Goal: Task Accomplishment & Management: Use online tool/utility

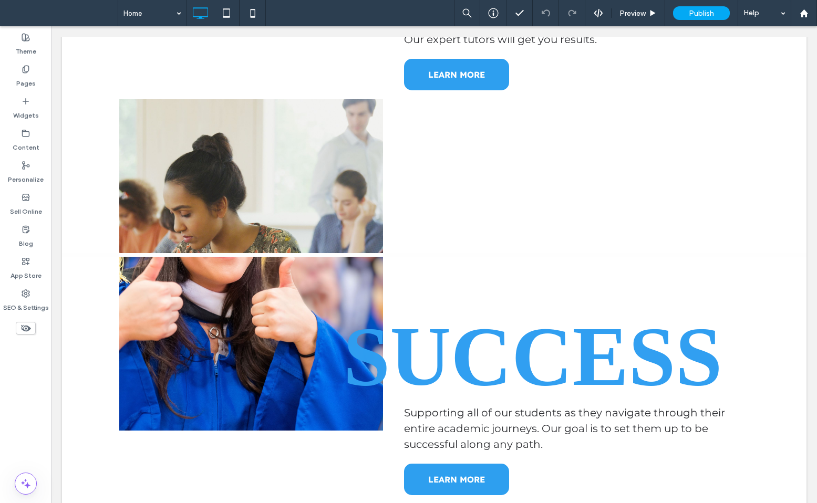
scroll to position [1555, 0]
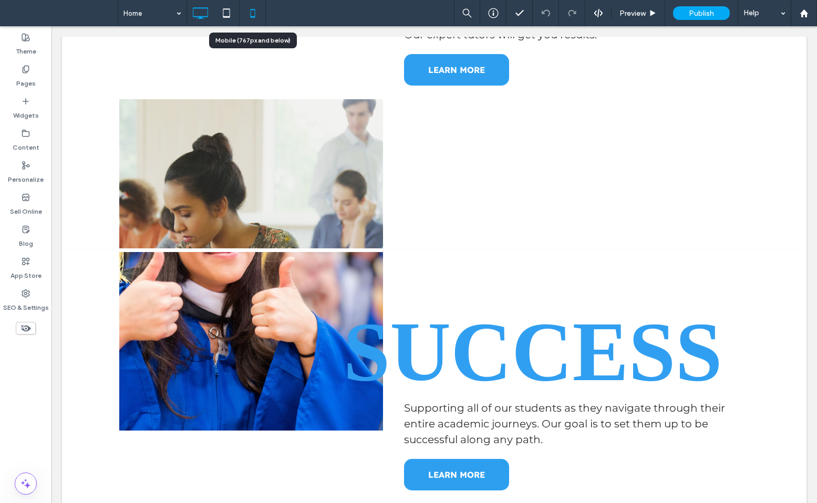
click at [244, 14] on icon at bounding box center [252, 13] width 21 height 21
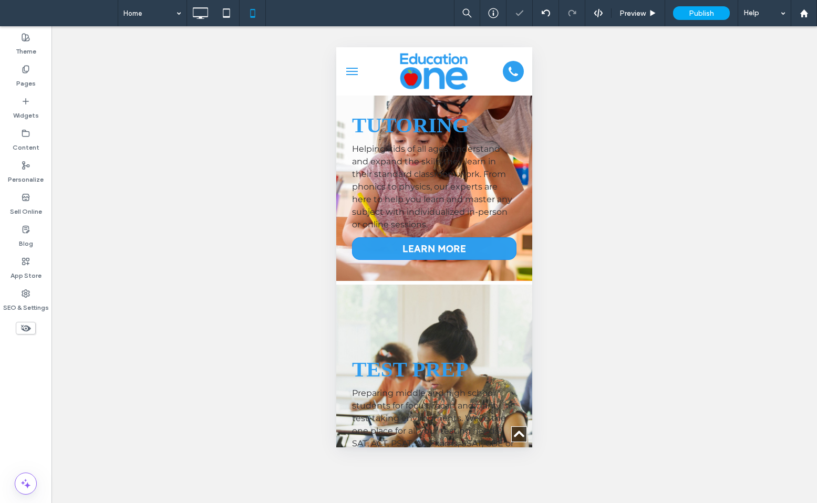
scroll to position [540, 0]
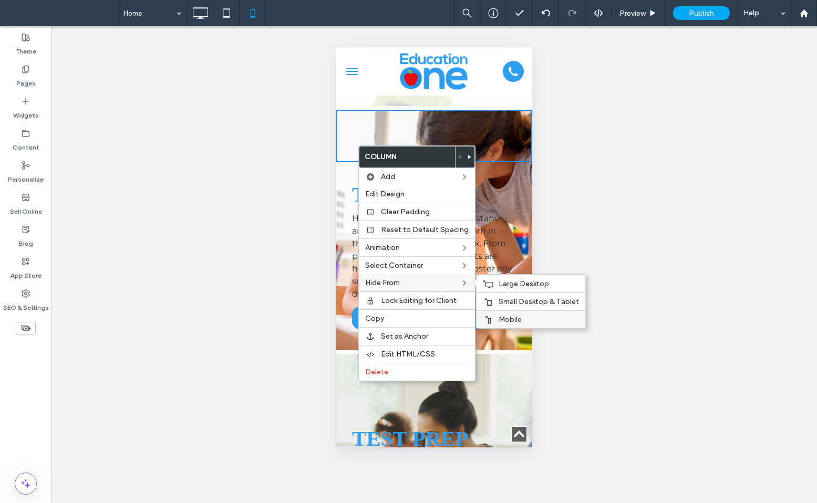
click at [499, 316] on span "Mobile" at bounding box center [510, 319] width 23 height 9
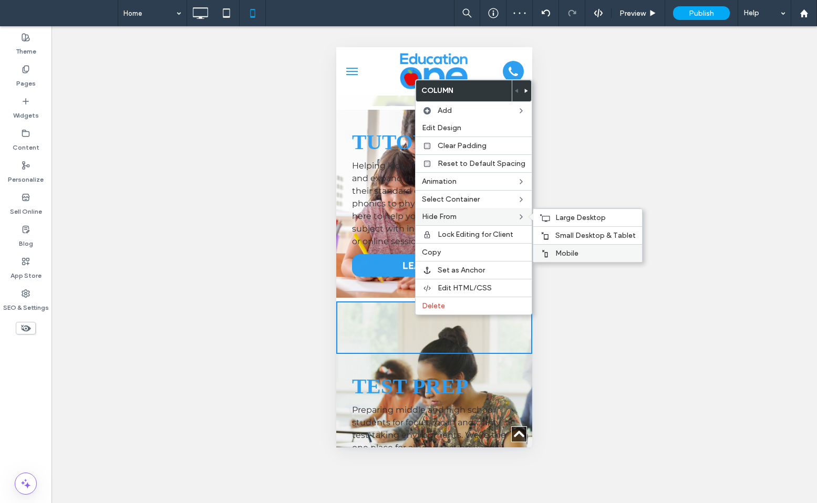
click at [583, 253] on label "Mobile" at bounding box center [596, 253] width 80 height 9
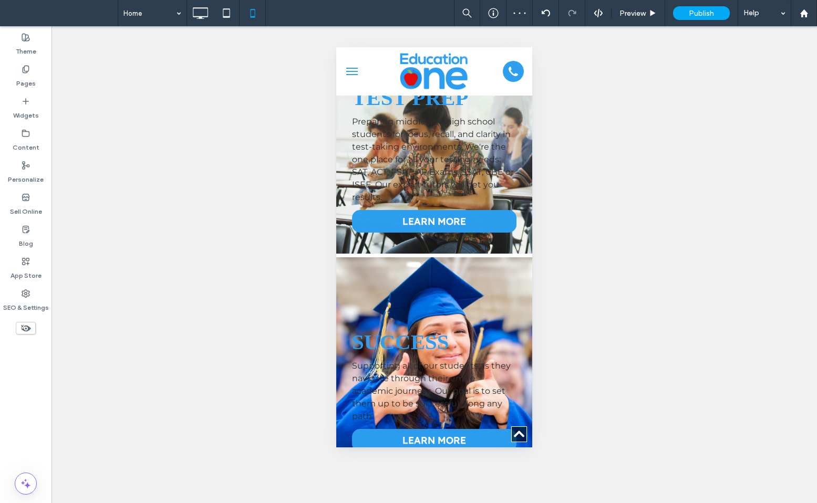
scroll to position [793, 0]
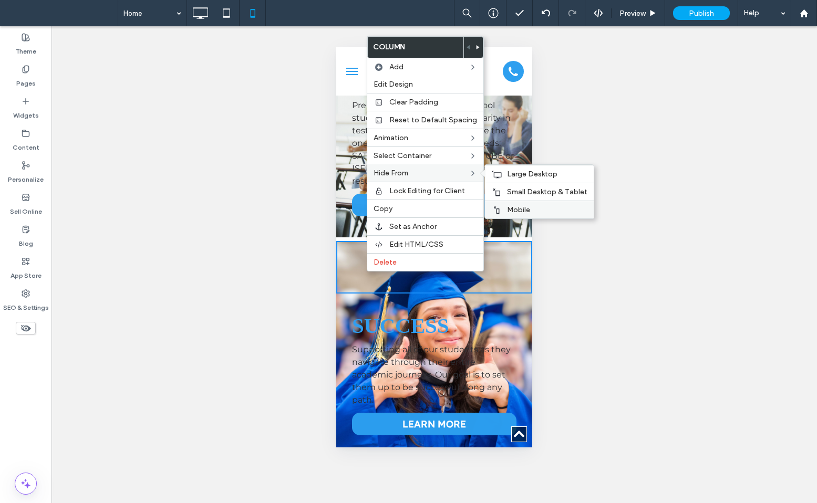
click at [525, 211] on span "Mobile" at bounding box center [518, 209] width 23 height 9
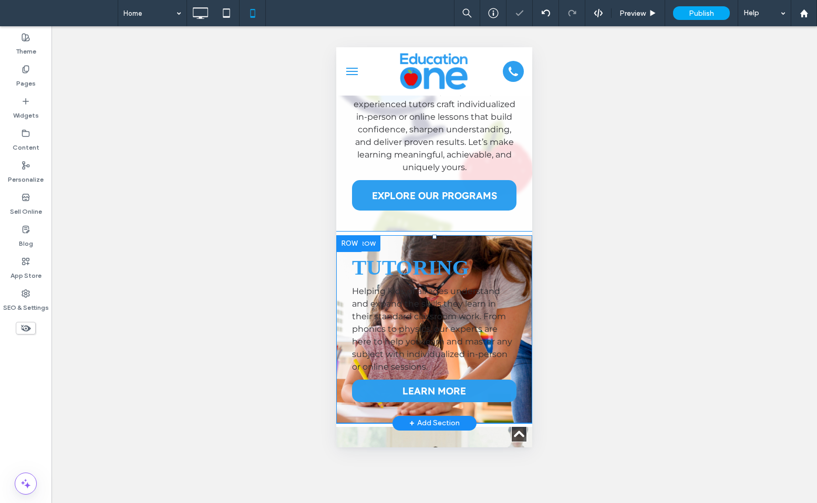
scroll to position [338, 0]
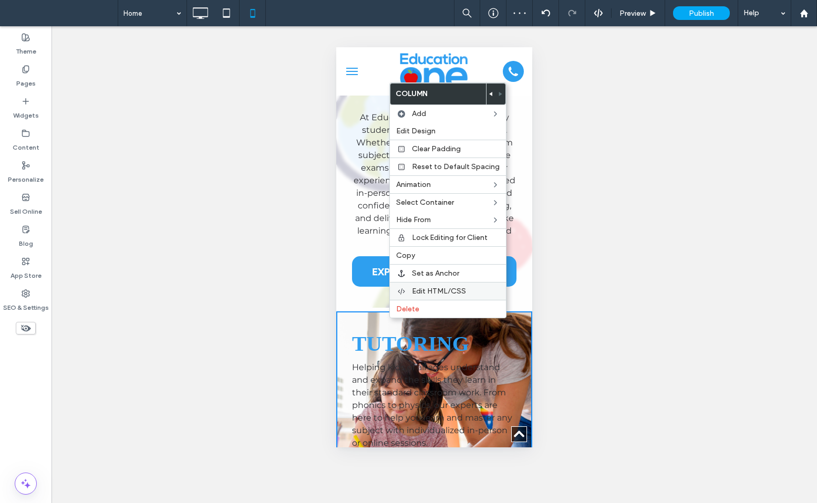
click at [436, 290] on span "Edit HTML/CSS" at bounding box center [439, 291] width 54 height 9
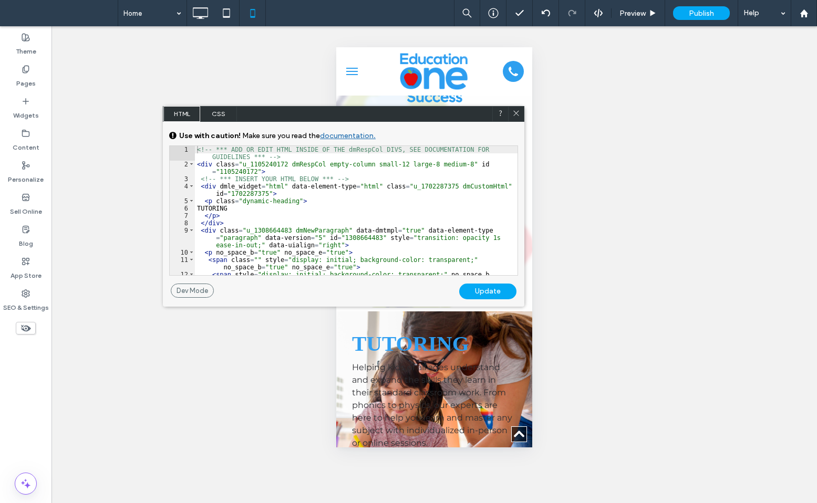
click at [213, 109] on span "CSS" at bounding box center [218, 114] width 37 height 16
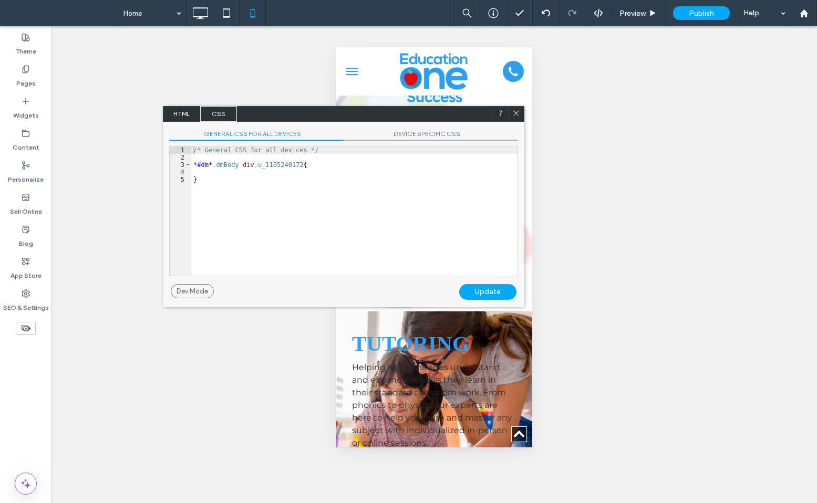
click at [305, 204] on div "/* General CSS for all devices */ * #dm * .dmBody div .u_1105240172 { }" at bounding box center [354, 219] width 326 height 144
click at [357, 164] on div "/* General CSS for all devices */ * #dm * .dmBody div .u_1105240172 { }" at bounding box center [354, 219] width 326 height 144
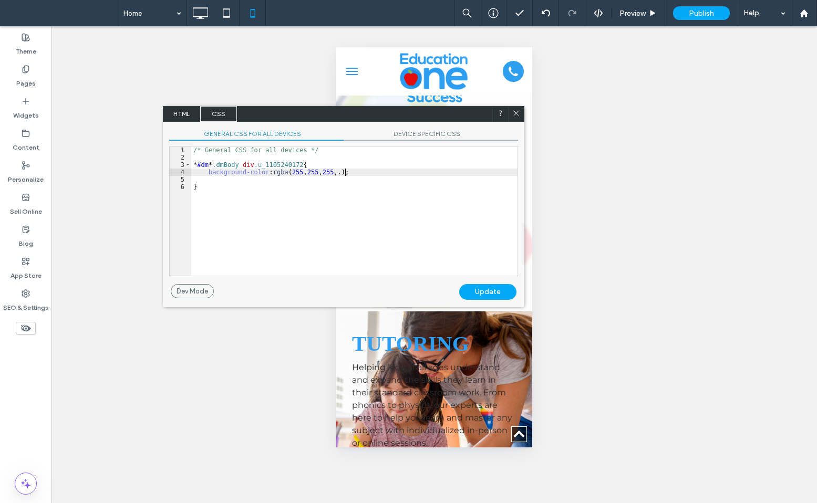
type textarea "**"
click at [502, 291] on div "Update" at bounding box center [487, 292] width 57 height 16
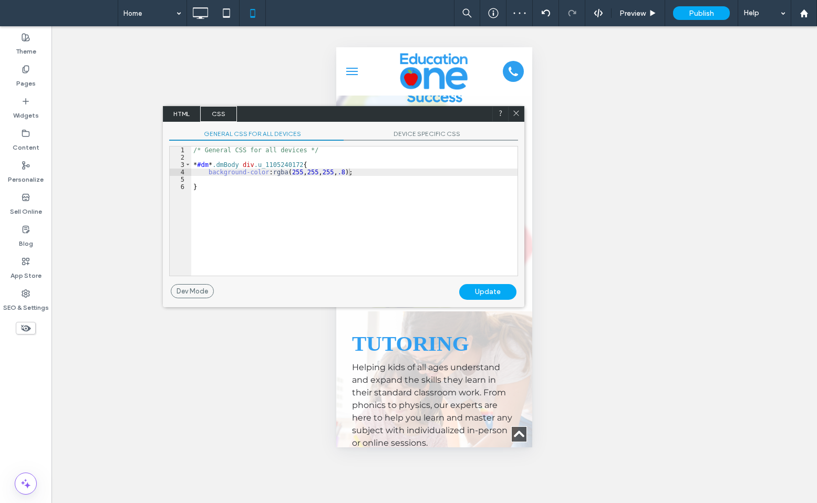
click at [360, 168] on div "/* General CSS for all devices */ * #dm * .dmBody div .u_1105240172 { backgroun…" at bounding box center [354, 219] width 326 height 144
click at [359, 172] on div "/* General CSS for all devices */ * #dm * .dmBody div .u_1105240172 { backgroun…" at bounding box center [354, 219] width 326 height 144
click at [518, 114] on icon at bounding box center [516, 113] width 8 height 8
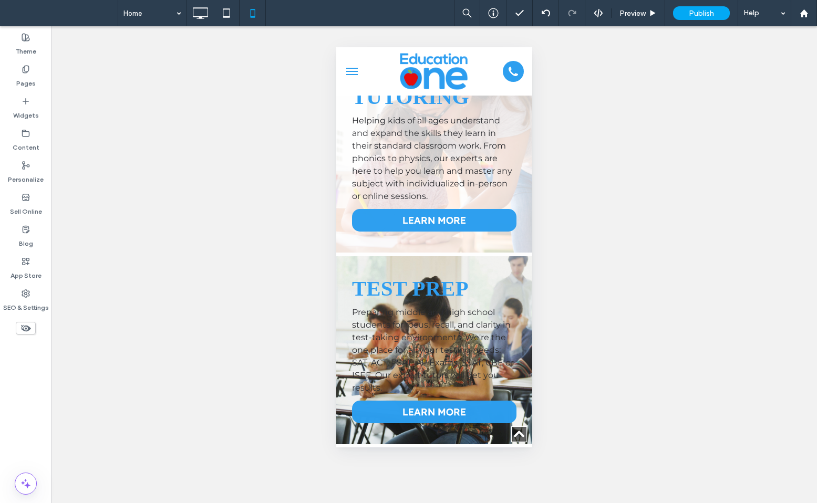
scroll to position [587, 0]
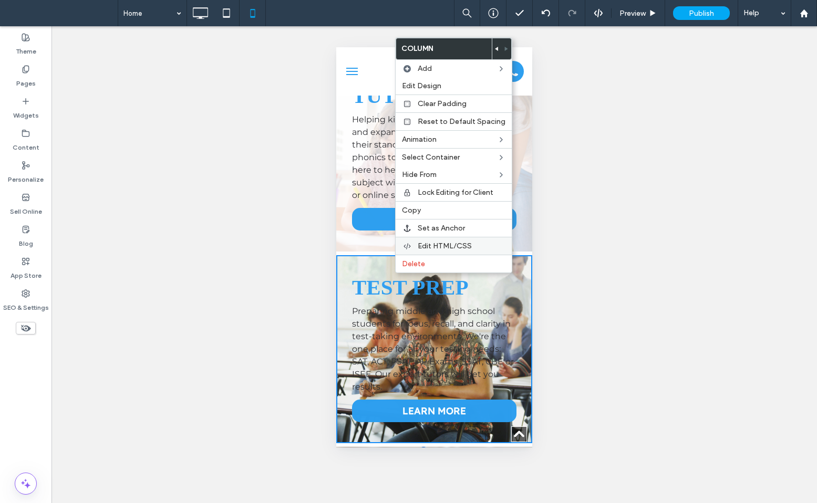
click at [451, 245] on span "Edit HTML/CSS" at bounding box center [445, 246] width 54 height 9
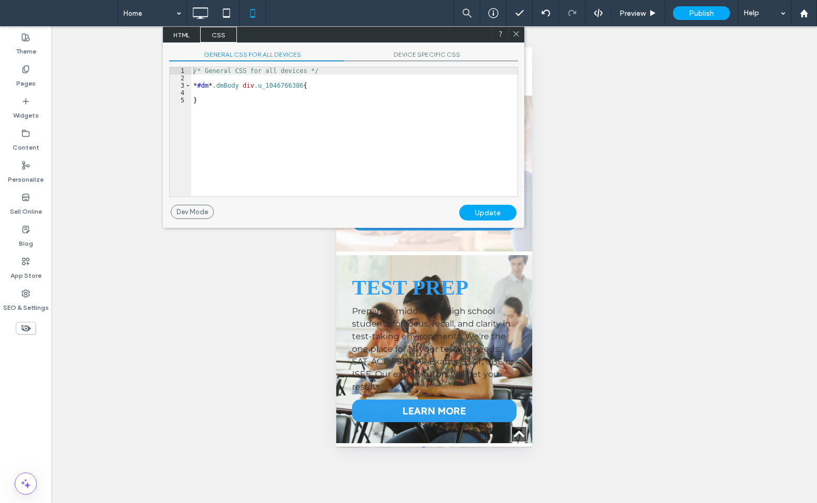
click at [219, 94] on div "/* General CSS for all devices */ * #dm * .dmBody div .u_1046766386 { }" at bounding box center [354, 139] width 326 height 144
click at [401, 56] on span "DEVICE SPECIFIC CSS" at bounding box center [431, 55] width 174 height 11
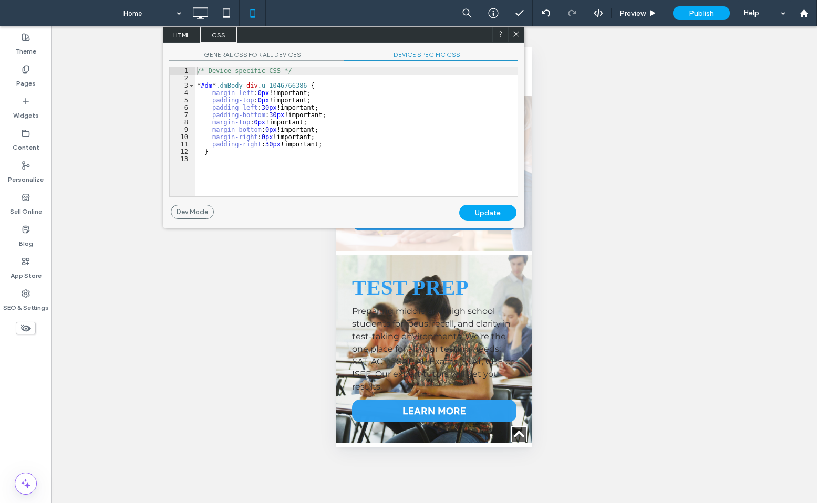
click at [337, 144] on div "/* Device specific CSS */ * #dm * .dmBody div .u_1046766386 { margin-left : 0 p…" at bounding box center [356, 139] width 323 height 144
type textarea "**"
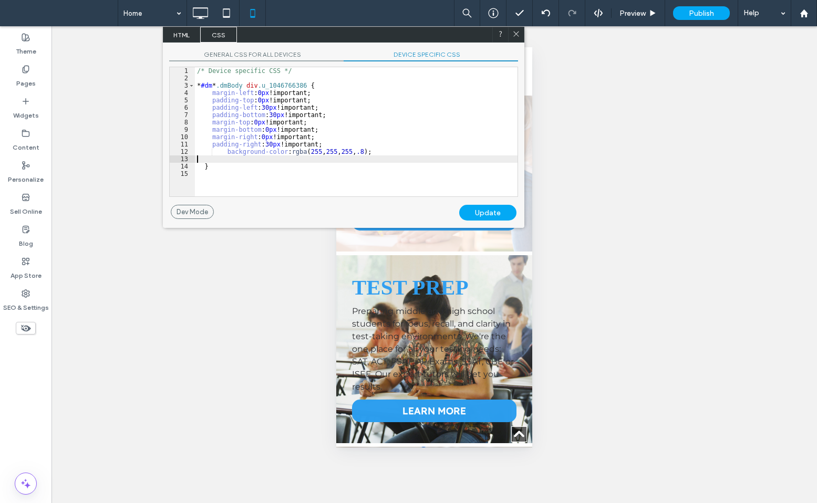
click at [485, 207] on div "Update" at bounding box center [487, 213] width 57 height 16
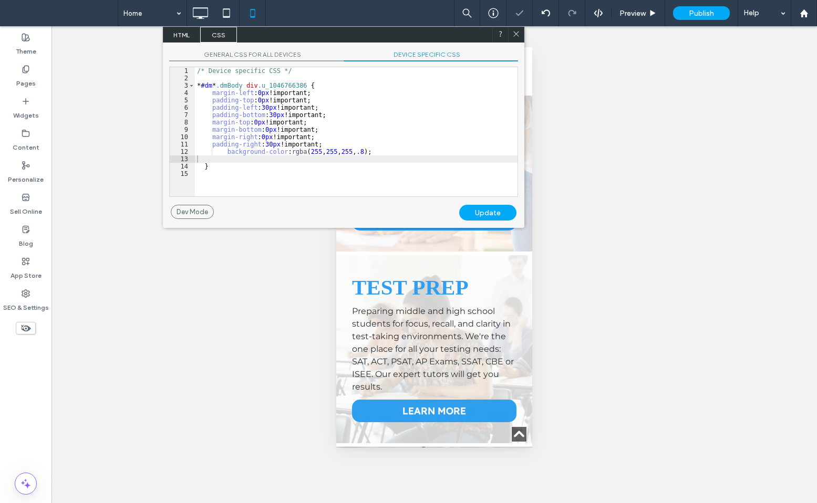
drag, startPoint x: 512, startPoint y: 32, endPoint x: 191, endPoint y: 16, distance: 321.5
click at [512, 32] on div at bounding box center [516, 35] width 16 height 16
click at [517, 35] on icon at bounding box center [516, 34] width 8 height 8
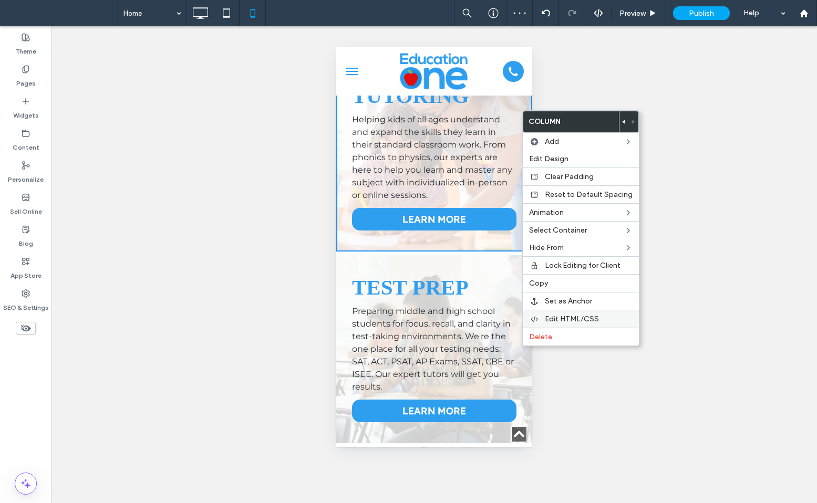
click at [552, 321] on span "Edit HTML/CSS" at bounding box center [572, 319] width 54 height 9
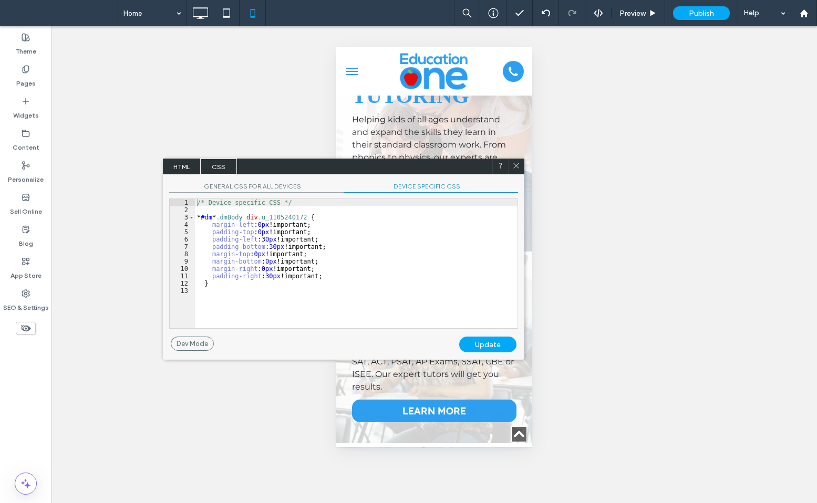
click at [284, 182] on div "GENERAL CSS FOR ALL DEVICES DEVICE SPECIFIC CSS Use with caution! Make sure you…" at bounding box center [344, 255] width 362 height 162
click at [283, 183] on span "GENERAL CSS FOR ALL DEVICES" at bounding box center [256, 187] width 174 height 11
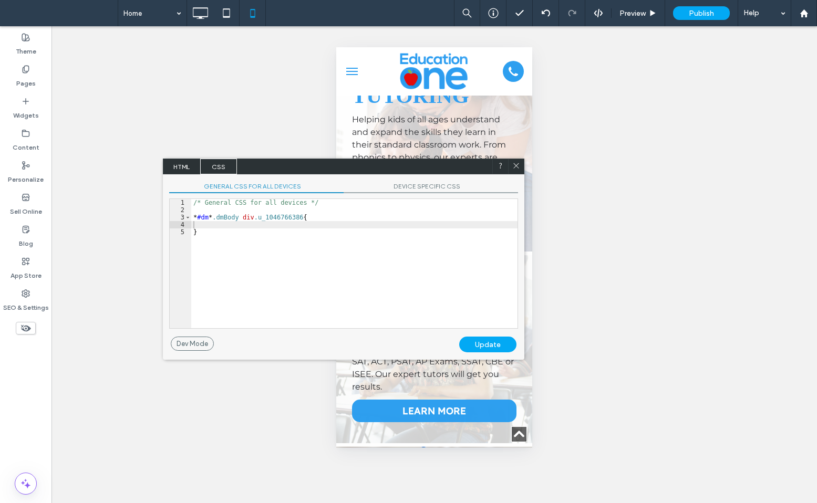
click at [289, 222] on div "/* General CSS for all devices */ * #dm * .dmBody div .u_1046766386 { }" at bounding box center [354, 271] width 326 height 144
click at [321, 218] on div "/* General CSS for all devices */ * #dm * .dmBody div .u_1105240172 { backgroun…" at bounding box center [354, 271] width 326 height 144
drag, startPoint x: 321, startPoint y: 218, endPoint x: 505, endPoint y: 215, distance: 184.5
click at [505, 215] on div "/* General CSS for all devices */ * #dm * .dmBody div .u_1105240172 { backgroun…" at bounding box center [354, 271] width 326 height 144
type textarea "**"
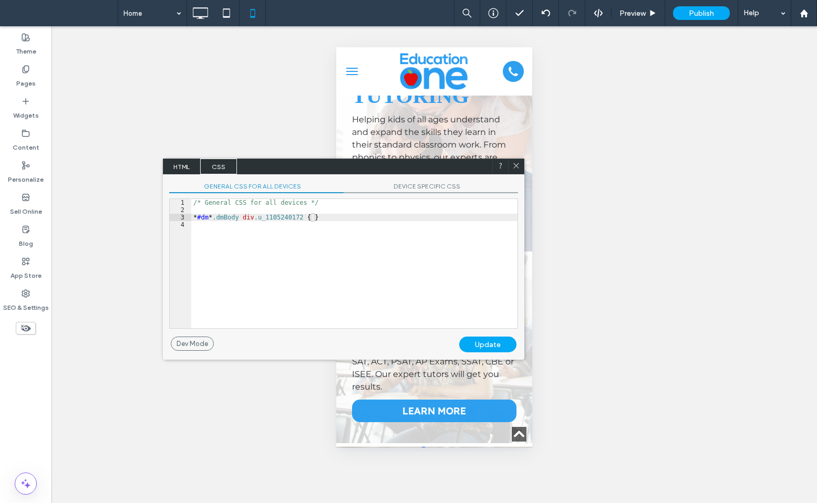
click at [443, 182] on span "DEVICE SPECIFIC CSS" at bounding box center [431, 187] width 174 height 11
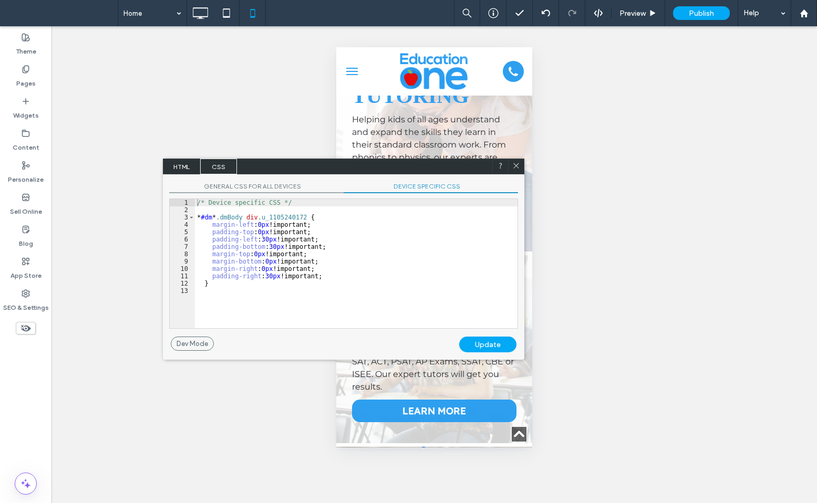
click at [331, 275] on div "/* Device specific CSS */ * #dm * .dmBody div .u_1105240172 { margin-left : 0 p…" at bounding box center [356, 271] width 323 height 144
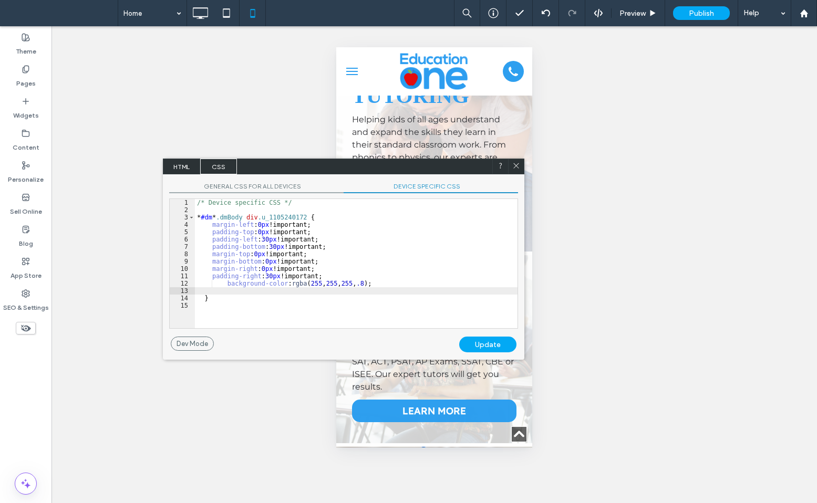
click at [498, 345] on div "Update" at bounding box center [487, 345] width 57 height 16
click at [518, 159] on div at bounding box center [516, 167] width 16 height 16
click at [518, 163] on icon at bounding box center [516, 166] width 8 height 8
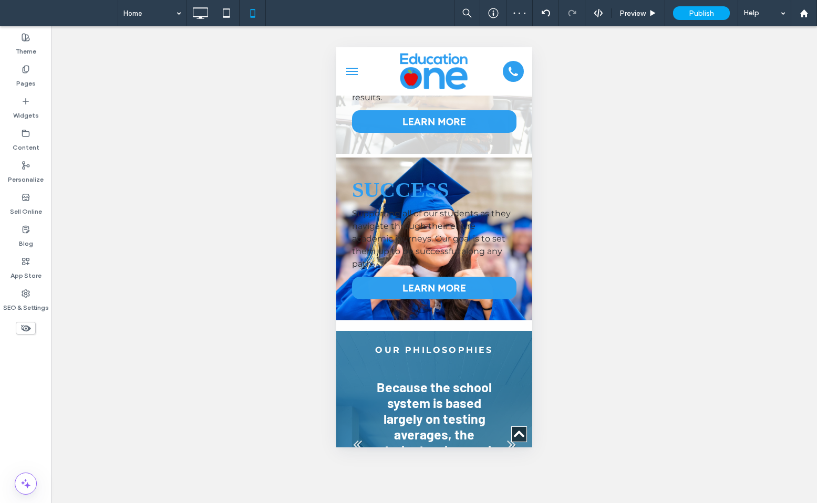
scroll to position [878, 0]
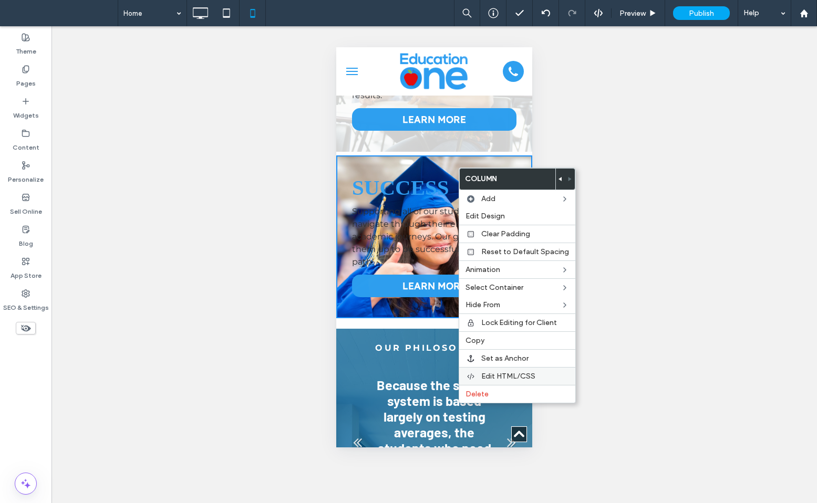
click at [500, 372] on span "Edit HTML/CSS" at bounding box center [508, 376] width 54 height 9
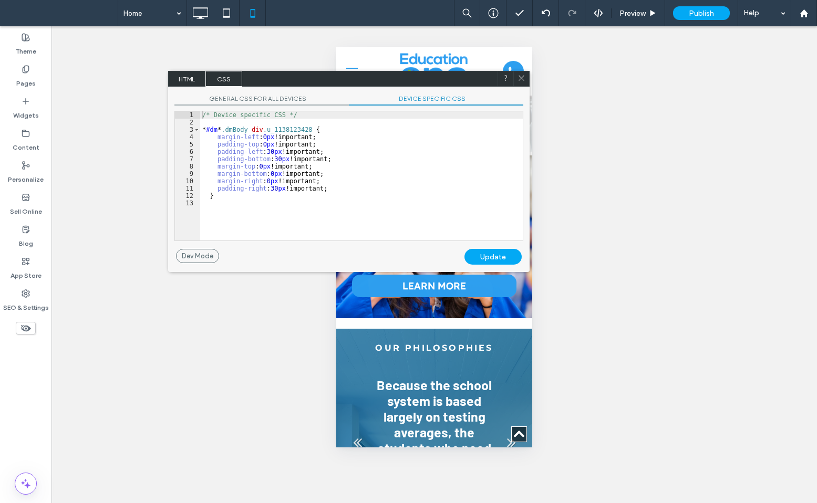
click at [371, 186] on div "/* Device specific CSS */ * #dm * .dmBody div .u_1138123428 { margin-left : 0 p…" at bounding box center [361, 183] width 323 height 144
type textarea "**"
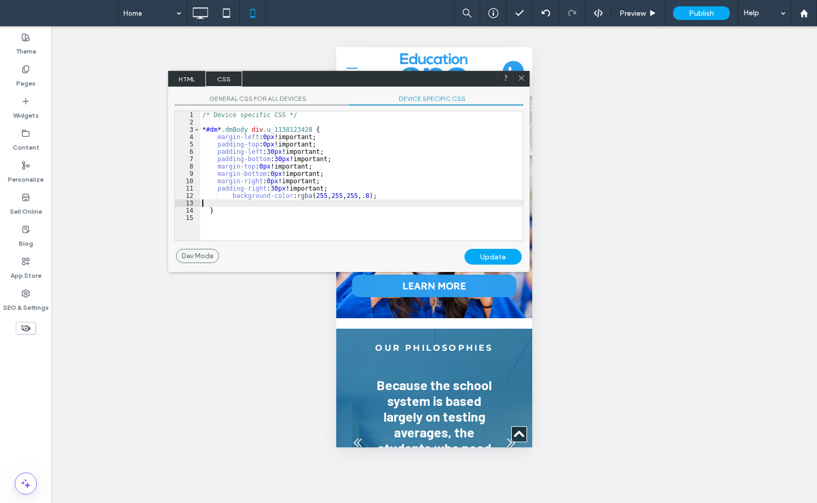
click at [486, 256] on div "Update" at bounding box center [493, 257] width 57 height 16
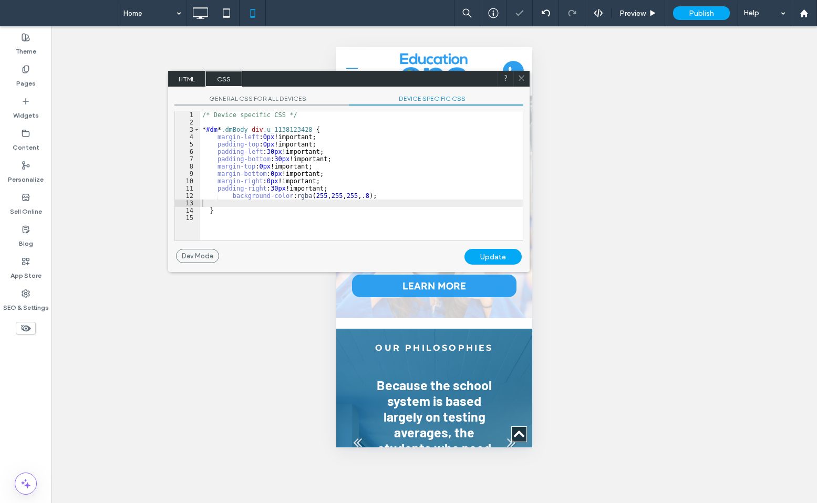
click at [523, 75] on icon at bounding box center [522, 78] width 8 height 8
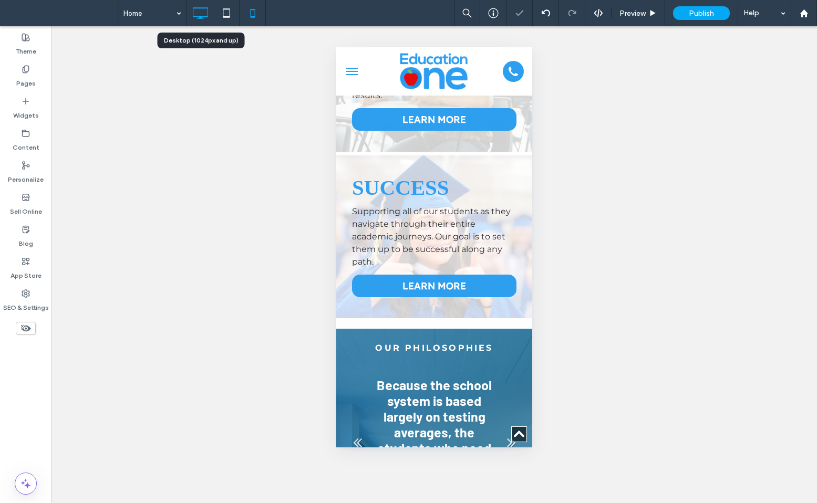
click at [200, 13] on icon at bounding box center [200, 13] width 21 height 21
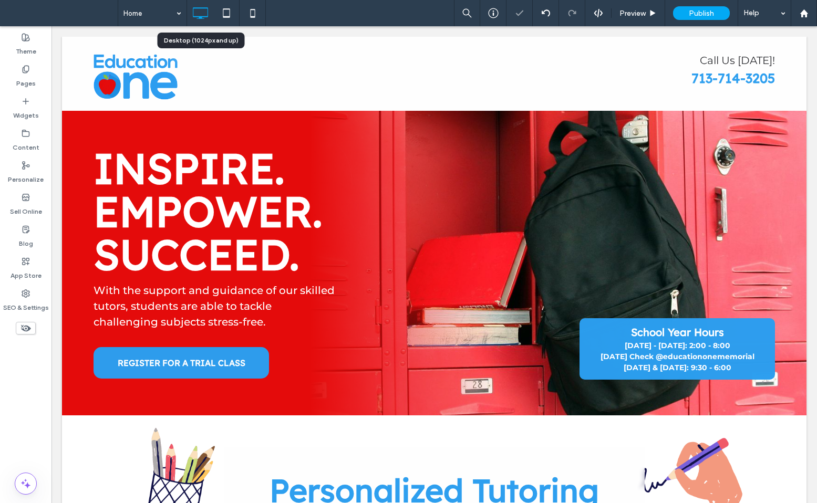
scroll to position [0, 0]
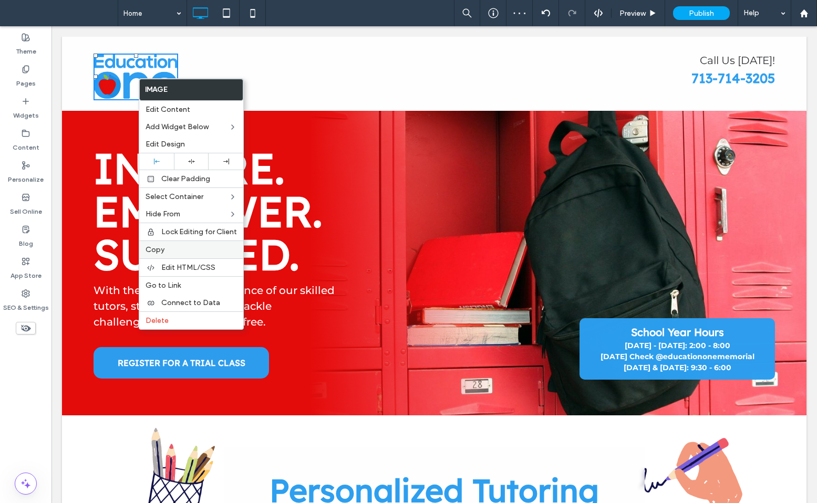
click at [188, 251] on label "Copy" at bounding box center [191, 249] width 91 height 9
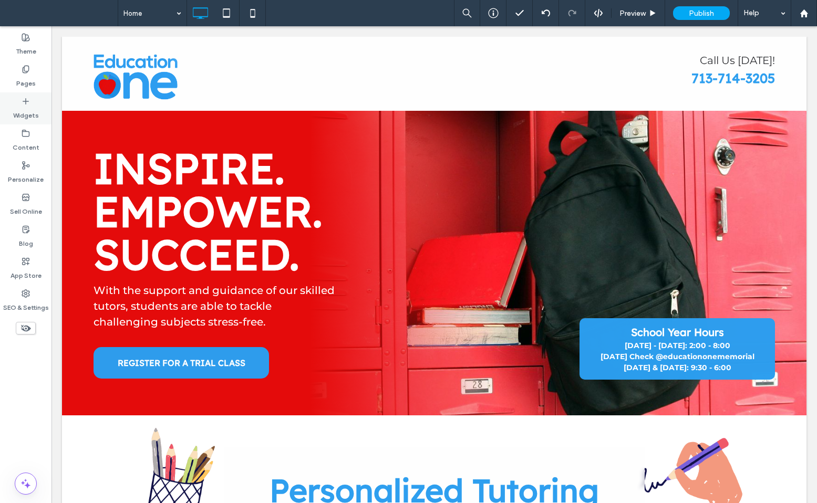
click at [29, 110] on label "Widgets" at bounding box center [26, 113] width 26 height 15
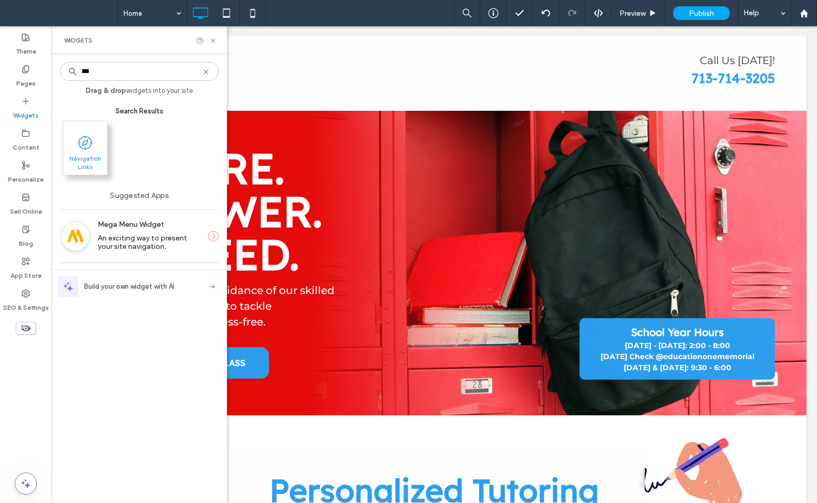
type input "***"
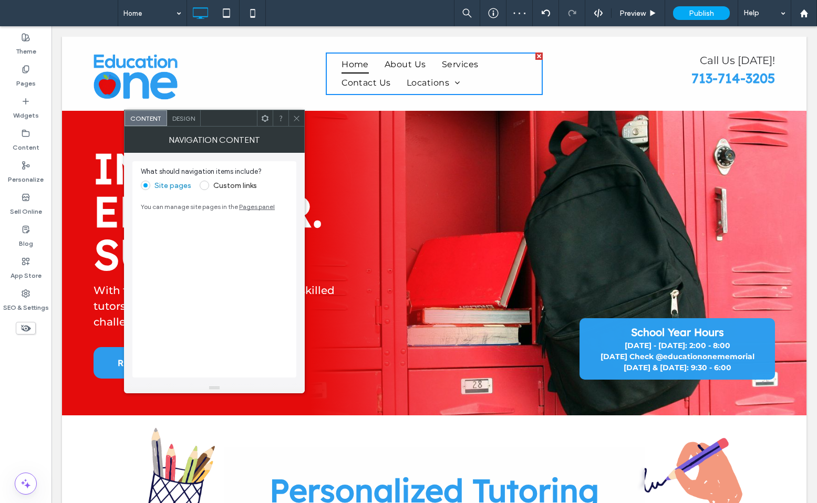
drag, startPoint x: 85, startPoint y: 146, endPoint x: 37, endPoint y: 3, distance: 150.9
click at [295, 119] on use at bounding box center [296, 118] width 5 height 5
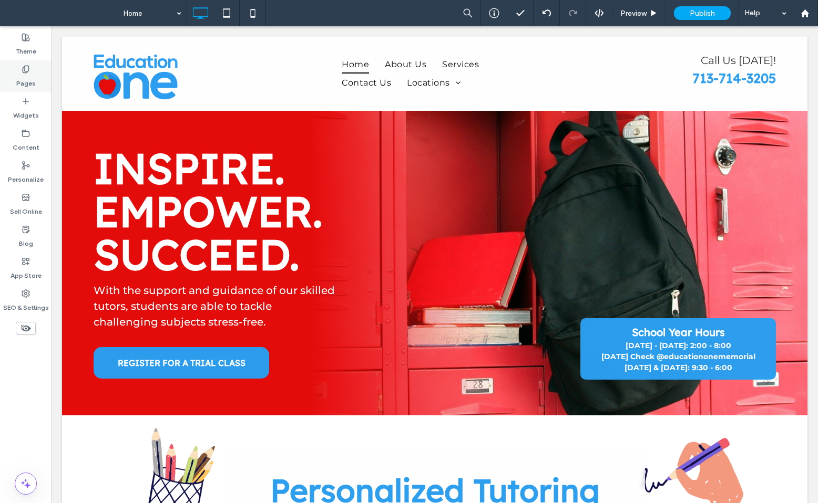
click at [40, 83] on div "Pages" at bounding box center [26, 76] width 52 height 32
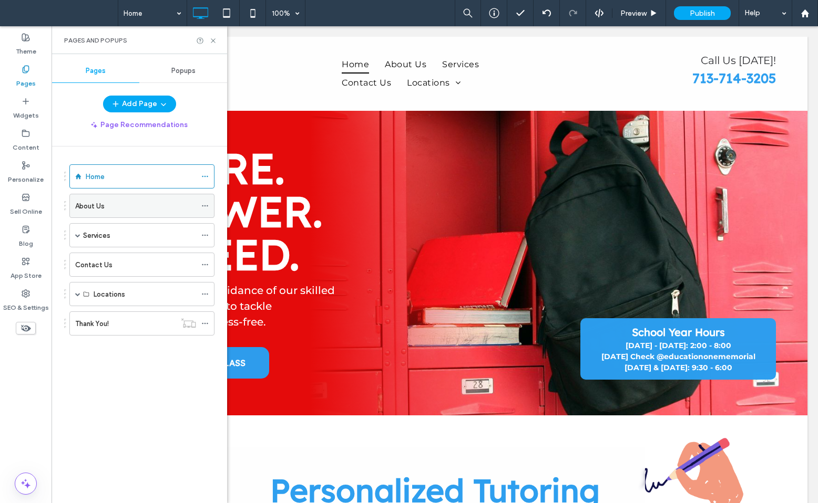
click at [204, 203] on icon at bounding box center [204, 205] width 7 height 7
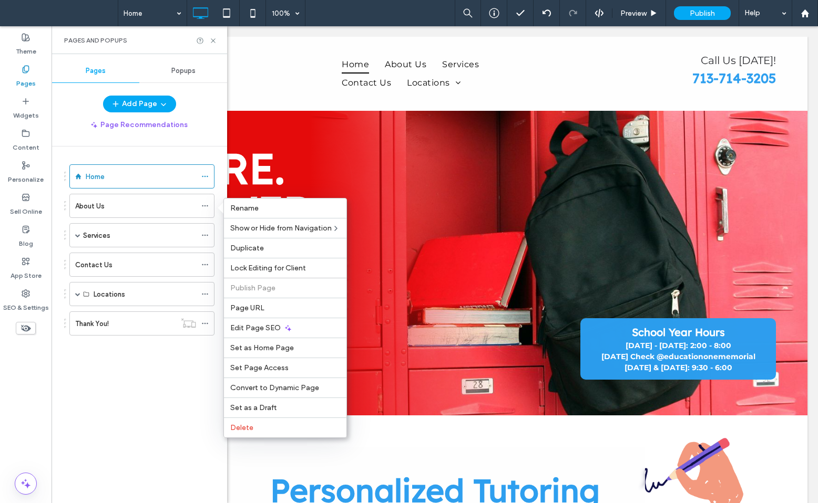
click at [157, 377] on div "Home About Us Services Subject Tutoring College Admissions SAT/ACT Test Prep IS…" at bounding box center [145, 323] width 163 height 352
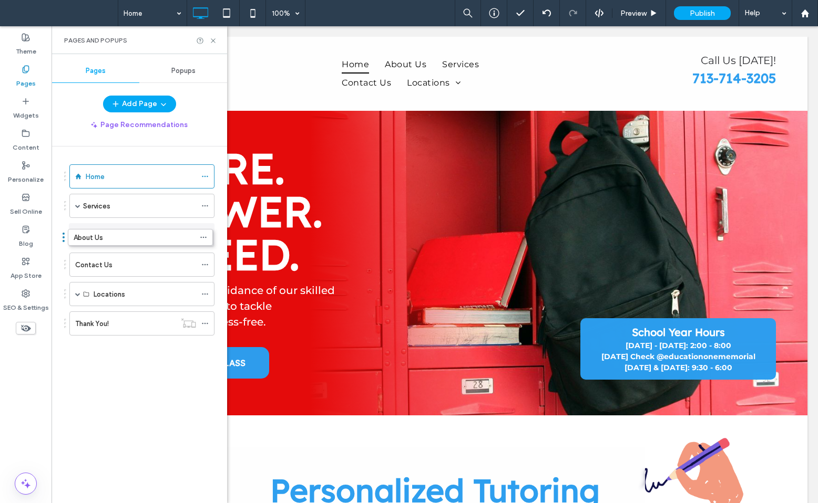
drag, startPoint x: 145, startPoint y: 212, endPoint x: 143, endPoint y: 246, distance: 34.7
click at [155, 106] on button "Add Page" at bounding box center [139, 104] width 73 height 17
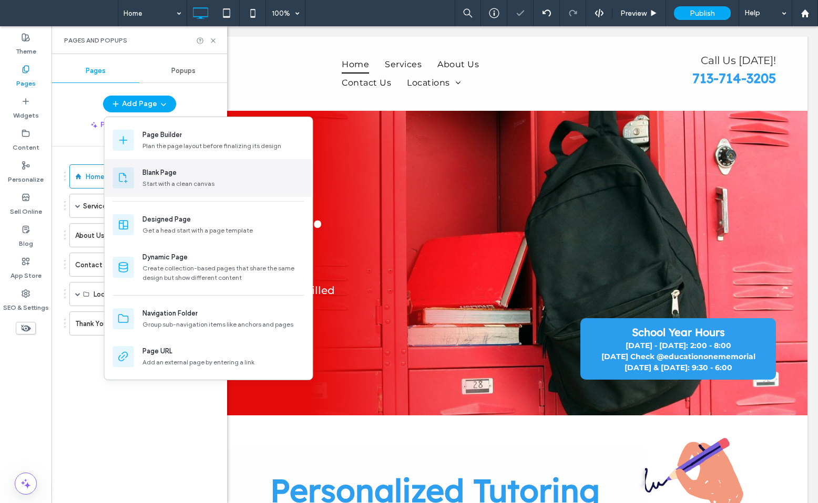
click at [163, 177] on div "Blank Page" at bounding box center [159, 173] width 34 height 11
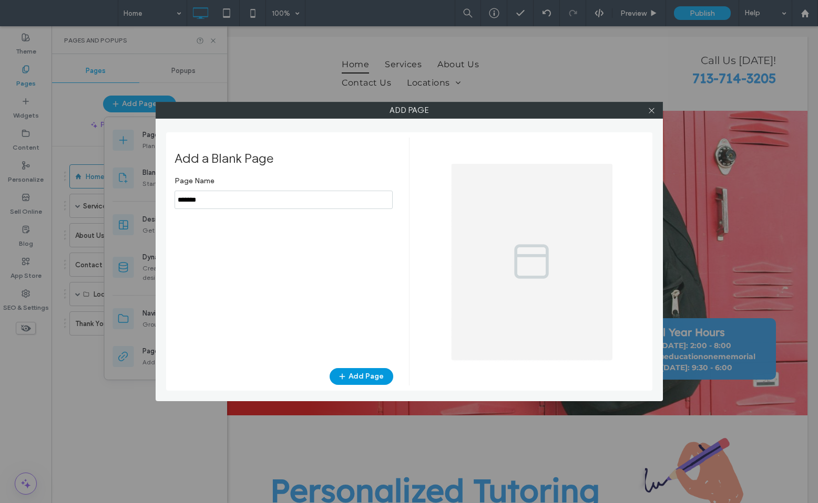
type input "*******"
click at [355, 372] on button "Add Page" at bounding box center [362, 376] width 64 height 17
click at [135, 424] on div "Add Page Add a Blank Page Page Name Add Page" at bounding box center [409, 251] width 818 height 503
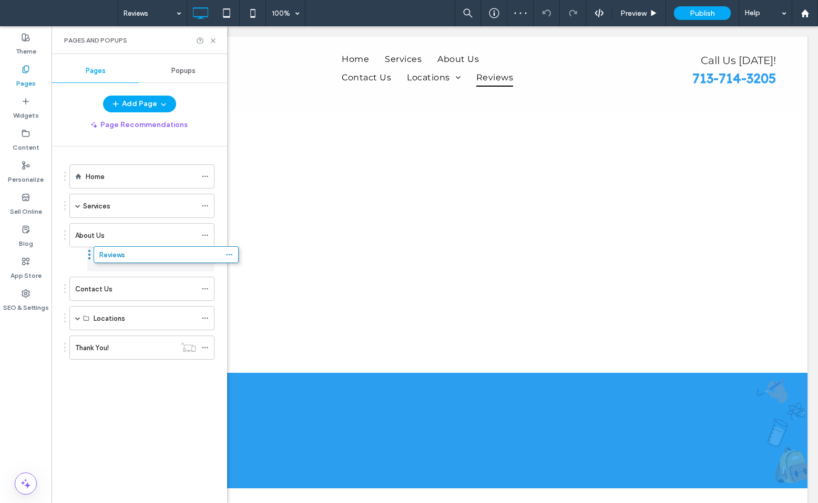
drag, startPoint x: 111, startPoint y: 359, endPoint x: 135, endPoint y: 264, distance: 97.6
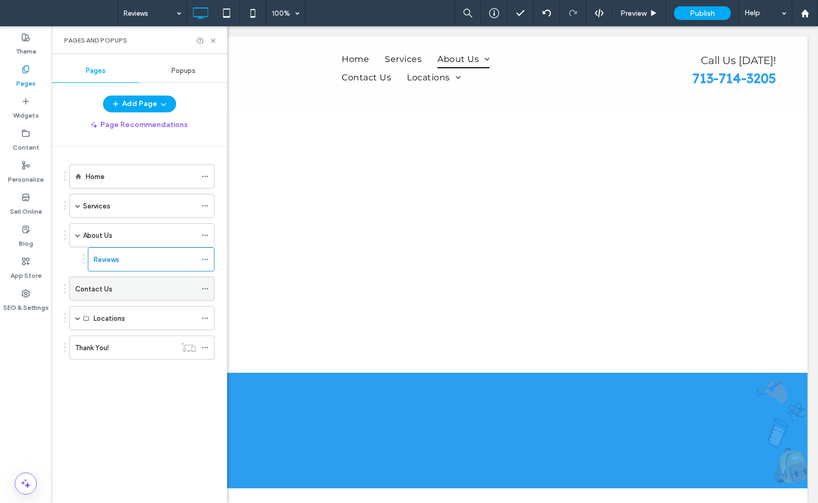
click at [205, 289] on use at bounding box center [205, 290] width 6 height 2
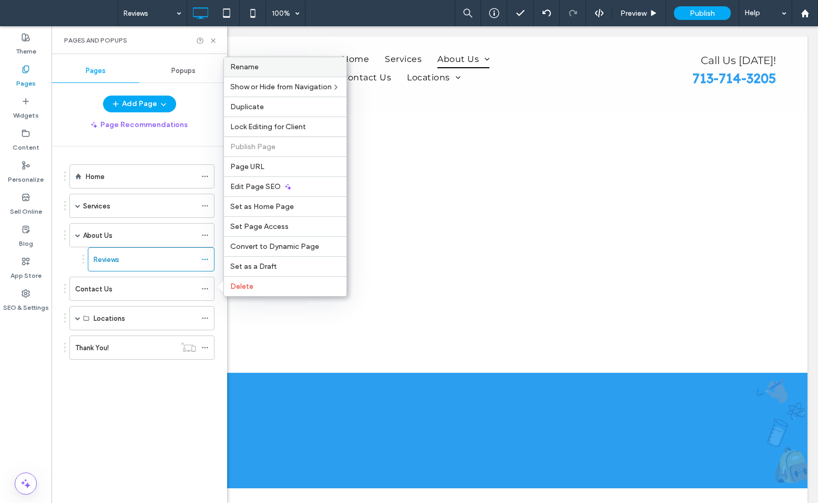
click at [282, 67] on label "Rename" at bounding box center [285, 67] width 110 height 9
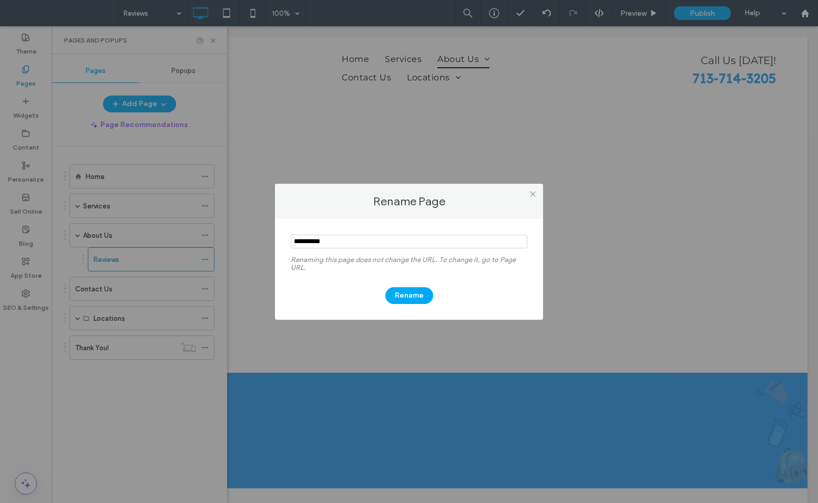
click at [324, 241] on input "notEmpty" at bounding box center [409, 242] width 237 height 14
type input "*******"
click at [414, 297] on button "Rename" at bounding box center [409, 295] width 48 height 17
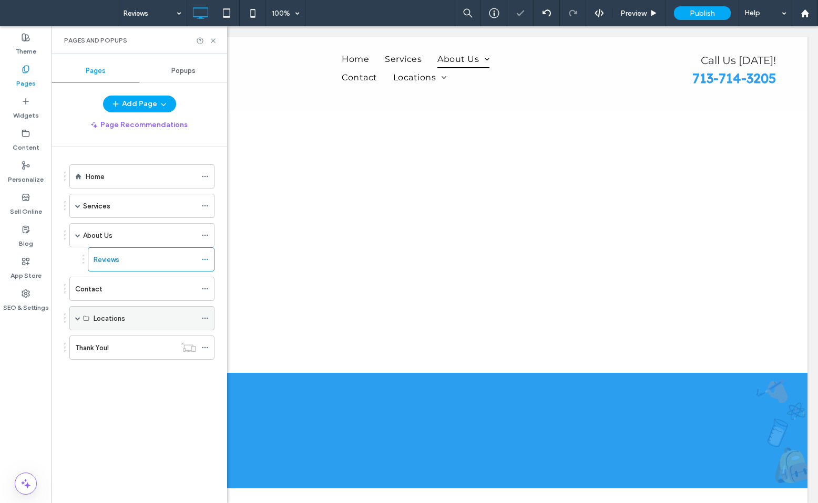
click at [203, 315] on icon at bounding box center [204, 318] width 7 height 7
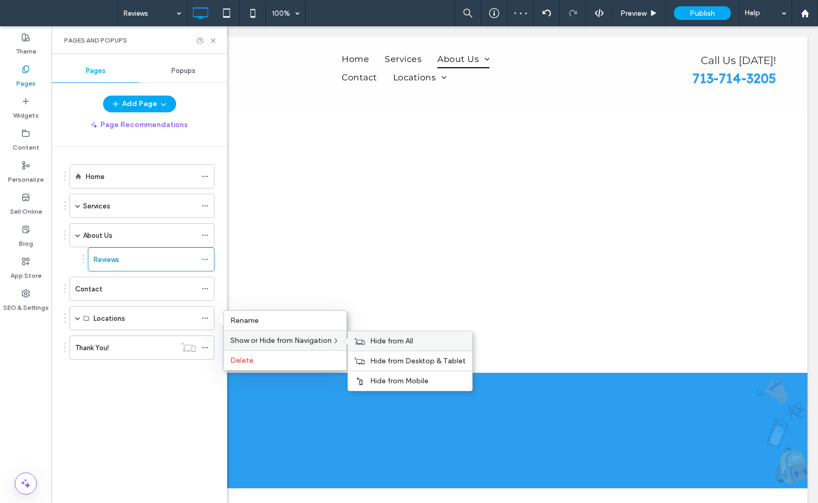
click at [385, 343] on span "Hide from All" at bounding box center [391, 341] width 43 height 9
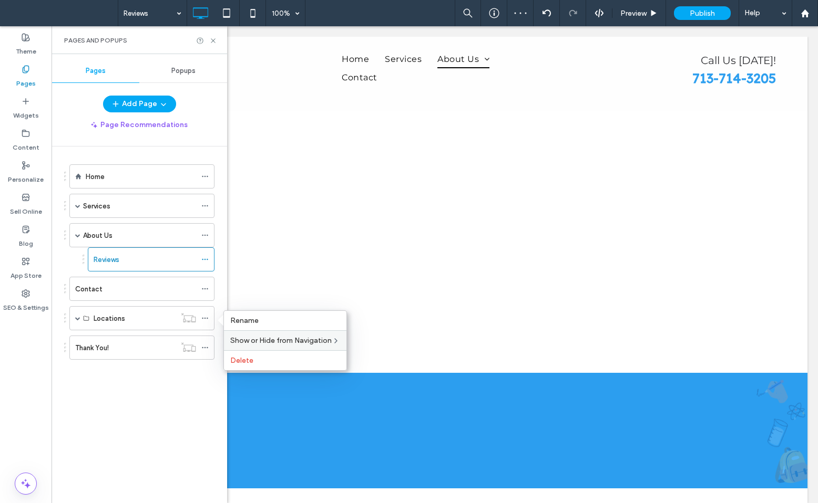
click at [114, 409] on div "Home Services Subject Tutoring College Admissions SAT/ACT Test Prep ISEE Test P…" at bounding box center [145, 323] width 163 height 352
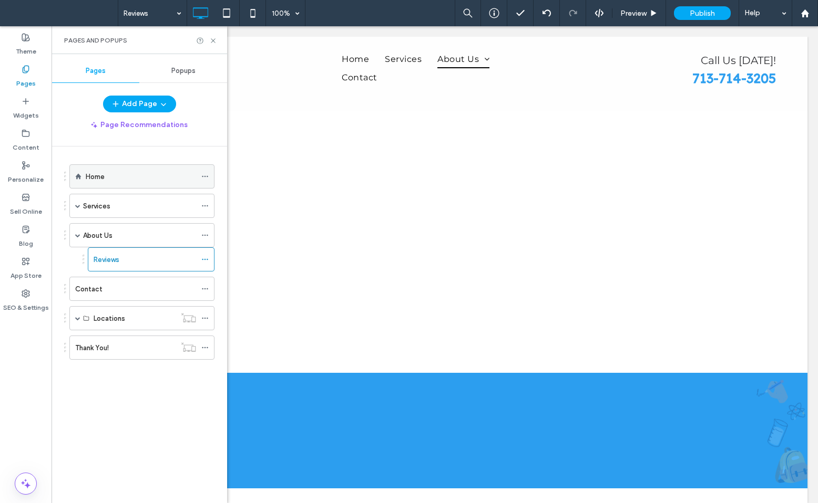
click at [210, 176] on div at bounding box center [207, 177] width 13 height 16
click at [205, 175] on icon at bounding box center [204, 176] width 7 height 7
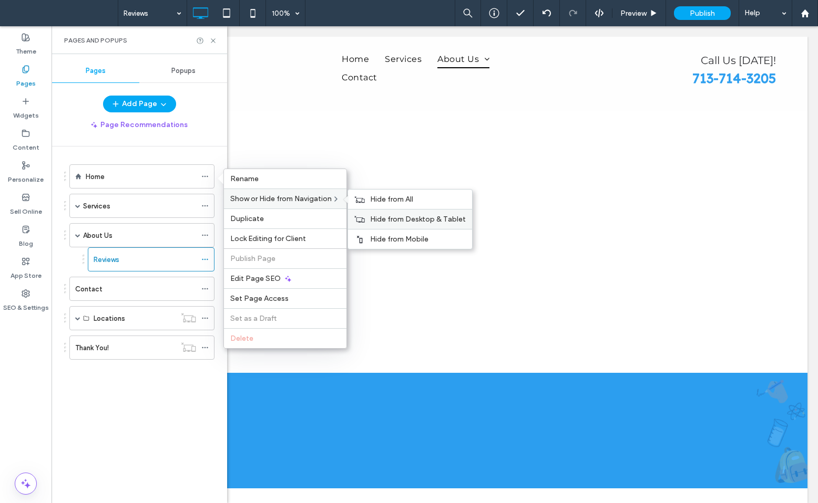
click at [402, 224] on div "Hide from Desktop & Tablet" at bounding box center [410, 219] width 124 height 20
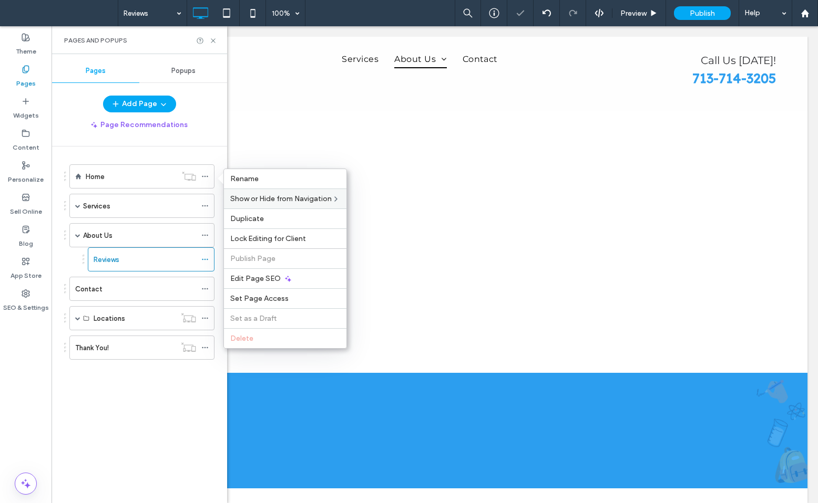
click at [164, 417] on div "Home Services Subject Tutoring College Admissions SAT/ACT Test Prep ISEE Test P…" at bounding box center [145, 323] width 163 height 352
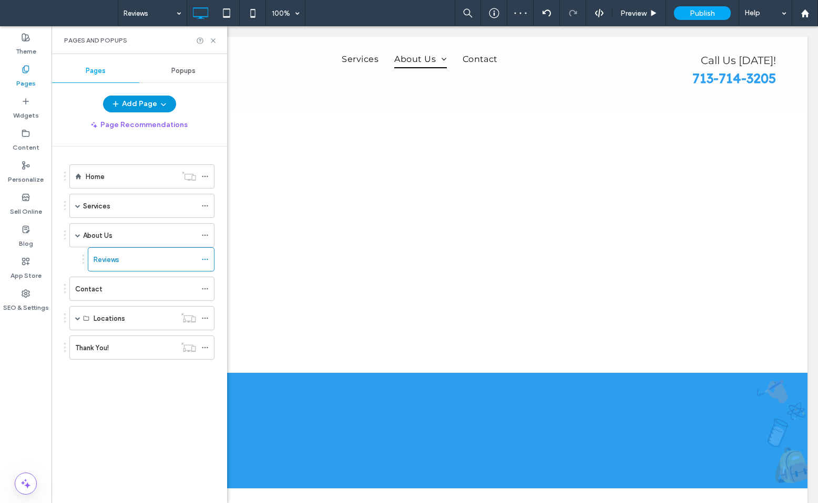
click at [136, 104] on button "Add Page" at bounding box center [139, 104] width 73 height 17
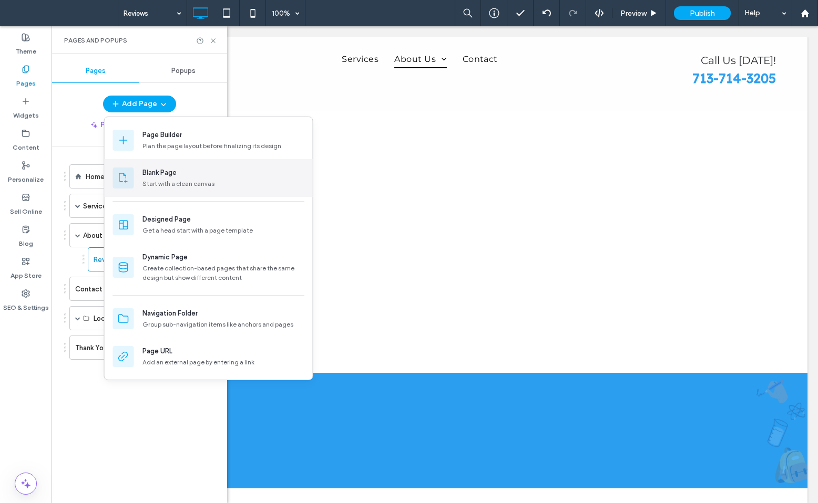
click at [149, 184] on div "Start with a clean canvas" at bounding box center [223, 183] width 162 height 9
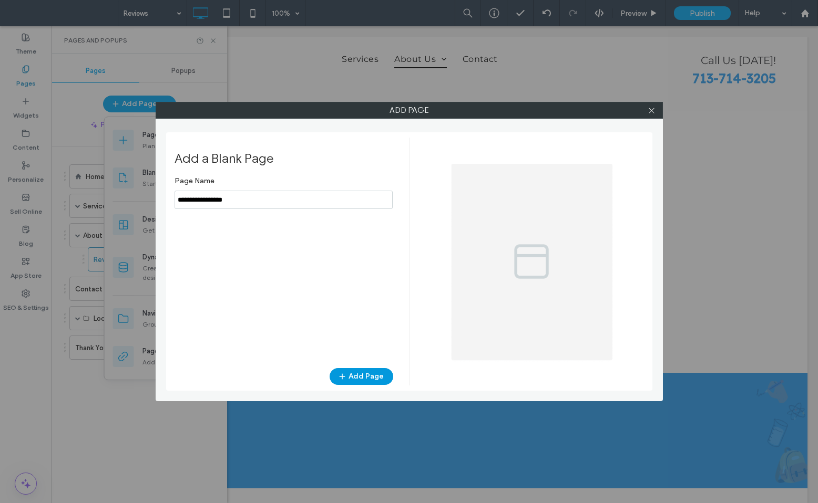
type input "**********"
click at [369, 374] on button "Add Page" at bounding box center [362, 376] width 64 height 17
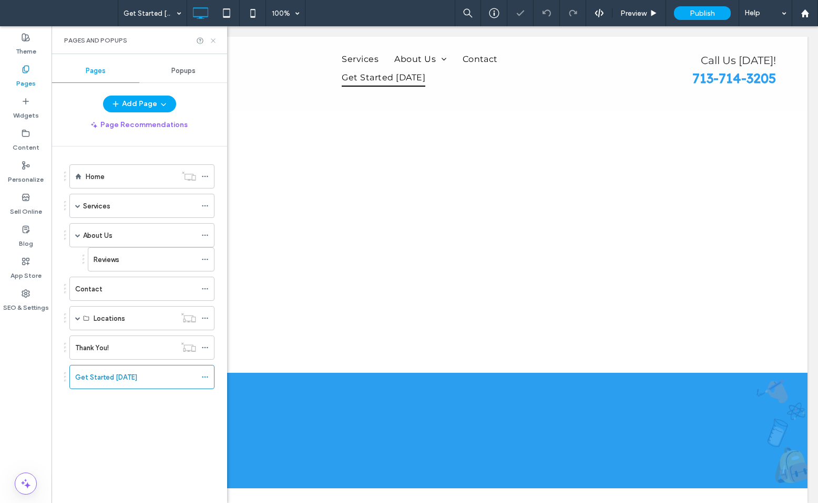
click at [213, 40] on icon at bounding box center [213, 41] width 8 height 8
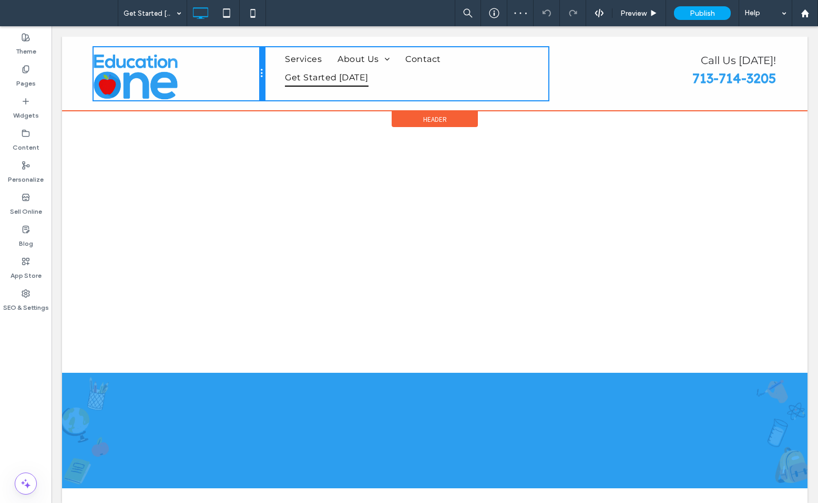
drag, startPoint x: 320, startPoint y: 76, endPoint x: 254, endPoint y: 76, distance: 65.2
click at [254, 76] on div "Click To Paste" at bounding box center [179, 73] width 171 height 53
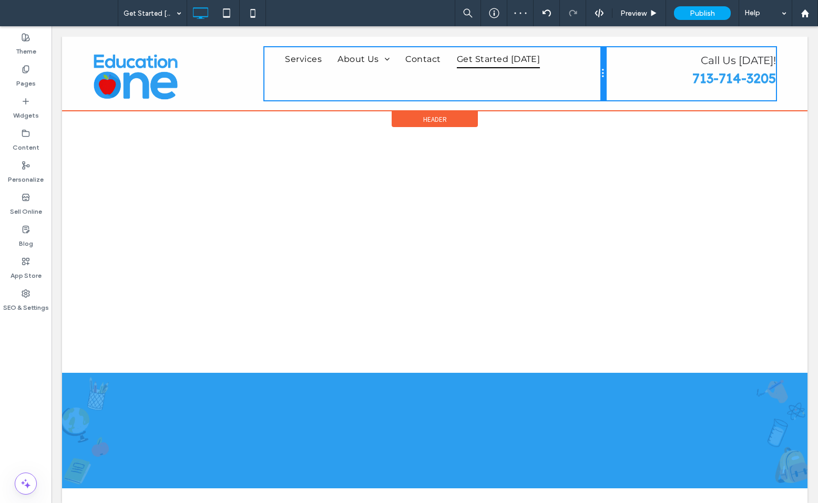
drag, startPoint x: 548, startPoint y: 66, endPoint x: 584, endPoint y: 64, distance: 36.3
click at [584, 64] on div "Services About Us Reviews Contact Get Started [DATE] Click To Paste" at bounding box center [434, 73] width 341 height 53
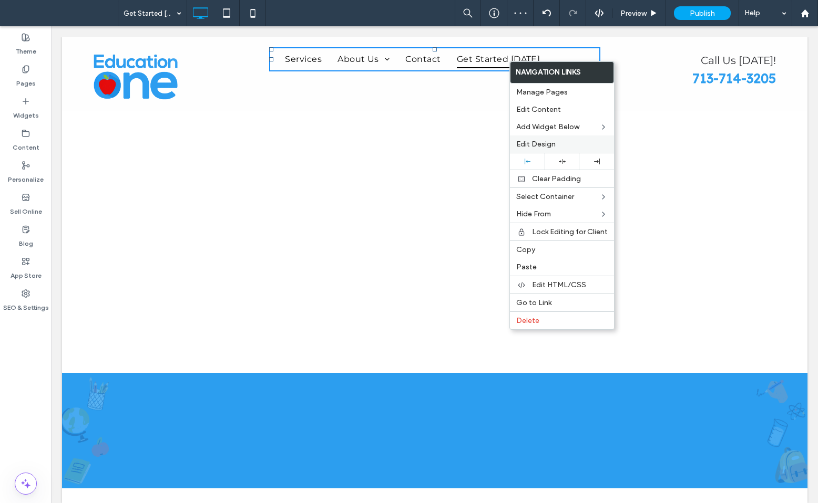
click at [531, 140] on span "Edit Design" at bounding box center [535, 144] width 39 height 9
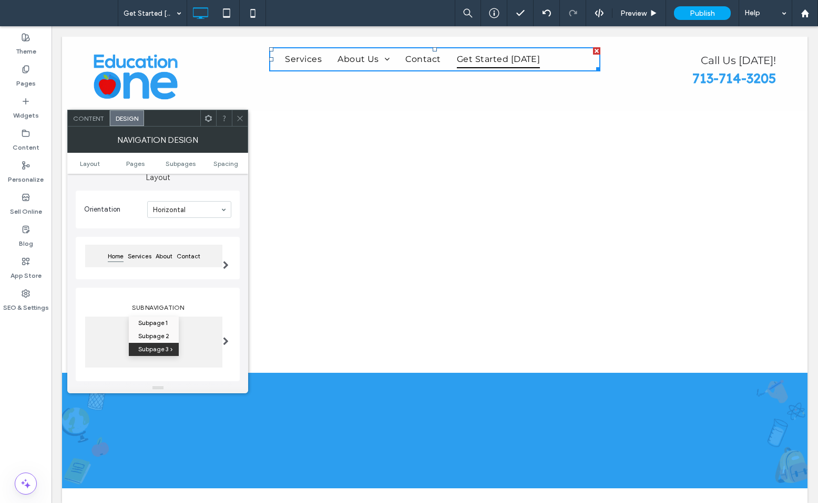
scroll to position [46, 0]
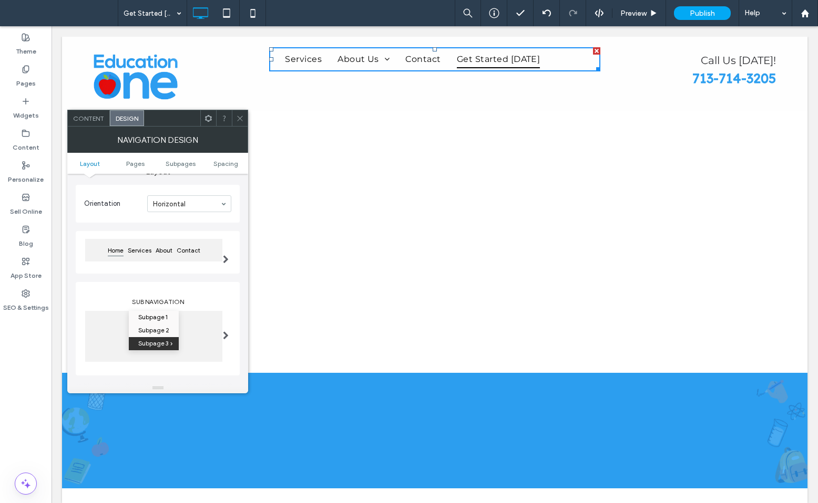
click at [229, 254] on div at bounding box center [226, 253] width 22 height 48
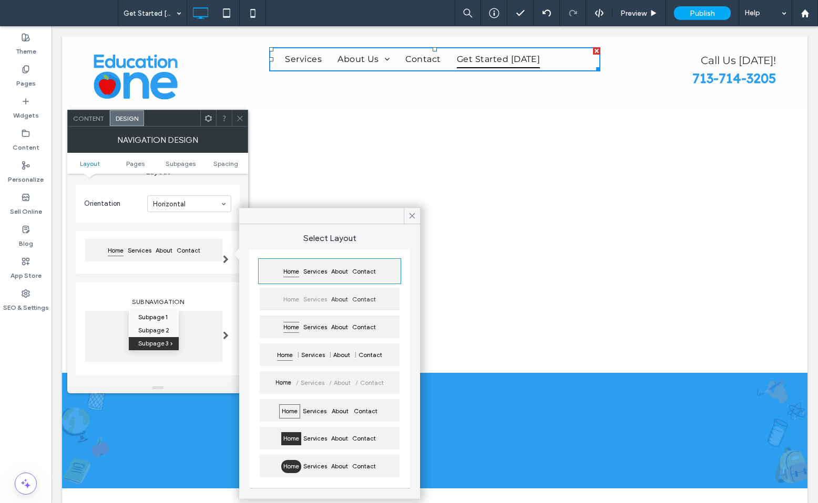
click at [307, 300] on span "Services" at bounding box center [315, 299] width 28 height 13
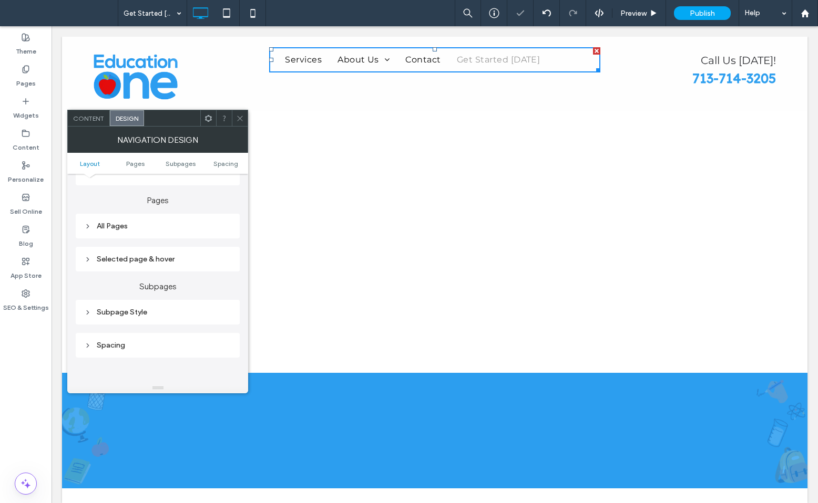
scroll to position [237, 0]
click at [113, 230] on div "All Pages" at bounding box center [157, 225] width 147 height 9
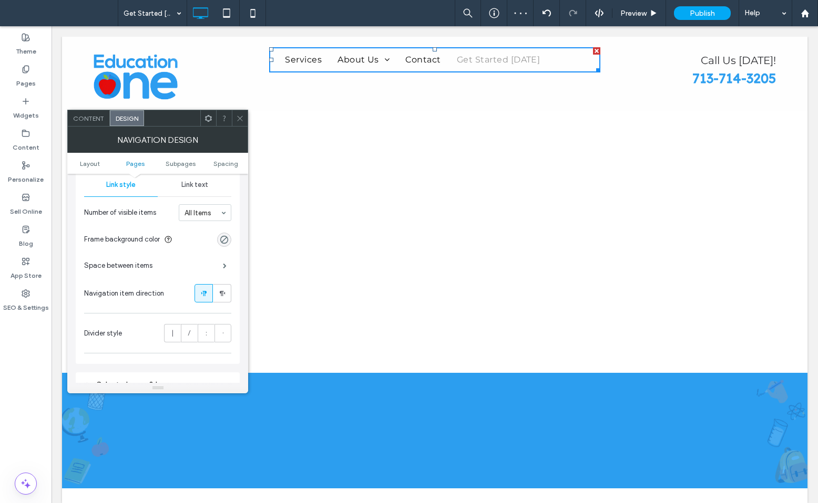
scroll to position [276, 0]
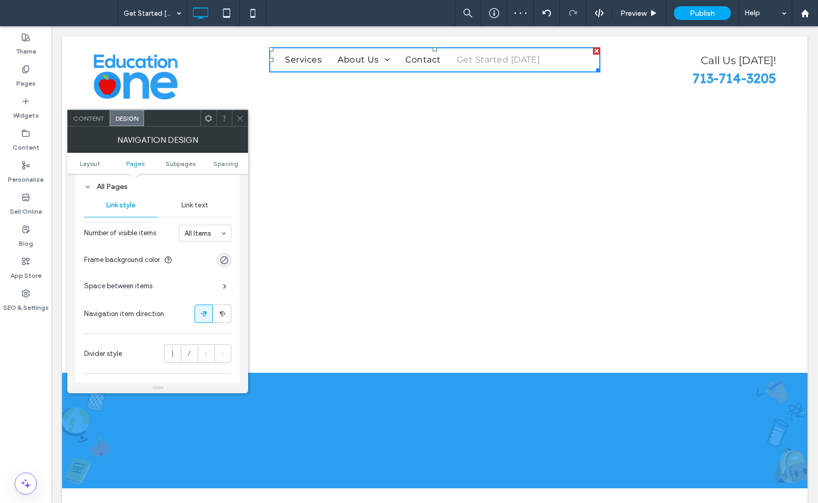
click at [199, 206] on span "Link text" at bounding box center [194, 205] width 27 height 8
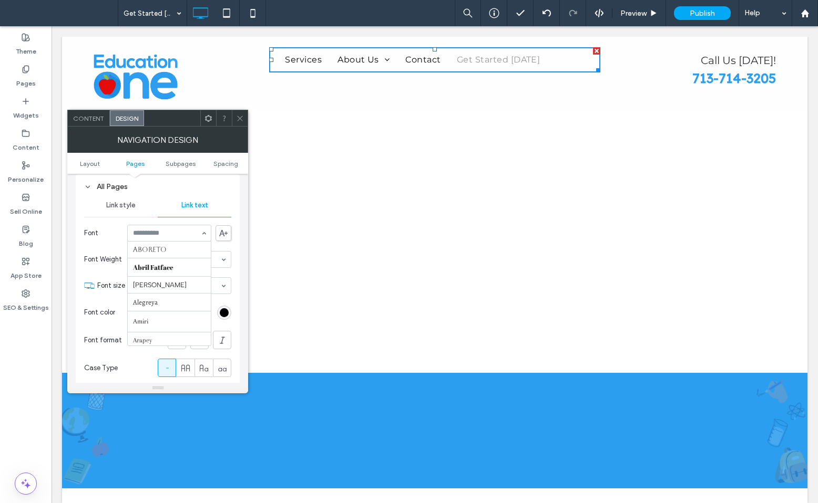
scroll to position [587, 0]
type input "*"
click at [106, 214] on div "Link style" at bounding box center [121, 205] width 74 height 23
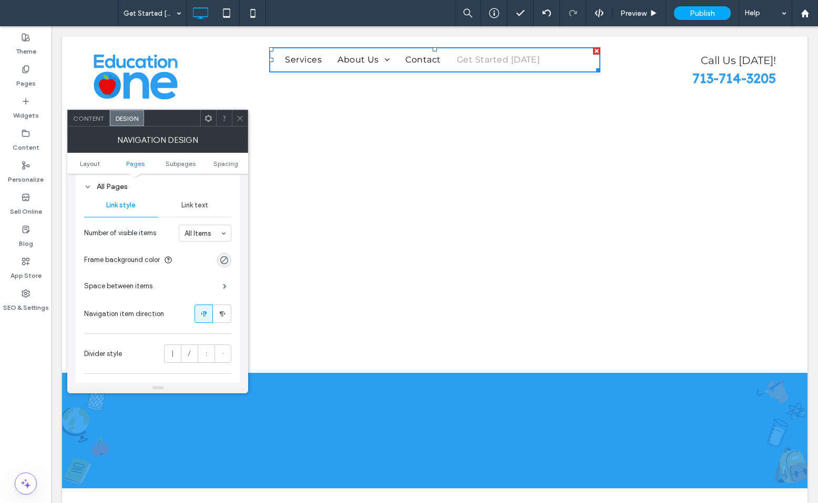
click at [240, 117] on icon at bounding box center [240, 119] width 8 height 8
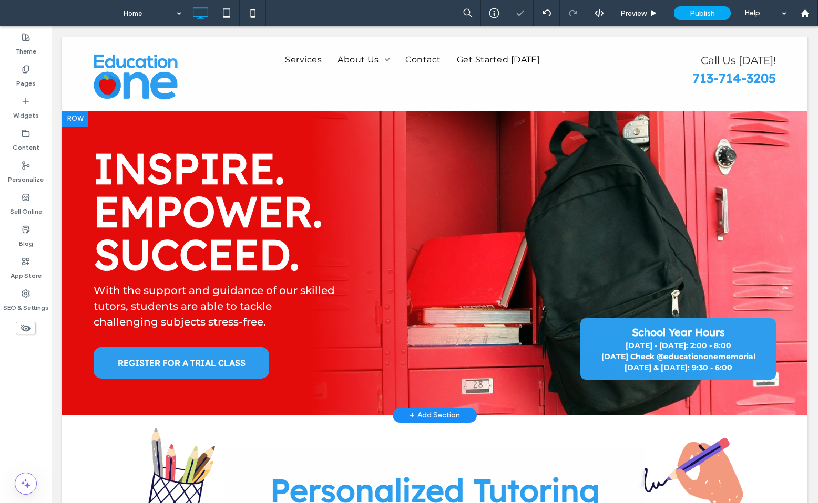
click at [174, 201] on strong "EMPOWER." at bounding box center [208, 211] width 229 height 53
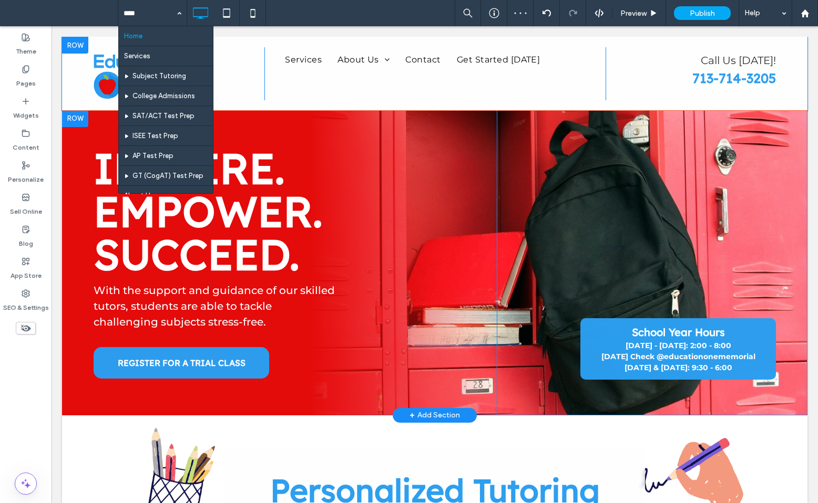
click at [263, 41] on div "Click To Paste Services About Us Reviews Contact Get Started [DATE] Click To Pa…" at bounding box center [434, 74] width 745 height 74
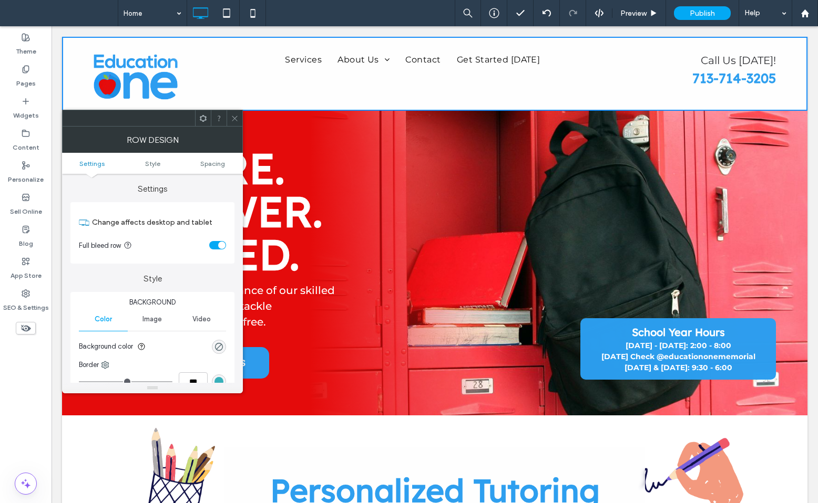
click at [236, 119] on icon at bounding box center [235, 119] width 8 height 8
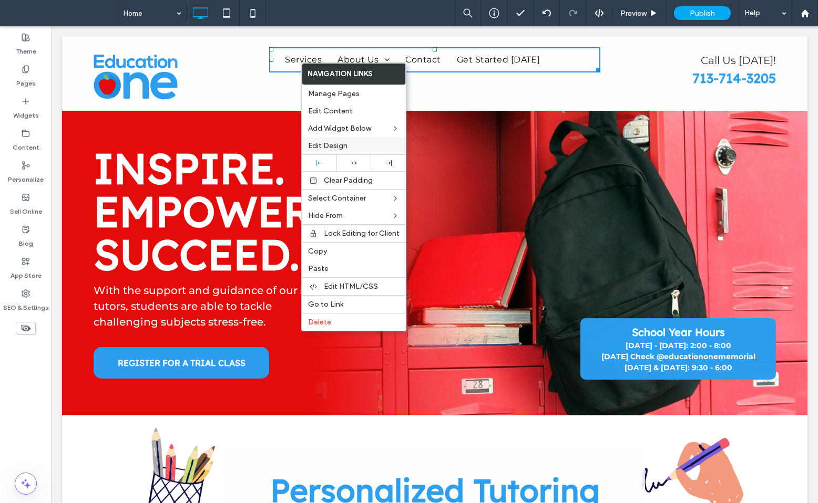
click at [323, 145] on span "Edit Design" at bounding box center [327, 145] width 39 height 9
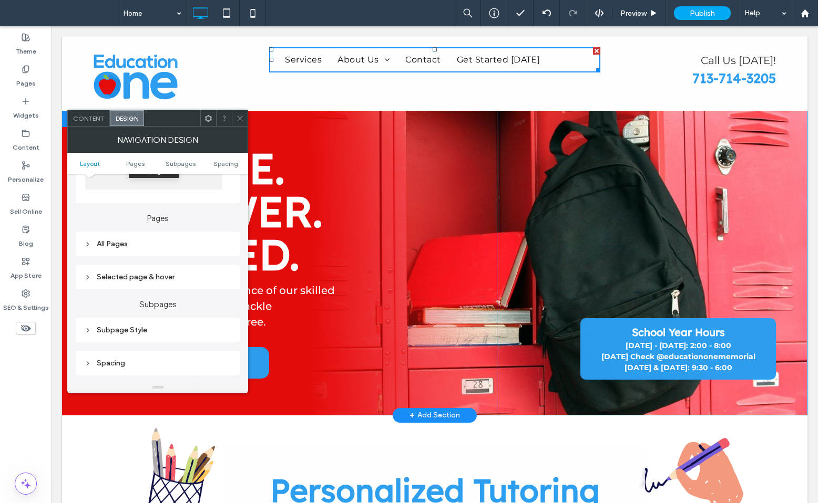
scroll to position [230, 0]
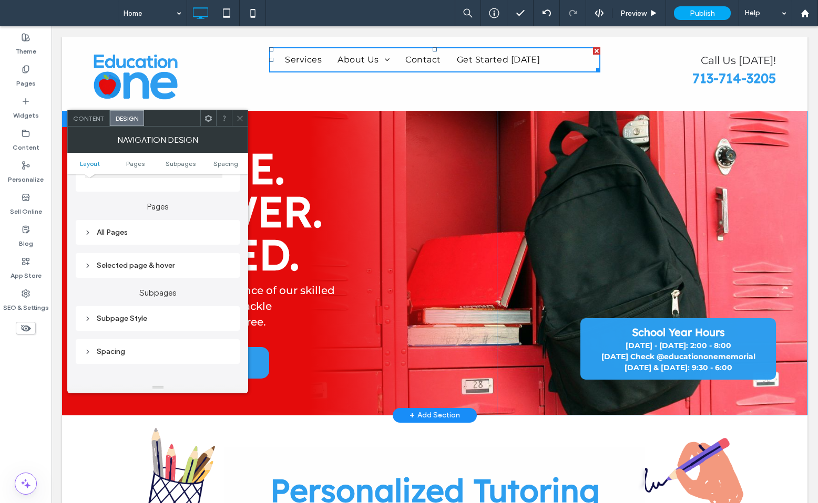
click at [111, 233] on div "All Pages" at bounding box center [157, 232] width 147 height 9
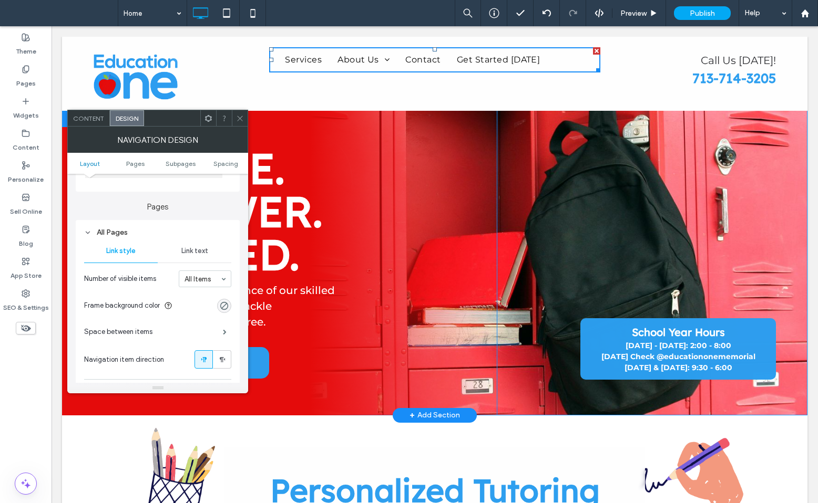
click at [185, 253] on span "Link text" at bounding box center [194, 251] width 27 height 8
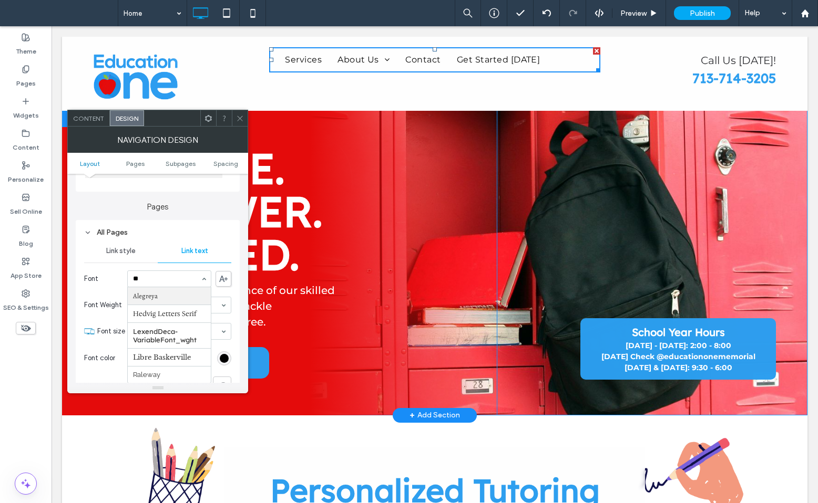
type input "***"
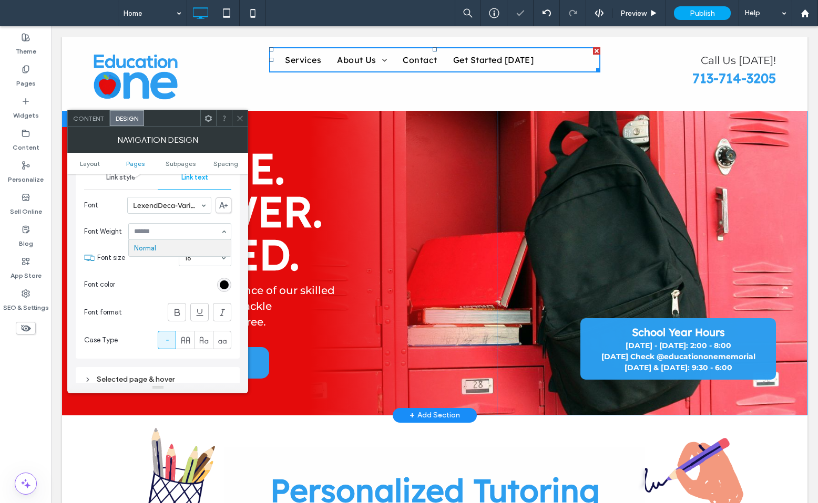
scroll to position [311, 0]
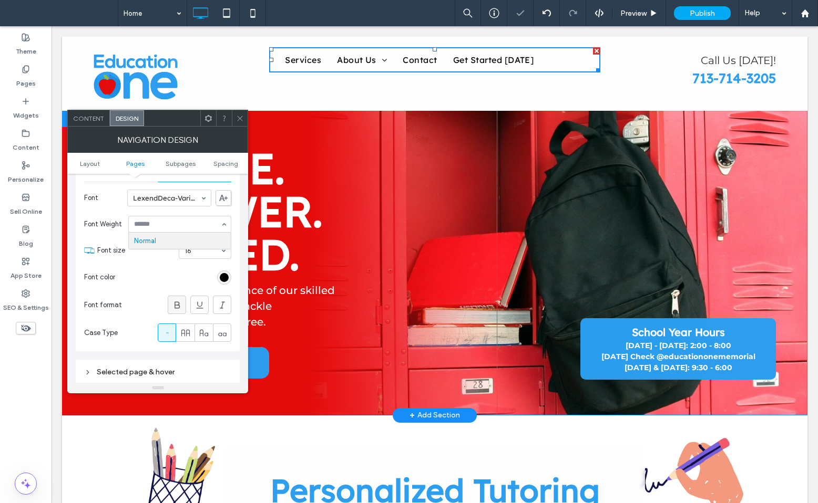
click at [178, 311] on icon at bounding box center [177, 305] width 11 height 11
click at [223, 282] on div "rgb(0, 0, 0)" at bounding box center [224, 277] width 9 height 9
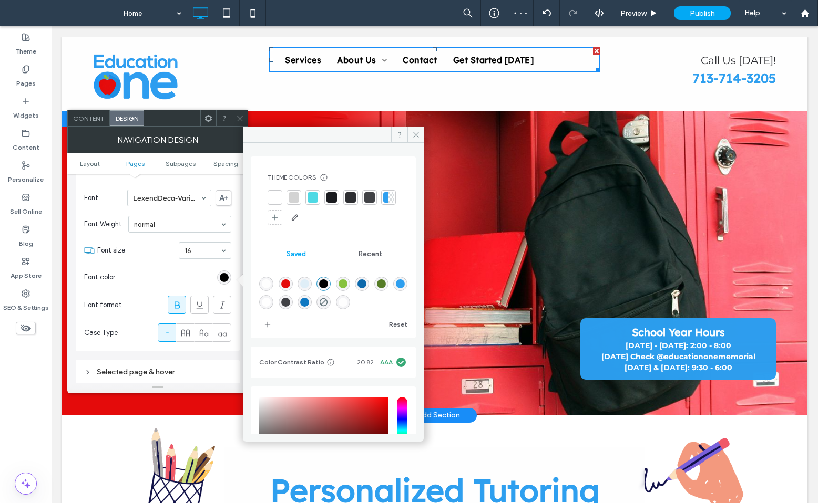
click at [396, 289] on div "rgba(44,158,239,0.99)" at bounding box center [400, 284] width 9 height 9
type input "*******"
type input "**"
type input "***"
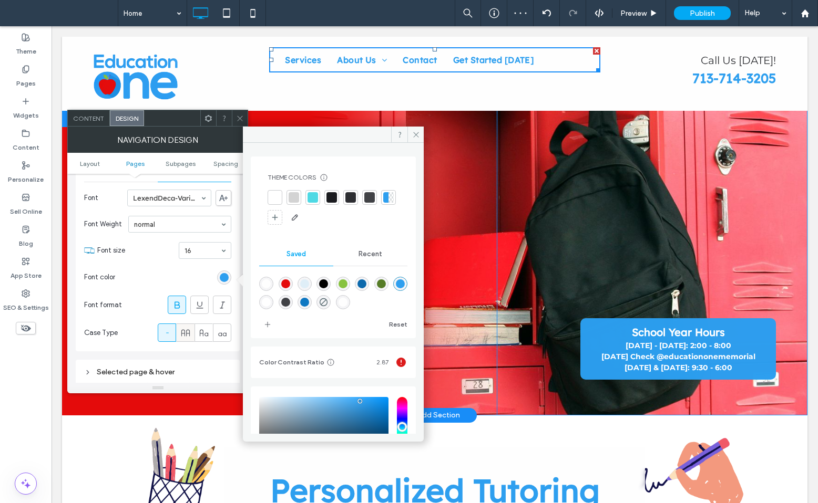
click at [188, 333] on icon at bounding box center [185, 333] width 11 height 11
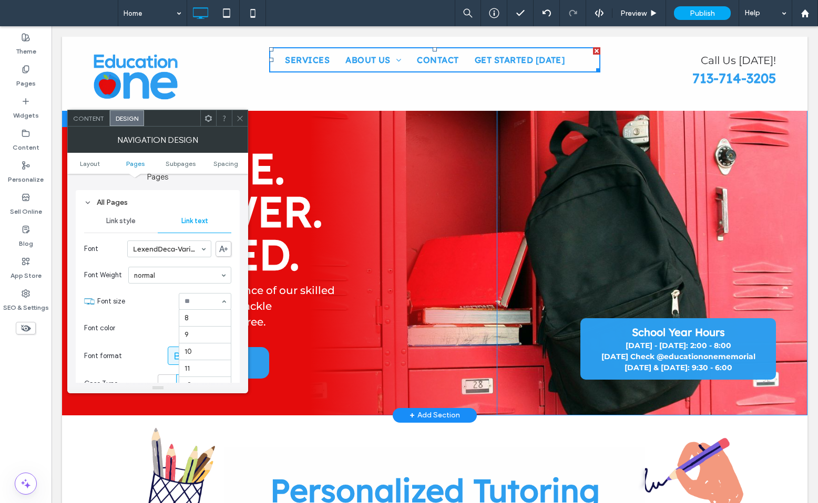
scroll to position [104, 0]
type input "**"
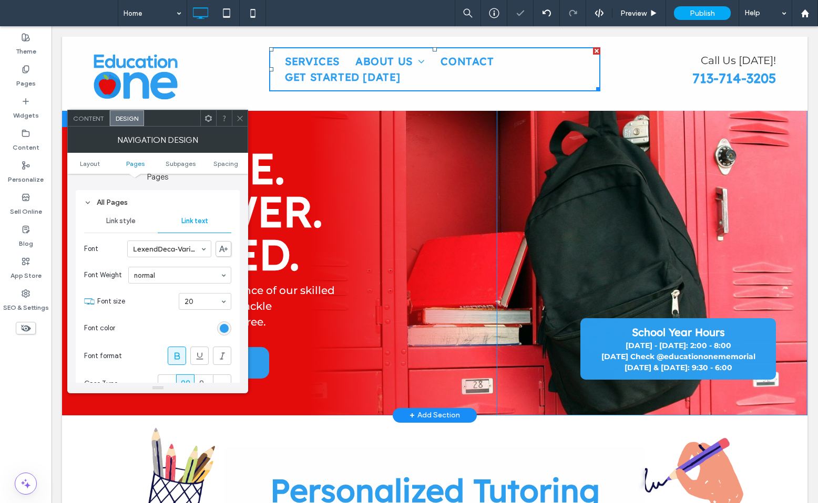
click at [191, 299] on input at bounding box center [202, 301] width 36 height 7
type input "**"
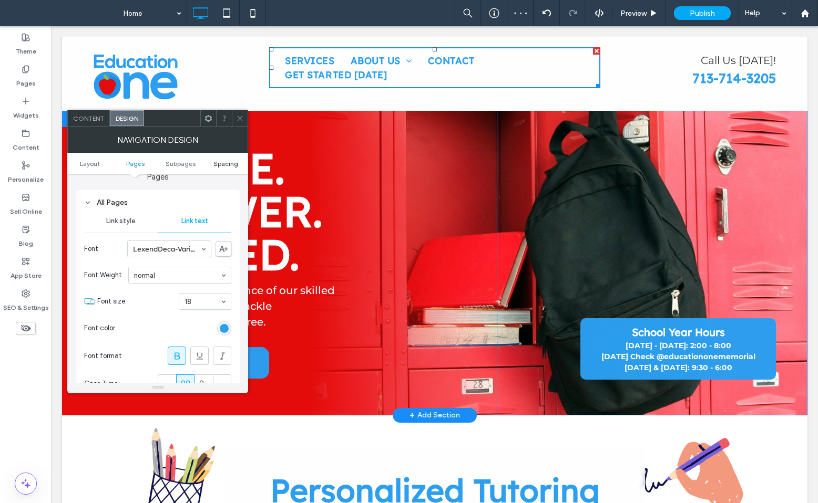
click at [221, 167] on span "Spacing" at bounding box center [225, 164] width 25 height 8
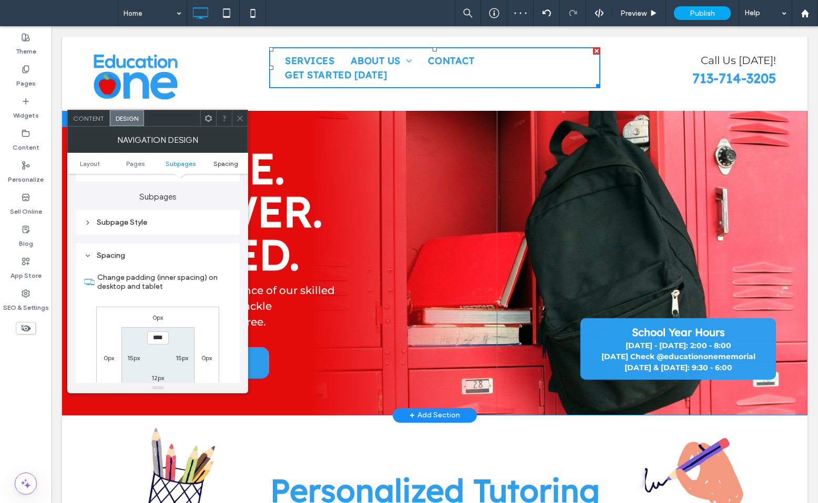
scroll to position [571, 0]
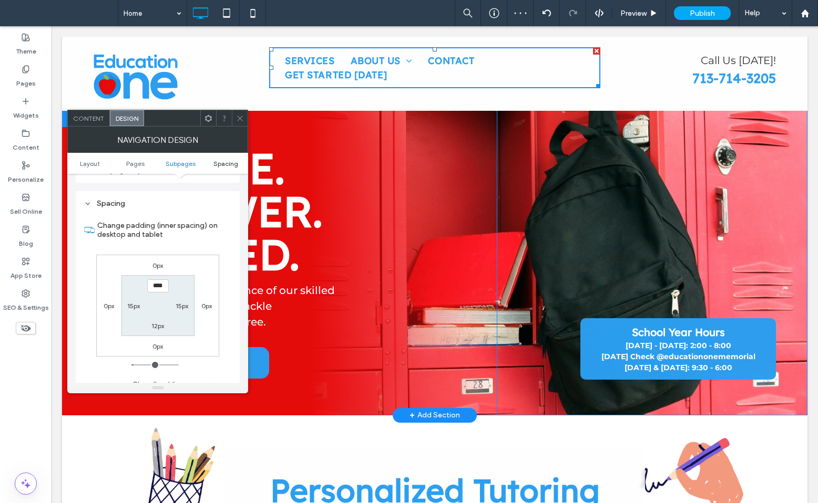
type input "*"
type input "**"
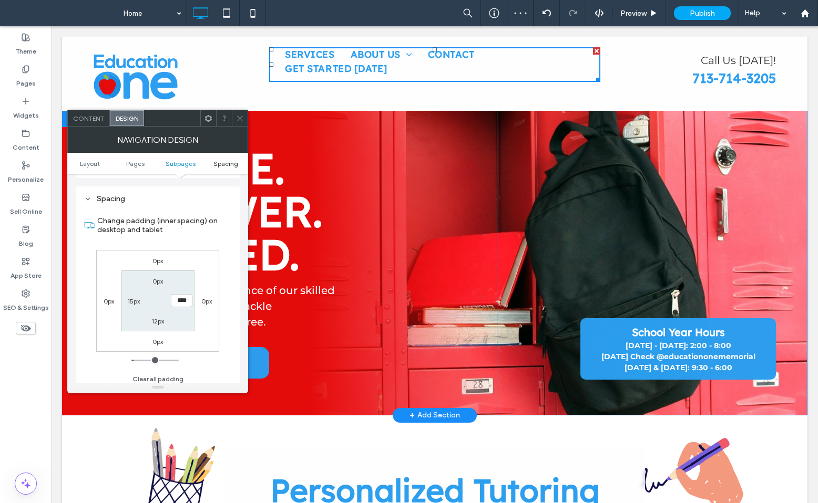
type input "*"
type input "**"
type input "*"
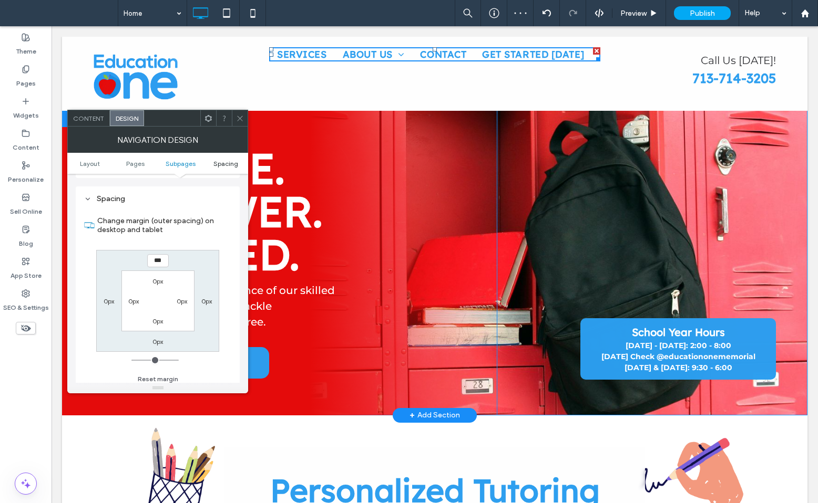
type input "*"
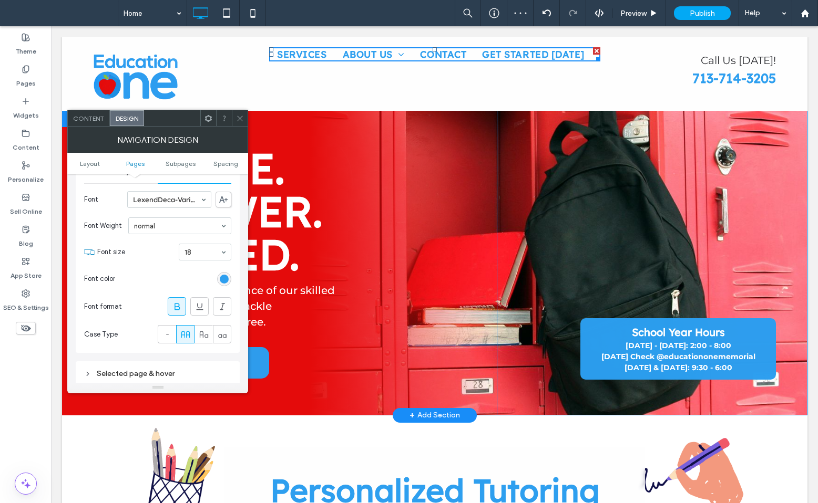
scroll to position [257, 0]
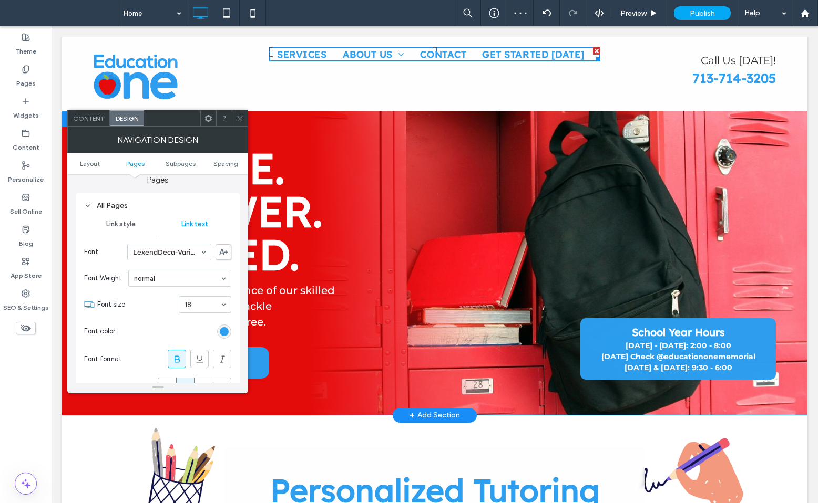
click at [221, 215] on div "Rename pages and edit their order, SEO and settings on the Pages panel. Open th…" at bounding box center [158, 401] width 164 height 968
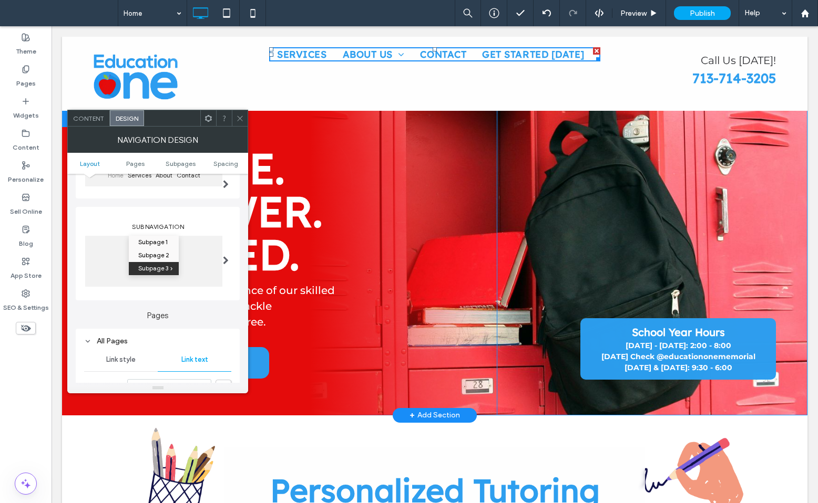
scroll to position [120, 0]
drag, startPoint x: 237, startPoint y: 120, endPoint x: 245, endPoint y: 61, distance: 59.4
click at [237, 120] on icon at bounding box center [240, 119] width 8 height 8
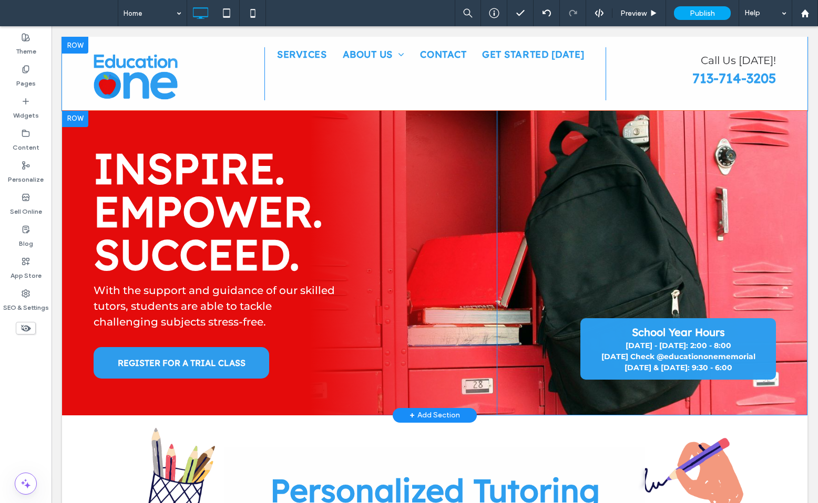
click at [435, 46] on div "Click To Paste Services About Us Reviews Contact Get Started [DATE] Click To Pa…" at bounding box center [434, 74] width 745 height 74
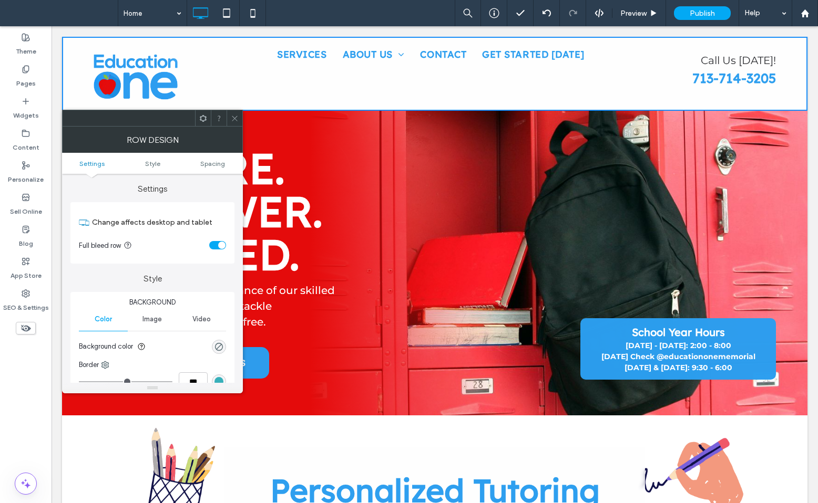
drag, startPoint x: 239, startPoint y: 115, endPoint x: 192, endPoint y: 78, distance: 59.4
click at [239, 115] on div at bounding box center [235, 118] width 16 height 16
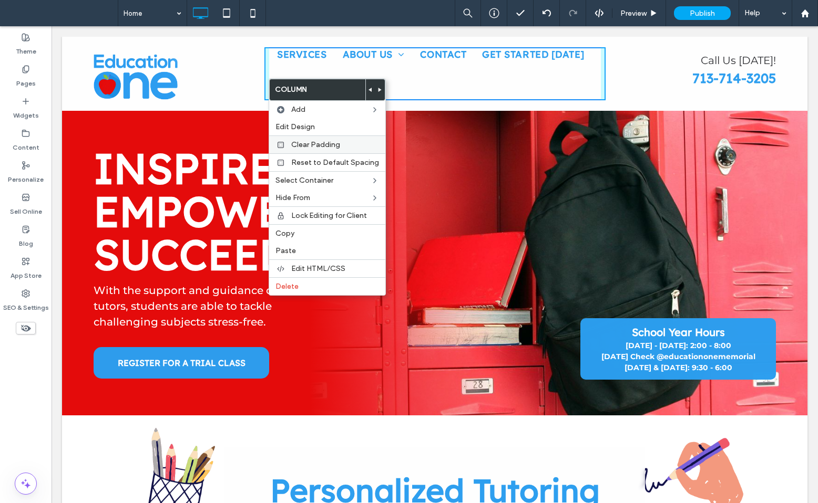
click at [307, 148] on span "Clear Padding" at bounding box center [315, 144] width 49 height 9
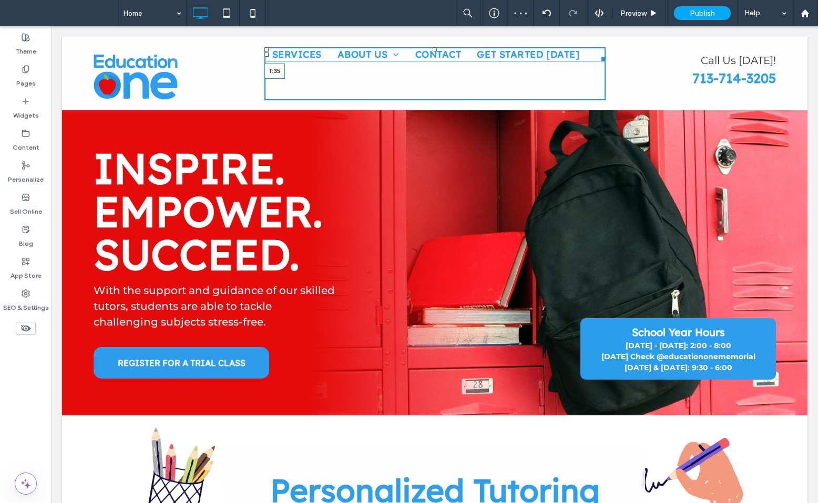
drag, startPoint x: 435, startPoint y: 49, endPoint x: 437, endPoint y: 67, distance: 18.1
click at [437, 61] on nav "Services About Us Reviews Contact Get Started [DATE] T:35" at bounding box center [434, 54] width 341 height 14
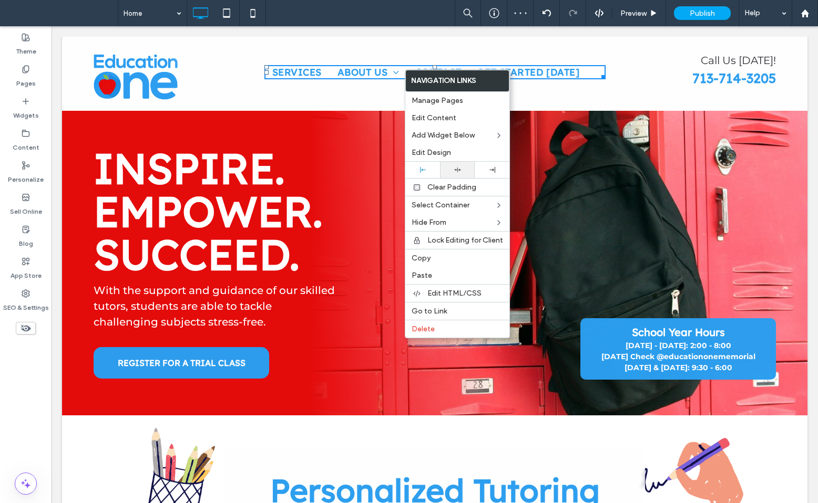
click at [456, 166] on div at bounding box center [457, 170] width 35 height 16
click at [232, 13] on icon at bounding box center [226, 13] width 21 height 21
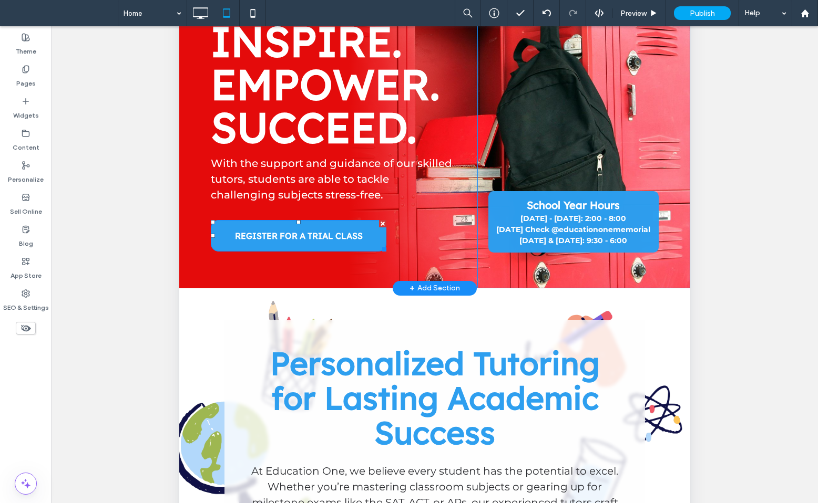
scroll to position [0, 0]
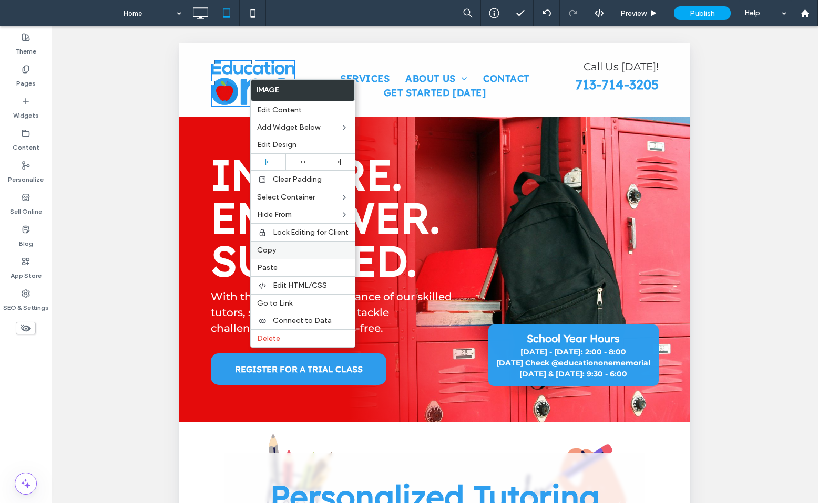
click at [270, 249] on span "Copy" at bounding box center [266, 250] width 19 height 9
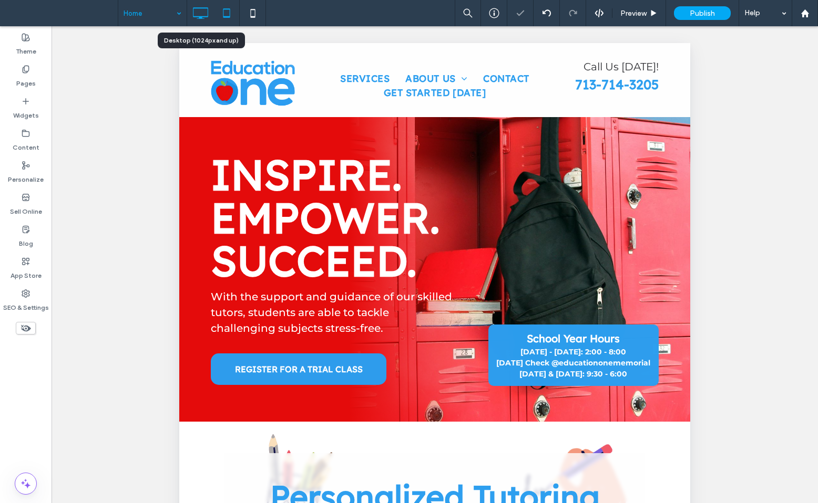
click at [201, 13] on icon at bounding box center [200, 13] width 21 height 21
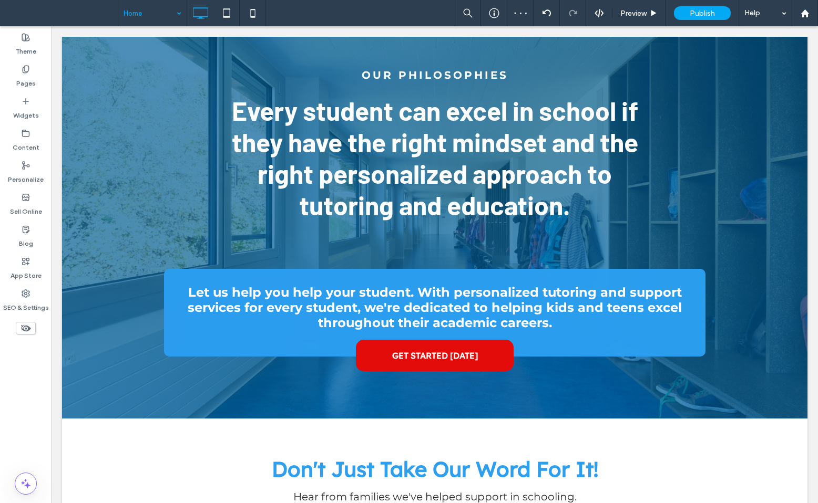
scroll to position [2431, 0]
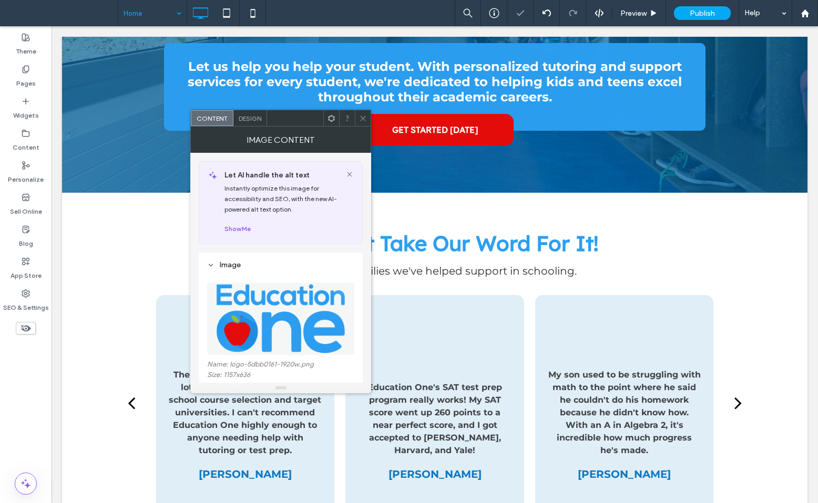
click at [285, 313] on img at bounding box center [280, 319] width 131 height 73
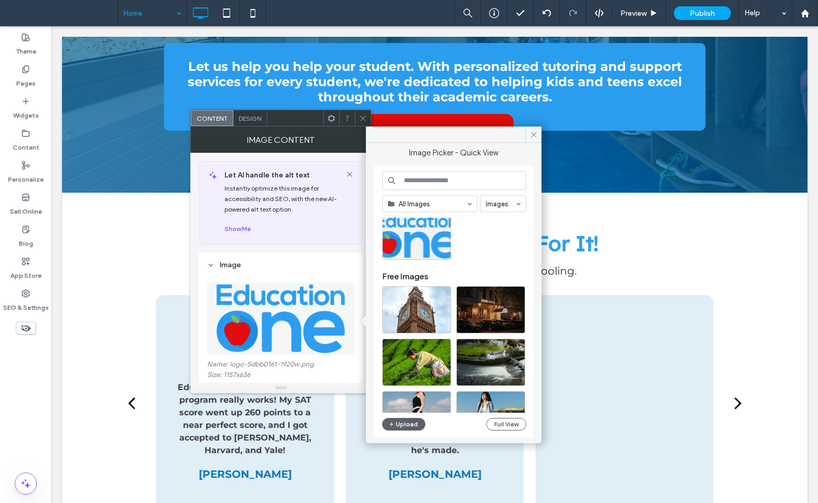
scroll to position [1813, 0]
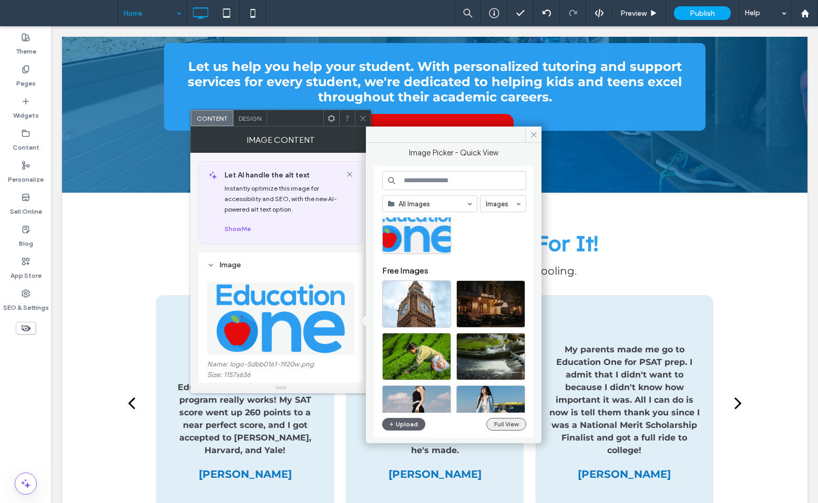
click at [500, 428] on button "Full View" at bounding box center [506, 424] width 40 height 13
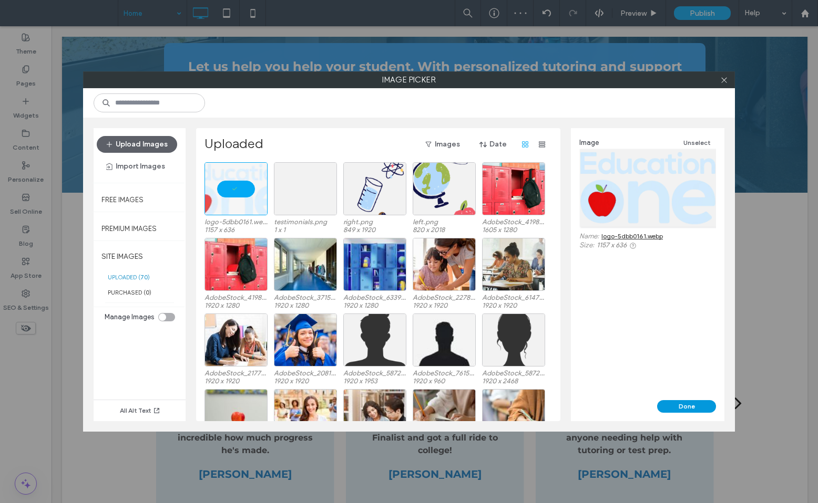
click at [698, 407] on button "Done" at bounding box center [686, 406] width 59 height 13
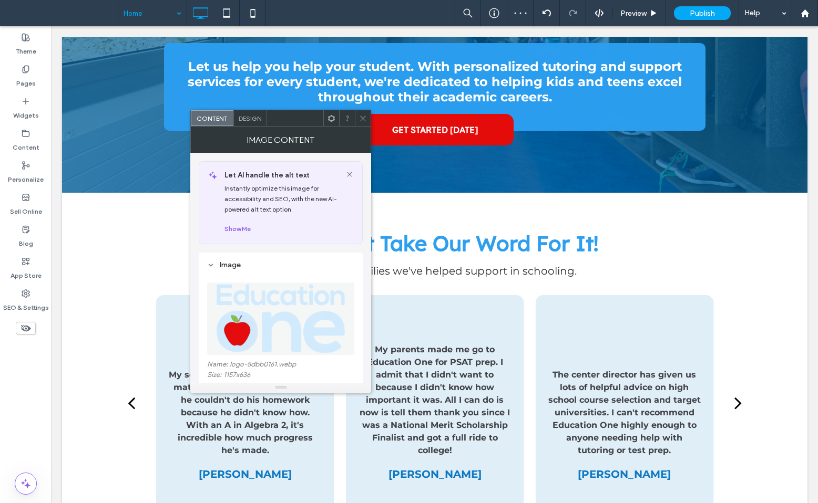
click at [356, 111] on div at bounding box center [363, 118] width 16 height 16
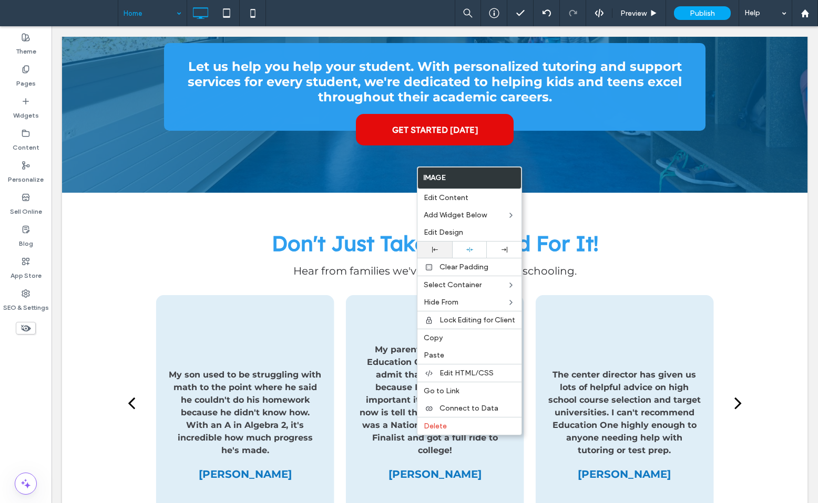
click at [434, 251] on icon at bounding box center [435, 250] width 6 height 6
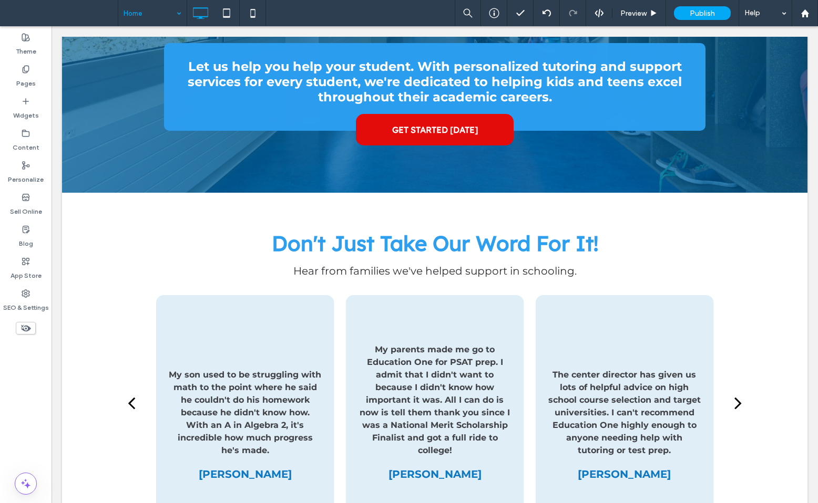
drag, startPoint x: 203, startPoint y: 460, endPoint x: 274, endPoint y: 472, distance: 72.5
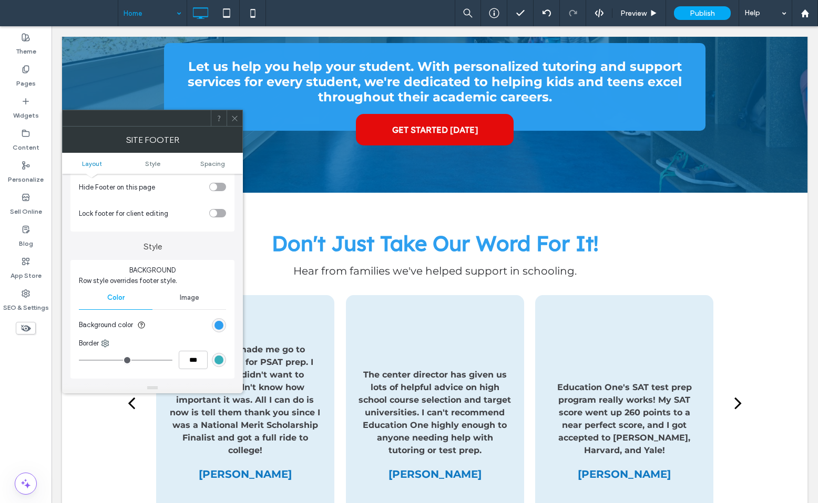
scroll to position [33, 0]
click at [235, 122] on span at bounding box center [235, 118] width 8 height 16
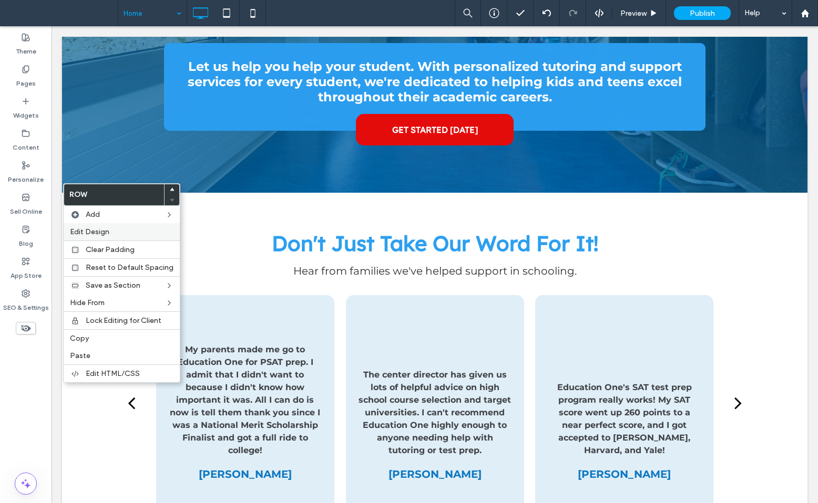
click at [119, 232] on label "Edit Design" at bounding box center [122, 232] width 104 height 9
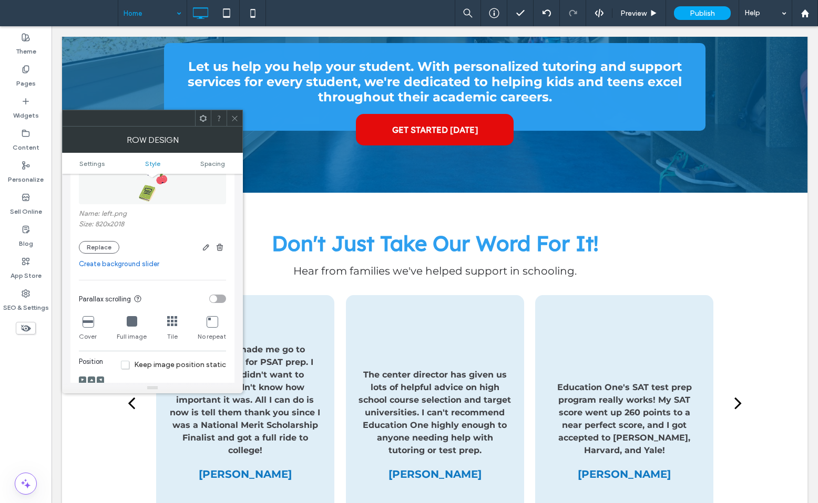
scroll to position [213, 0]
click at [219, 249] on icon "button" at bounding box center [219, 247] width 8 height 8
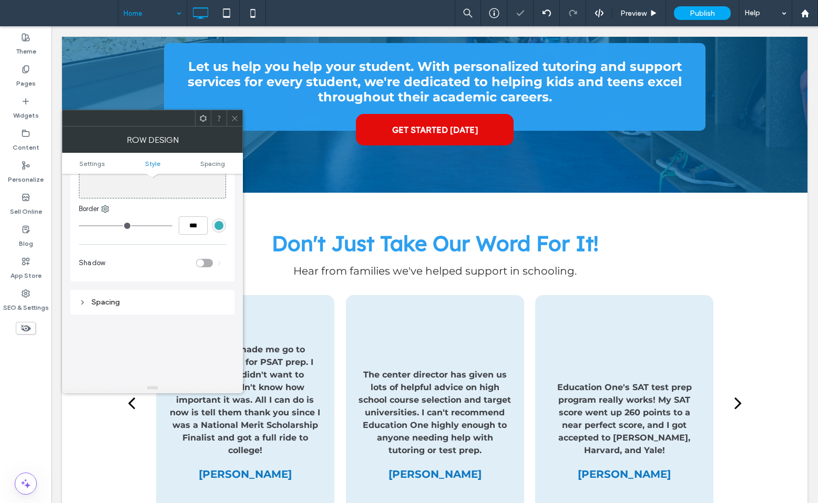
click at [233, 121] on icon at bounding box center [235, 119] width 8 height 8
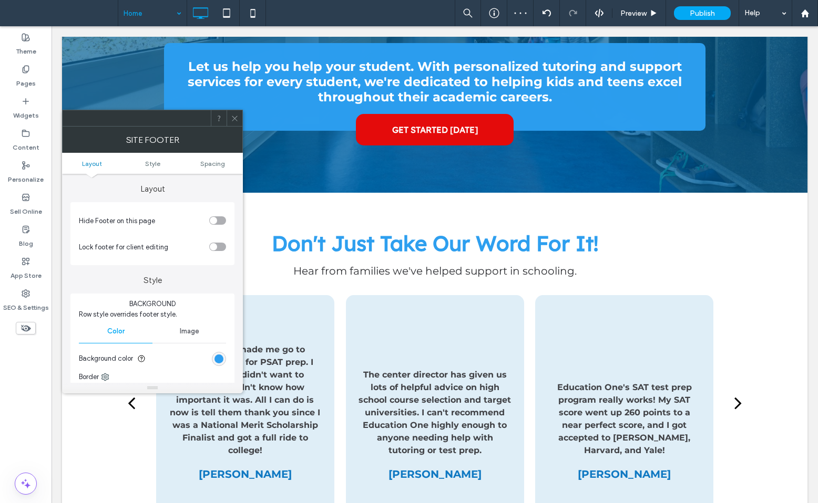
click at [224, 358] on div "rgb(46, 158, 240)" at bounding box center [219, 359] width 14 height 14
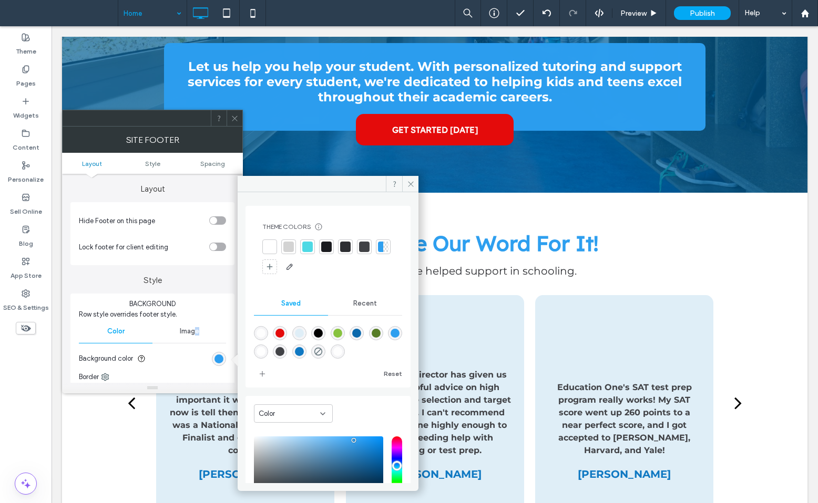
click at [197, 333] on span "Image" at bounding box center [189, 331] width 19 height 8
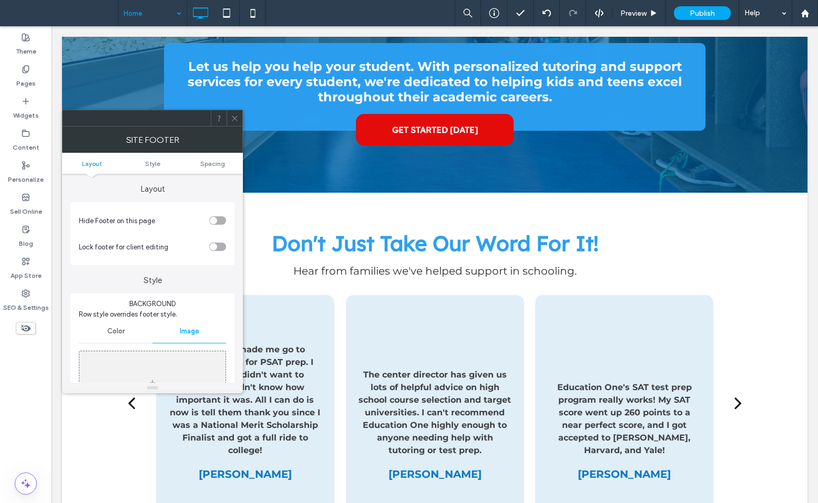
click at [167, 372] on div "Image" at bounding box center [152, 387] width 146 height 69
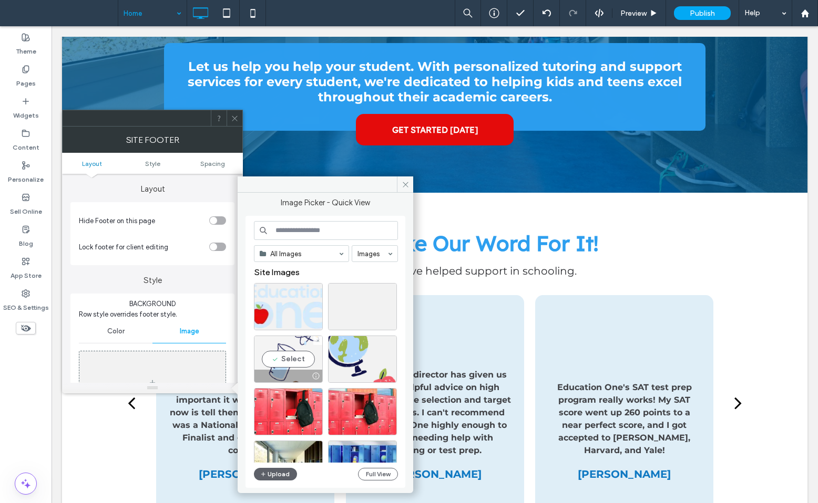
click at [293, 354] on div "Select" at bounding box center [288, 359] width 69 height 47
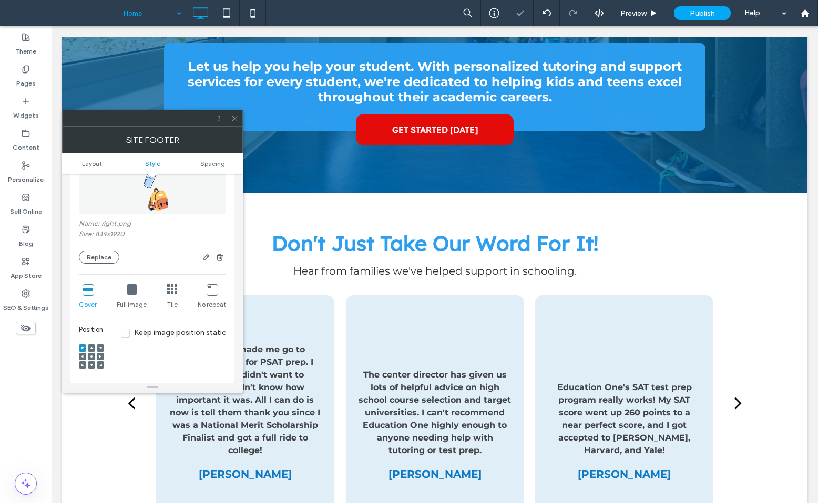
scroll to position [236, 0]
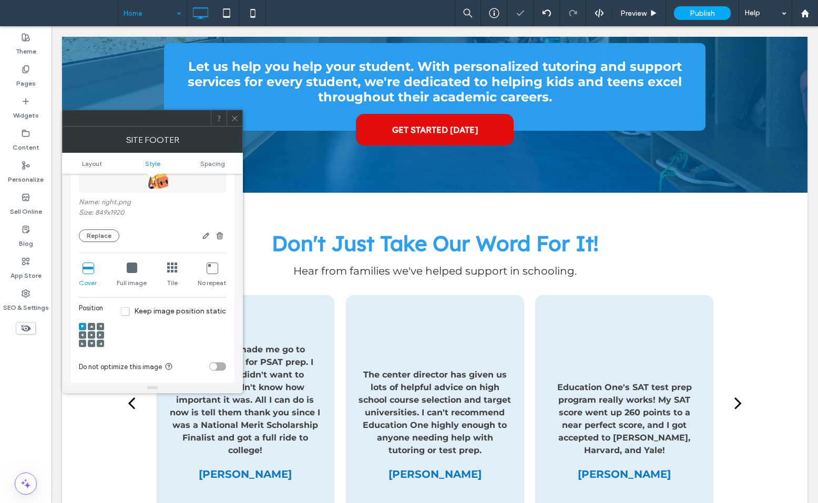
click at [101, 335] on span at bounding box center [100, 335] width 3 height 7
click at [134, 272] on icon at bounding box center [132, 268] width 11 height 11
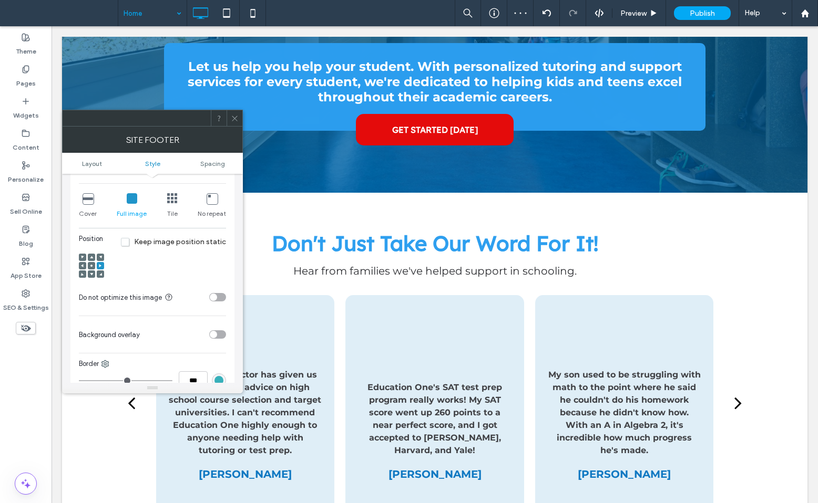
scroll to position [311, 0]
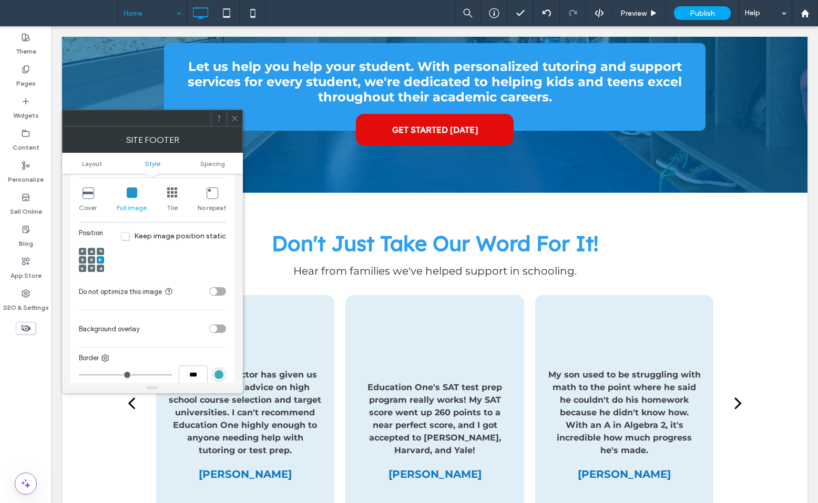
click at [214, 330] on div "toggle" at bounding box center [213, 328] width 7 height 7
click at [214, 358] on div "rgb(255,255,255)" at bounding box center [218, 355] width 9 height 9
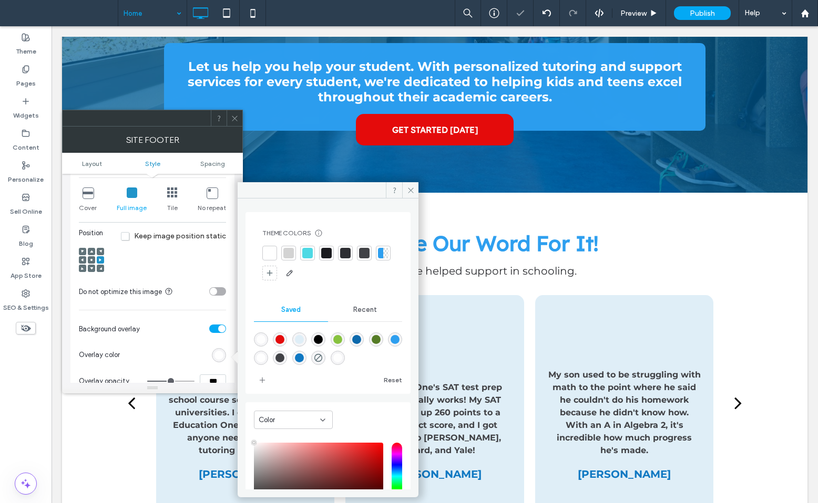
click at [390, 344] on div "rgba(44,158,239,0.99)" at bounding box center [394, 339] width 9 height 9
type input "*******"
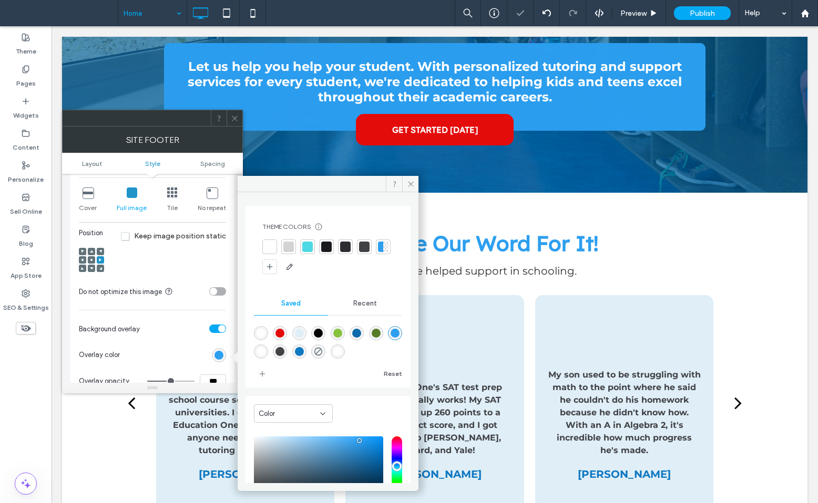
click at [209, 381] on input "***" at bounding box center [213, 382] width 26 height 14
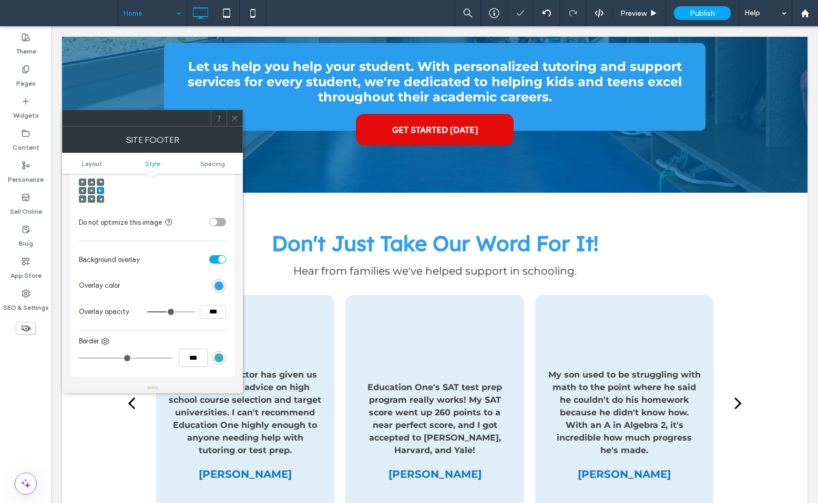
scroll to position [384, 0]
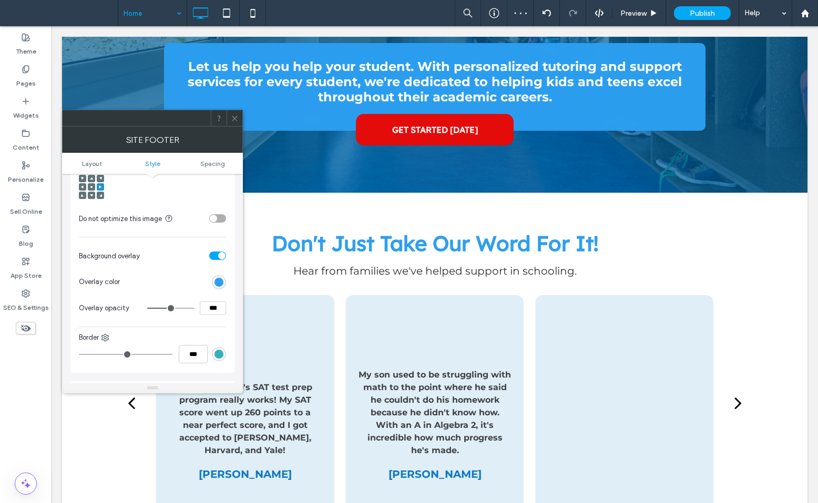
click at [204, 307] on input "***" at bounding box center [213, 309] width 26 height 14
type input "***"
type input "**"
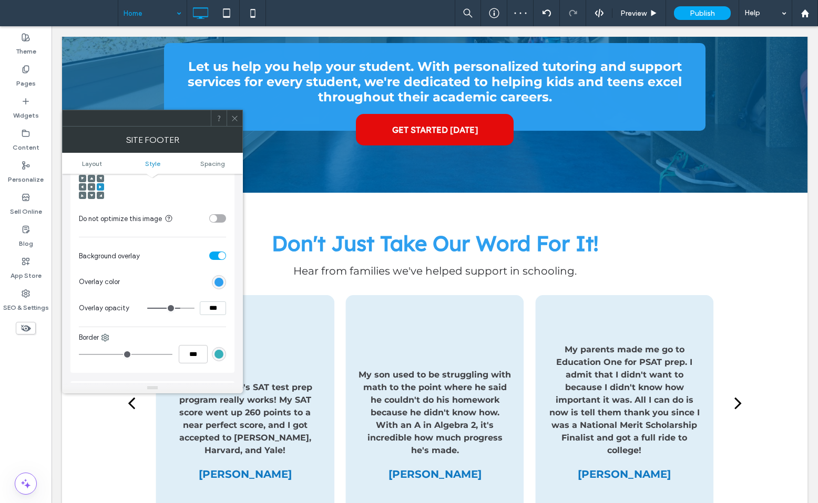
click at [233, 117] on use at bounding box center [234, 118] width 5 height 5
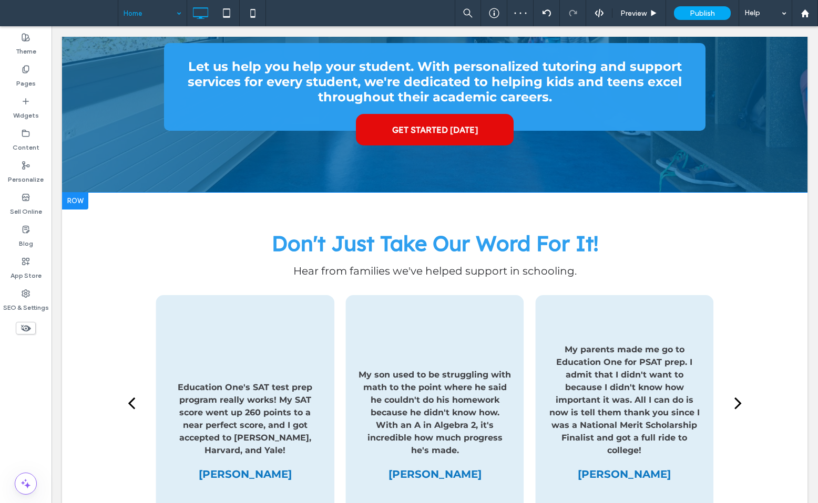
scroll to position [2438, 0]
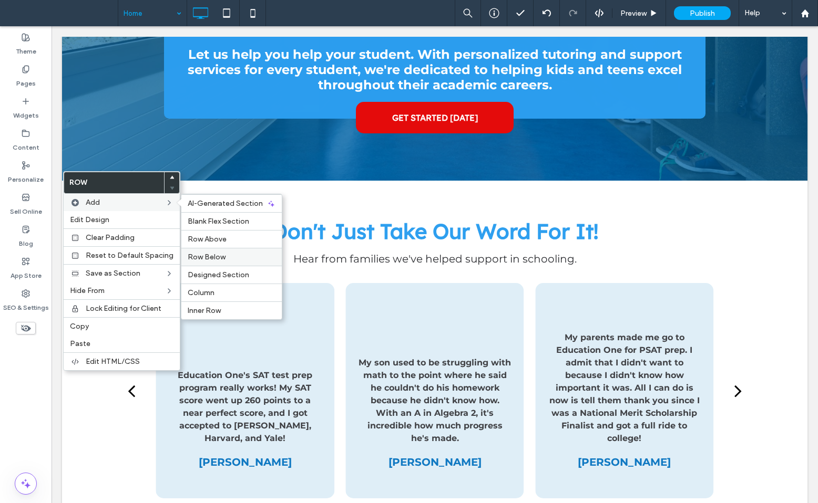
click at [213, 254] on span "Row Below" at bounding box center [207, 257] width 38 height 9
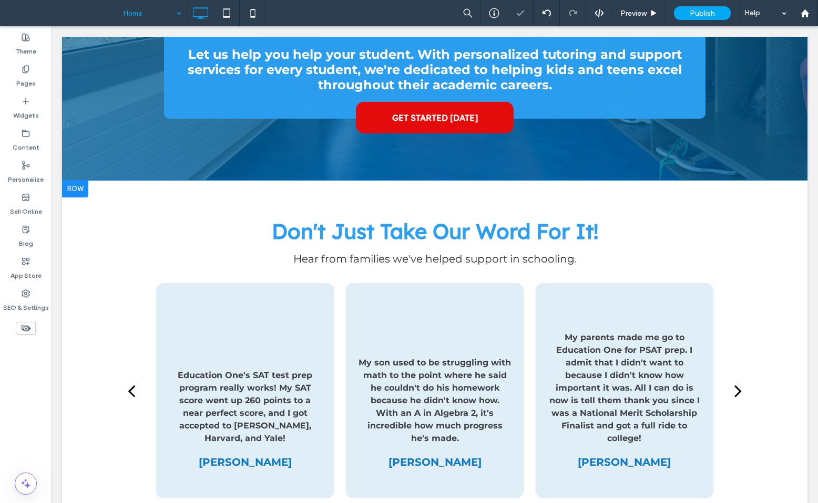
scroll to position [2569, 0]
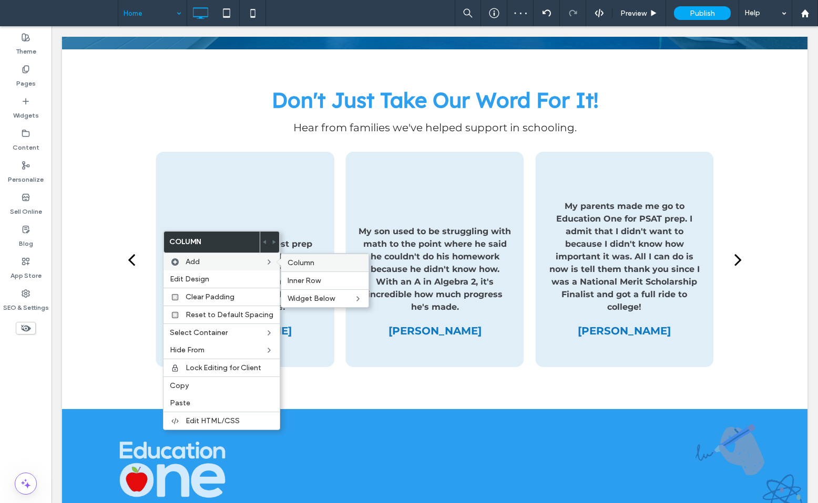
click at [316, 256] on div "Column" at bounding box center [324, 263] width 87 height 18
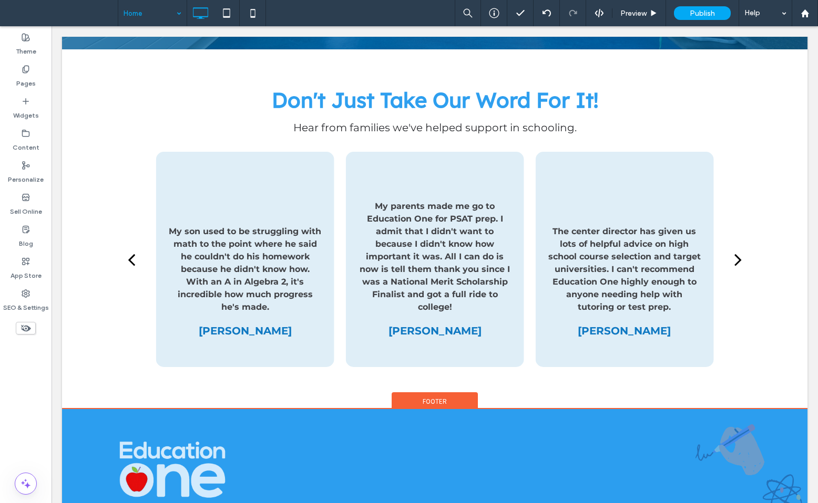
click at [34, 106] on label "Widgets" at bounding box center [26, 113] width 26 height 15
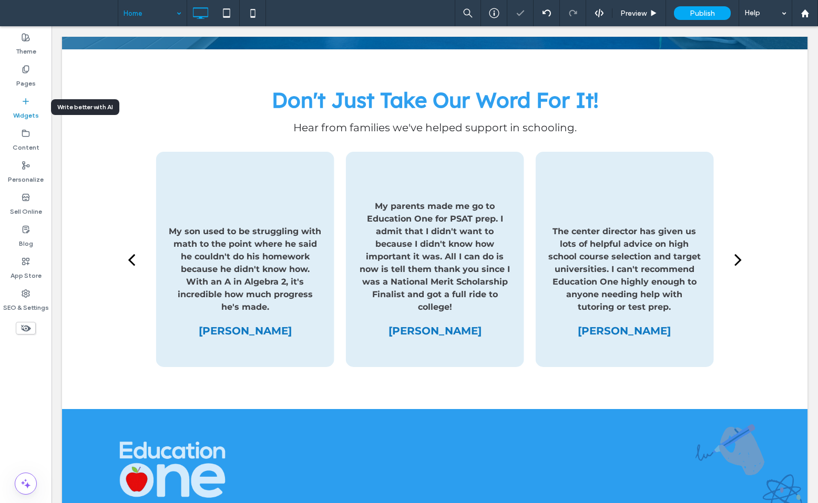
scroll to position [2600, 0]
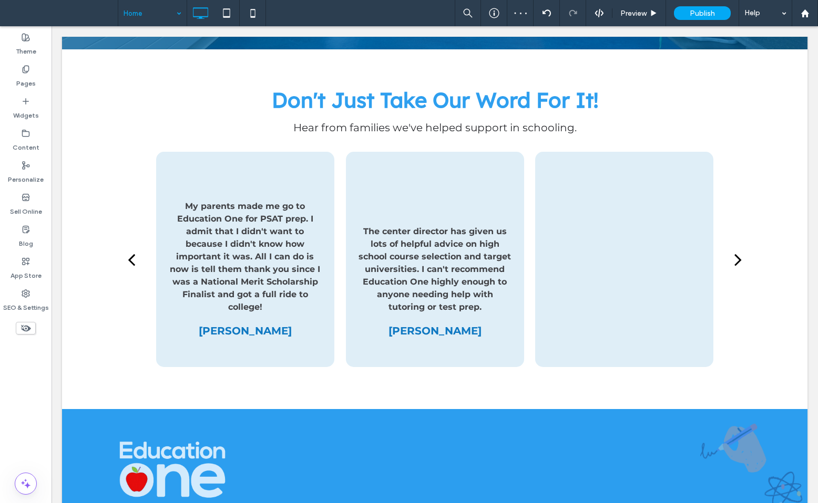
type input "**********"
type input "**"
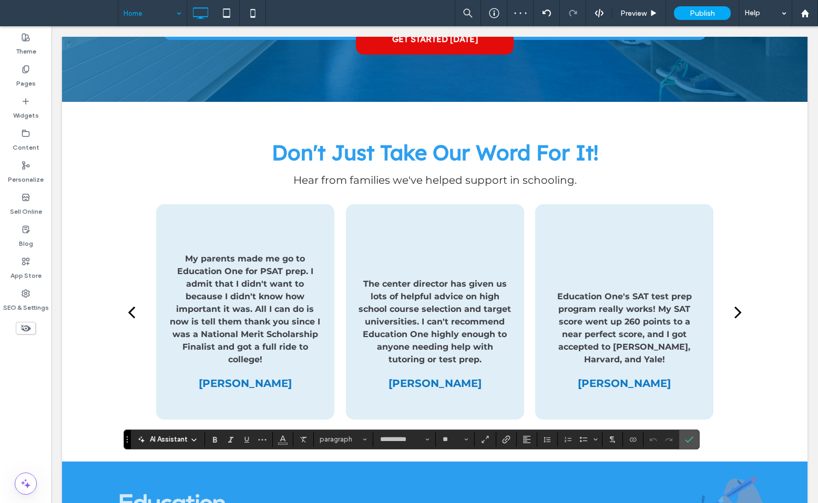
scroll to position [2606, 0]
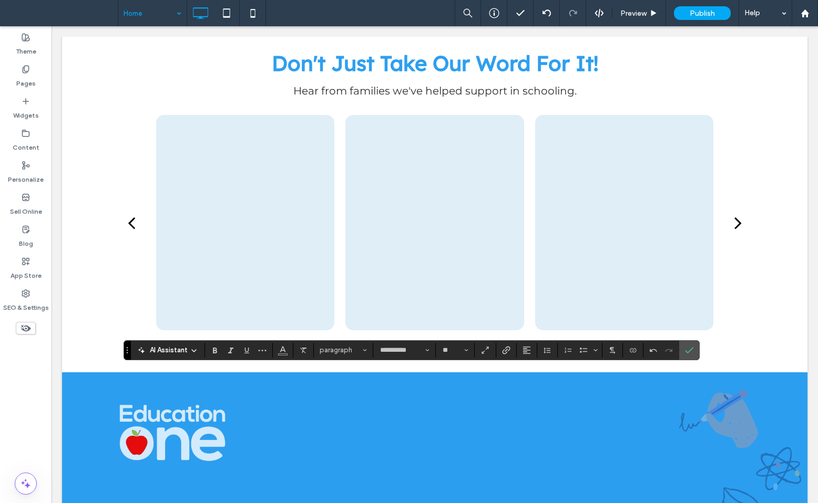
drag, startPoint x: 242, startPoint y: 377, endPoint x: 224, endPoint y: 375, distance: 18.0
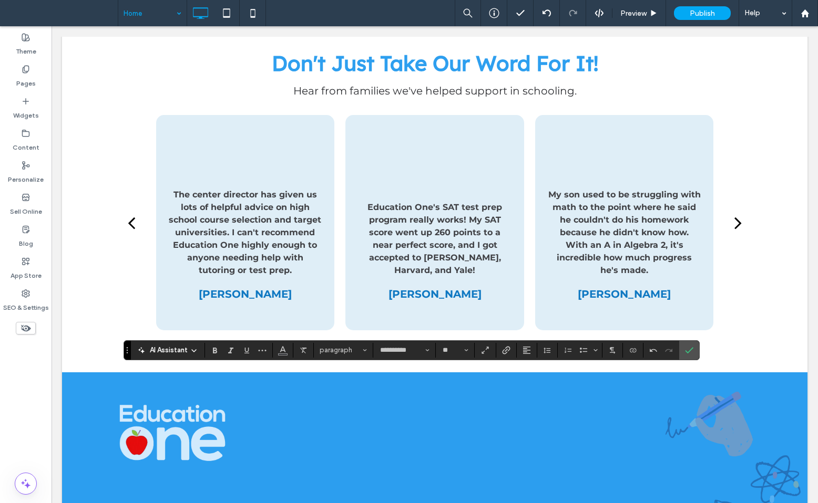
drag, startPoint x: 261, startPoint y: 393, endPoint x: 219, endPoint y: 393, distance: 42.6
click at [212, 400] on div at bounding box center [212, 400] width 0 height 0
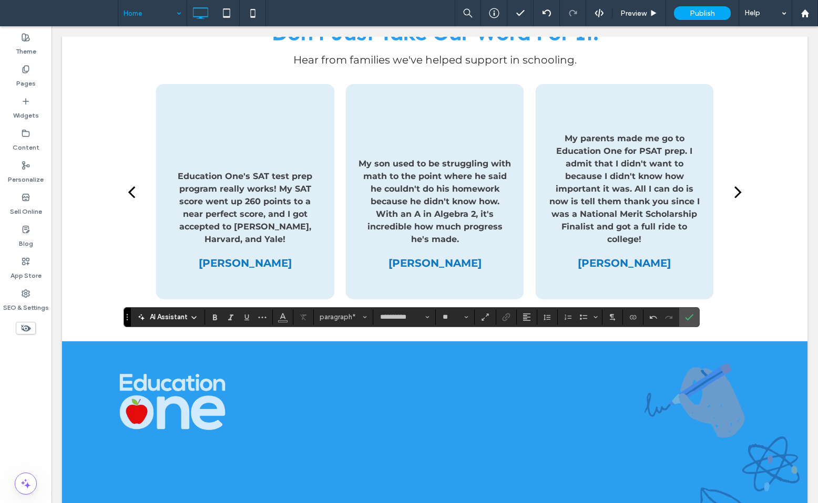
scroll to position [2639, 0]
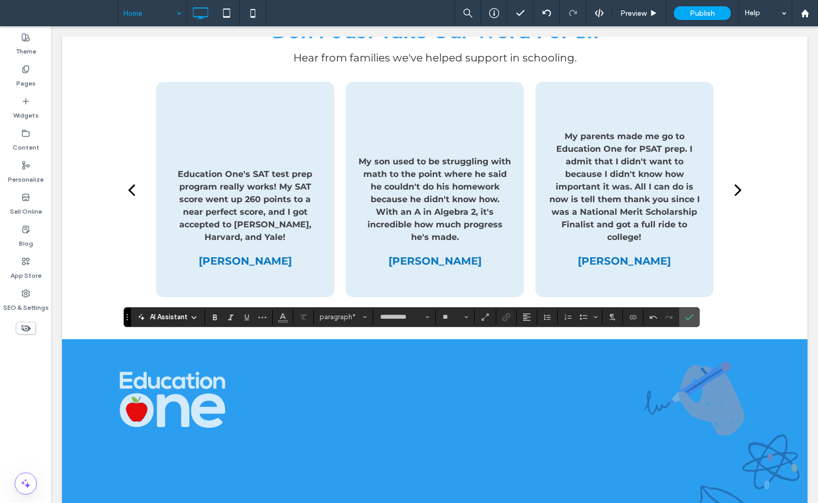
drag, startPoint x: 129, startPoint y: 409, endPoint x: 102, endPoint y: 404, distance: 27.7
drag, startPoint x: 202, startPoint y: 408, endPoint x: 179, endPoint y: 406, distance: 22.7
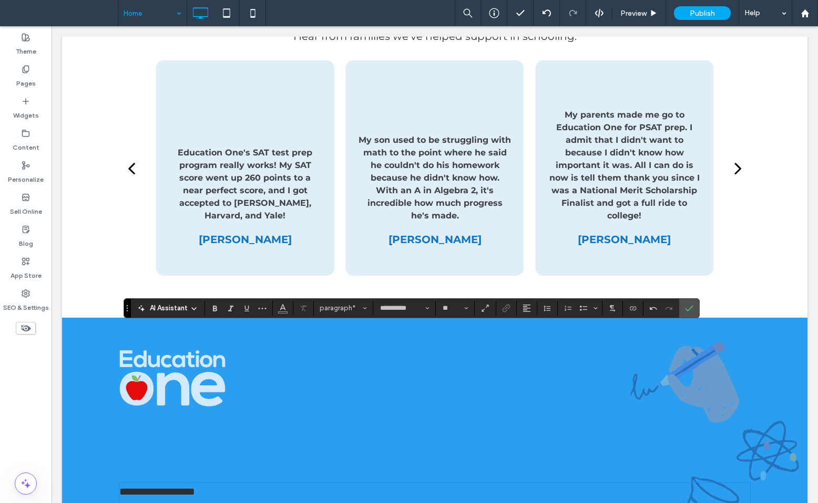
scroll to position [2664, 0]
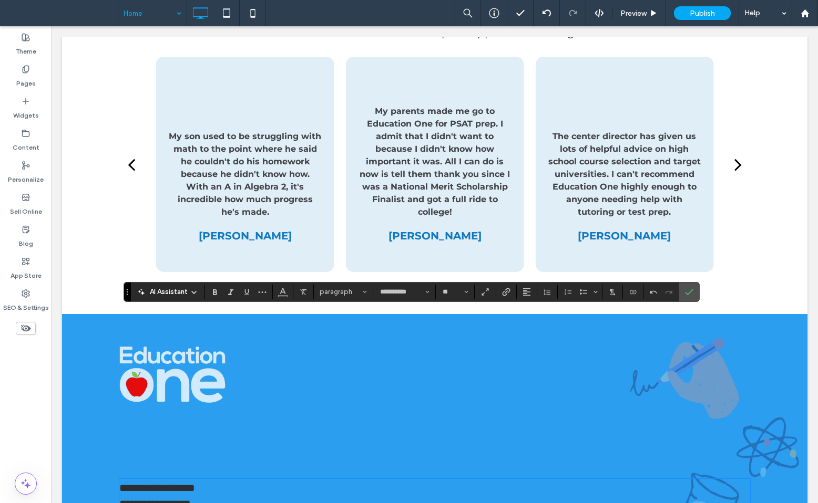
drag, startPoint x: 279, startPoint y: 399, endPoint x: 237, endPoint y: 399, distance: 42.0
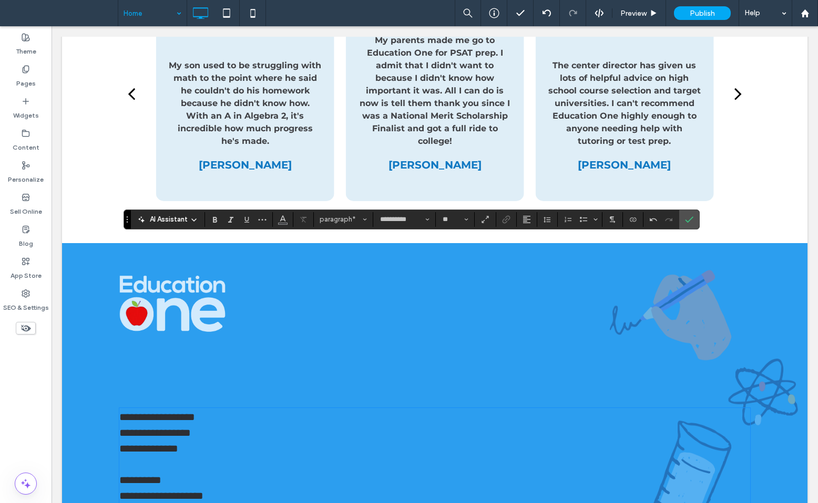
scroll to position [2737, 0]
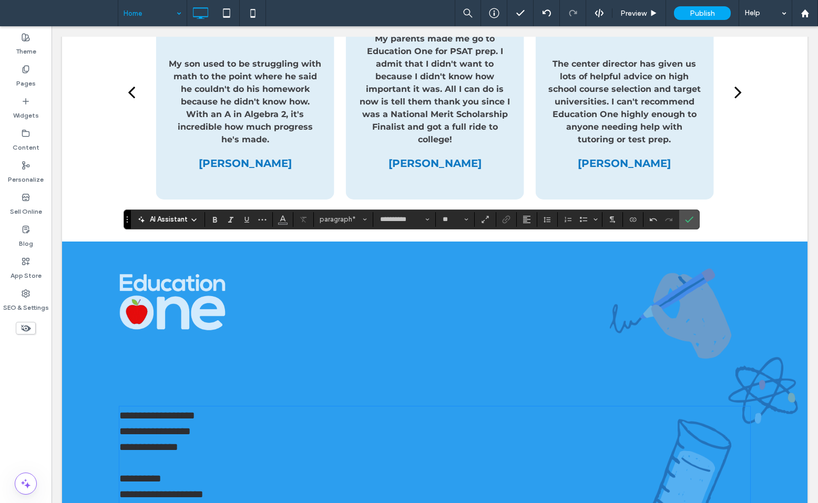
drag, startPoint x: 131, startPoint y: 371, endPoint x: 108, endPoint y: 364, distance: 24.1
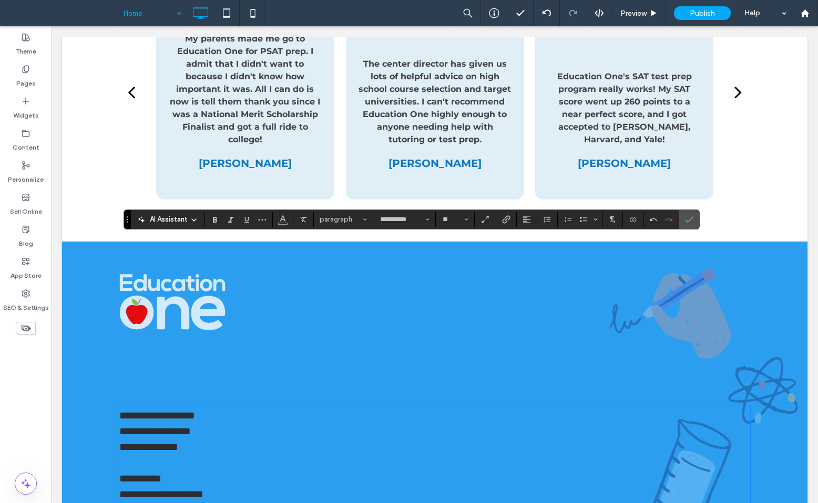
drag, startPoint x: 173, startPoint y: 375, endPoint x: 150, endPoint y: 376, distance: 23.2
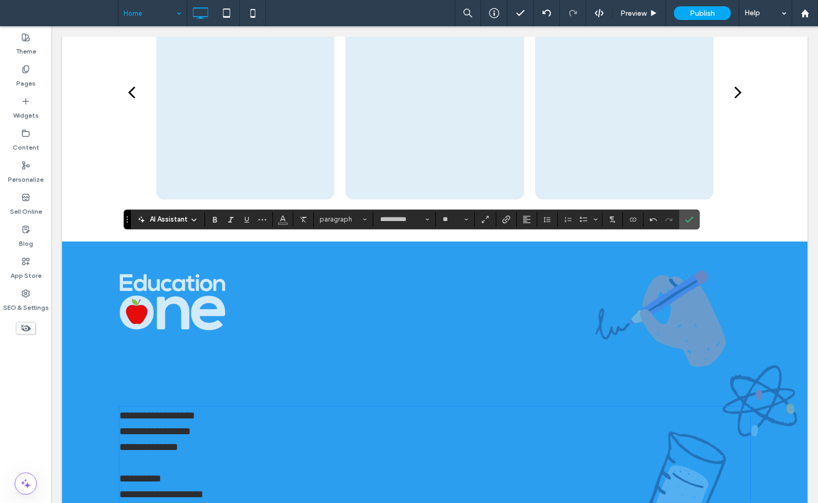
drag, startPoint x: 266, startPoint y: 389, endPoint x: 307, endPoint y: 393, distance: 41.7
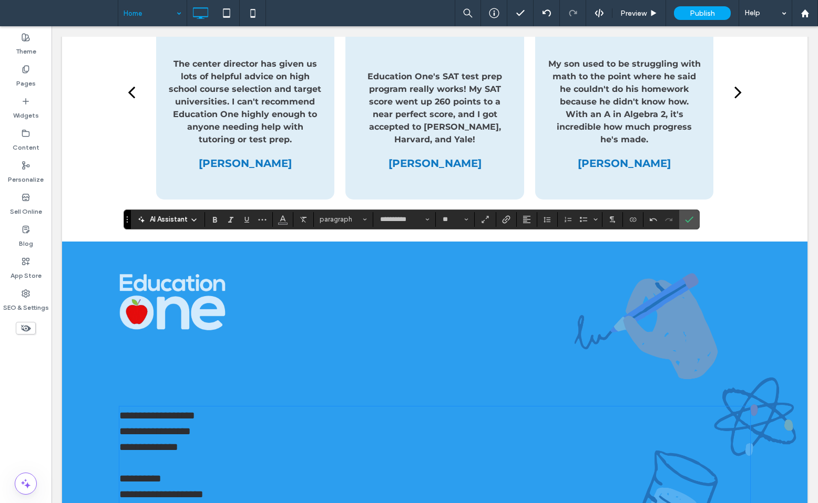
drag, startPoint x: 130, startPoint y: 436, endPoint x: 112, endPoint y: 436, distance: 17.3
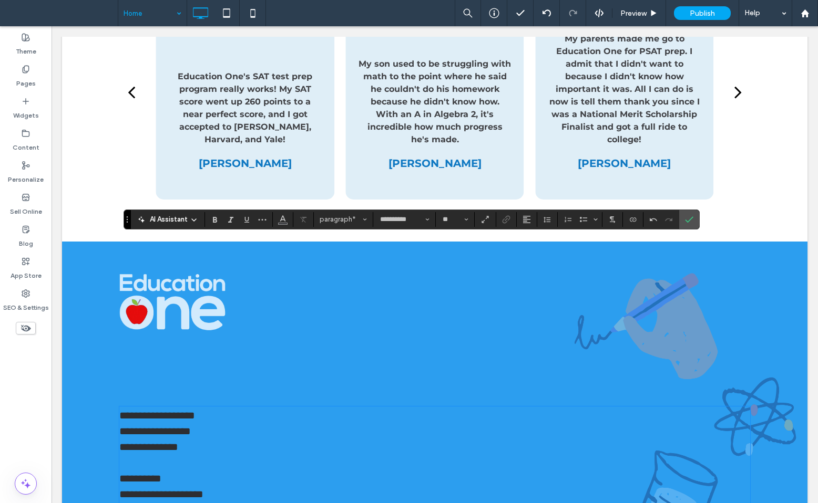
drag, startPoint x: 130, startPoint y: 450, endPoint x: 123, endPoint y: 450, distance: 6.8
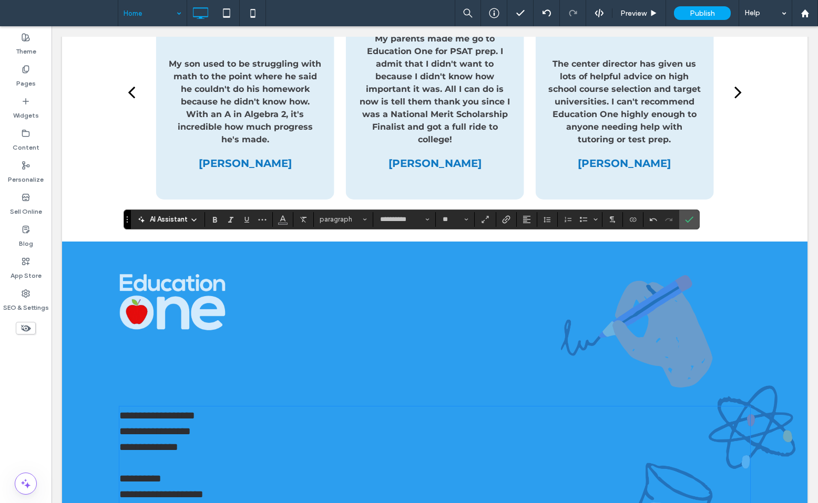
drag, startPoint x: 295, startPoint y: 450, endPoint x: 253, endPoint y: 451, distance: 42.1
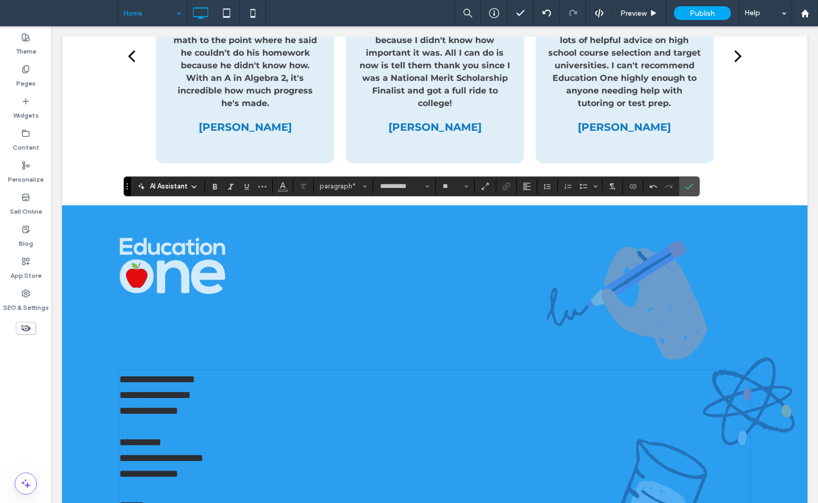
scroll to position [2777, 0]
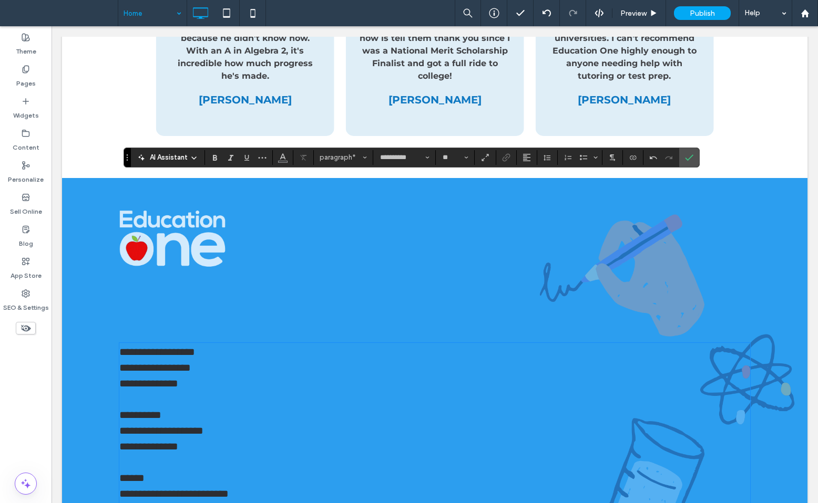
scroll to position [2805, 0]
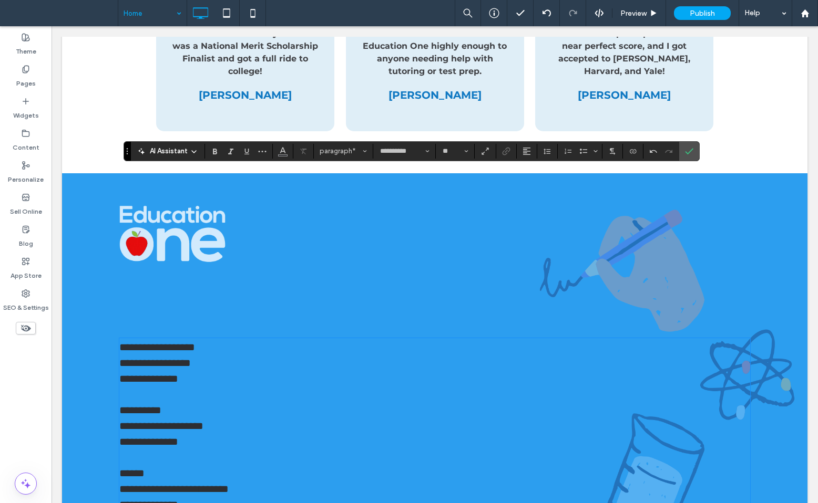
click at [167, 358] on span "**********" at bounding box center [154, 363] width 71 height 11
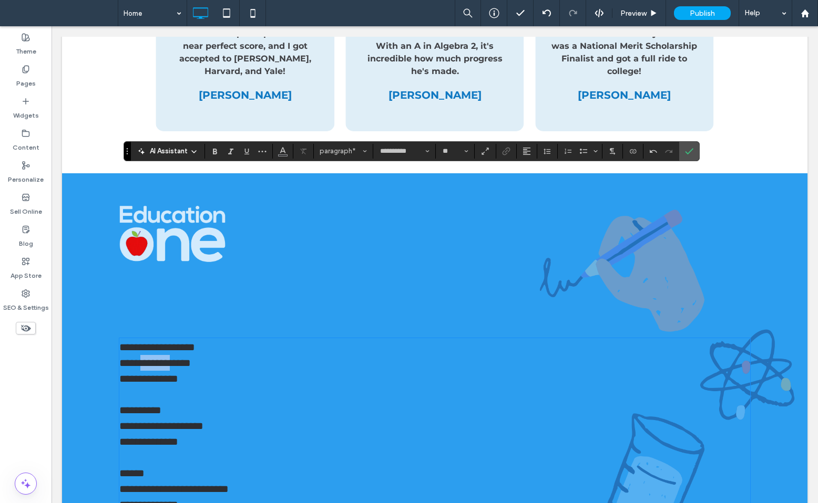
click at [167, 358] on span "**********" at bounding box center [154, 363] width 71 height 11
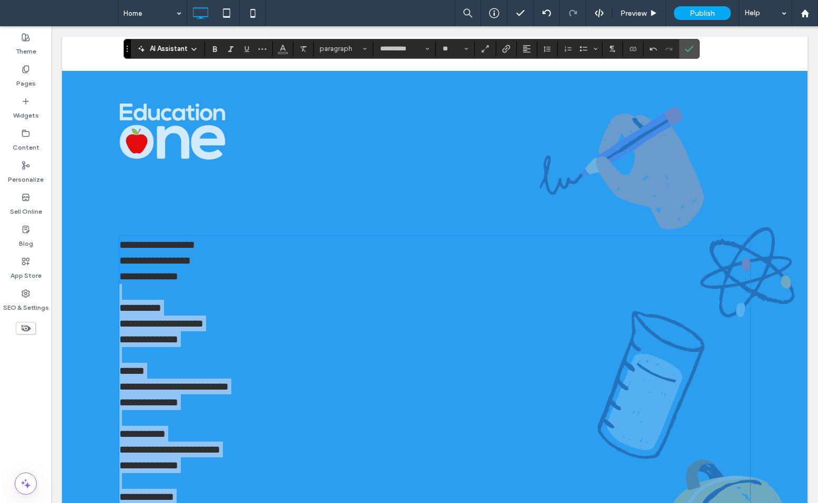
drag, startPoint x: 208, startPoint y: 109, endPoint x: 468, endPoint y: 439, distance: 421.0
click at [468, 439] on div "**********" at bounding box center [434, 434] width 631 height 394
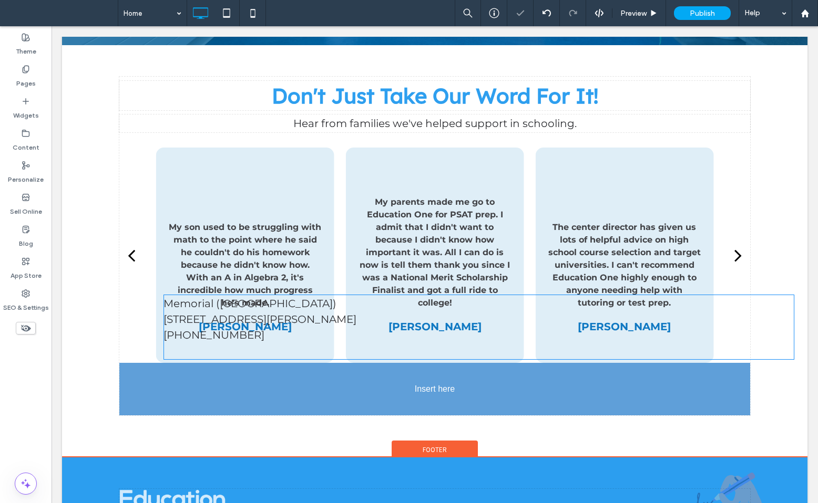
scroll to position [2516, 0]
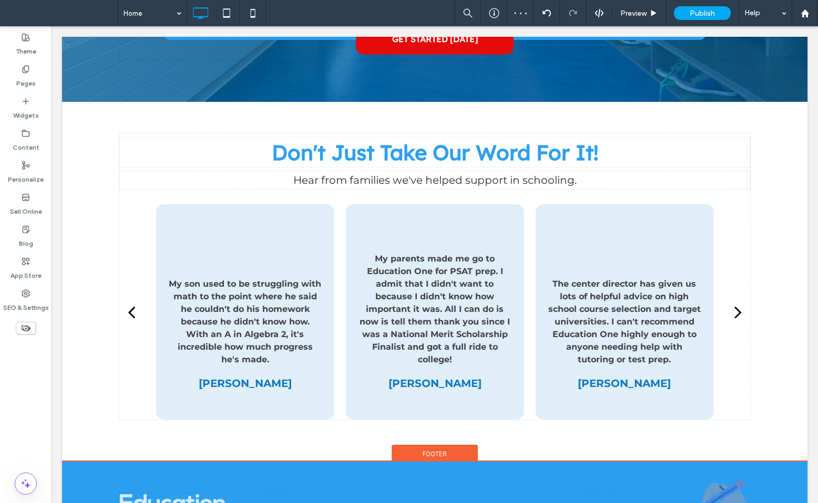
drag, startPoint x: 198, startPoint y: 223, endPoint x: 189, endPoint y: 385, distance: 162.1
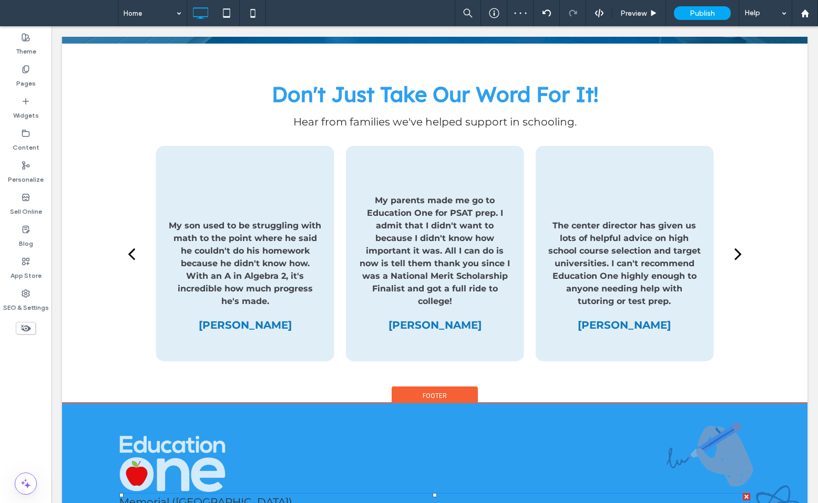
scroll to position [2575, 0]
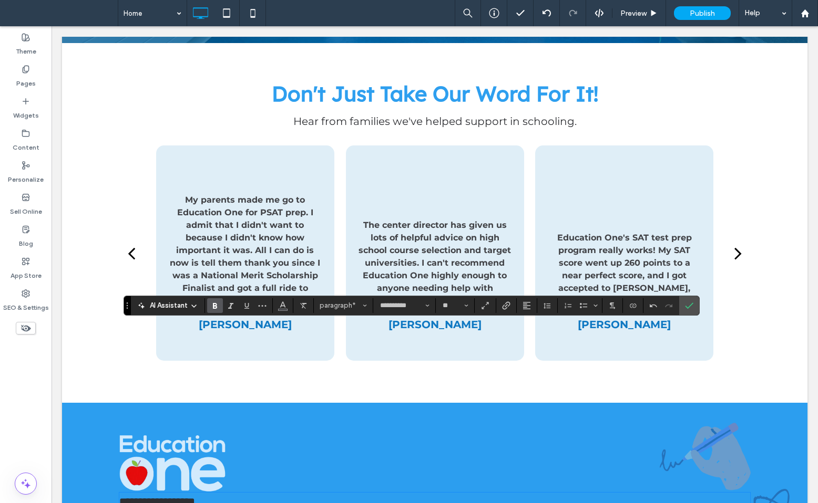
click at [178, 497] on strong "**********" at bounding box center [157, 502] width 76 height 11
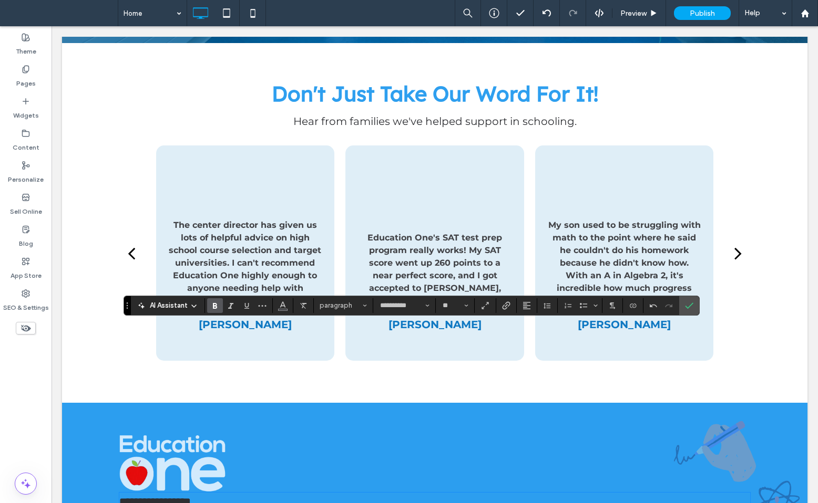
drag, startPoint x: 401, startPoint y: 348, endPoint x: 401, endPoint y: 375, distance: 26.8
click at [401, 403] on div "**********" at bounding box center [434, 488] width 745 height 171
click at [693, 310] on icon "Confirm" at bounding box center [689, 306] width 8 height 8
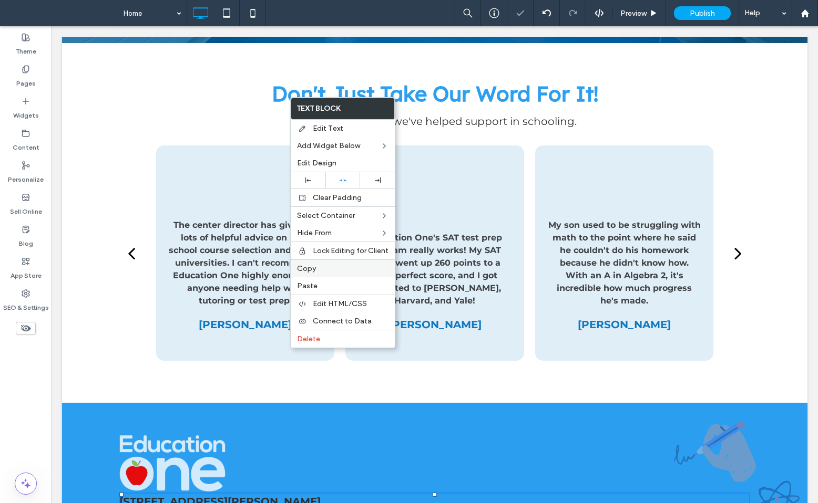
click at [331, 269] on label "Copy" at bounding box center [342, 268] width 91 height 9
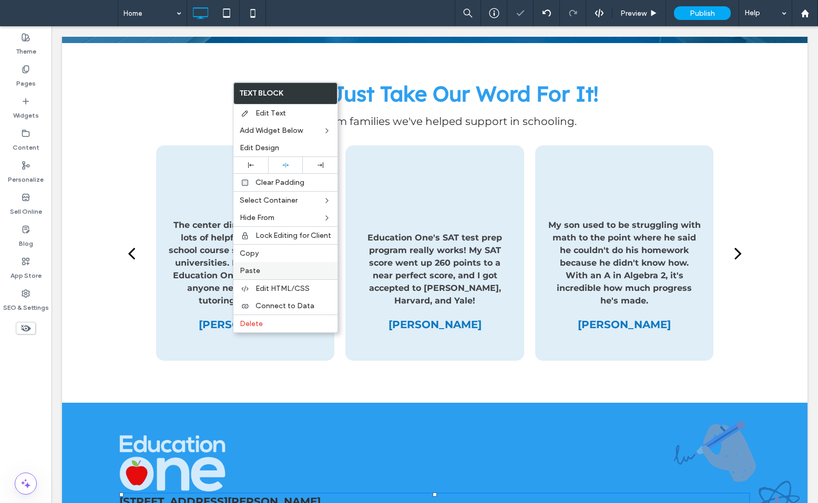
click at [278, 268] on label "Paste" at bounding box center [285, 270] width 91 height 9
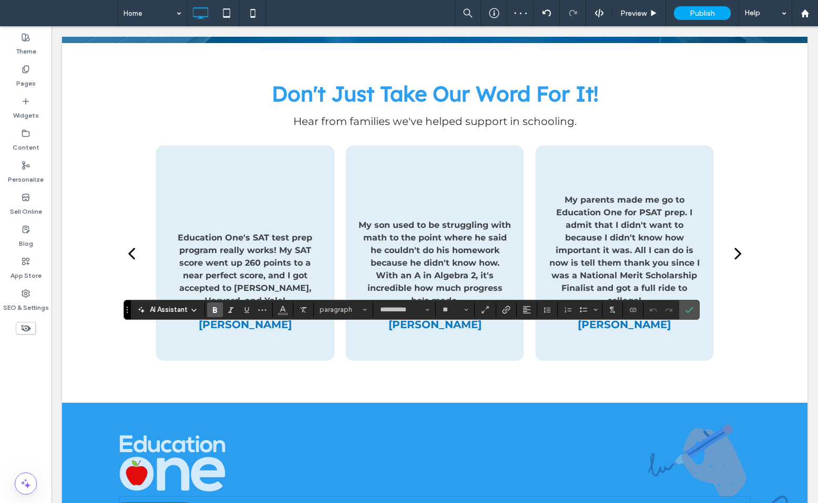
drag, startPoint x: 188, startPoint y: 359, endPoint x: 198, endPoint y: 374, distance: 18.1
click at [283, 314] on span "Color" at bounding box center [283, 309] width 8 height 14
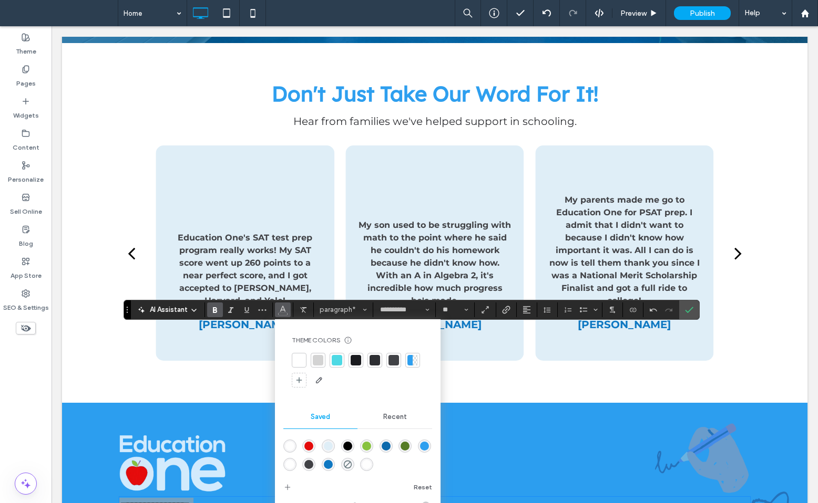
click at [301, 360] on div at bounding box center [299, 360] width 11 height 11
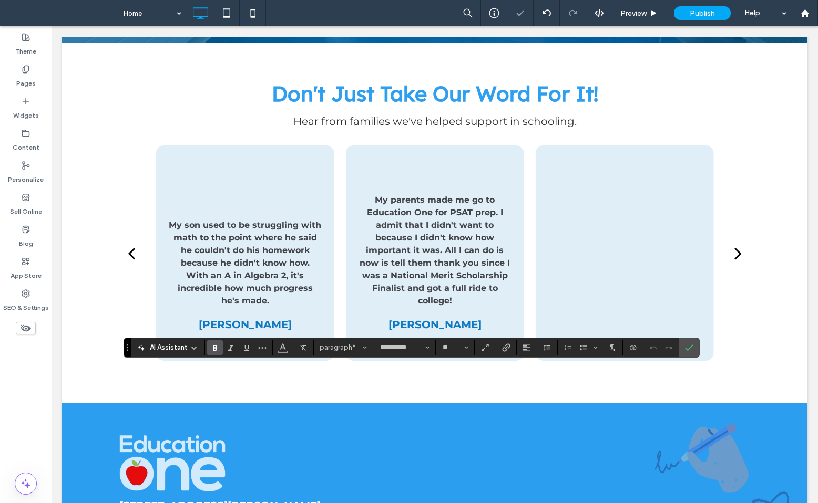
drag, startPoint x: 190, startPoint y: 390, endPoint x: 77, endPoint y: 356, distance: 118.7
click at [77, 403] on div "**********" at bounding box center [434, 509] width 745 height 213
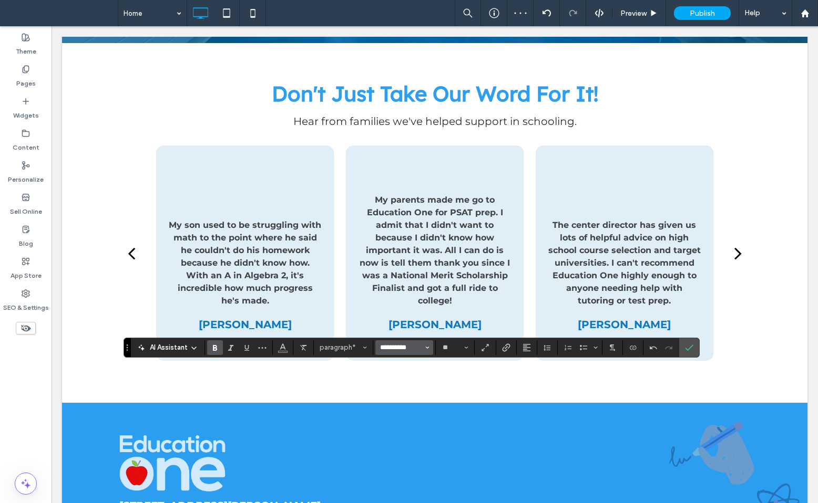
click at [399, 346] on input "**********" at bounding box center [401, 348] width 45 height 8
click at [442, 324] on label "LexendDeca-VariableFont_wght" at bounding box center [418, 327] width 87 height 24
type input "**********"
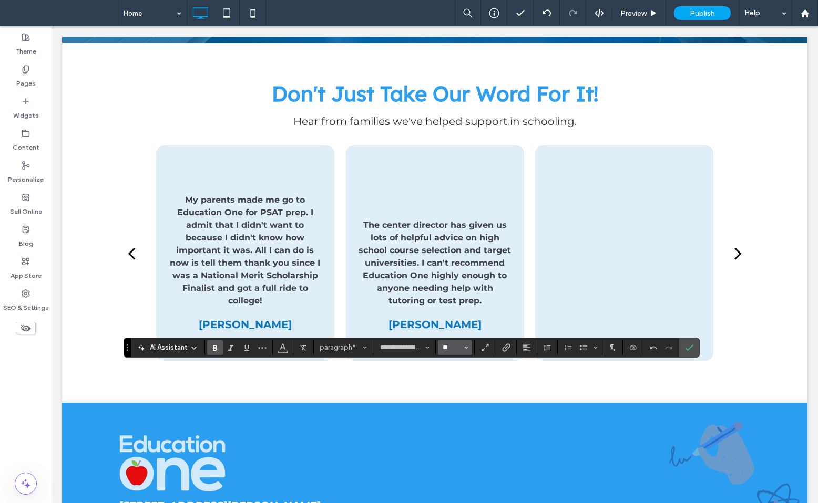
click at [447, 348] on input "**" at bounding box center [451, 348] width 20 height 8
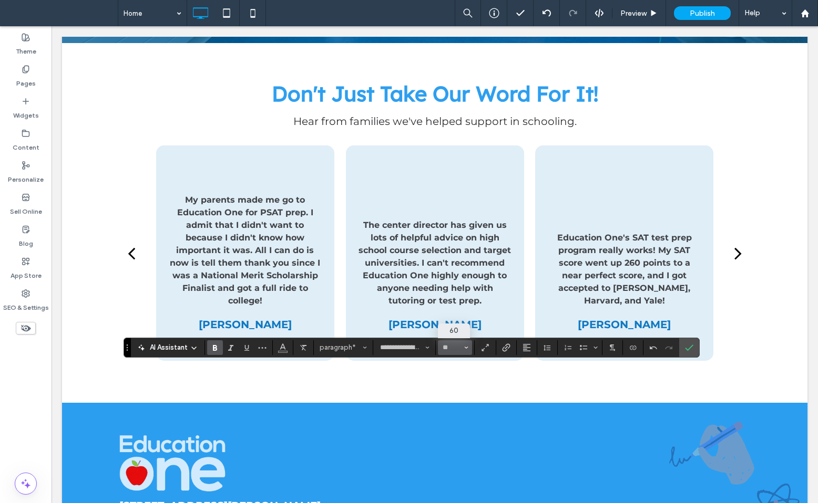
type input "**"
click at [448, 344] on input "**" at bounding box center [451, 348] width 20 height 8
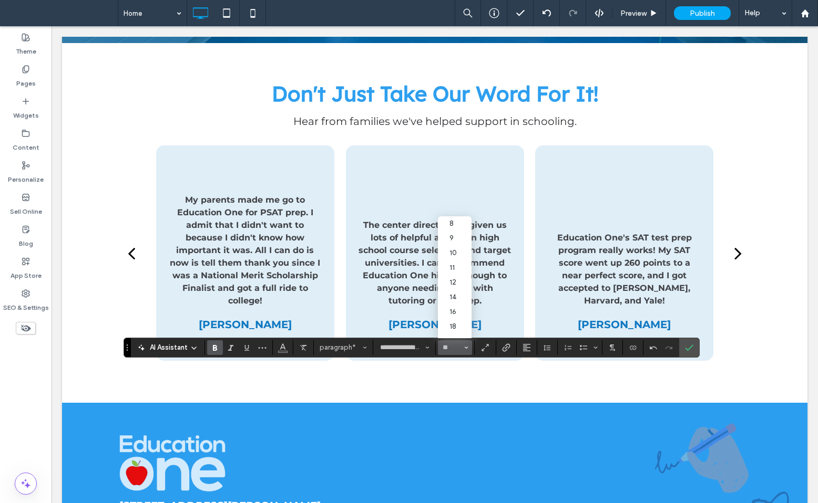
type input "**"
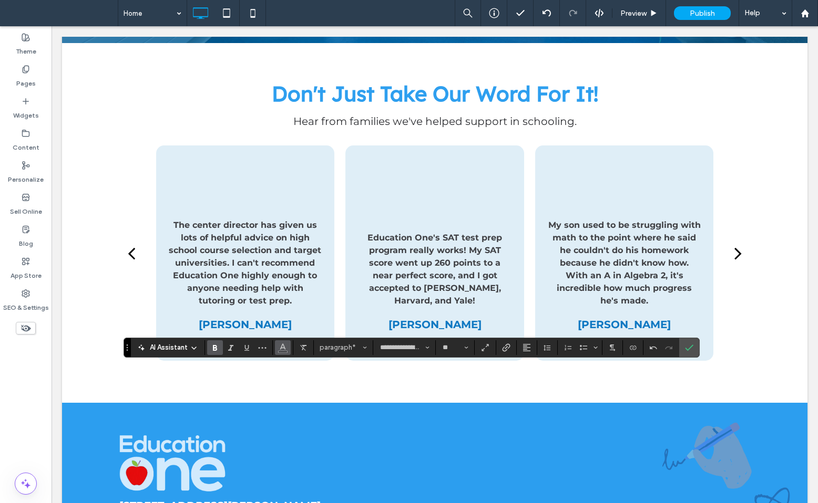
click at [282, 349] on icon "Color" at bounding box center [283, 347] width 8 height 8
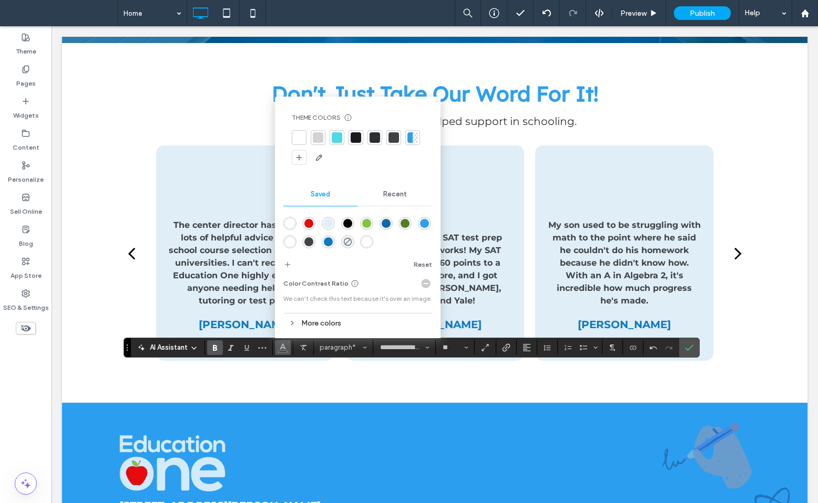
click at [326, 223] on div "rgba(223,238,247,1)" at bounding box center [328, 223] width 9 height 9
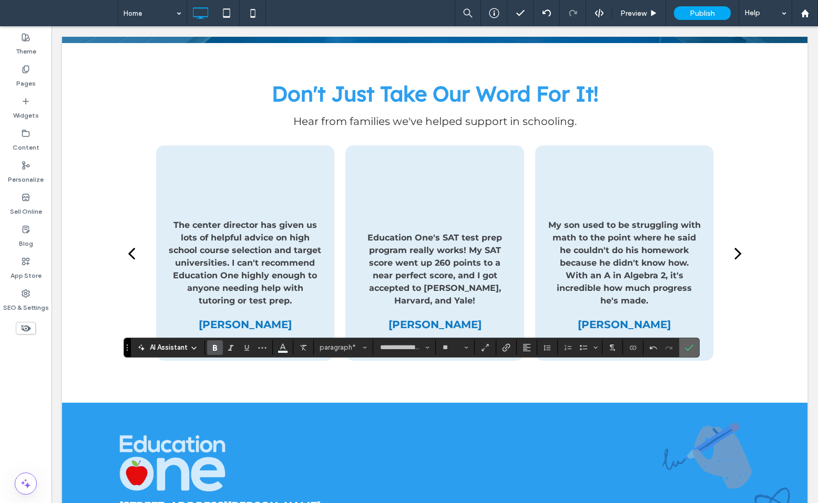
click at [695, 350] on label "Confirm" at bounding box center [689, 347] width 16 height 19
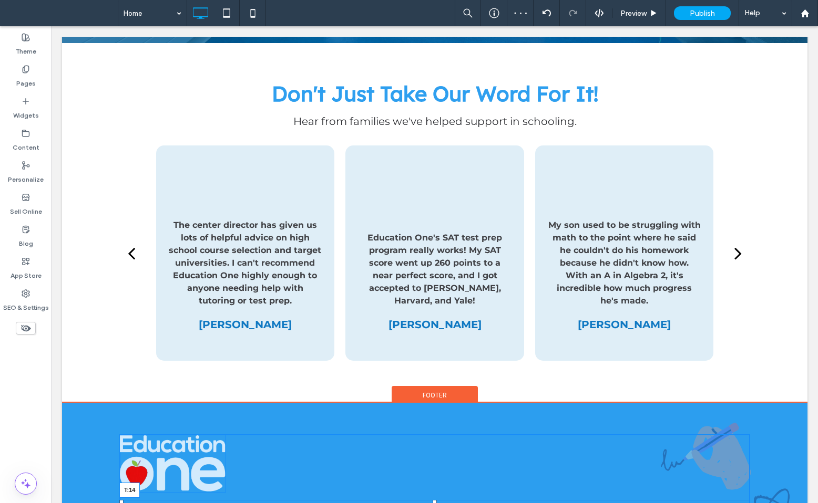
click at [434, 500] on div at bounding box center [435, 502] width 4 height 4
drag, startPoint x: 222, startPoint y: 320, endPoint x: 230, endPoint y: 323, distance: 7.8
click at [226, 485] on div at bounding box center [222, 489] width 8 height 8
click at [80, 403] on div at bounding box center [75, 411] width 26 height 17
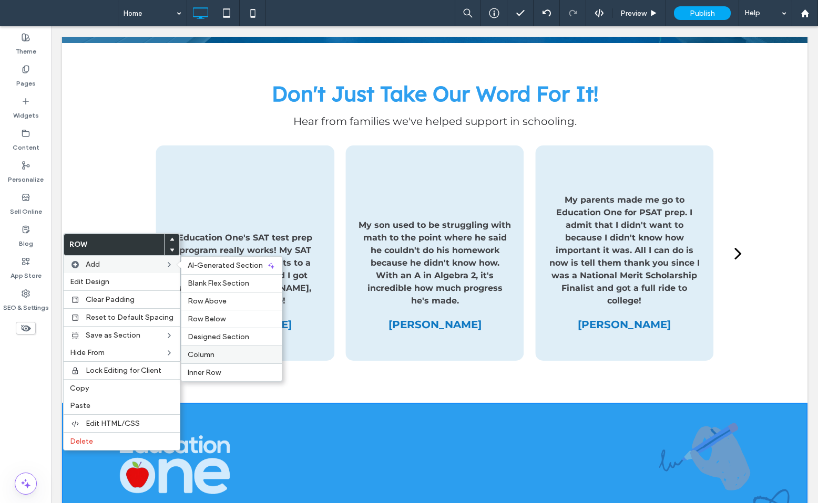
click at [215, 351] on label "Column" at bounding box center [232, 355] width 88 height 9
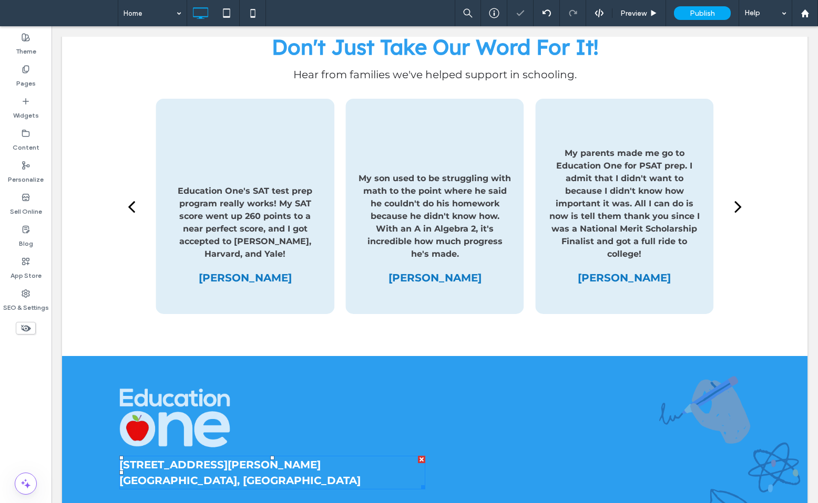
scroll to position [2623, 0]
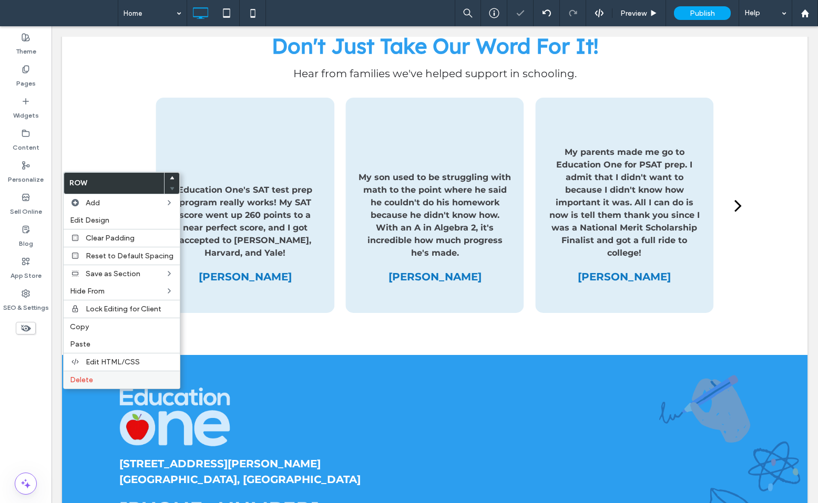
click at [93, 384] on div "Delete" at bounding box center [122, 380] width 116 height 18
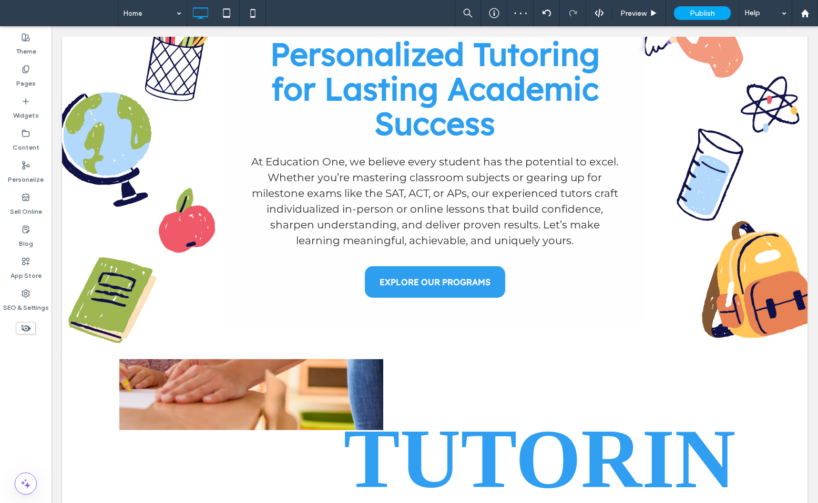
scroll to position [322, 0]
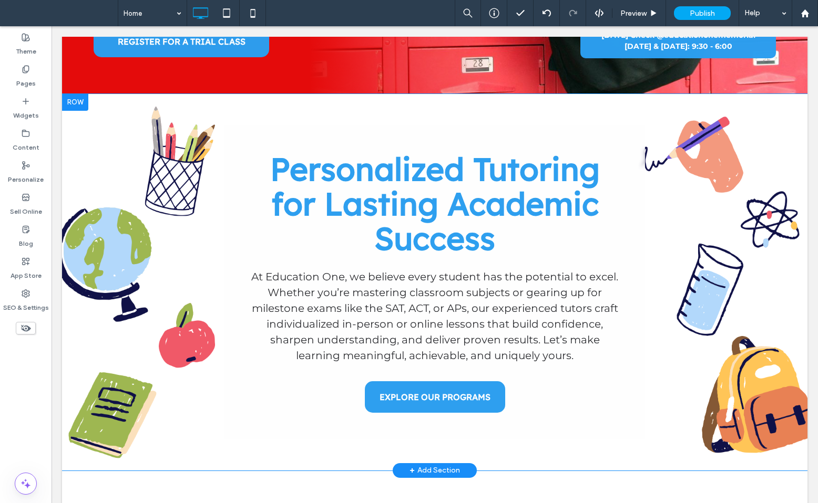
click at [80, 101] on div at bounding box center [75, 102] width 26 height 17
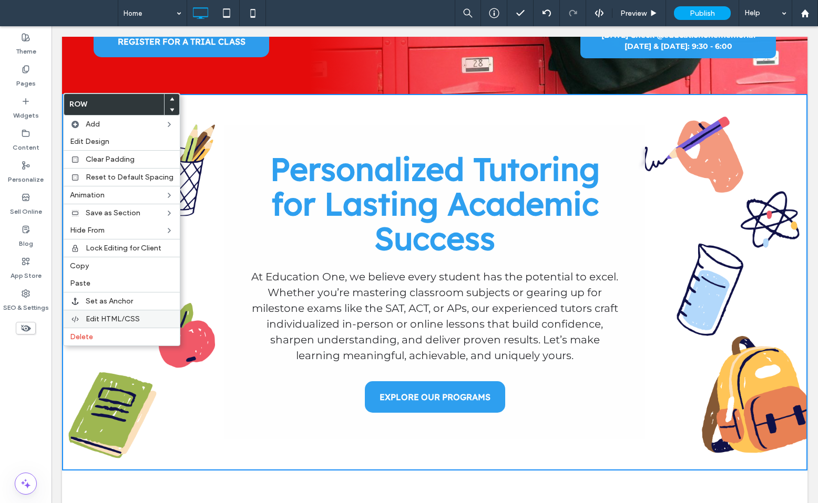
click at [141, 316] on label "Edit HTML/CSS" at bounding box center [130, 319] width 88 height 9
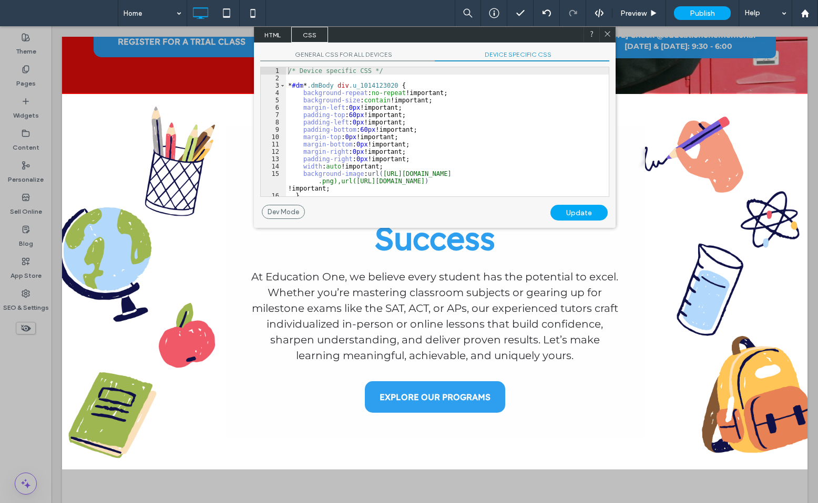
click at [367, 177] on div "/* Device specific CSS */ * #dm * .dmBody div .u_1014123020 { background-repeat…" at bounding box center [447, 139] width 323 height 144
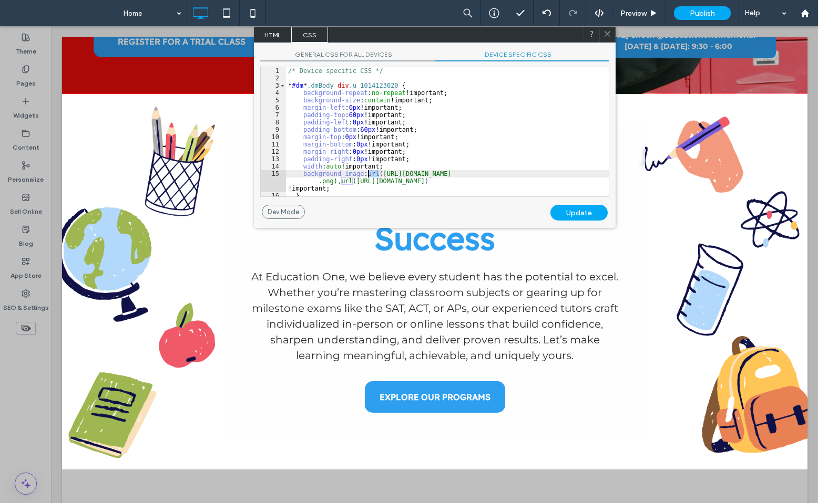
click at [367, 177] on div "/* Device specific CSS */ * #dm * .dmBody div .u_1014123020 { background-repeat…" at bounding box center [447, 139] width 323 height 144
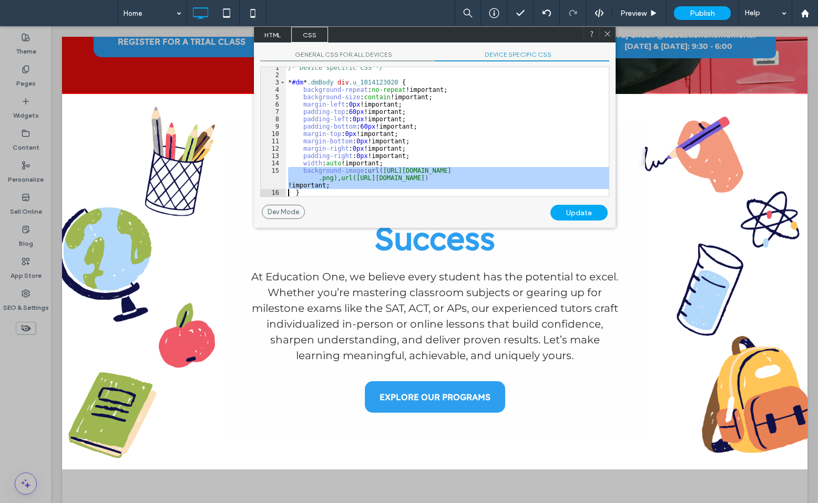
click at [608, 34] on icon at bounding box center [607, 34] width 8 height 8
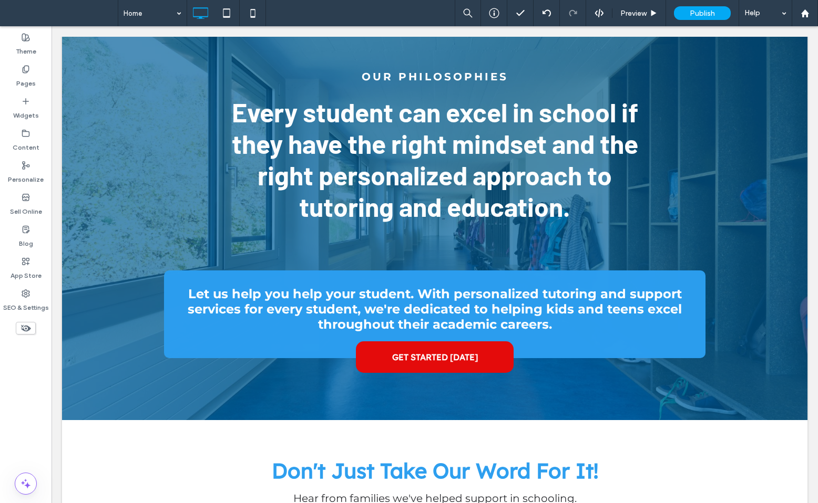
scroll to position [2516, 0]
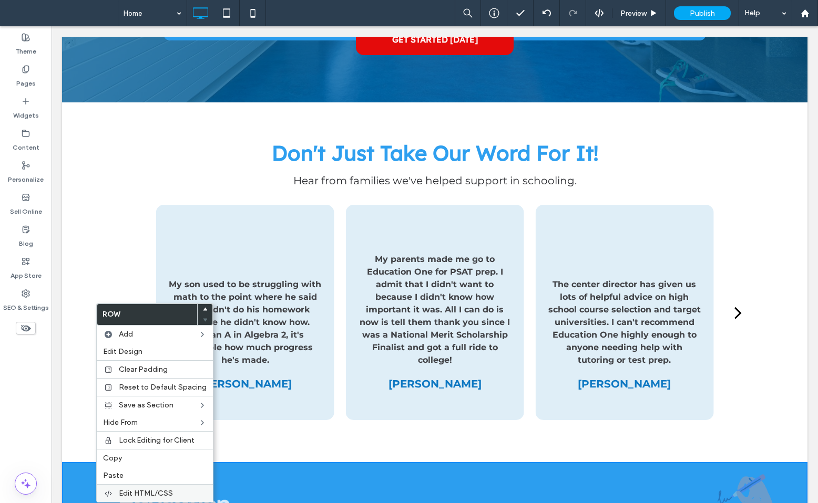
click at [121, 489] on span "Edit HTML/CSS" at bounding box center [146, 493] width 54 height 9
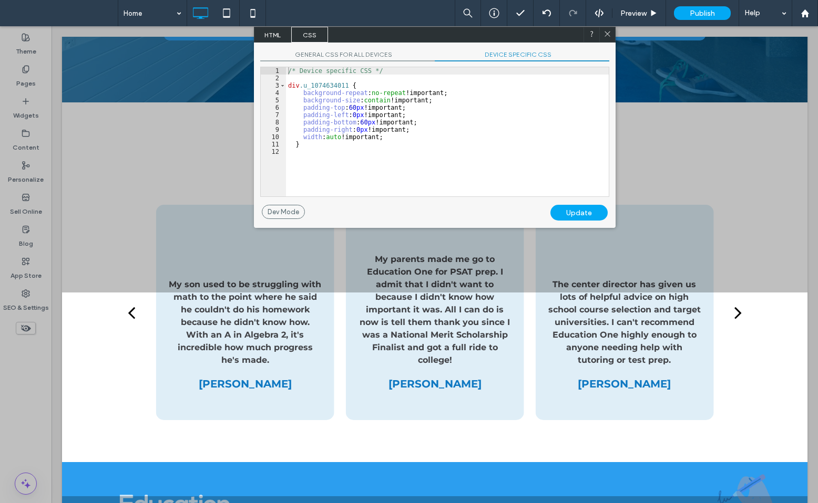
click at [309, 53] on span "GENERAL CSS FOR ALL DEVICES" at bounding box center [347, 55] width 174 height 11
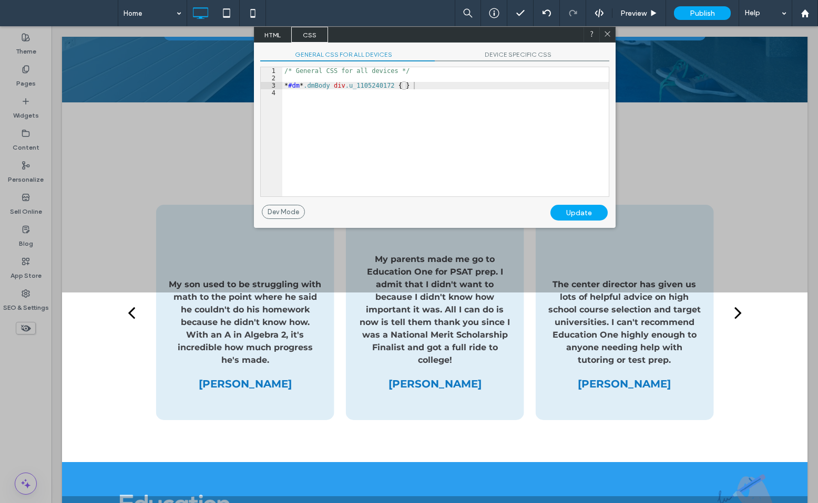
click at [356, 132] on div "/* General CSS for all devices */ * #dm * .dmBody div .u_1105240172 { }" at bounding box center [445, 139] width 326 height 144
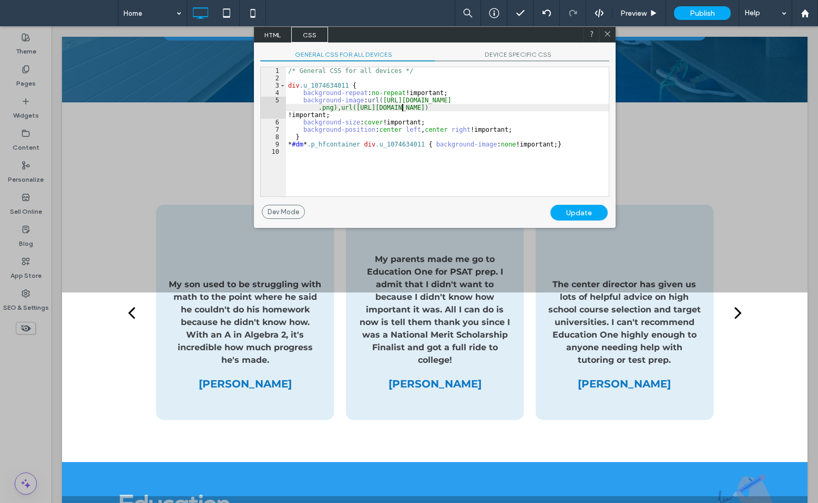
click at [401, 106] on div "/* General CSS for all devices */ div .u_1074634011 { background-repeat : no-re…" at bounding box center [447, 139] width 323 height 144
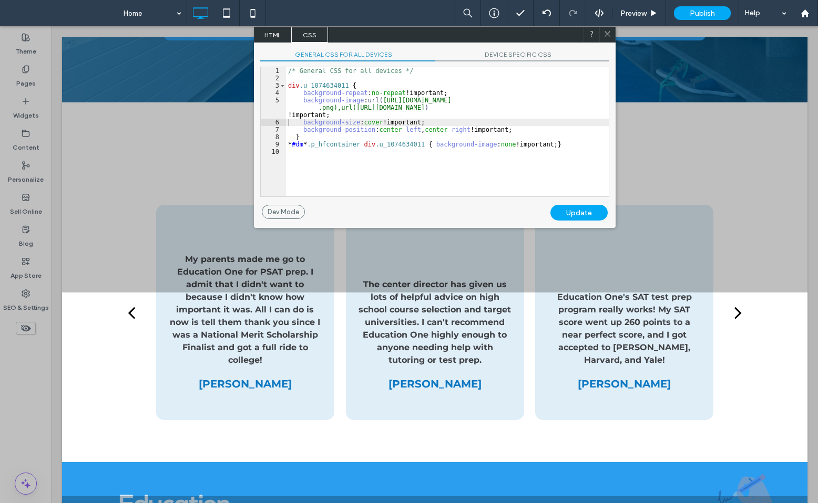
click at [572, 205] on div "Update" at bounding box center [578, 213] width 57 height 16
click at [572, 210] on div "Update" at bounding box center [578, 213] width 57 height 16
click at [602, 31] on div at bounding box center [607, 35] width 16 height 16
click at [601, 36] on div at bounding box center [607, 35] width 16 height 16
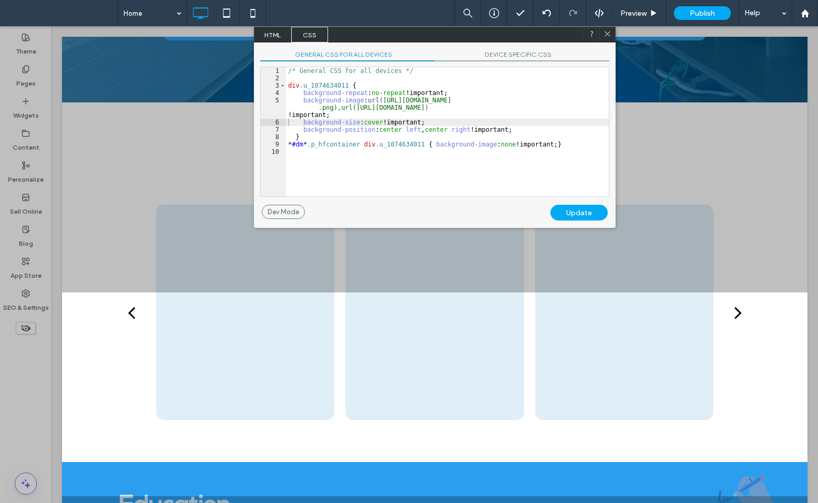
click at [609, 33] on icon at bounding box center [607, 34] width 8 height 8
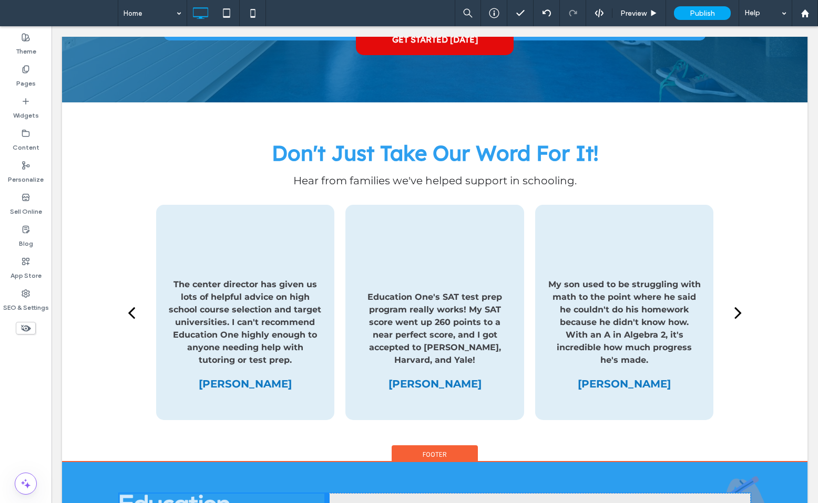
drag, startPoint x: 435, startPoint y: 396, endPoint x: 305, endPoint y: 395, distance: 129.8
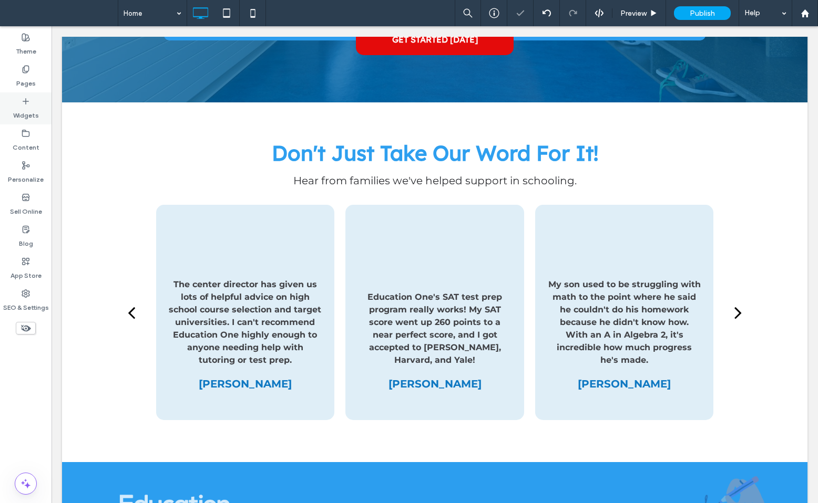
click at [30, 110] on label "Widgets" at bounding box center [26, 113] width 26 height 15
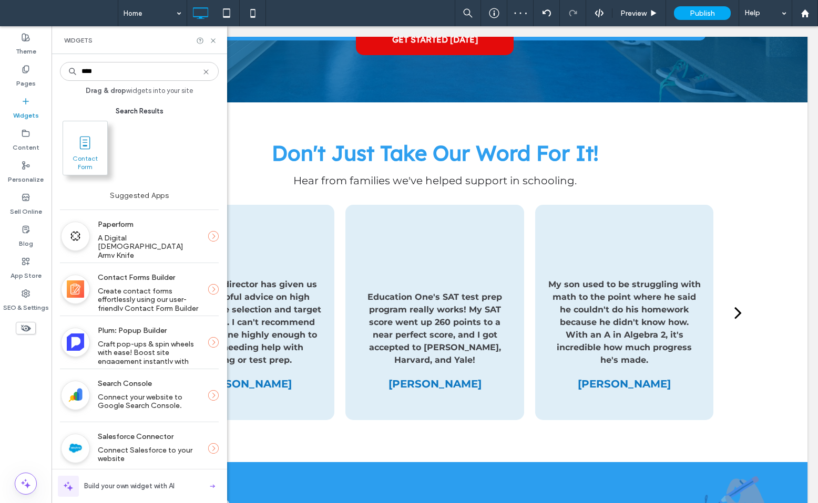
type input "****"
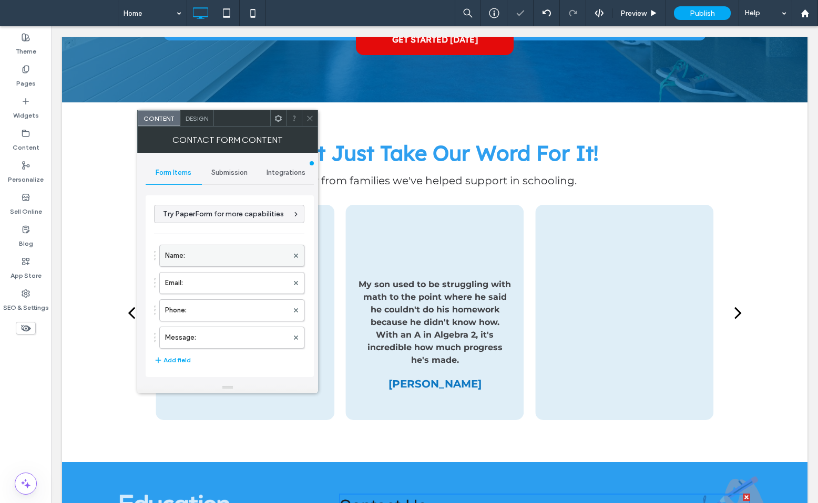
click at [261, 256] on label "Name:" at bounding box center [226, 255] width 123 height 21
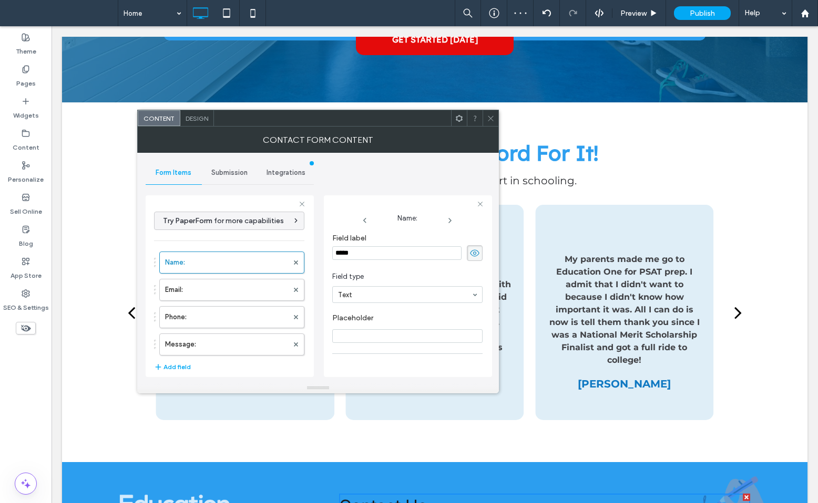
click at [346, 331] on input "Placeholder" at bounding box center [407, 337] width 150 height 14
type input "*****"
click at [470, 251] on use at bounding box center [474, 253] width 9 height 7
click at [222, 295] on label "Email:" at bounding box center [226, 290] width 123 height 21
click at [344, 335] on input "Placeholder" at bounding box center [407, 337] width 150 height 14
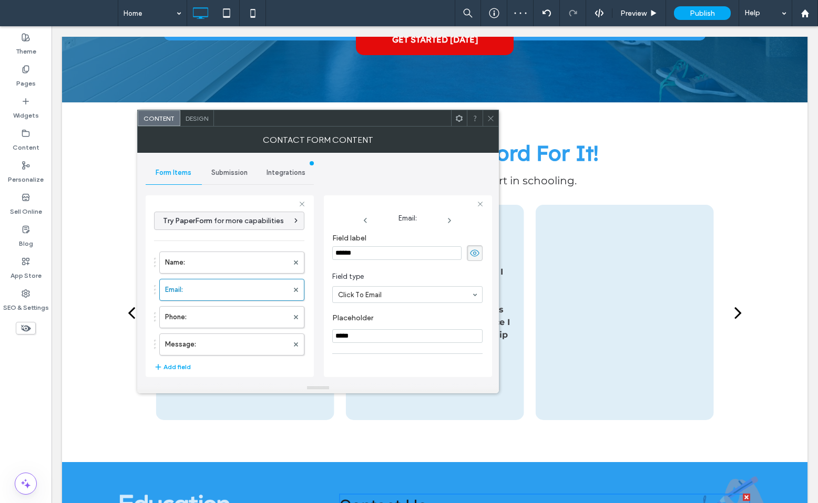
type input "*****"
click at [469, 253] on icon at bounding box center [474, 254] width 11 height 12
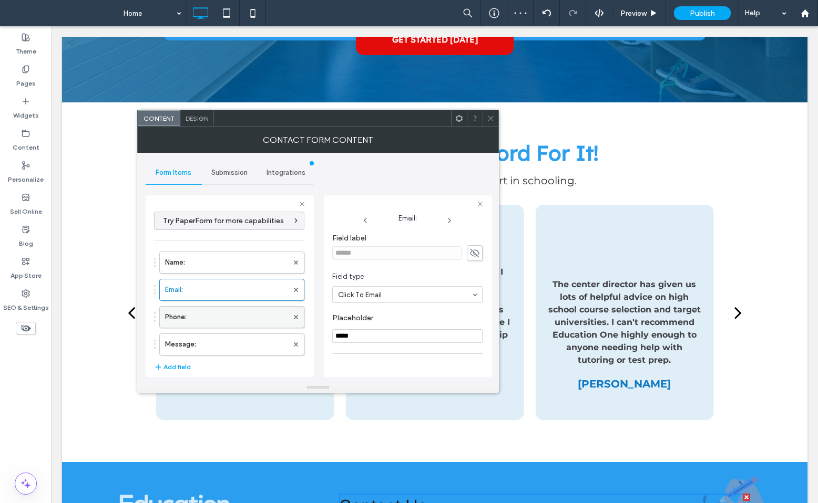
click at [235, 316] on label "Phone:" at bounding box center [226, 317] width 123 height 21
click at [398, 338] on input "Placeholder" at bounding box center [407, 337] width 150 height 14
type input "******"
click at [262, 294] on label "Email:" at bounding box center [226, 290] width 123 height 21
click at [358, 338] on input "*****" at bounding box center [407, 337] width 150 height 14
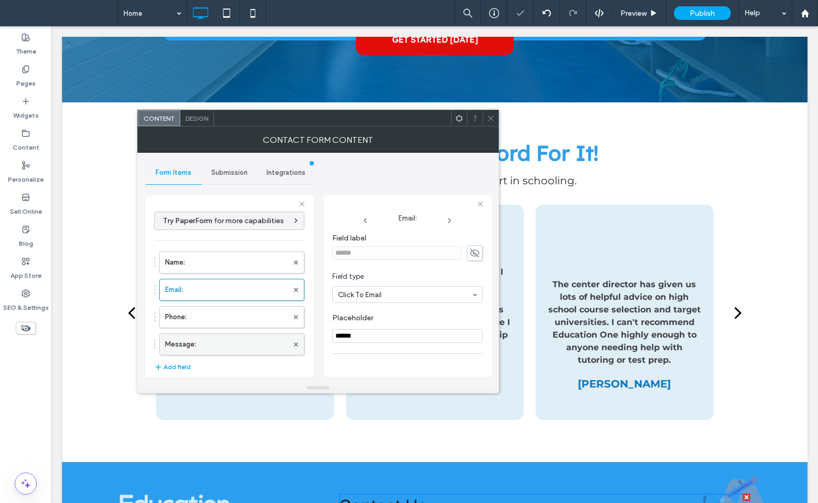
type input "******"
click at [260, 342] on label "Message:" at bounding box center [226, 344] width 123 height 21
type input "**"
click at [367, 340] on input "Placeholder" at bounding box center [407, 337] width 150 height 14
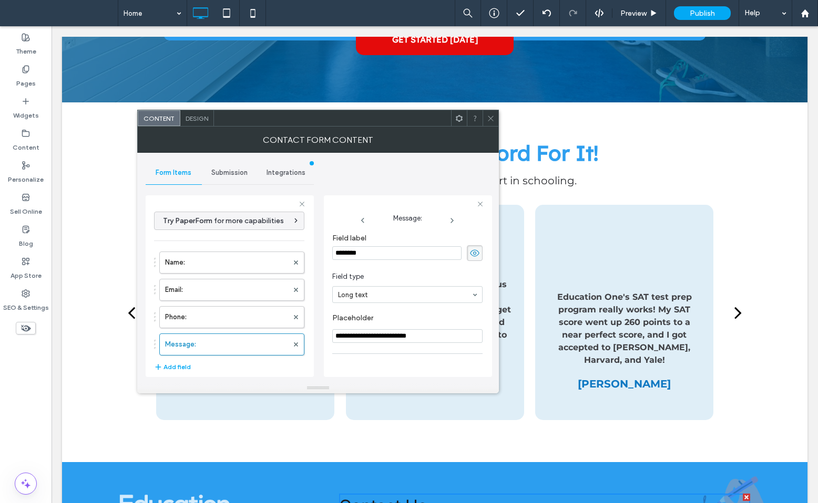
type input "**********"
click at [469, 250] on icon at bounding box center [474, 254] width 11 height 12
click at [219, 321] on label "Phone:" at bounding box center [226, 317] width 123 height 21
type input "*"
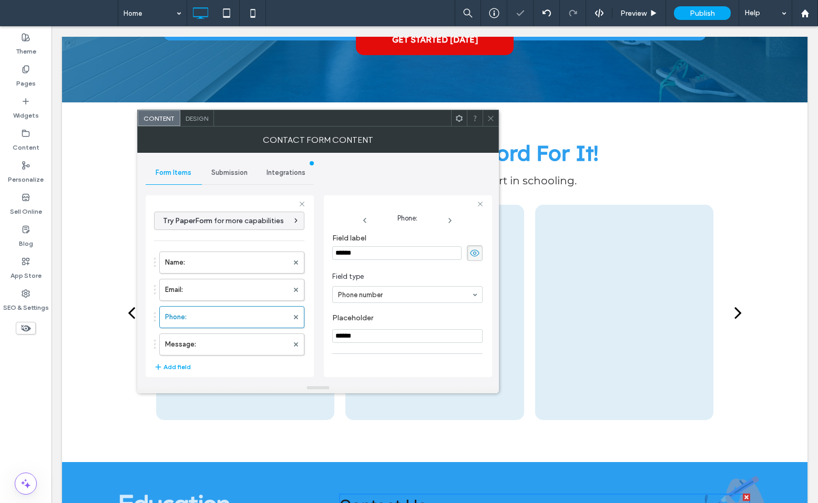
click at [470, 256] on use at bounding box center [474, 253] width 9 height 7
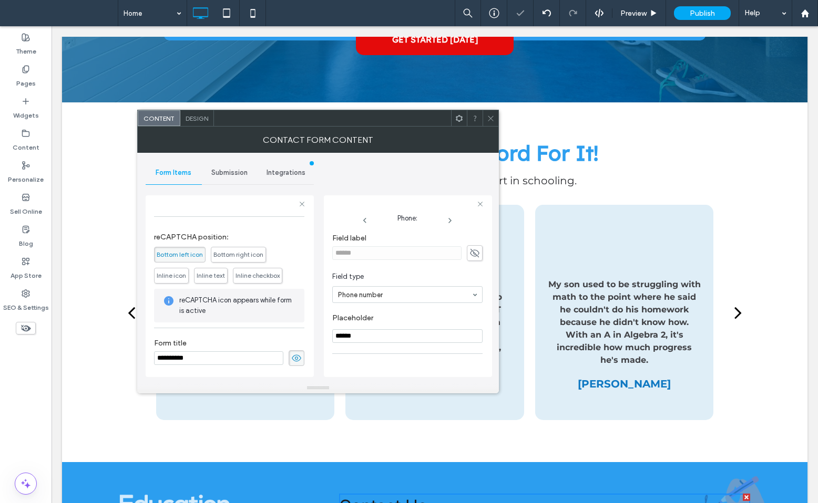
scroll to position [207, 0]
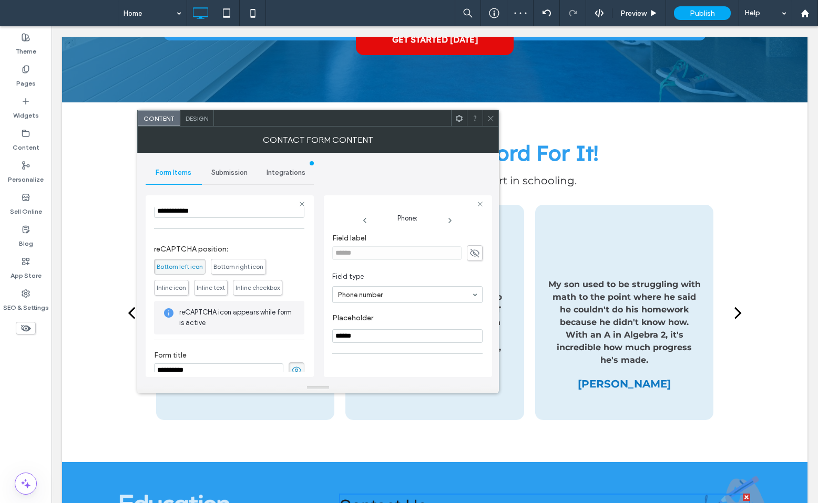
click at [291, 366] on icon at bounding box center [296, 371] width 11 height 12
click at [200, 124] on div "Design" at bounding box center [197, 118] width 34 height 16
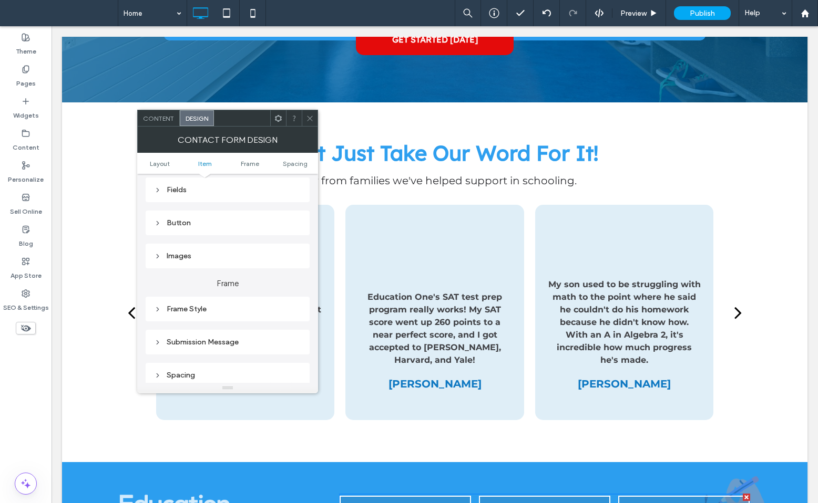
scroll to position [181, 0]
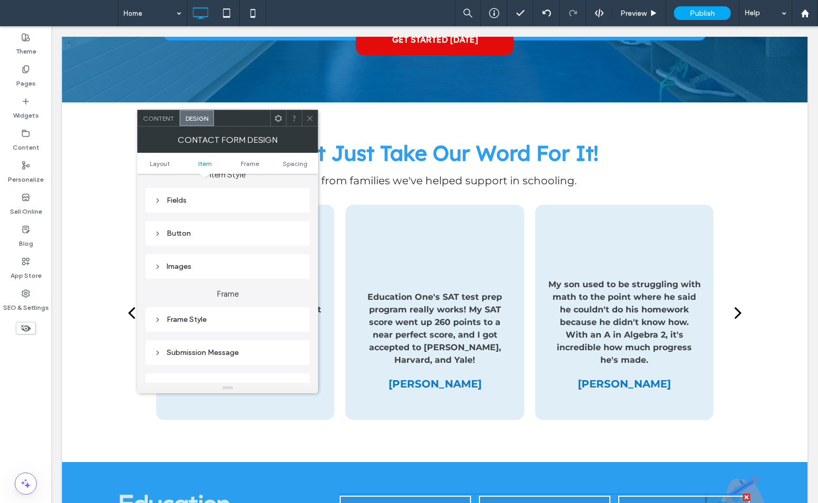
click at [189, 202] on div "Fields" at bounding box center [227, 200] width 147 height 9
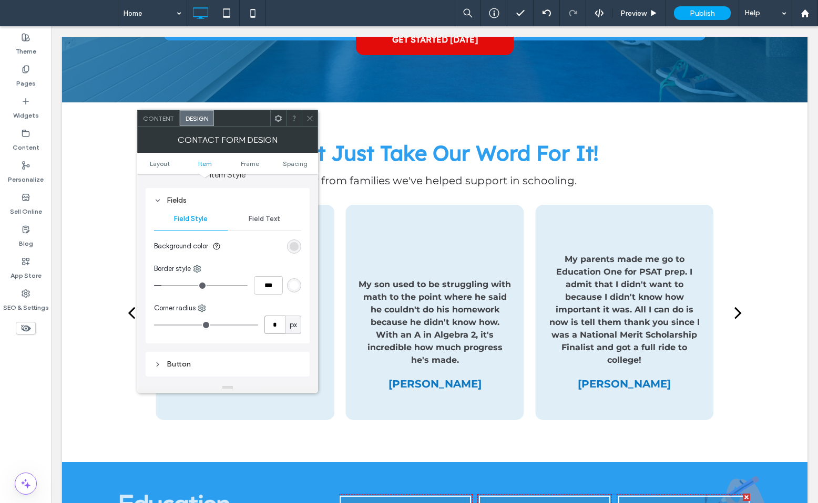
click at [273, 327] on input "*" at bounding box center [274, 325] width 21 height 18
type input "**"
click at [293, 241] on div "rgba(76, 76, 76, 0.15)" at bounding box center [294, 247] width 14 height 14
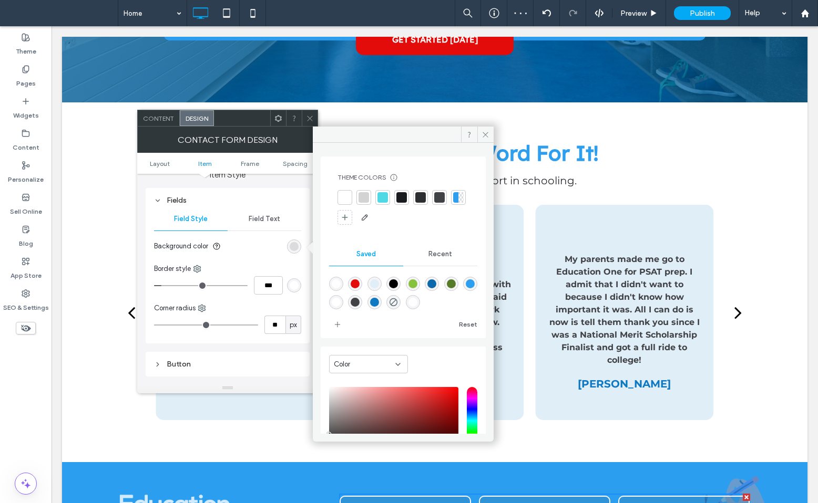
click at [335, 285] on div "rgba(254,254,254,1)" at bounding box center [336, 284] width 9 height 9
type input "*******"
type input "***"
type input "****"
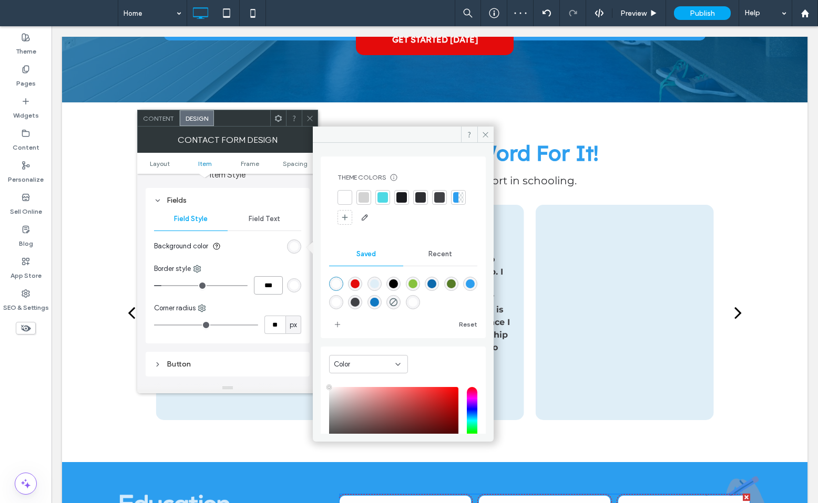
click at [270, 283] on input "***" at bounding box center [268, 285] width 29 height 18
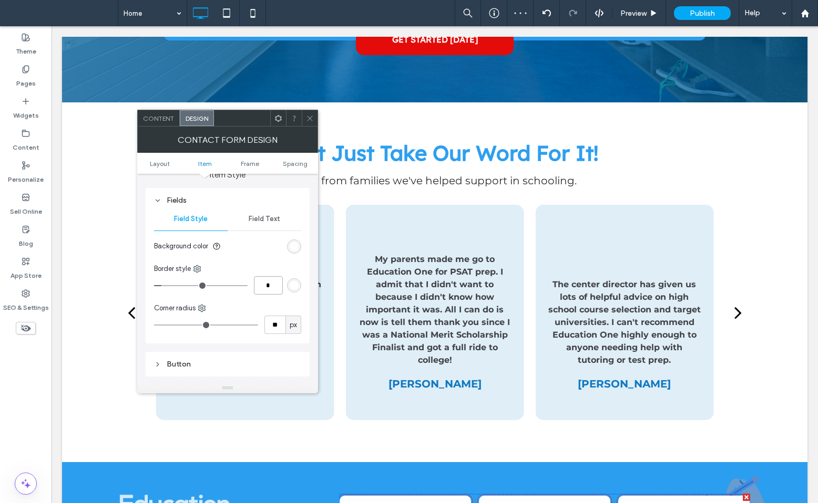
type input "*"
type input "***"
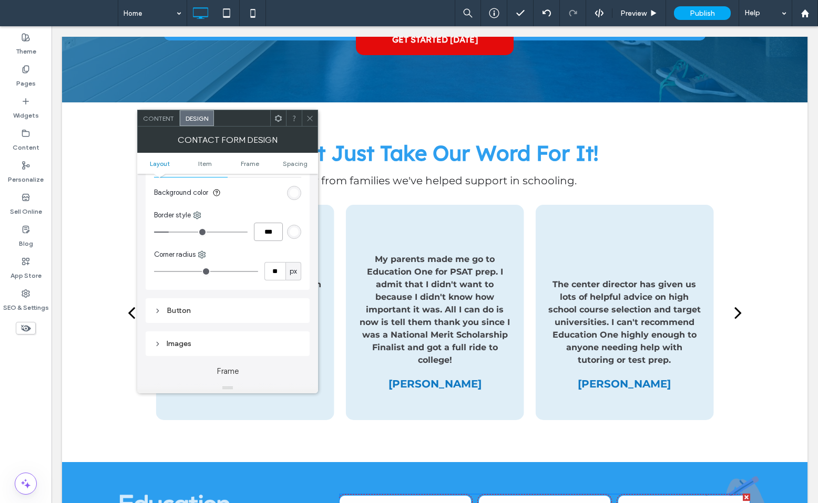
scroll to position [274, 0]
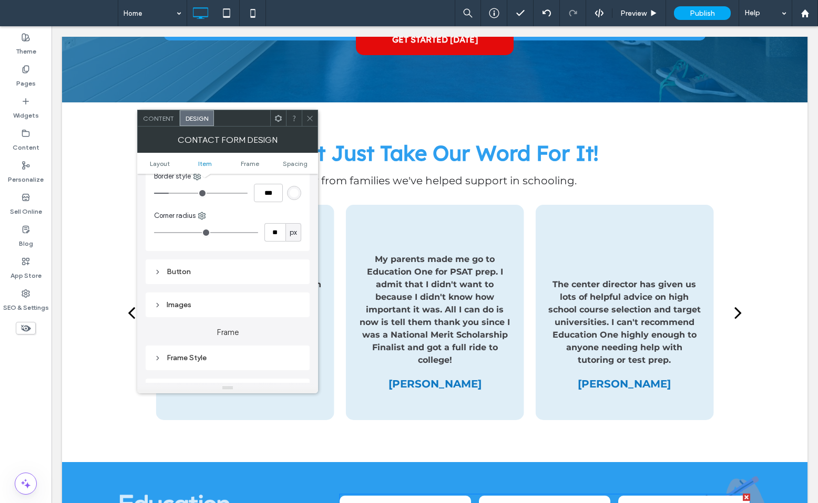
click at [232, 270] on div "Button" at bounding box center [227, 272] width 147 height 9
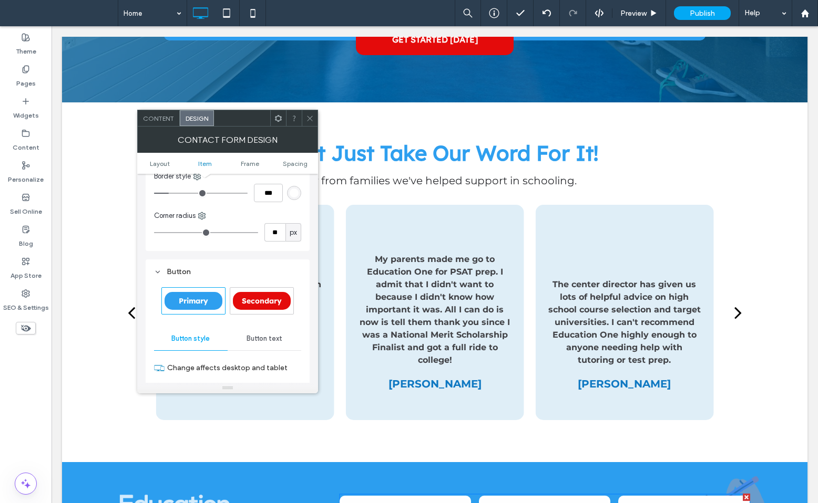
click at [259, 305] on span "Secondary" at bounding box center [262, 300] width 40 height 9
click at [162, 122] on div "Content" at bounding box center [159, 118] width 42 height 16
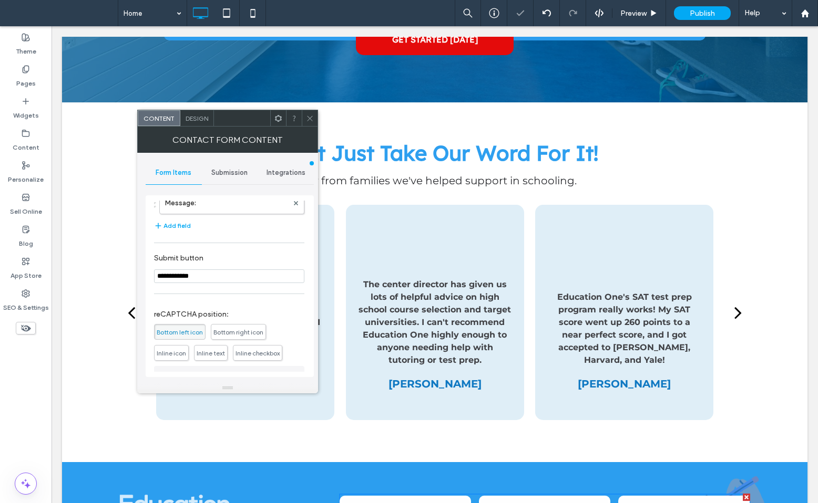
scroll to position [156, 0]
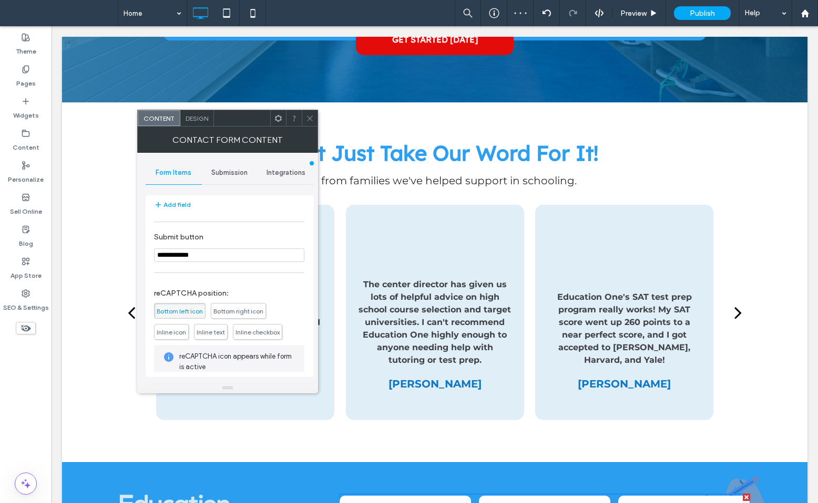
click at [183, 256] on input "**********" at bounding box center [229, 256] width 150 height 14
type input "**"
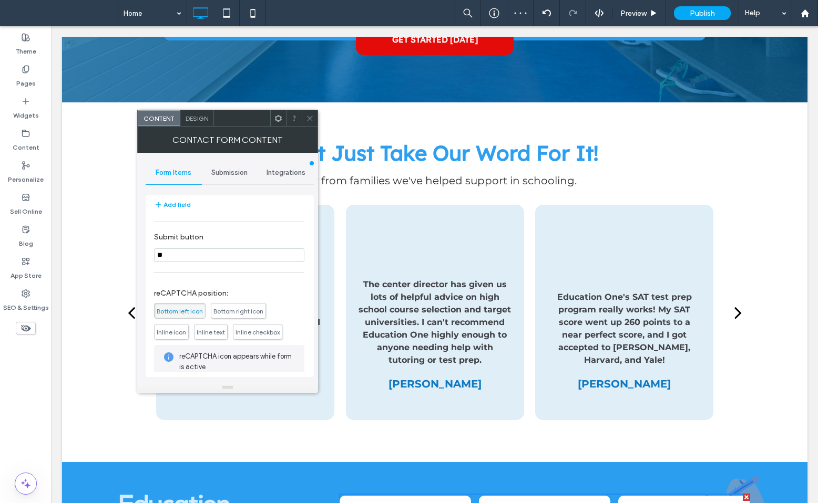
type input "***"
type input "****"
click at [203, 124] on div "Design" at bounding box center [197, 118] width 34 height 16
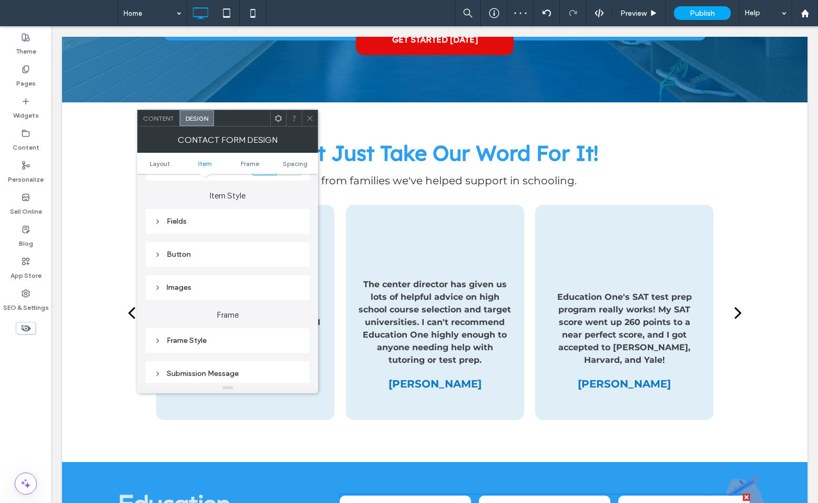
scroll to position [154, 0]
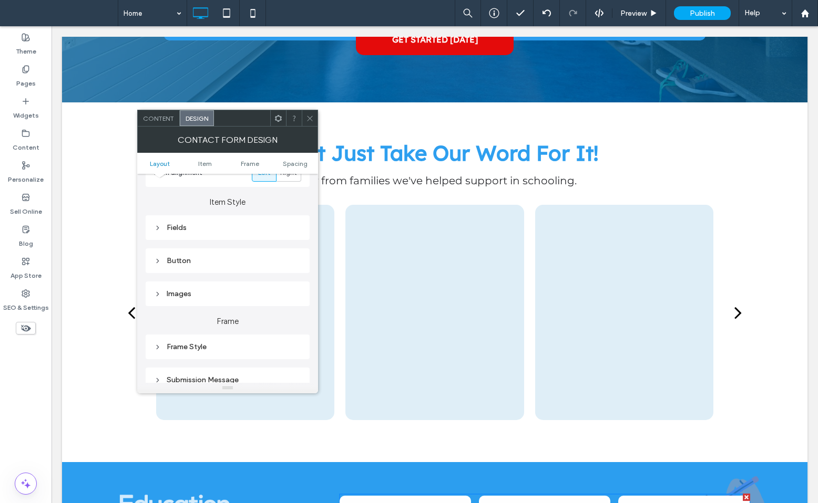
click at [202, 260] on div "Button" at bounding box center [227, 260] width 147 height 9
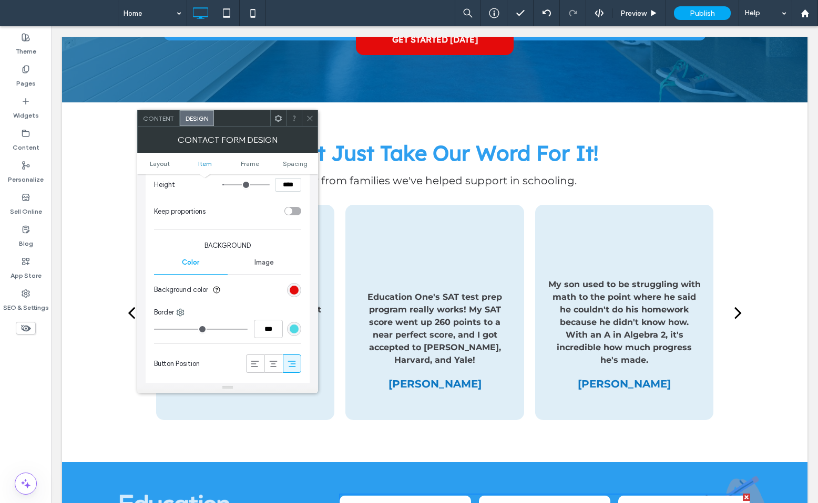
scroll to position [438, 0]
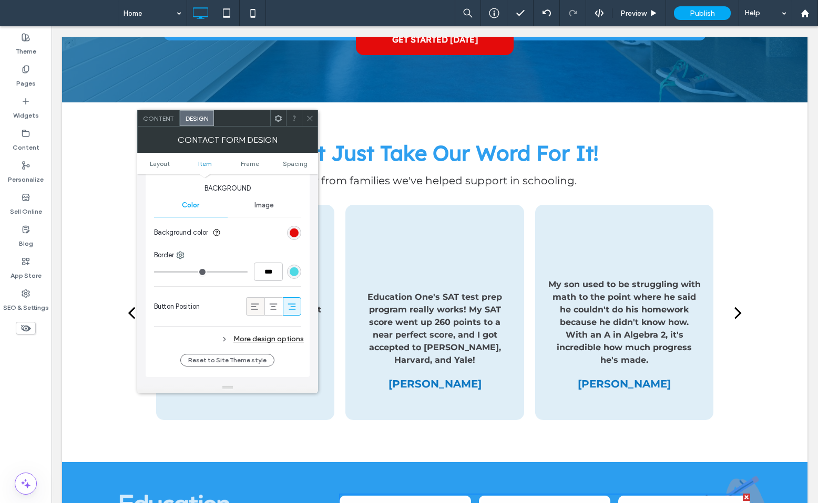
click at [258, 310] on icon at bounding box center [255, 307] width 11 height 11
click at [310, 123] on span at bounding box center [310, 118] width 8 height 16
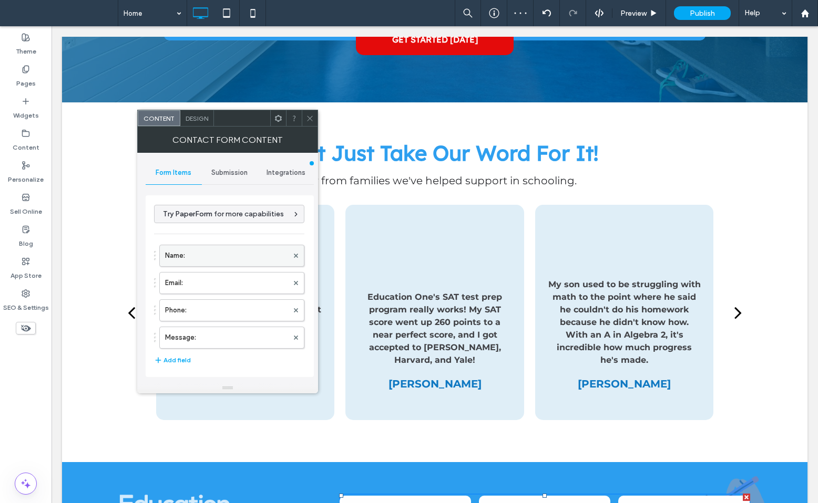
click at [262, 262] on label "Name:" at bounding box center [226, 255] width 123 height 21
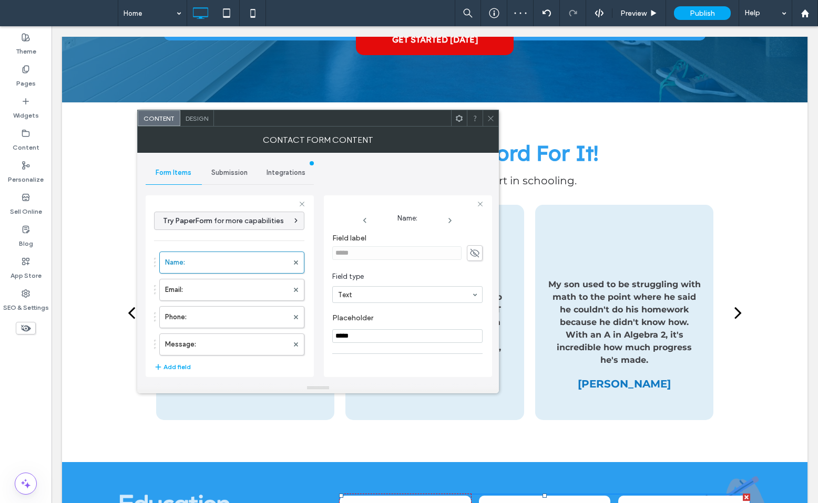
scroll to position [74, 0]
drag, startPoint x: 347, startPoint y: 358, endPoint x: 444, endPoint y: 358, distance: 96.2
type input "**"
click at [379, 359] on input "range" at bounding box center [355, 359] width 47 height 1
click at [336, 261] on input "*****" at bounding box center [407, 263] width 150 height 14
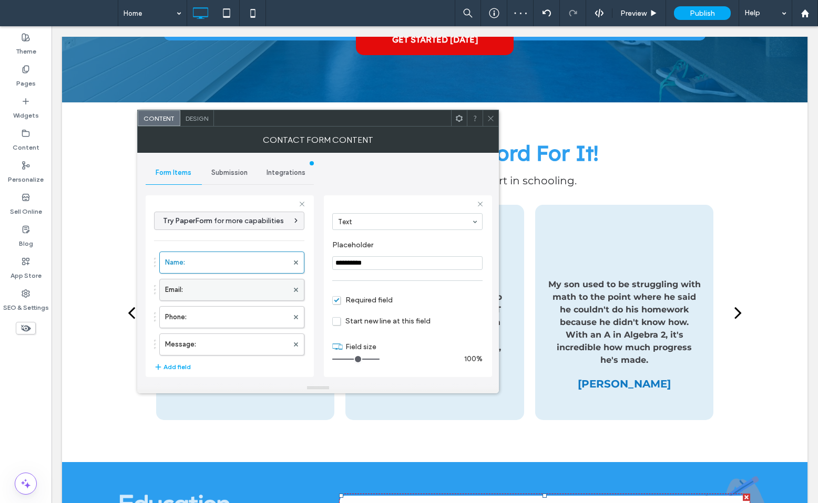
type input "**********"
click at [215, 285] on label "Email:" at bounding box center [226, 290] width 123 height 21
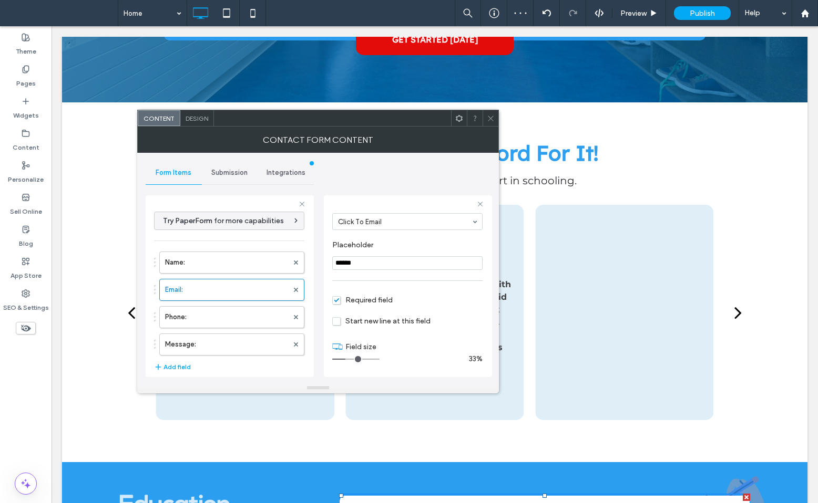
drag, startPoint x: 347, startPoint y: 360, endPoint x: 397, endPoint y: 360, distance: 49.4
click at [379, 360] on input "range" at bounding box center [355, 359] width 47 height 1
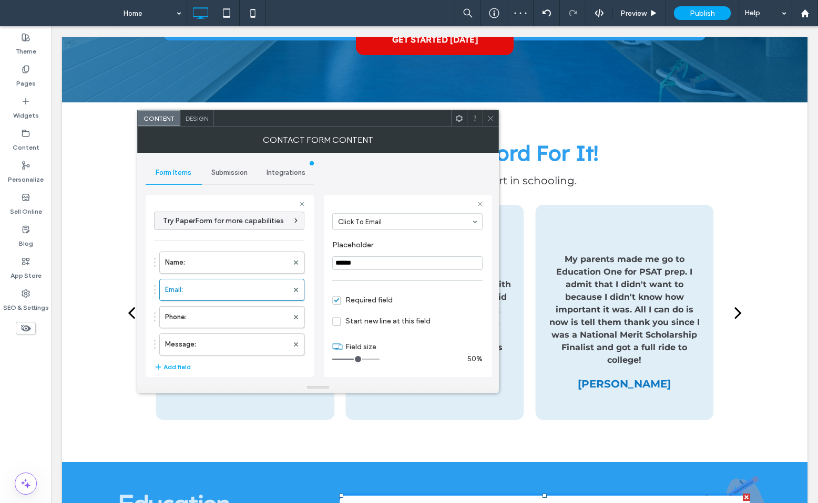
click at [355, 359] on input "range" at bounding box center [355, 359] width 47 height 1
click at [238, 314] on label "Phone:" at bounding box center [226, 317] width 123 height 21
click at [358, 359] on input "range" at bounding box center [355, 359] width 47 height 1
click at [353, 359] on input "range" at bounding box center [355, 359] width 47 height 1
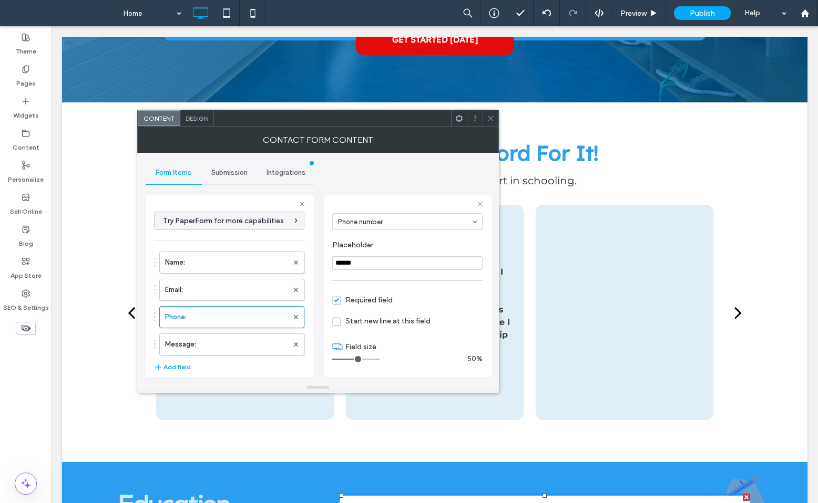
type input "*"
click at [354, 359] on input "range" at bounding box center [355, 359] width 47 height 1
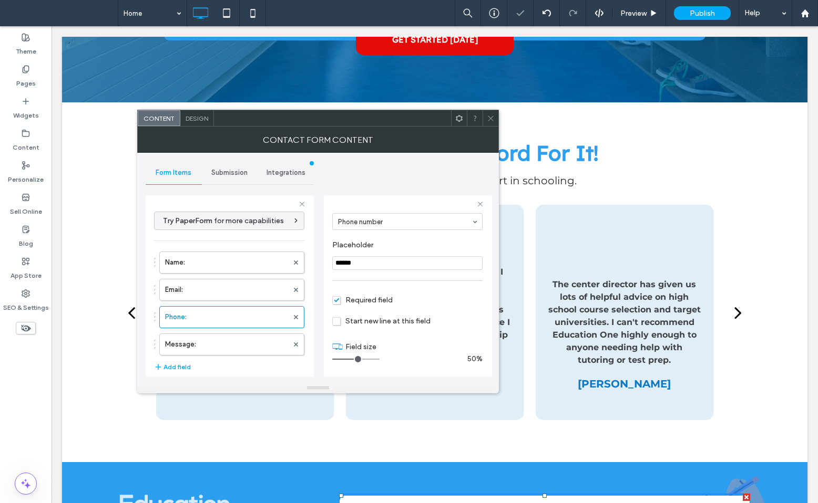
click at [494, 117] on icon at bounding box center [491, 119] width 8 height 8
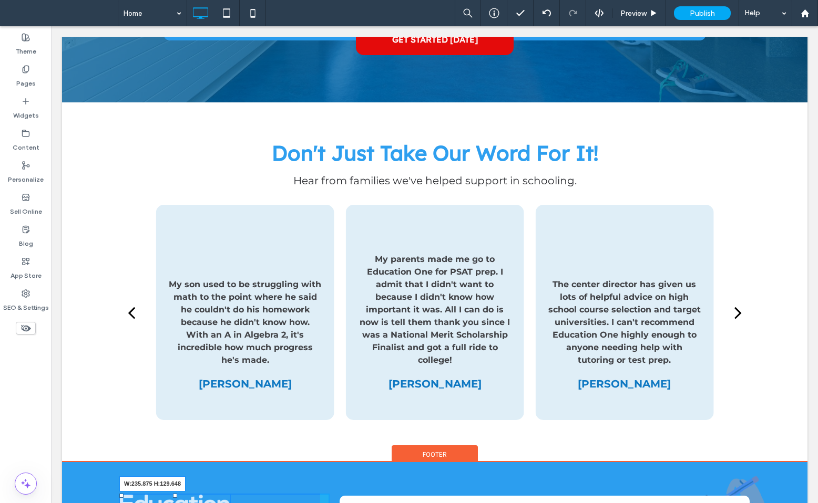
drag, startPoint x: 228, startPoint y: 384, endPoint x: 280, endPoint y: 392, distance: 52.2
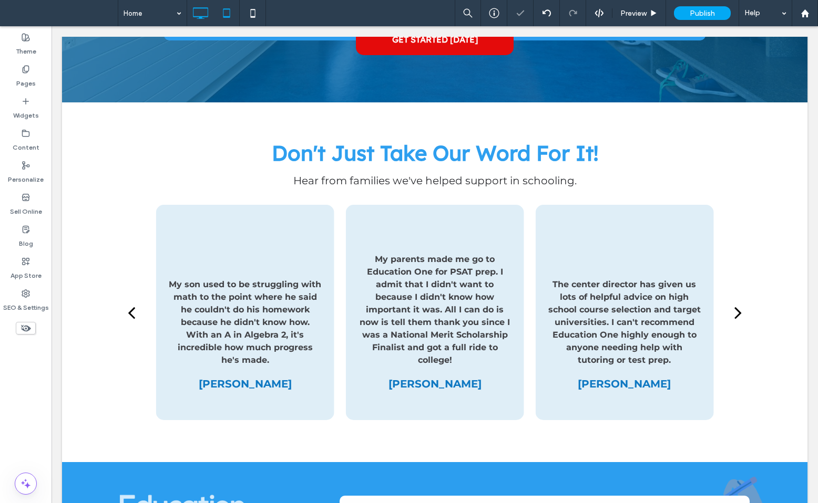
click at [229, 16] on use at bounding box center [226, 12] width 7 height 9
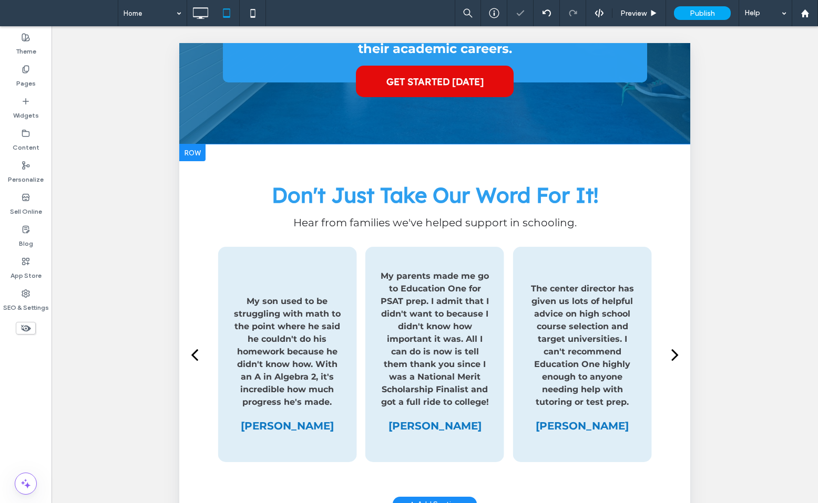
scroll to position [229, 0]
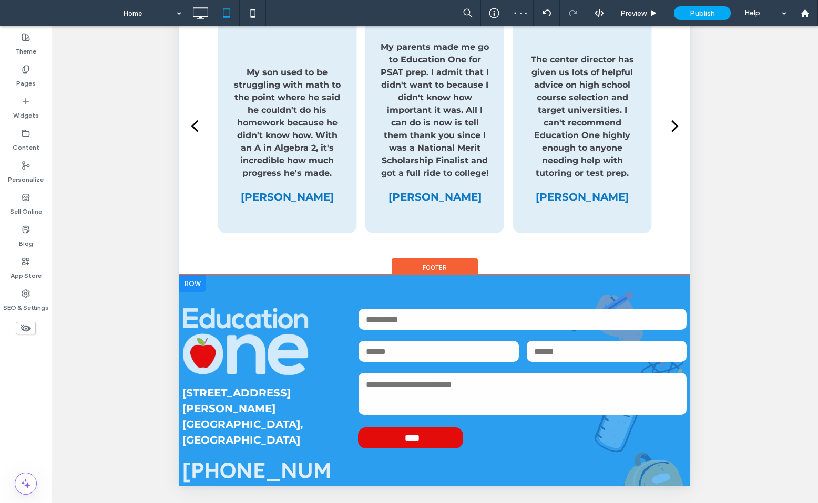
click at [293, 285] on div "Click To Paste [STREET_ADDRESS][GEOGRAPHIC_DATA][PERSON_NAME]-333-7672 Click To…" at bounding box center [434, 413] width 511 height 276
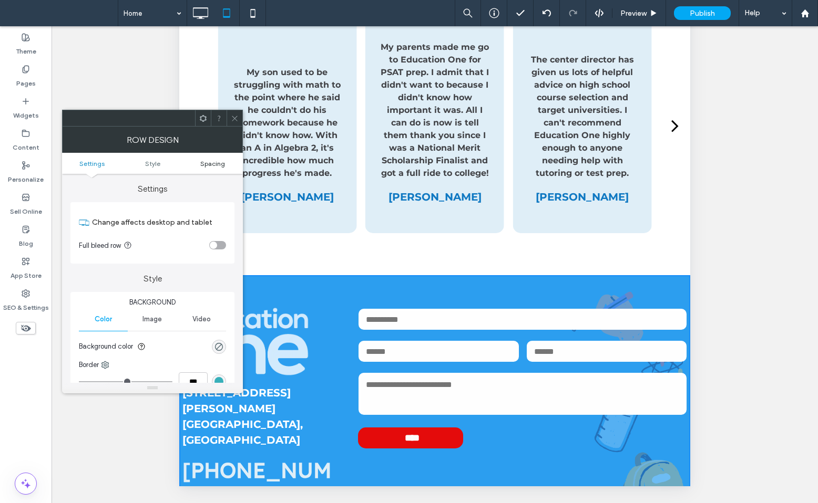
click at [217, 162] on span "Spacing" at bounding box center [212, 164] width 25 height 8
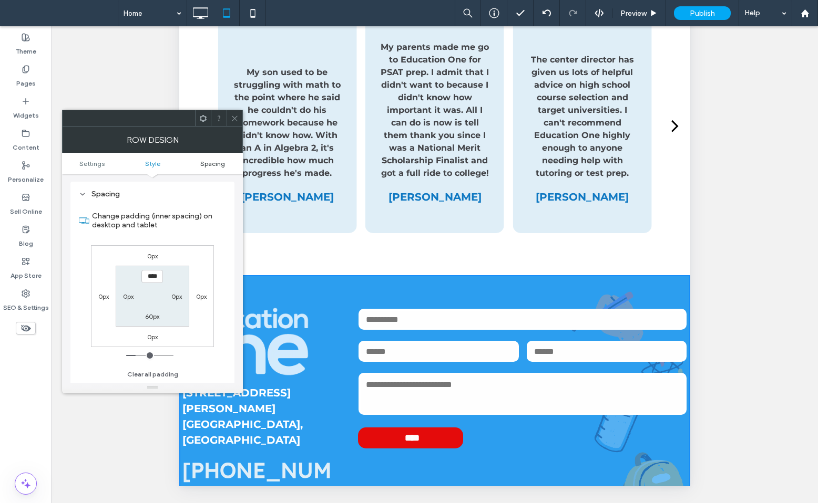
scroll to position [264, 0]
type input "*"
type input "**"
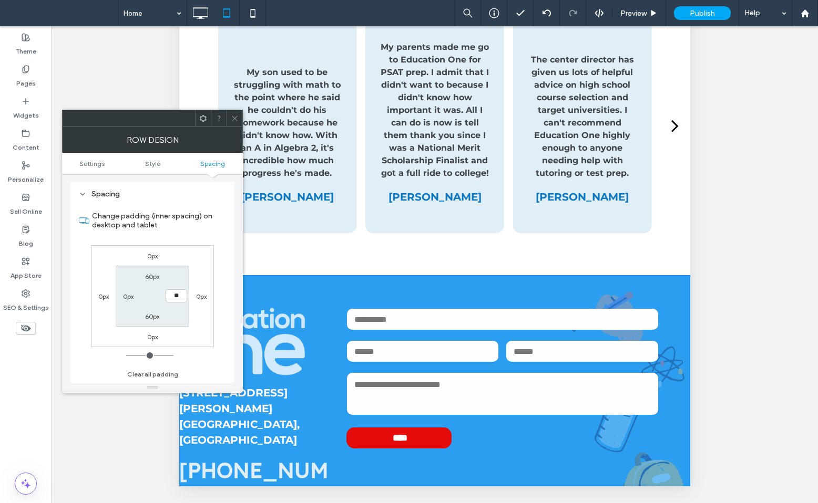
type input "**"
type input "*"
type input "**"
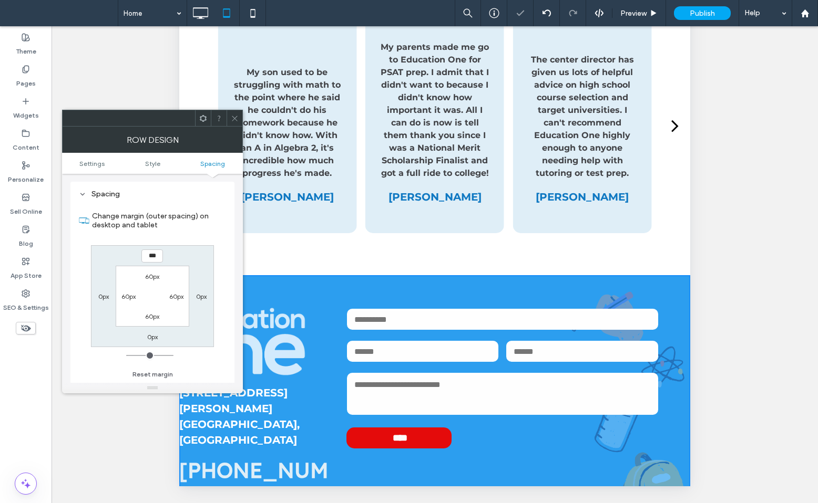
type input "***"
type input "*"
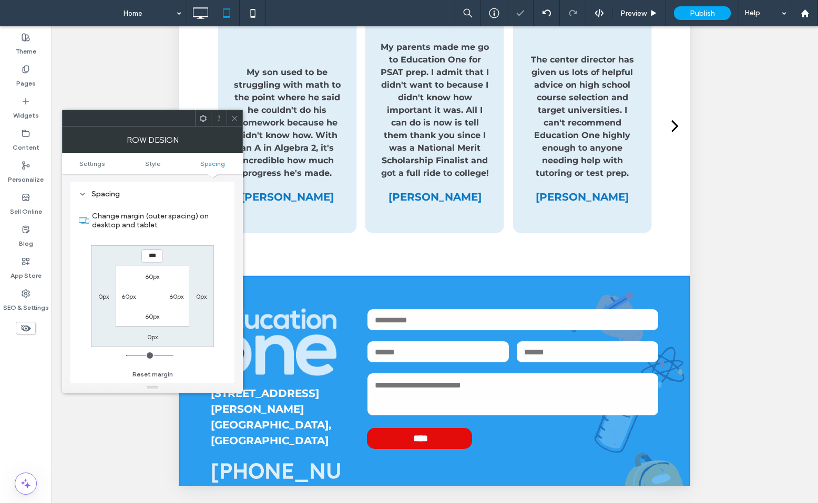
type input "***"
type input "*"
type input "***"
click at [234, 115] on icon at bounding box center [235, 119] width 8 height 8
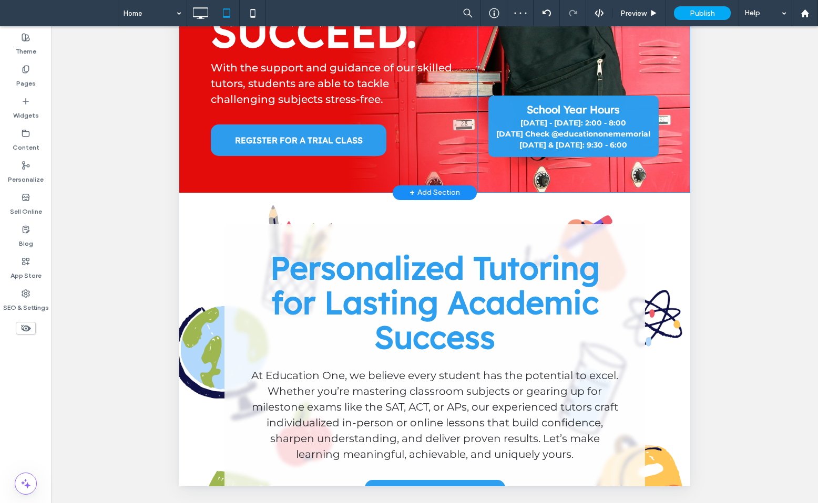
scroll to position [0, 0]
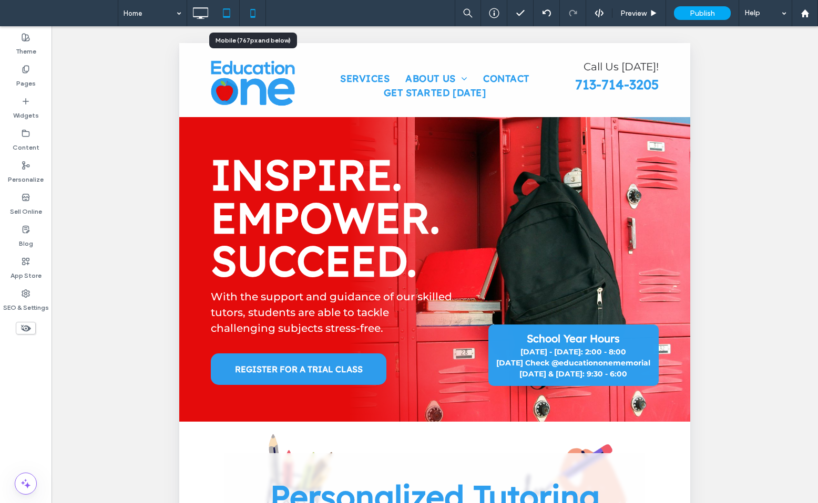
click at [254, 14] on icon at bounding box center [252, 13] width 21 height 21
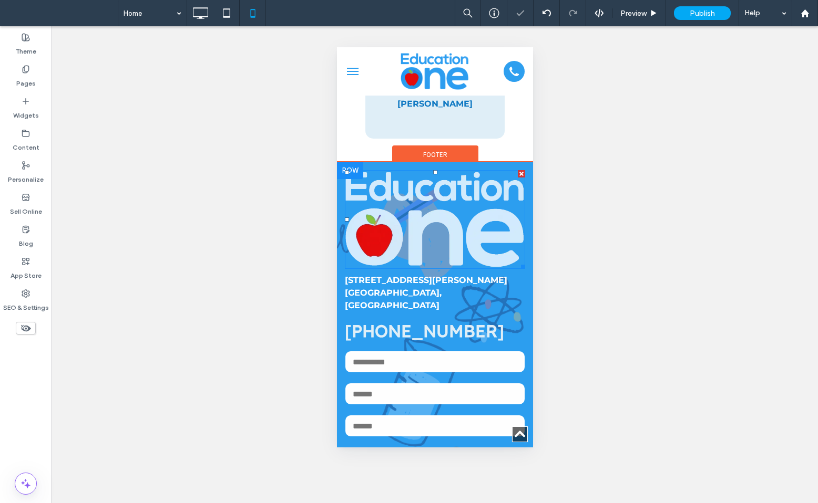
scroll to position [1713, 0]
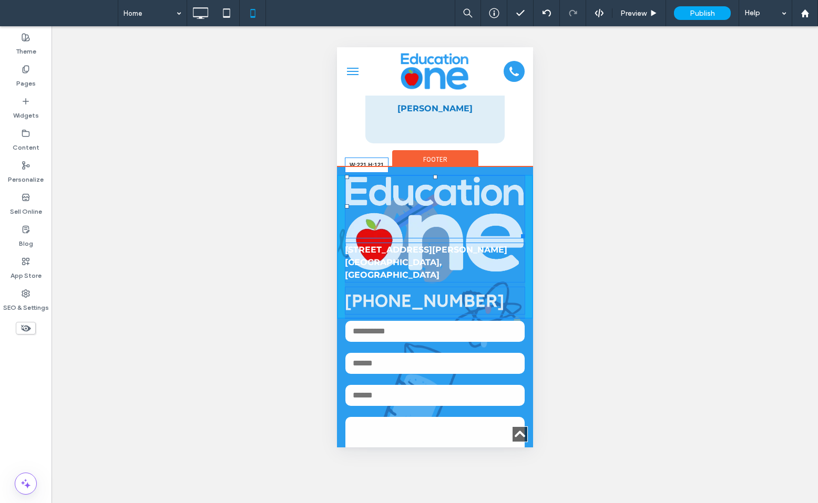
drag, startPoint x: 523, startPoint y: 270, endPoint x: 490, endPoint y: 234, distance: 48.8
click at [517, 234] on div at bounding box center [521, 235] width 8 height 8
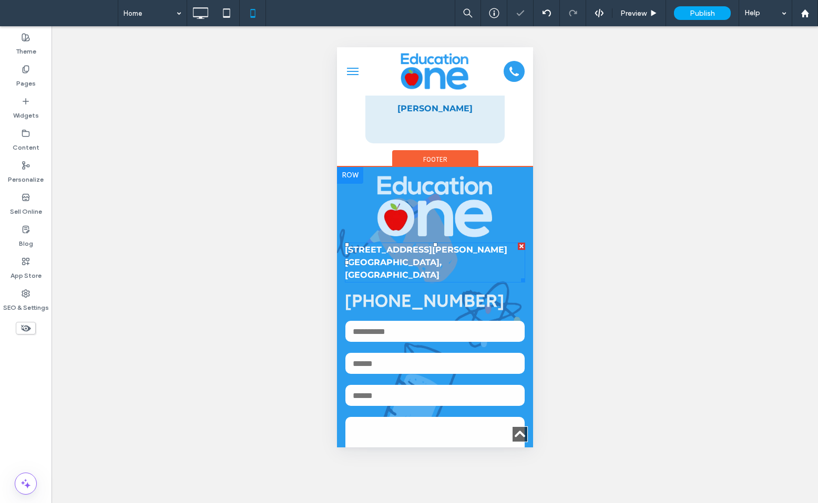
click at [397, 253] on strong "[STREET_ADDRESS][PERSON_NAME]" at bounding box center [425, 250] width 162 height 10
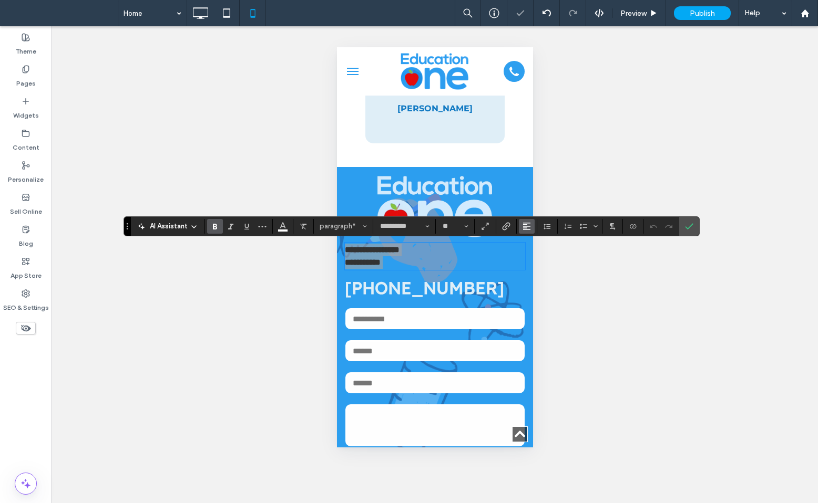
click at [520, 228] on button "Alignment" at bounding box center [527, 226] width 16 height 15
click at [534, 255] on use "ui.textEditor.alignment.center" at bounding box center [534, 258] width 7 height 7
click at [693, 228] on label "Confirm" at bounding box center [689, 226] width 16 height 19
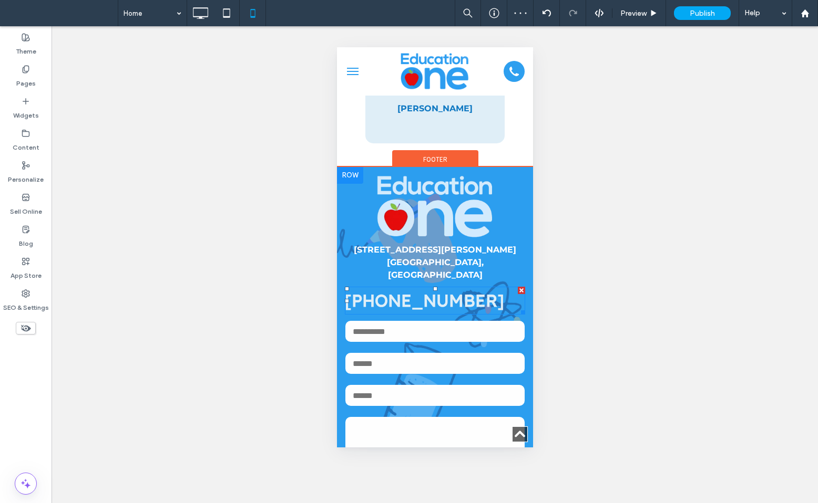
click at [403, 290] on strong "[PHONE_NUMBER]" at bounding box center [423, 300] width 159 height 21
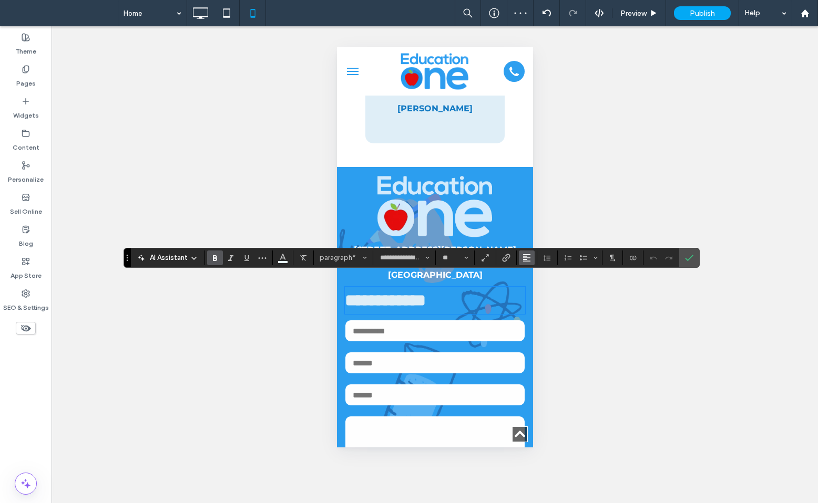
click at [529, 257] on icon "Alignment" at bounding box center [526, 258] width 8 height 8
click at [529, 290] on label "ui.textEditor.alignment.center" at bounding box center [537, 290] width 37 height 15
click at [693, 257] on icon "Confirm" at bounding box center [689, 258] width 8 height 8
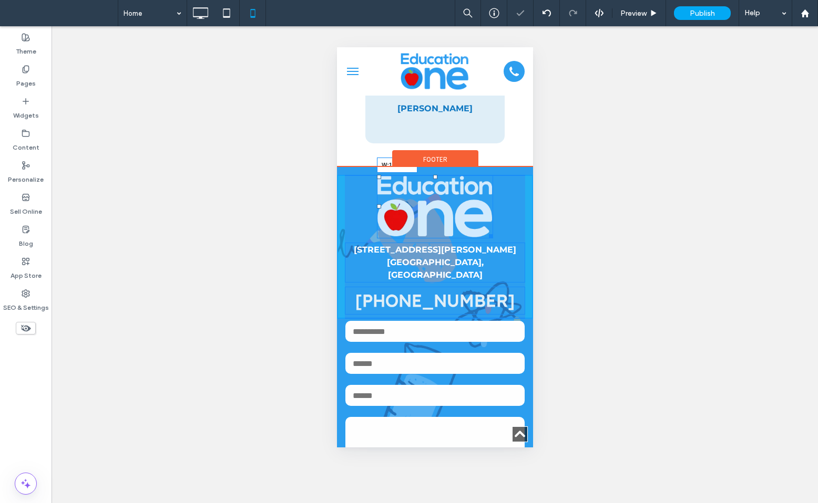
drag, startPoint x: 490, startPoint y: 234, endPoint x: 474, endPoint y: 220, distance: 21.2
click at [485, 231] on div at bounding box center [489, 235] width 8 height 8
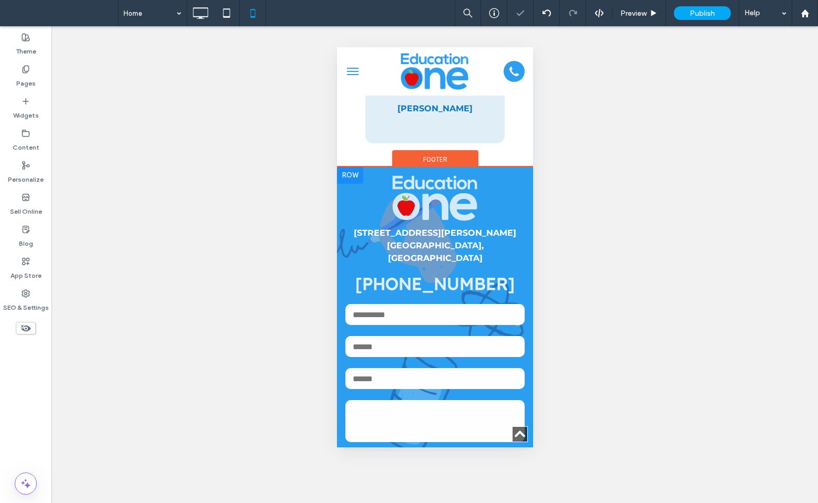
click at [375, 170] on div "[STREET_ADDRESS][PERSON_NAME] Click To Paste Contact Us Name: Email: Phone: Mes…" at bounding box center [434, 325] width 196 height 317
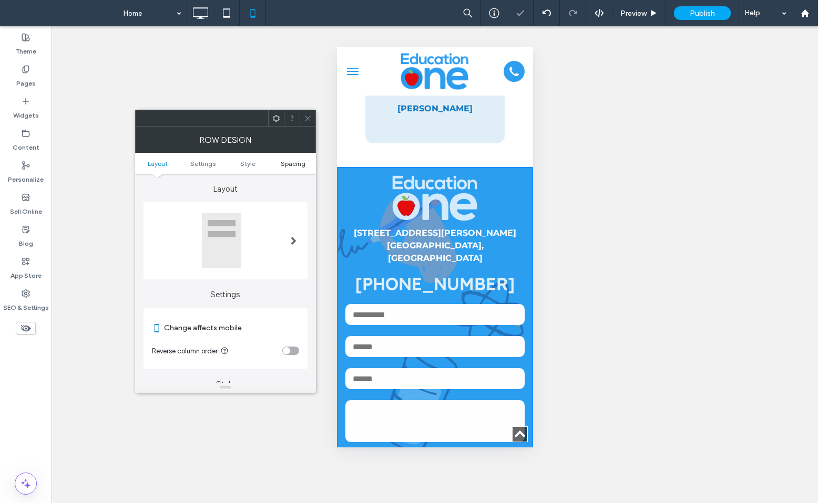
click at [295, 166] on span "Spacing" at bounding box center [293, 164] width 25 height 8
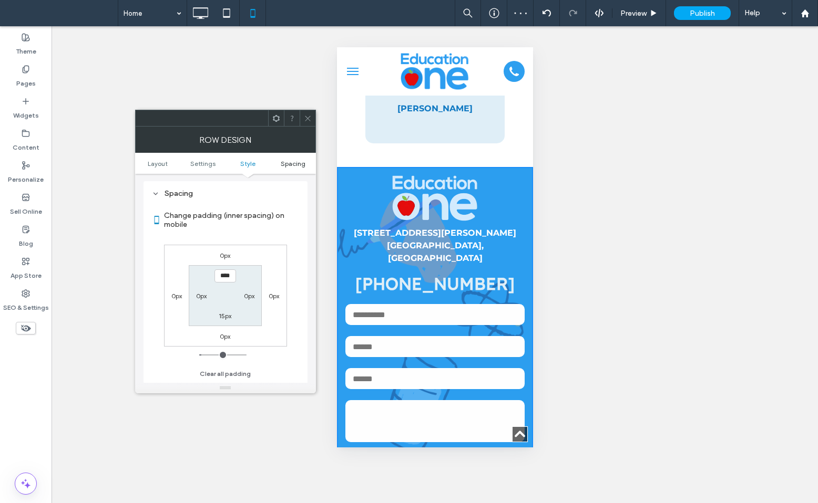
scroll to position [371, 0]
type input "**"
type input "*"
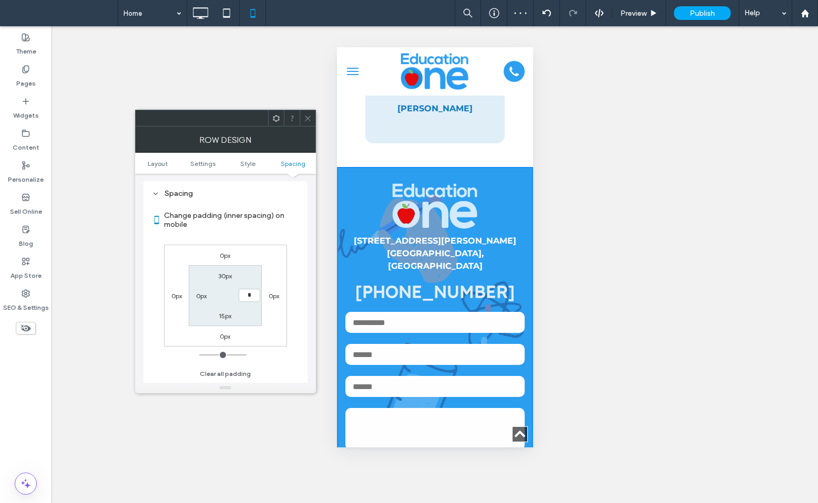
type input "**"
type input "*"
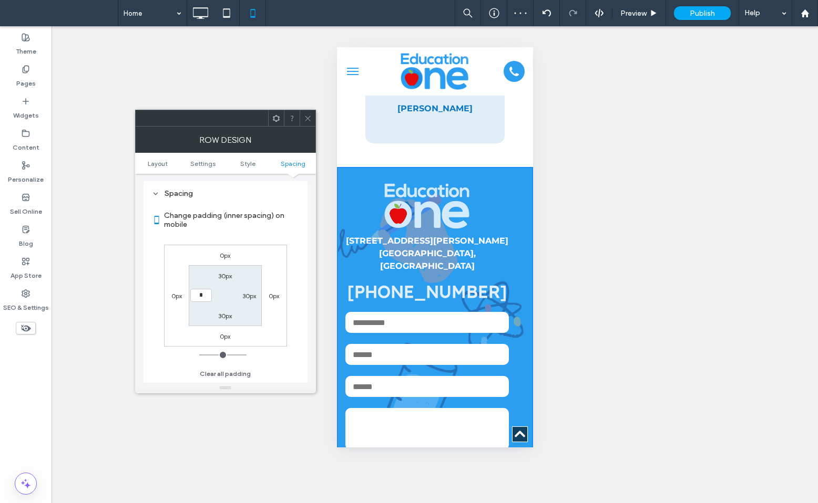
type input "**"
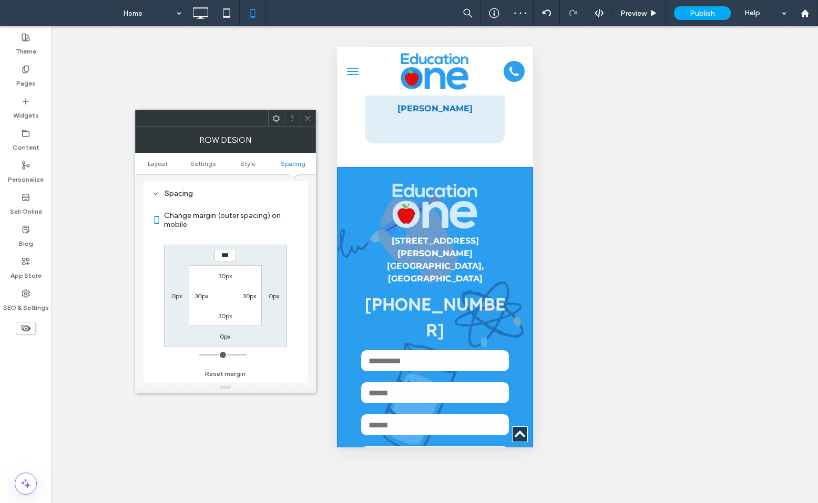
click at [306, 118] on icon at bounding box center [308, 119] width 8 height 8
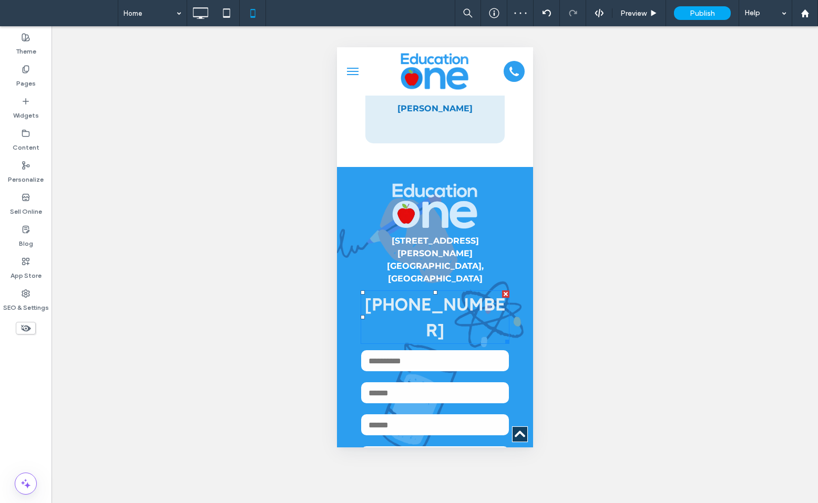
scroll to position [1755, 0]
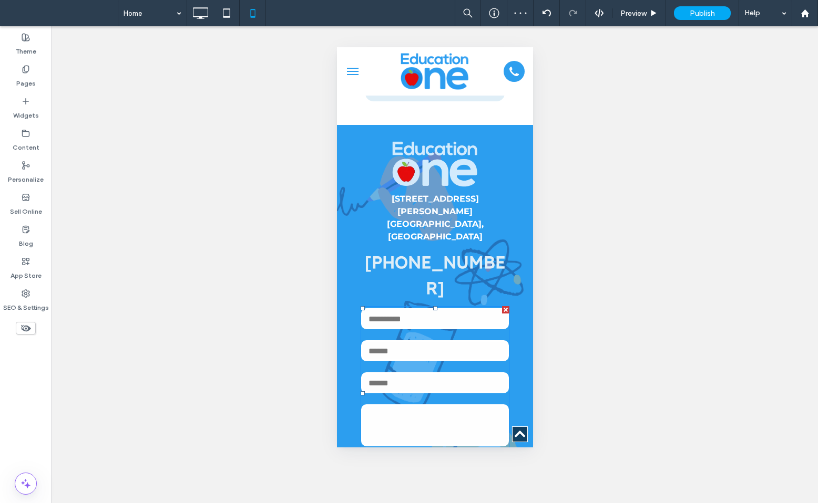
click at [416, 405] on textarea at bounding box center [435, 426] width 148 height 42
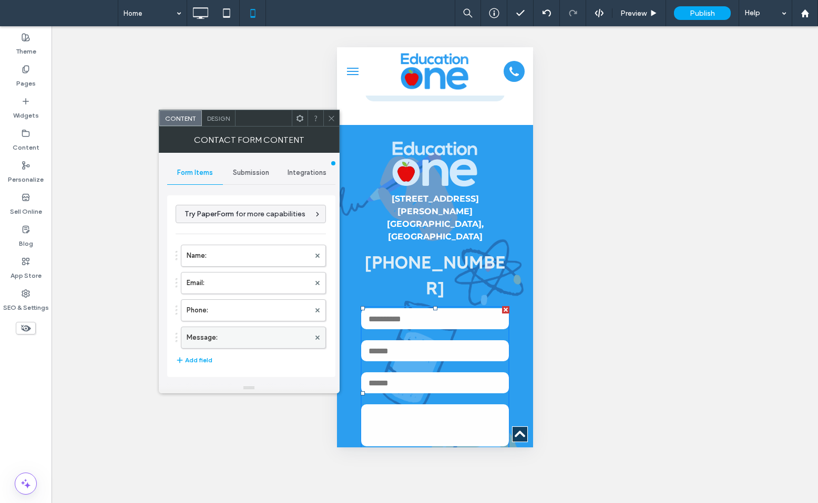
click at [242, 333] on label "Message:" at bounding box center [248, 337] width 123 height 21
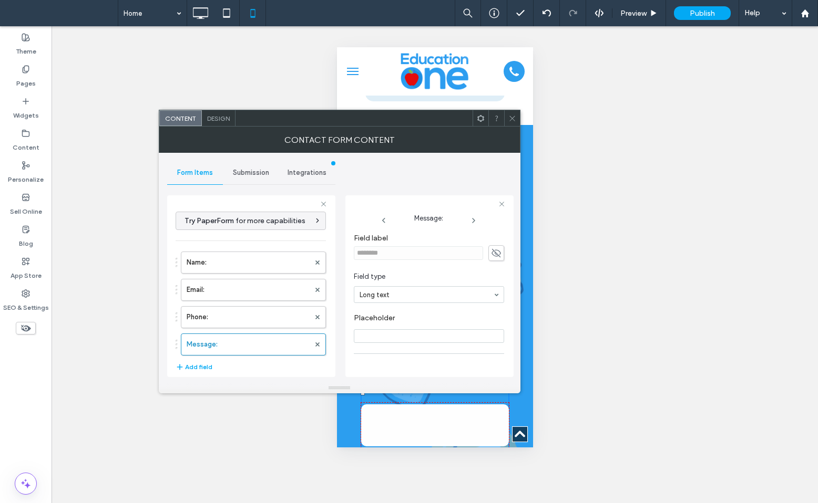
click at [406, 343] on input "Placeholder" at bounding box center [429, 337] width 150 height 14
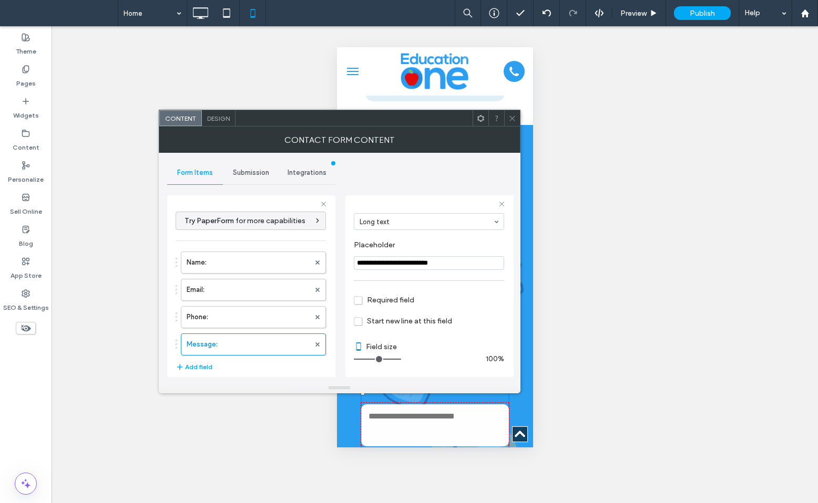
type input "**********"
click at [223, 117] on span "Design" at bounding box center [218, 119] width 23 height 8
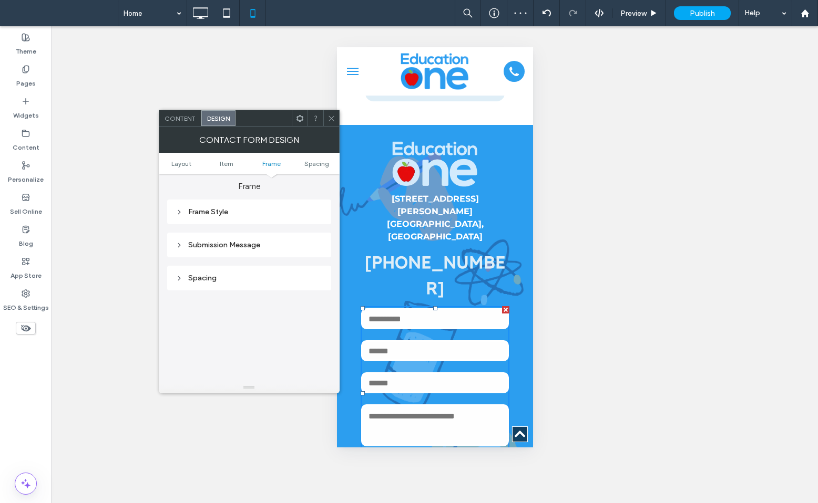
scroll to position [324, 0]
click at [332, 121] on icon at bounding box center [331, 119] width 8 height 8
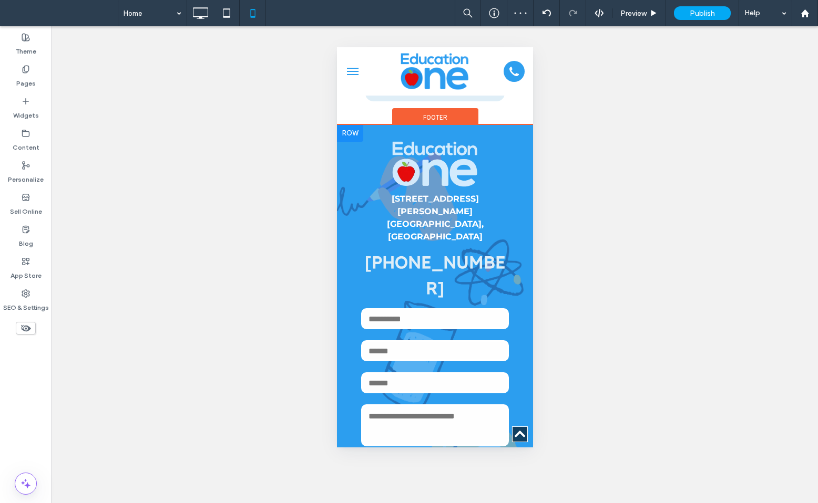
click at [355, 136] on div at bounding box center [349, 133] width 26 height 17
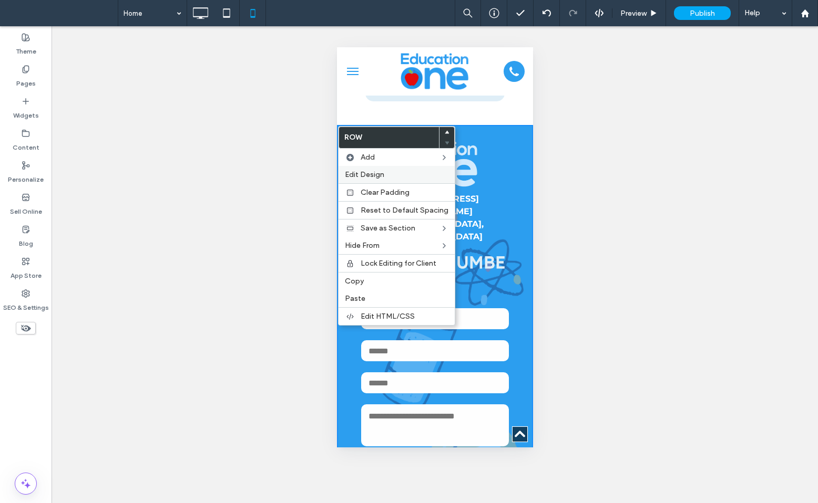
click at [357, 174] on span "Edit Design" at bounding box center [364, 174] width 39 height 9
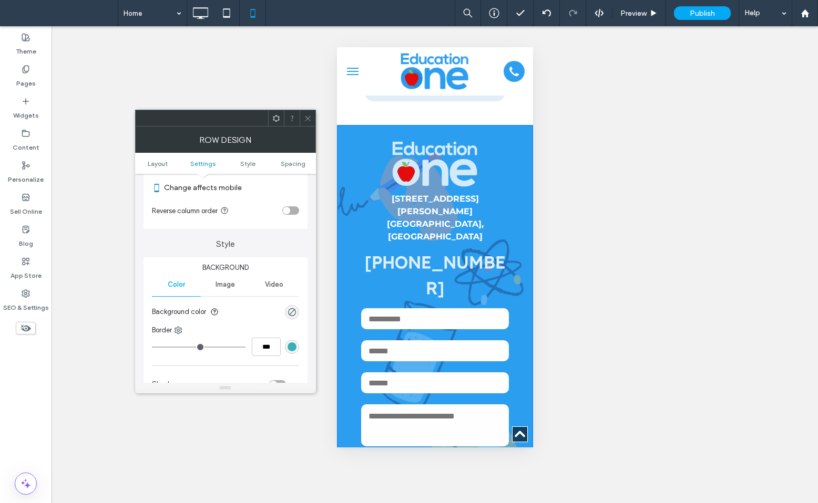
scroll to position [141, 0]
click at [290, 214] on div "toggle" at bounding box center [290, 210] width 17 height 8
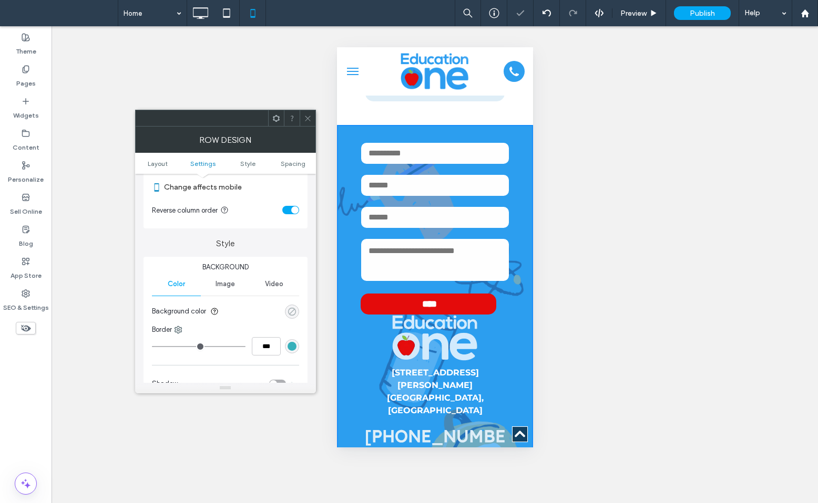
click at [290, 310] on div "rgba(0, 0, 0, 0)" at bounding box center [291, 311] width 9 height 9
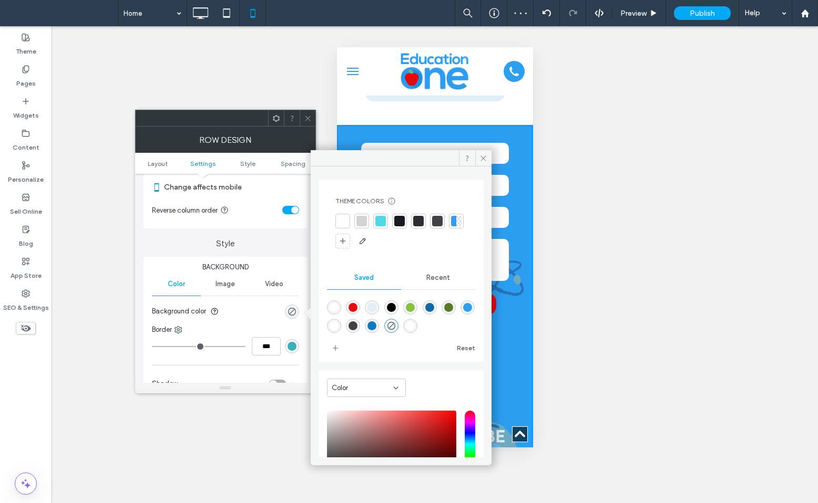
click at [451, 227] on div at bounding box center [453, 221] width 5 height 11
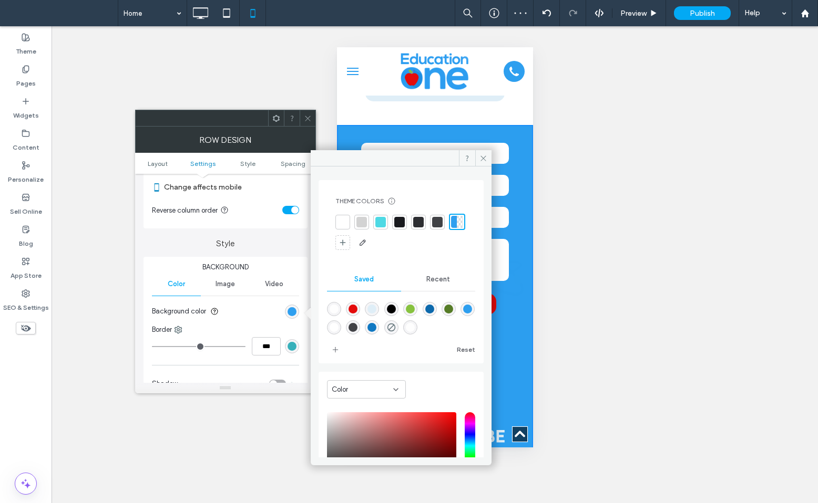
scroll to position [87, 0]
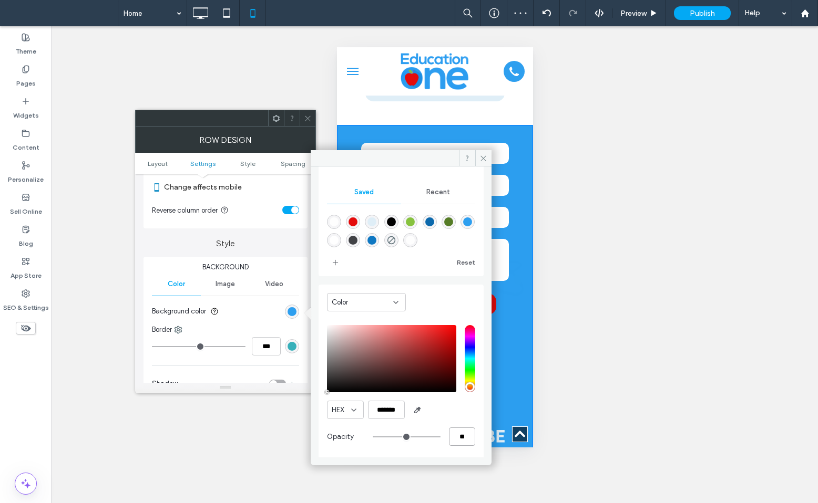
click at [449, 436] on input "**" at bounding box center [462, 437] width 26 height 18
type input "**"
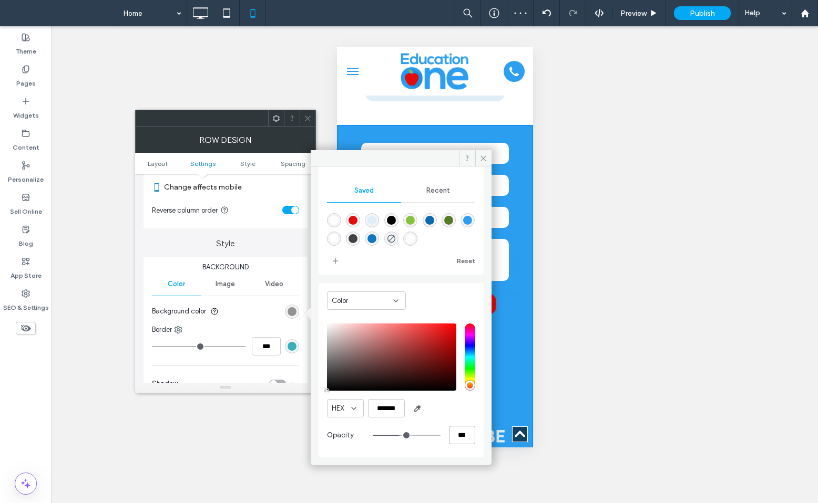
type input "***"
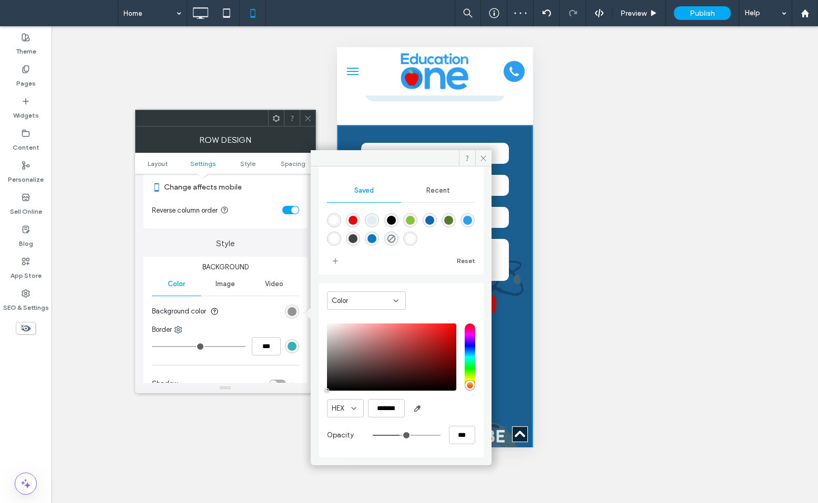
click at [463, 225] on div "rgba(44,158,239,0.99)" at bounding box center [467, 220] width 9 height 9
type input "*******"
type input "**"
type input "***"
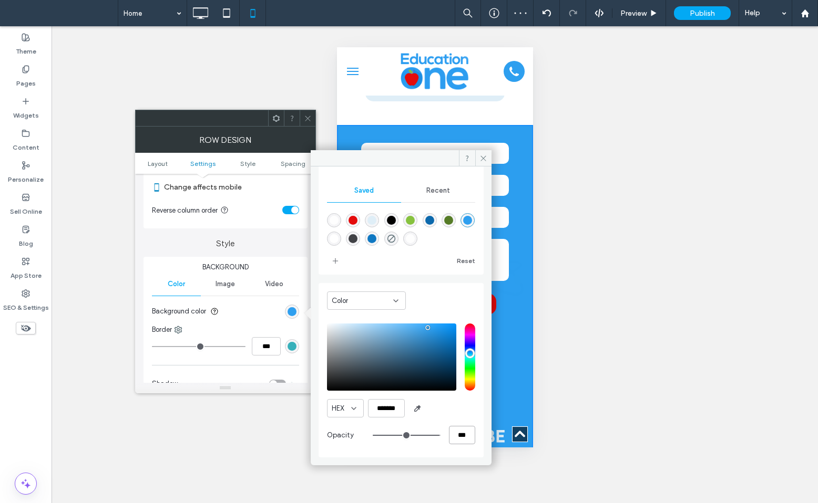
drag, startPoint x: 454, startPoint y: 435, endPoint x: 441, endPoint y: 433, distance: 12.9
click at [441, 433] on div "***" at bounding box center [424, 435] width 102 height 18
type input "**"
type input "***"
click at [307, 117] on use at bounding box center [307, 118] width 5 height 5
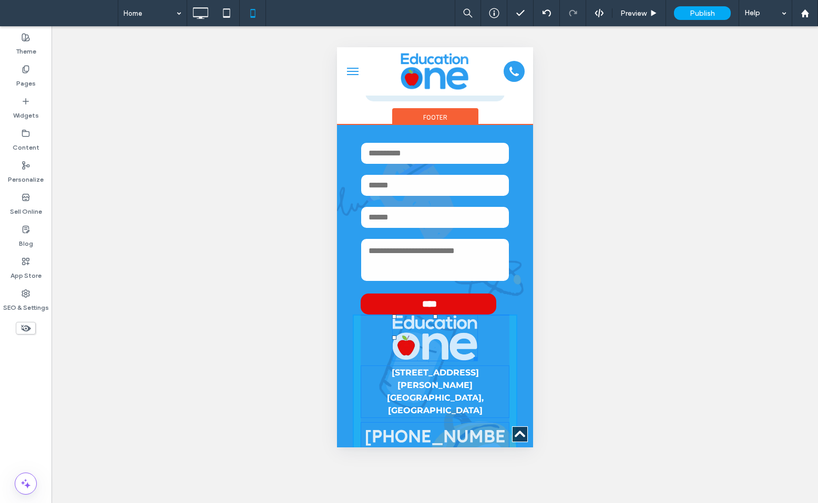
drag, startPoint x: 435, startPoint y: 317, endPoint x: 435, endPoint y: 335, distance: 17.9
click at [435, 319] on div at bounding box center [435, 317] width 4 height 4
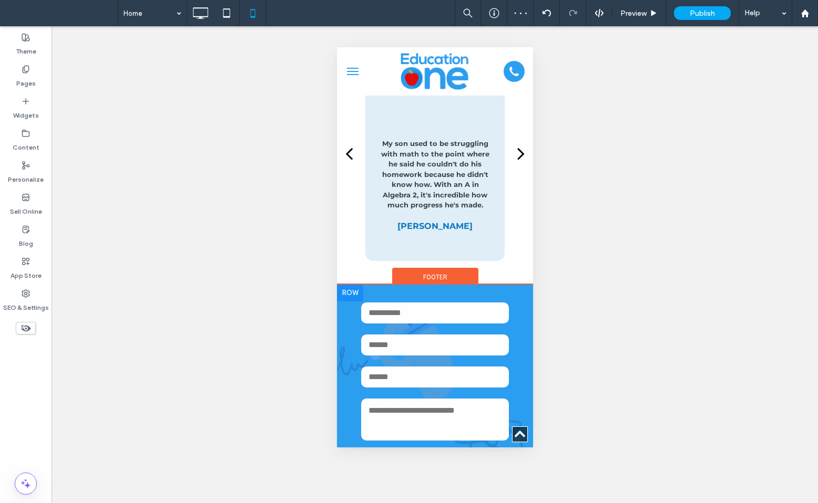
scroll to position [1554, 0]
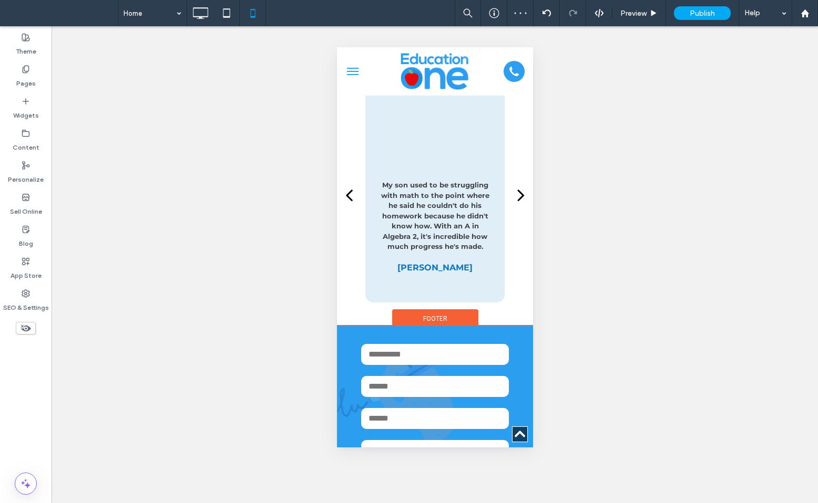
click at [423, 315] on span "Footer" at bounding box center [435, 318] width 24 height 9
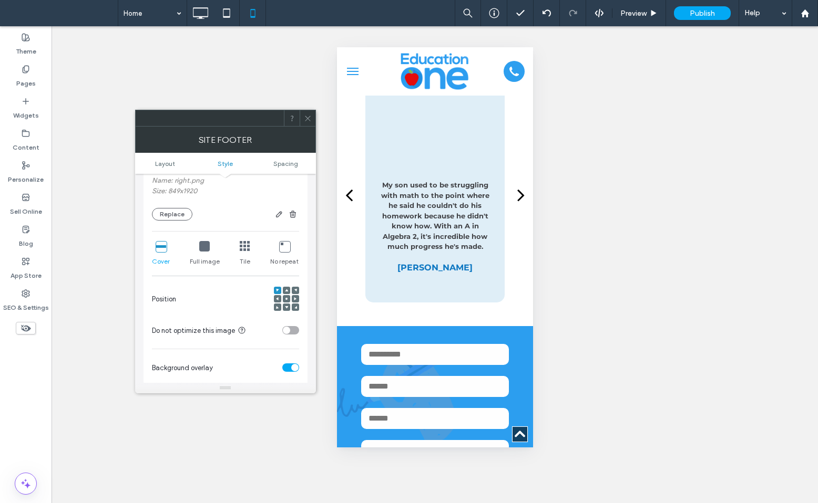
scroll to position [266, 0]
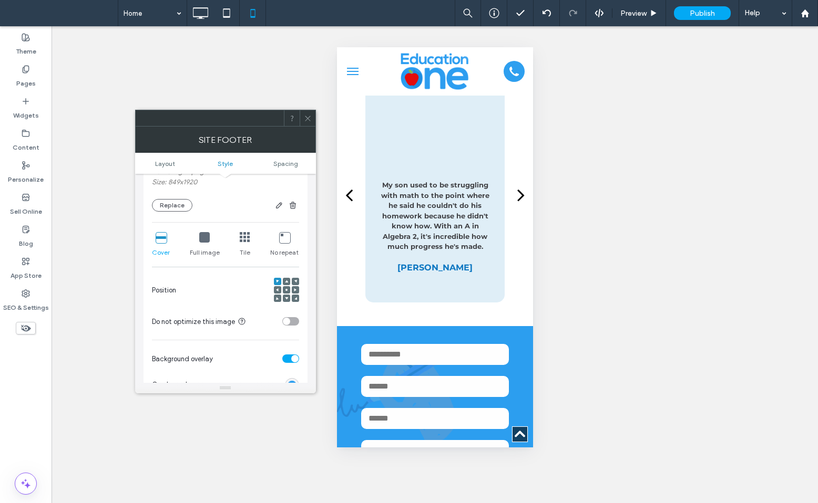
click at [285, 292] on icon at bounding box center [286, 290] width 3 height 3
click at [296, 294] on span at bounding box center [295, 289] width 3 height 7
click at [205, 240] on icon at bounding box center [204, 237] width 11 height 11
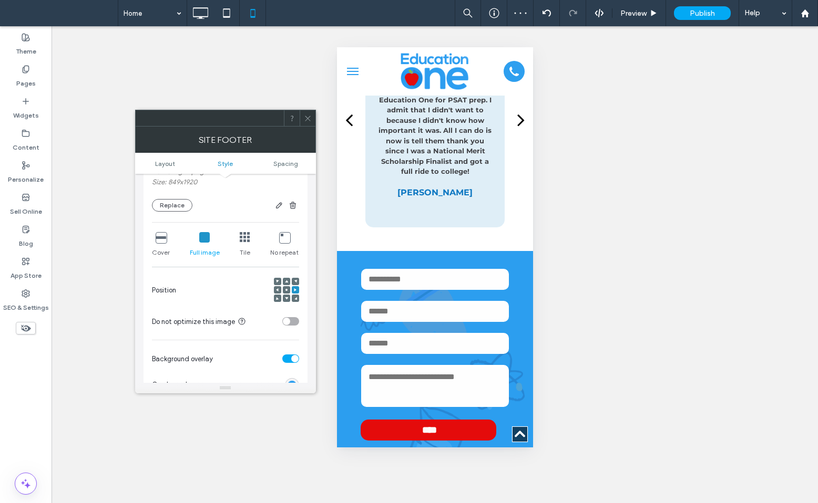
scroll to position [1641, 0]
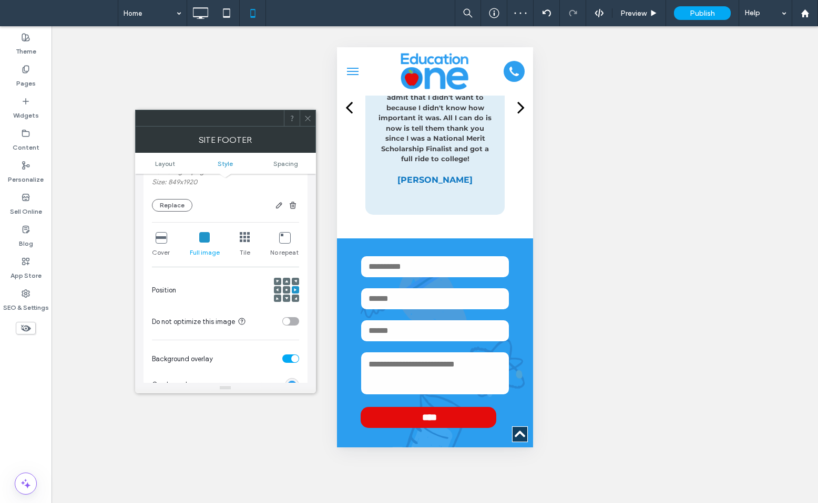
click at [162, 235] on icon at bounding box center [161, 237] width 11 height 11
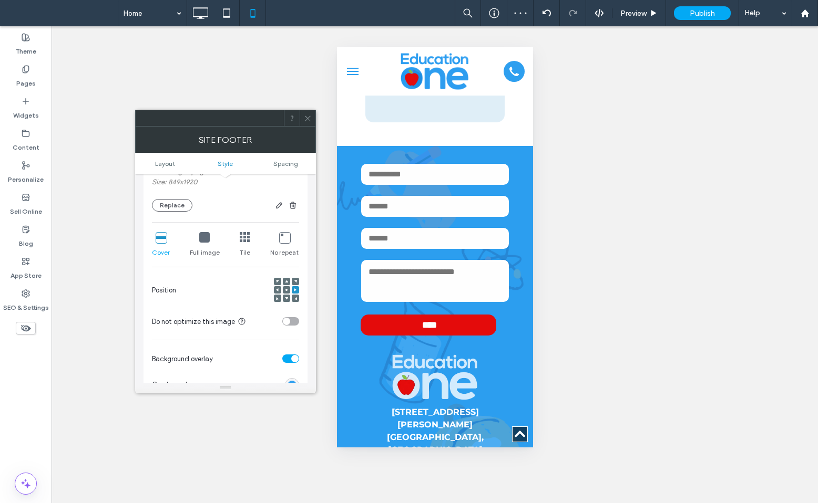
scroll to position [1773, 0]
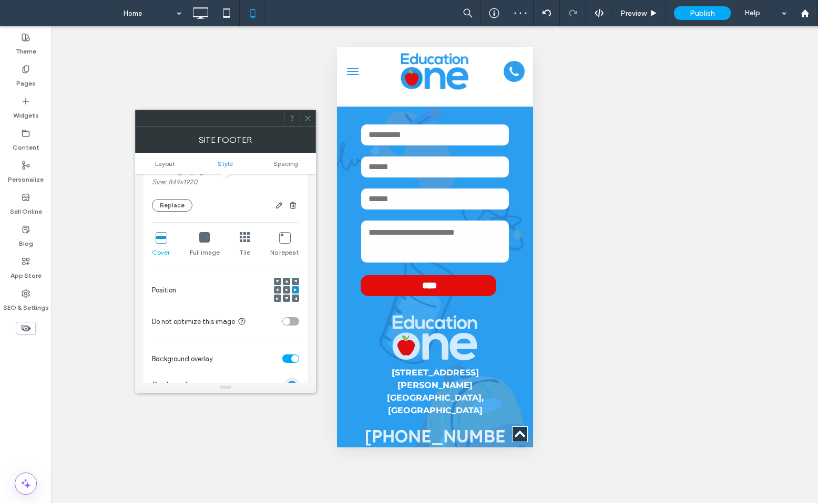
click at [306, 115] on icon at bounding box center [308, 119] width 8 height 8
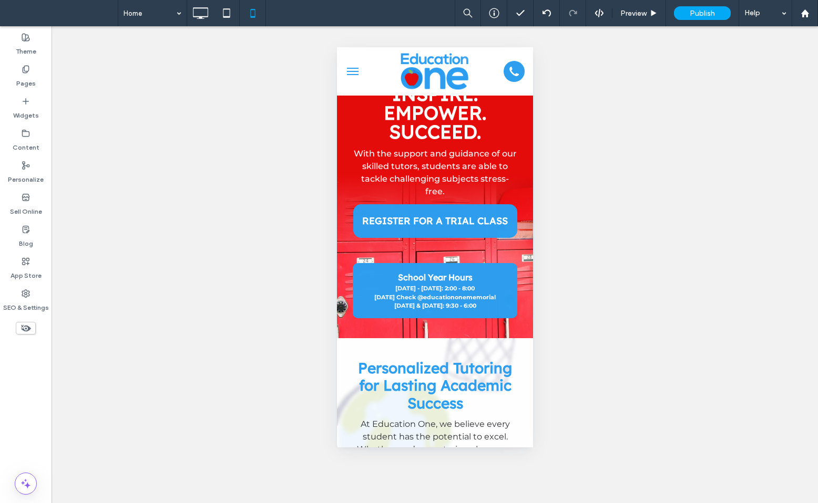
scroll to position [0, 0]
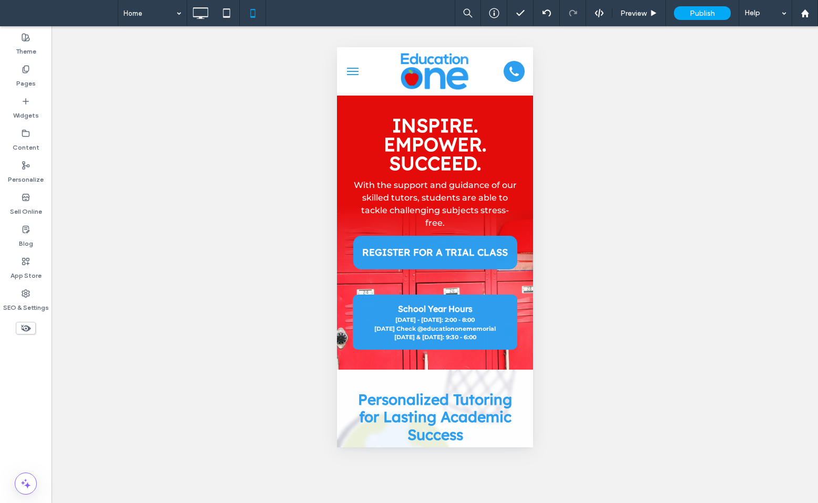
click at [352, 68] on span "menu" at bounding box center [352, 68] width 12 height 1
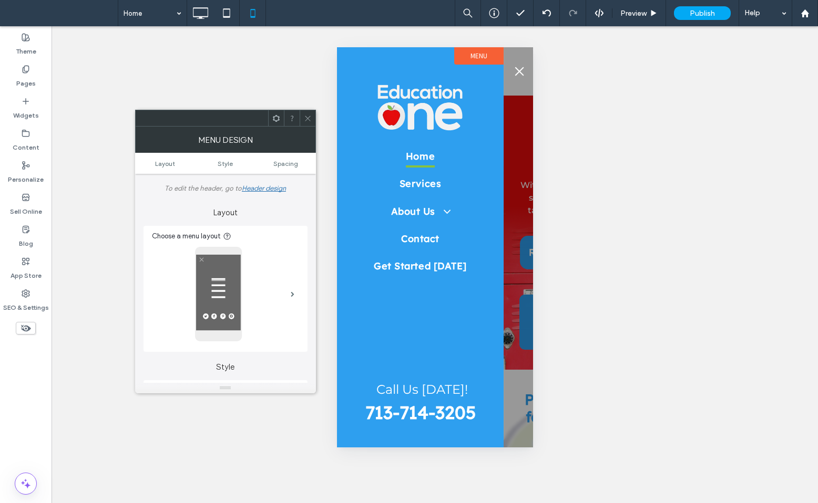
click at [307, 119] on icon at bounding box center [308, 119] width 8 height 8
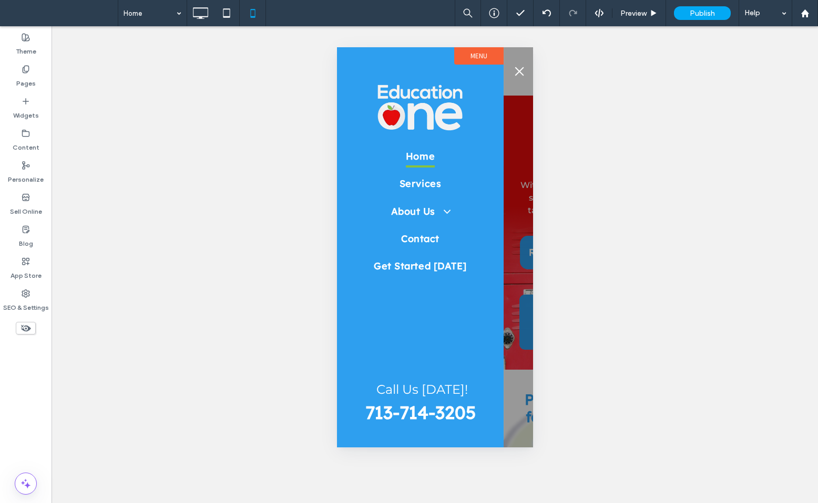
click at [523, 77] on button "menu" at bounding box center [518, 71] width 21 height 21
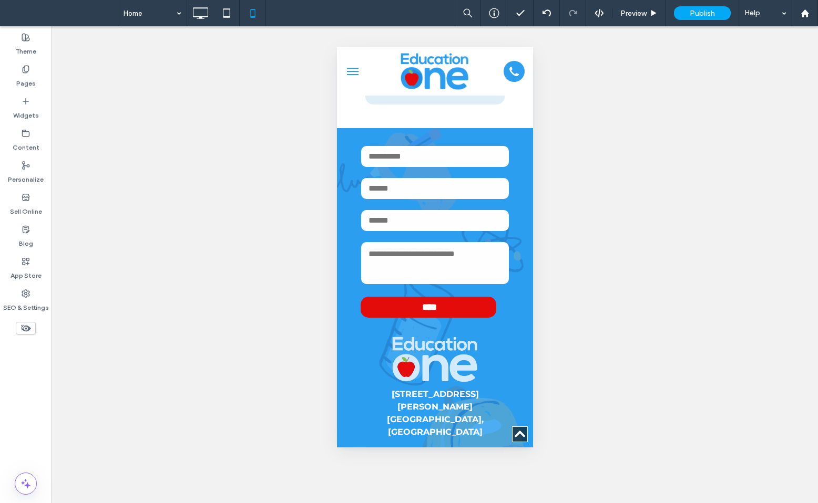
scroll to position [1773, 0]
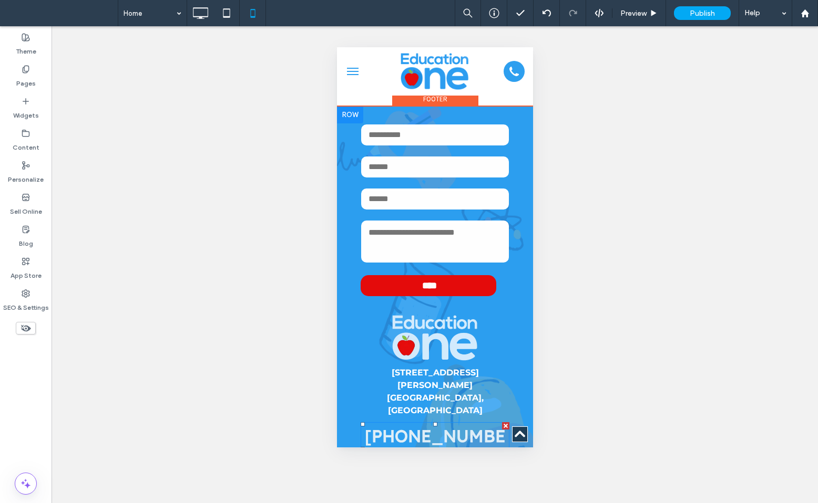
click at [406, 426] on strong "[PHONE_NUMBER]" at bounding box center [434, 449] width 141 height 47
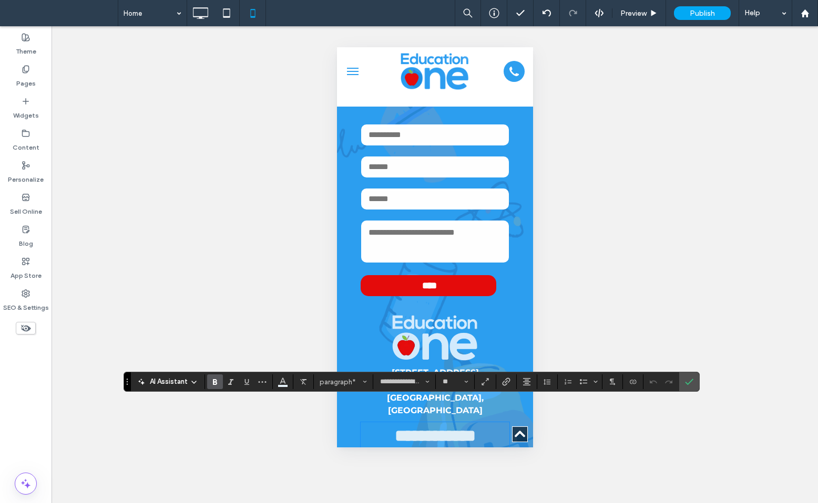
click at [353, 71] on span "menu" at bounding box center [352, 71] width 12 height 1
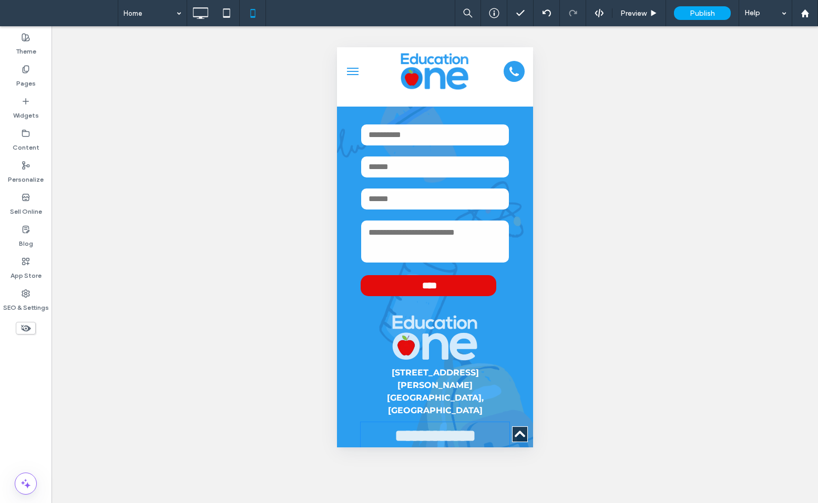
scroll to position [0, 0]
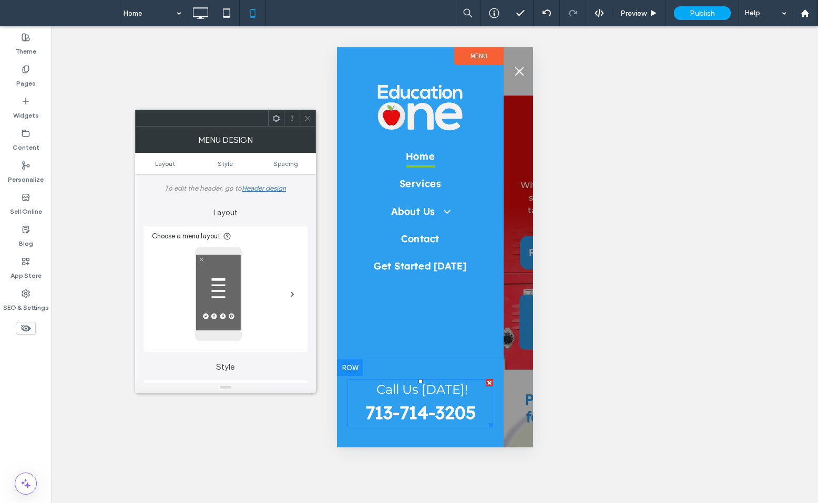
click at [404, 409] on strong "﻿[PHONE_NUMBER]" at bounding box center [420, 413] width 110 height 23
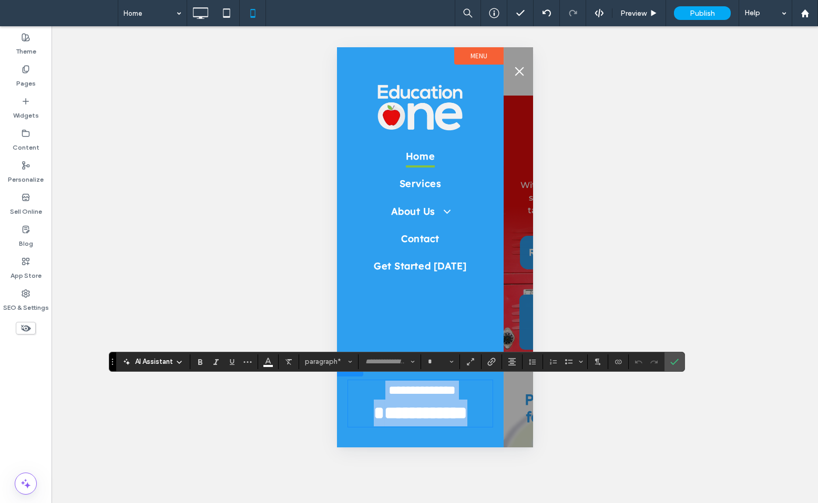
click at [404, 409] on strong "**********" at bounding box center [420, 413] width 94 height 18
type input "**********"
type input "**"
click at [404, 409] on strong "**********" at bounding box center [420, 413] width 94 height 18
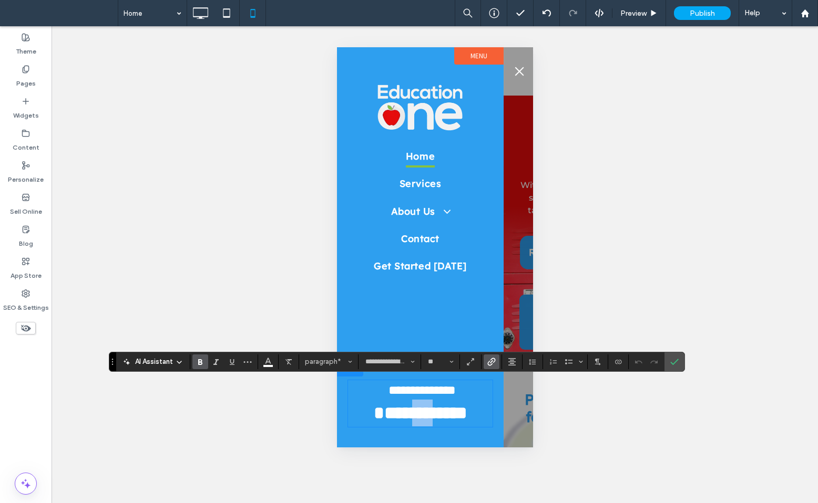
click at [404, 409] on strong "**********" at bounding box center [420, 413] width 94 height 18
type input "**********"
type input "**"
click at [681, 363] on label "Confirm" at bounding box center [674, 362] width 16 height 19
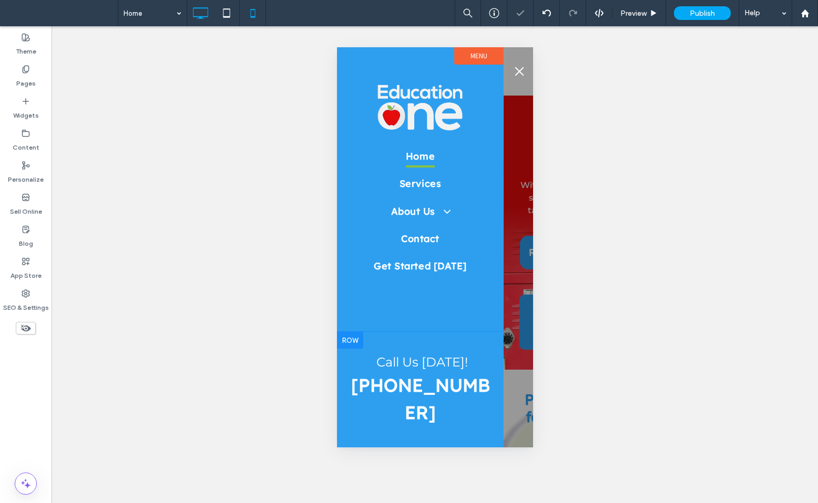
click at [202, 14] on icon at bounding box center [200, 13] width 21 height 21
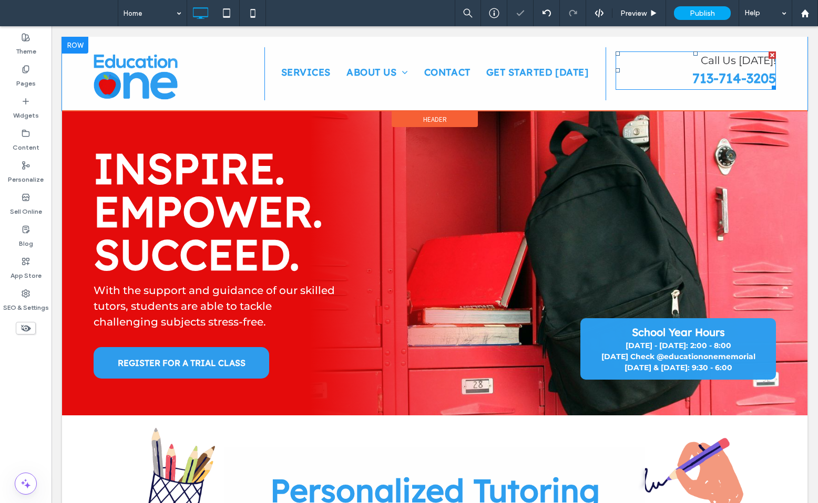
click at [735, 58] on span "Call Us [DATE]!" at bounding box center [738, 60] width 75 height 13
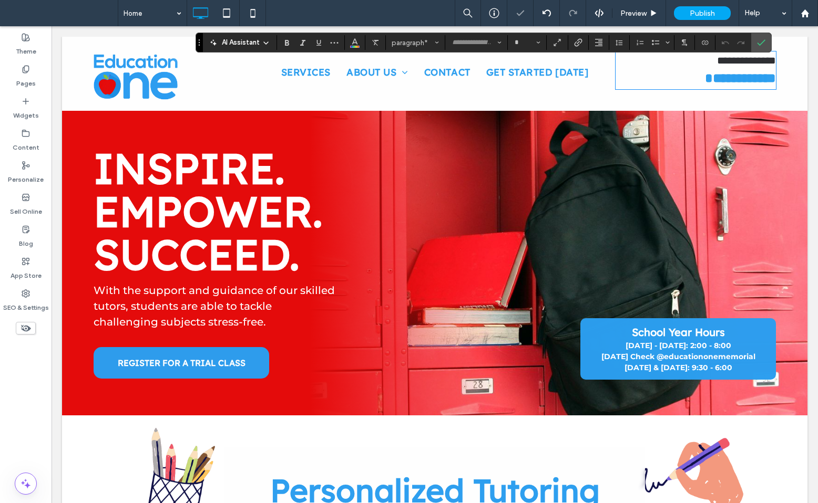
type input "**********"
type input "**"
click at [713, 78] on strong "**********" at bounding box center [740, 77] width 71 height 13
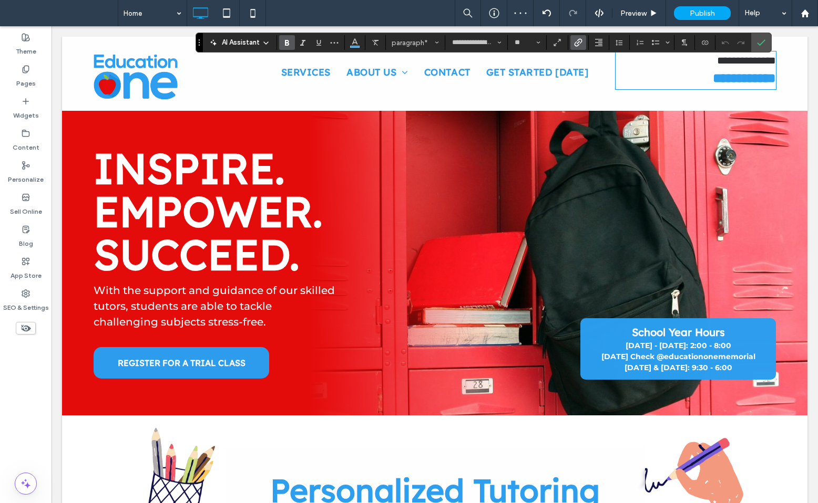
type input "**********"
type input "**"
click at [762, 44] on icon "Confirm" at bounding box center [761, 42] width 8 height 8
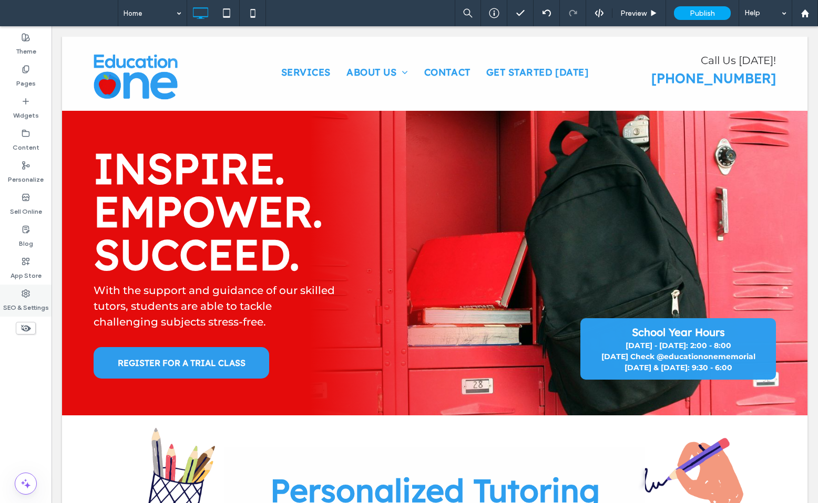
click at [20, 298] on label "SEO & Settings" at bounding box center [26, 305] width 46 height 15
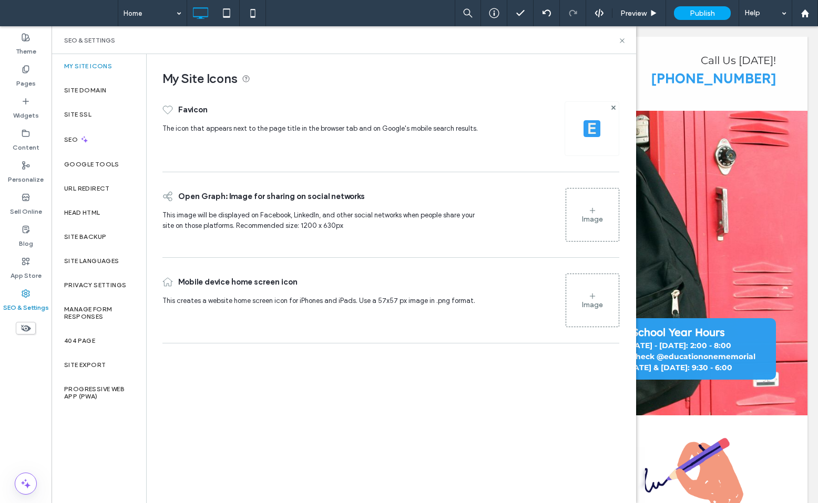
click at [589, 127] on img at bounding box center [591, 128] width 17 height 17
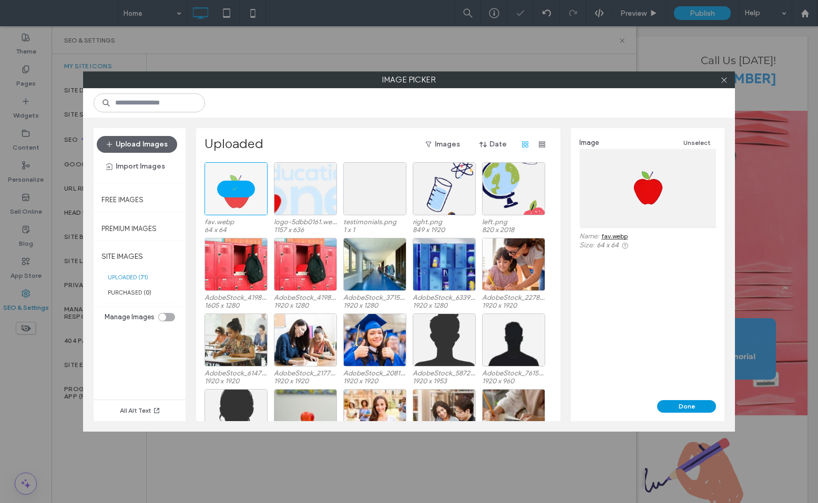
click at [676, 409] on button "Done" at bounding box center [686, 406] width 59 height 13
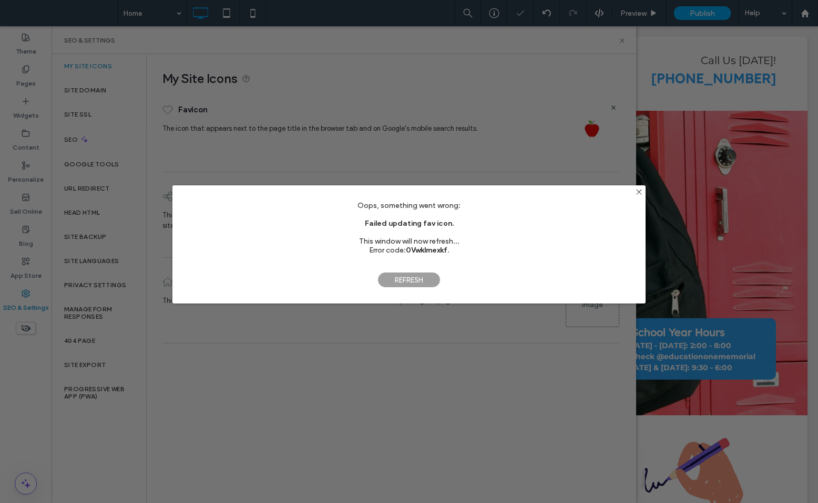
click at [420, 281] on span "Refresh" at bounding box center [408, 280] width 63 height 16
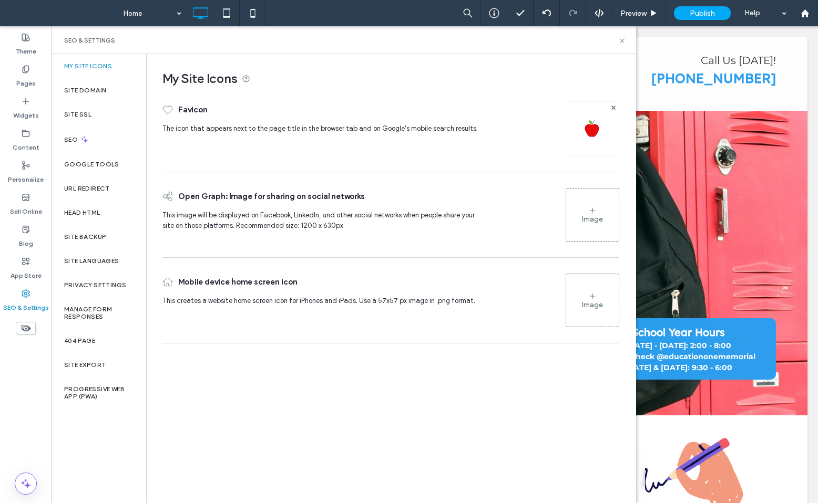
click at [604, 136] on div at bounding box center [591, 128] width 55 height 55
click at [592, 126] on img at bounding box center [591, 128] width 17 height 17
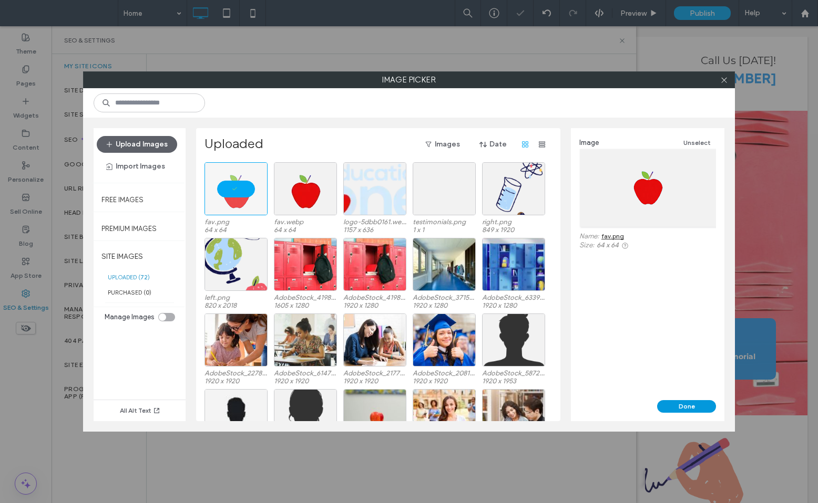
click at [675, 407] on button "Done" at bounding box center [686, 406] width 59 height 13
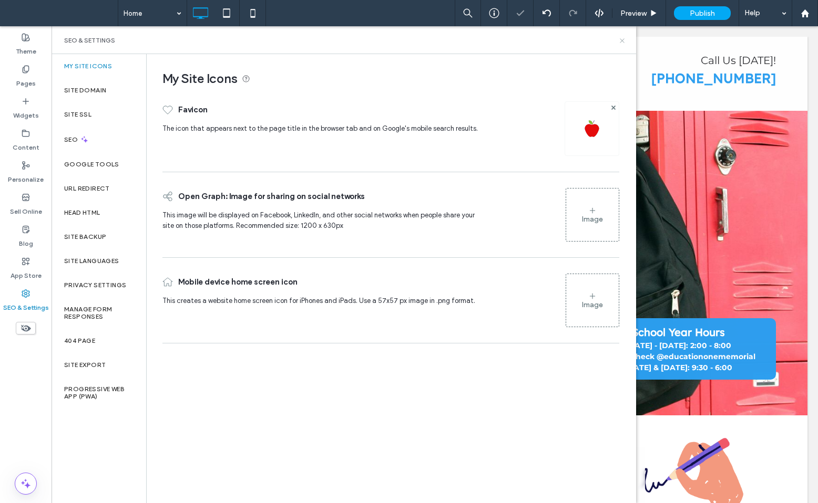
click at [620, 39] on icon at bounding box center [622, 41] width 8 height 8
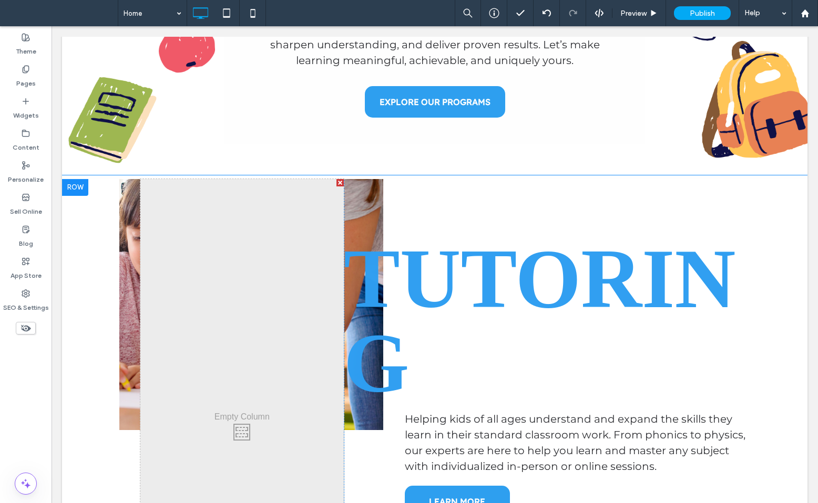
scroll to position [618, 0]
click at [71, 186] on div at bounding box center [75, 187] width 26 height 17
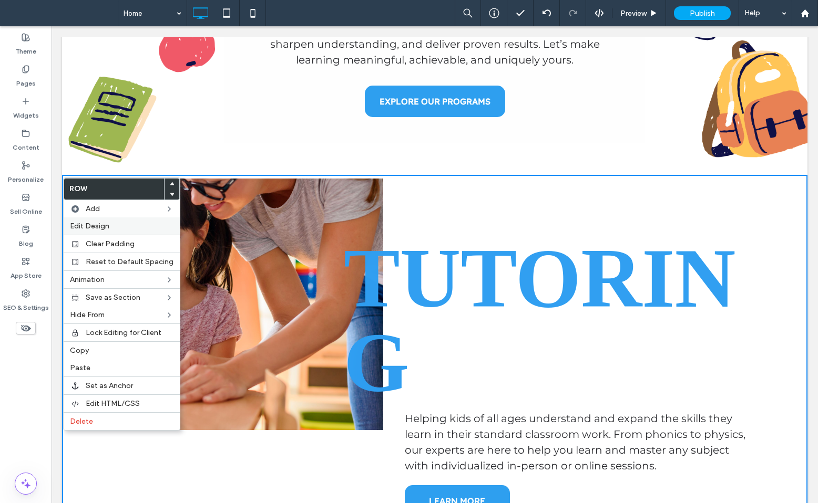
click at [82, 224] on span "Edit Design" at bounding box center [89, 226] width 39 height 9
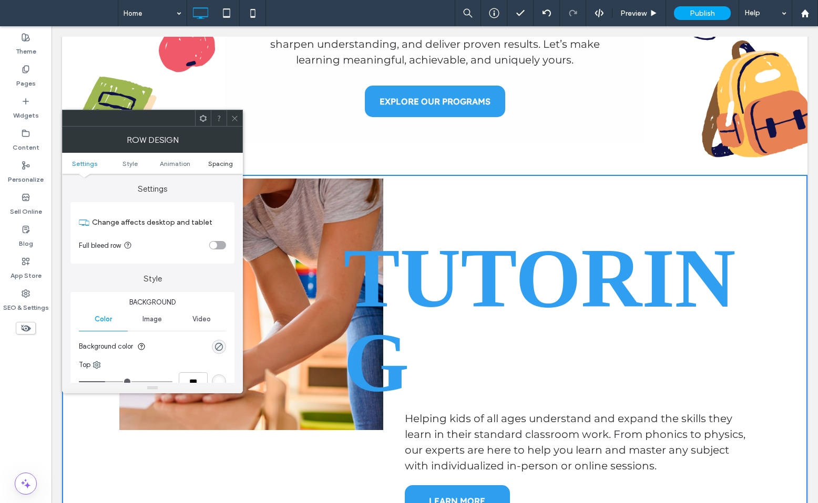
click at [218, 165] on span "Spacing" at bounding box center [220, 164] width 25 height 8
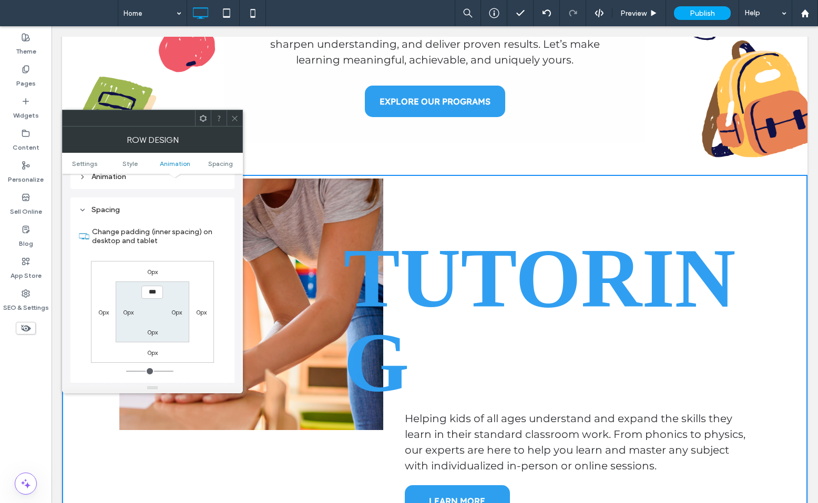
scroll to position [297, 0]
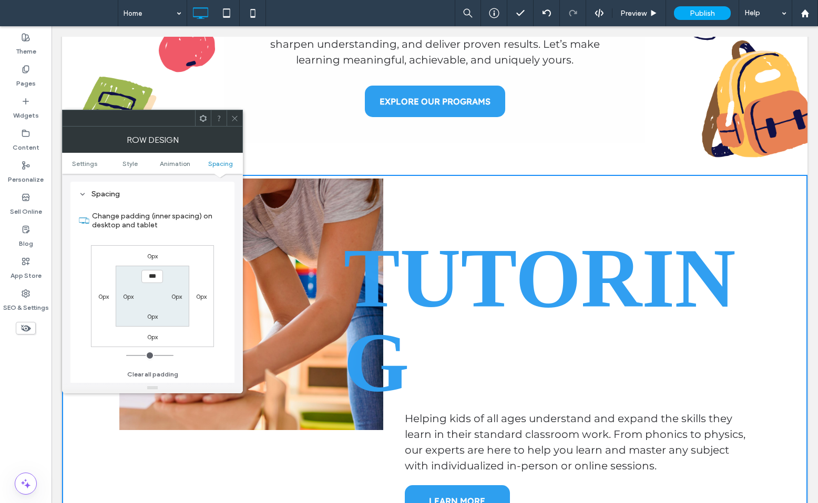
click at [178, 296] on label "0px" at bounding box center [176, 297] width 11 height 8
type input "**"
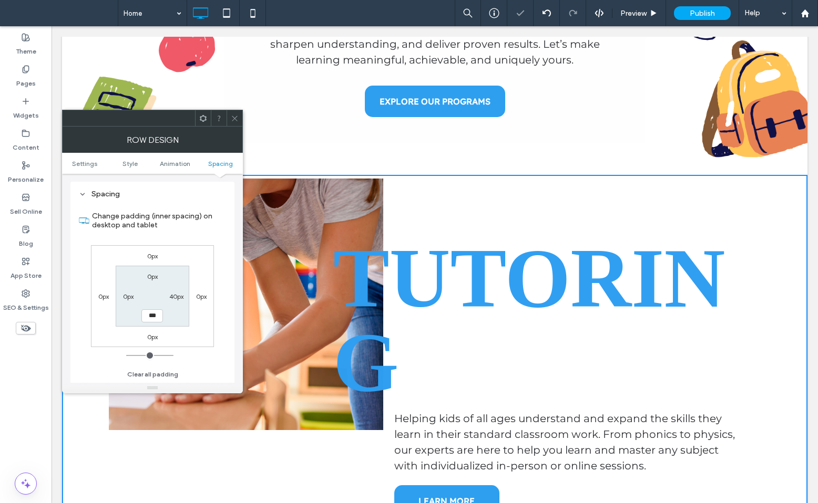
type input "*"
type input "**"
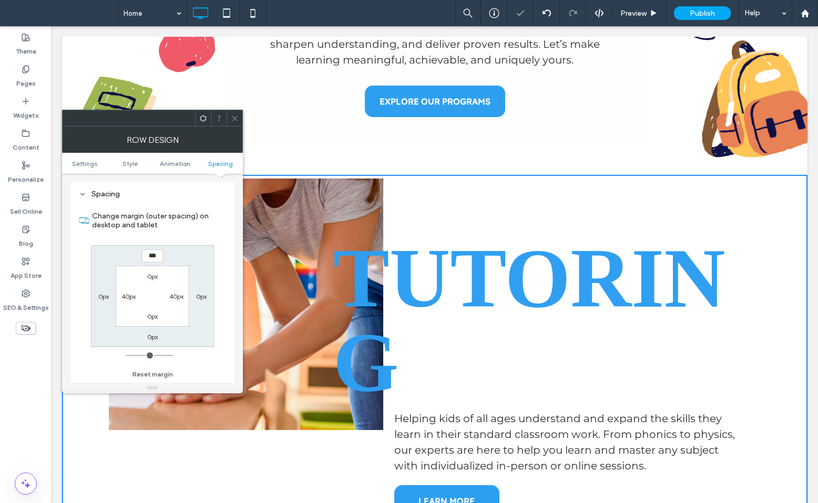
click at [234, 116] on icon at bounding box center [235, 119] width 8 height 8
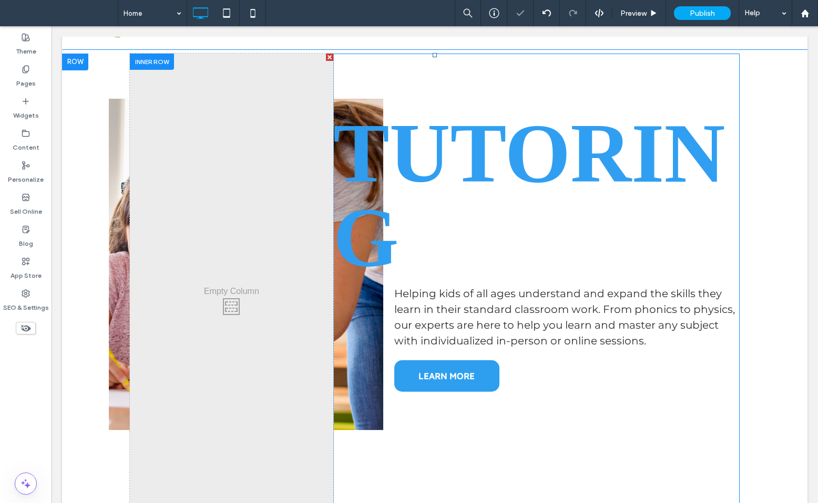
scroll to position [751, 0]
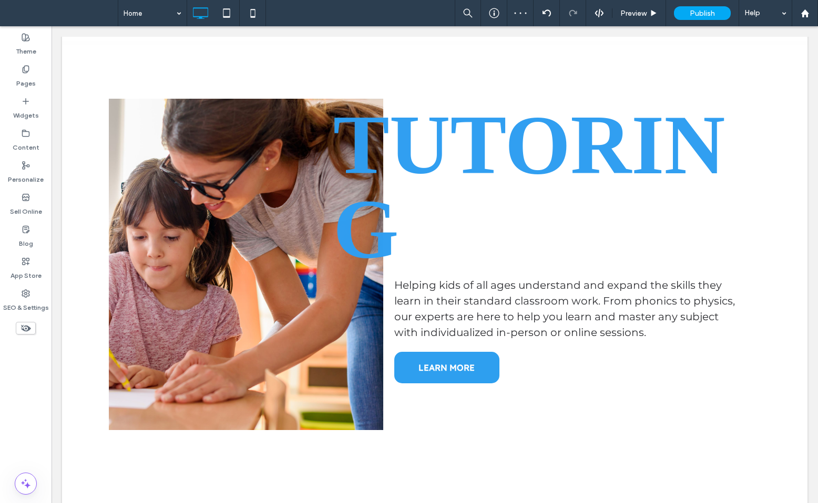
click at [65, 469] on iframe at bounding box center [21, 481] width 135 height 32
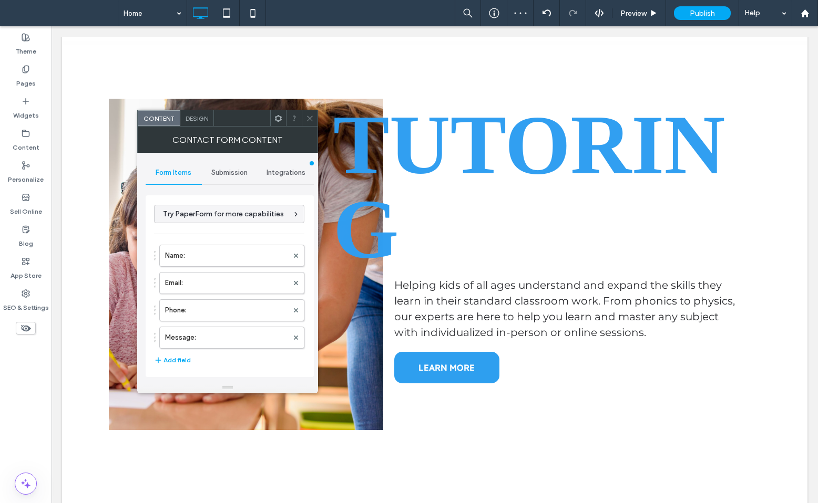
click at [307, 128] on div "Contact Form Content" at bounding box center [227, 140] width 181 height 26
click at [310, 120] on icon at bounding box center [310, 119] width 8 height 8
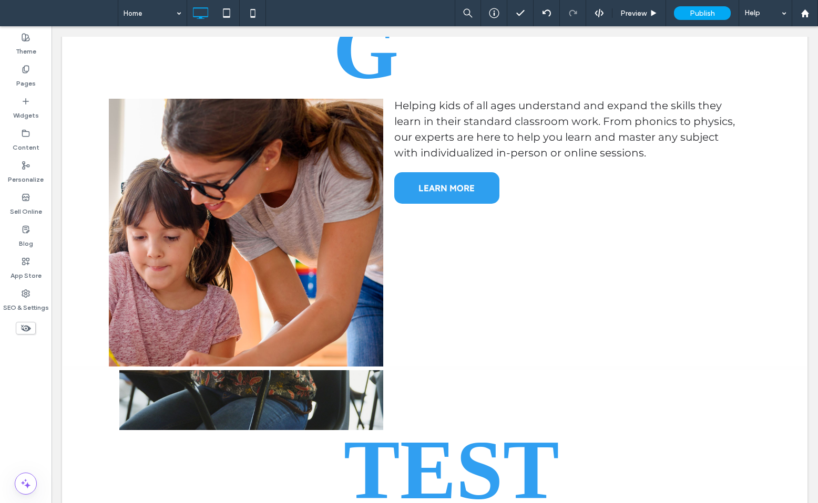
scroll to position [944, 0]
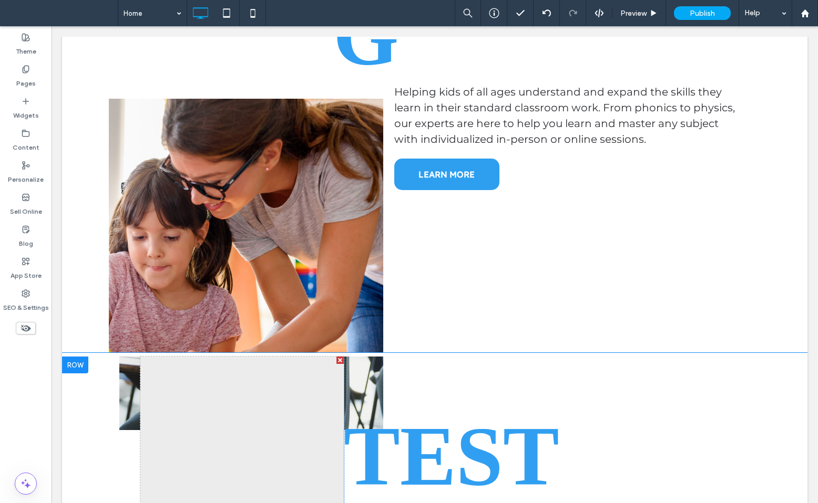
click at [76, 357] on div at bounding box center [75, 365] width 26 height 17
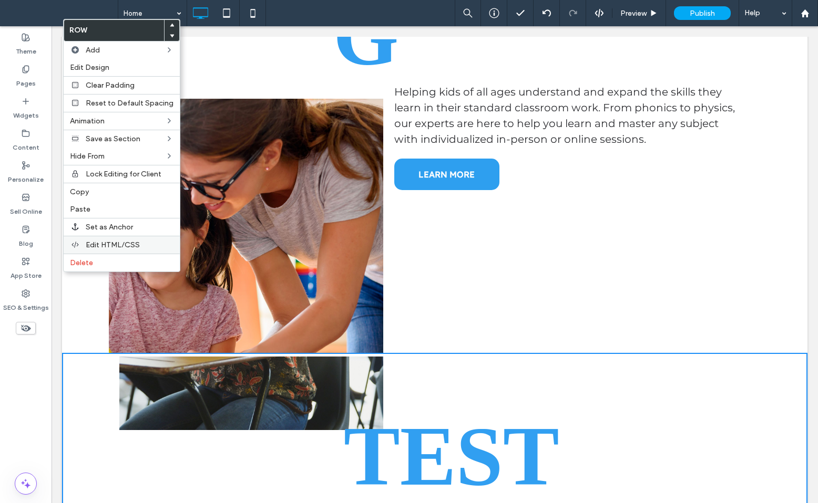
click at [109, 244] on span "Edit HTML/CSS" at bounding box center [113, 245] width 54 height 9
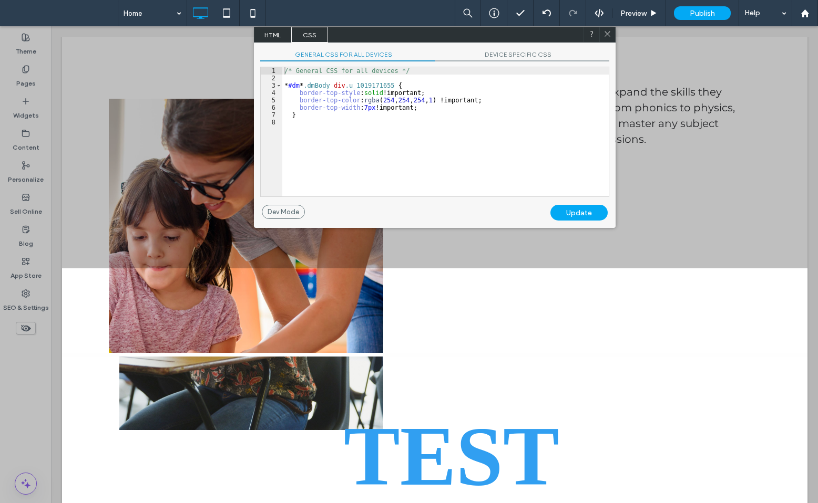
click at [511, 54] on span "DEVICE SPECIFIC CSS" at bounding box center [522, 55] width 174 height 11
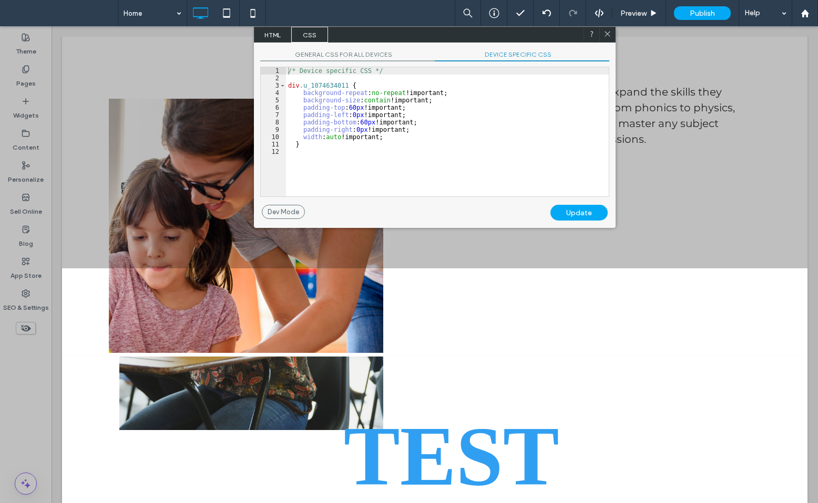
click at [607, 30] on icon at bounding box center [607, 34] width 8 height 8
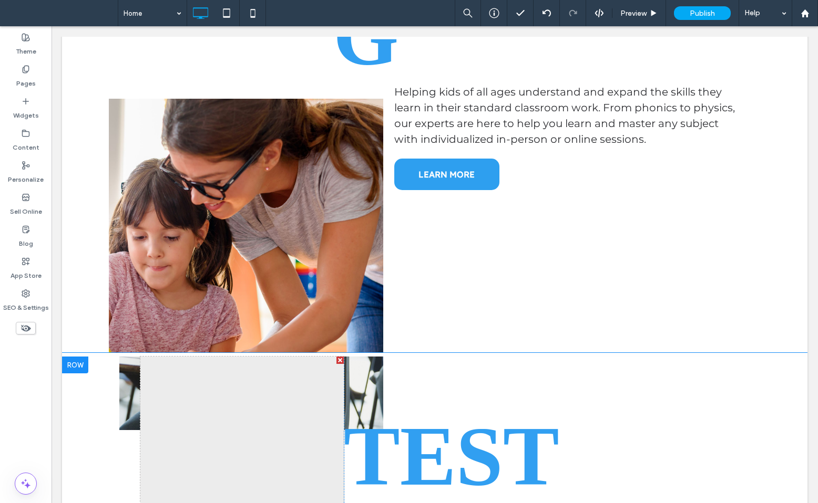
click at [78, 357] on div at bounding box center [75, 365] width 26 height 17
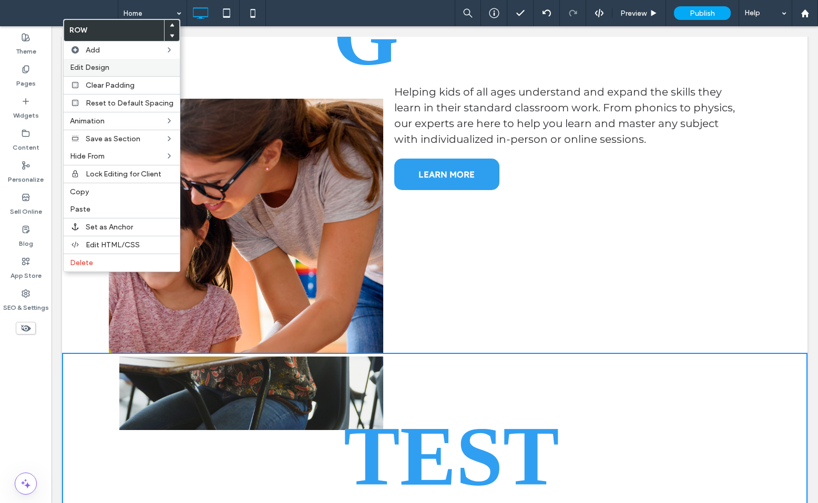
click at [122, 71] on div "Edit Design" at bounding box center [122, 67] width 116 height 17
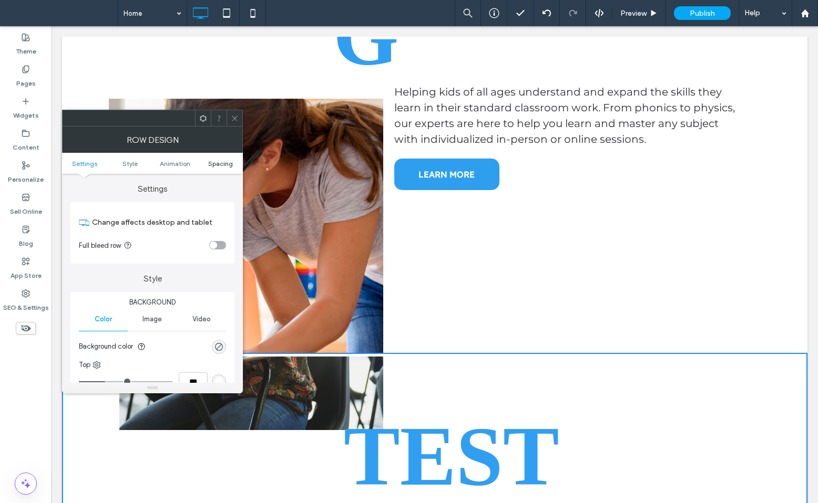
click at [215, 166] on span "Spacing" at bounding box center [220, 164] width 25 height 8
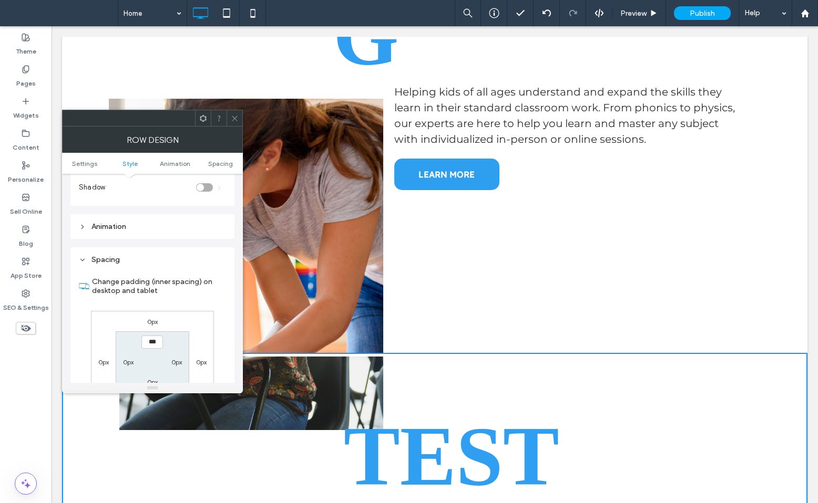
scroll to position [297, 0]
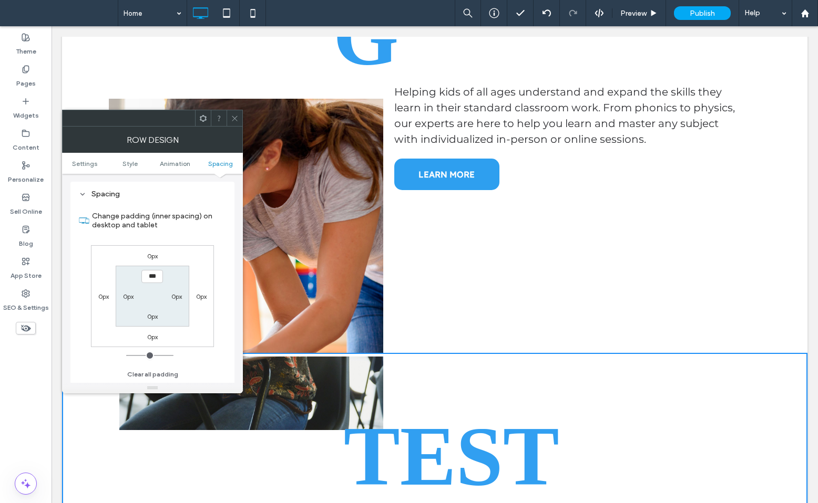
click at [176, 297] on label "0px" at bounding box center [176, 297] width 11 height 8
type input "**"
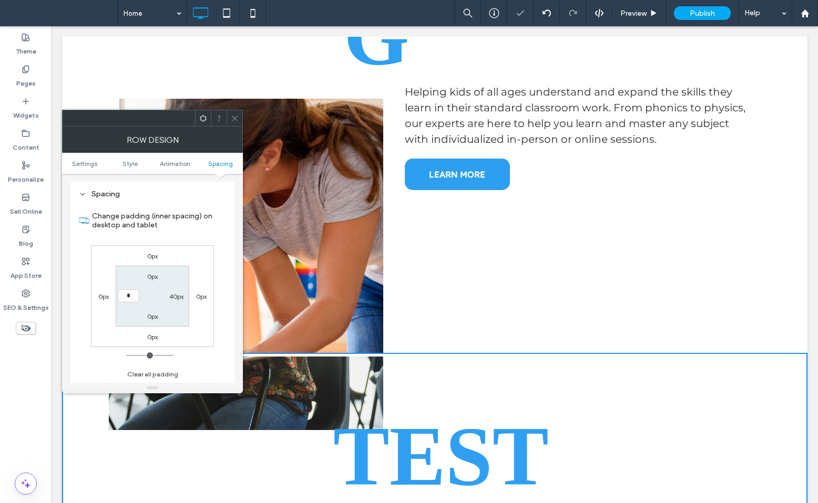
type input "**"
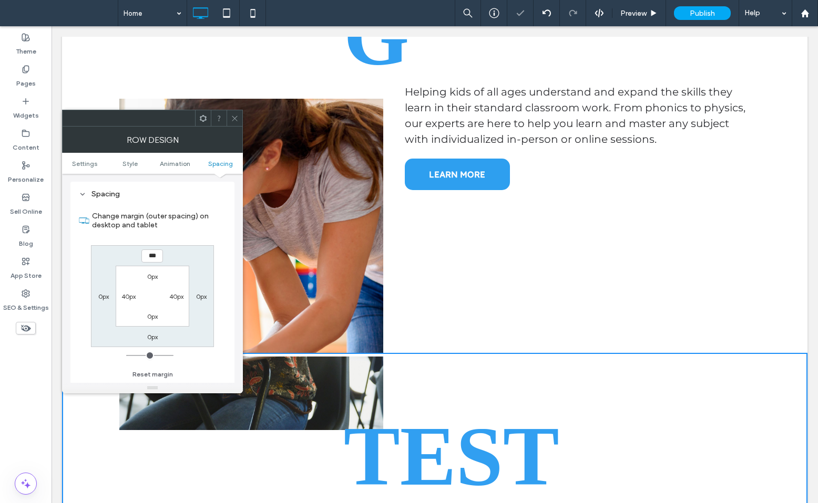
click at [237, 111] on span at bounding box center [235, 118] width 8 height 16
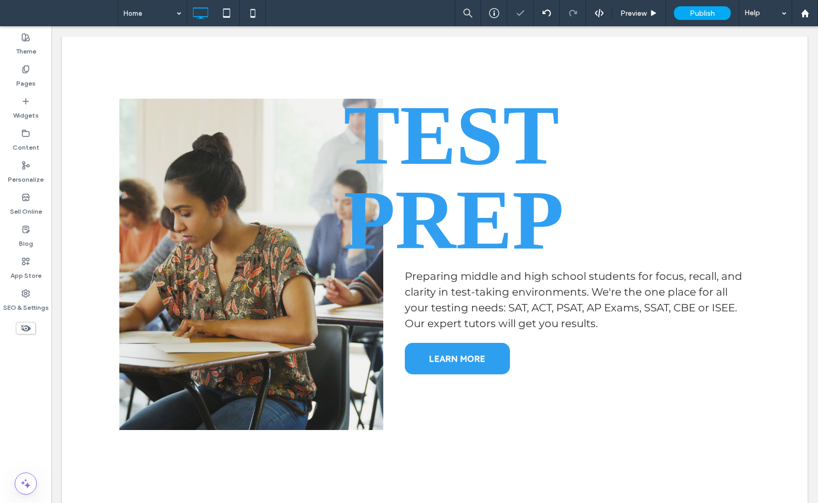
scroll to position [1269, 0]
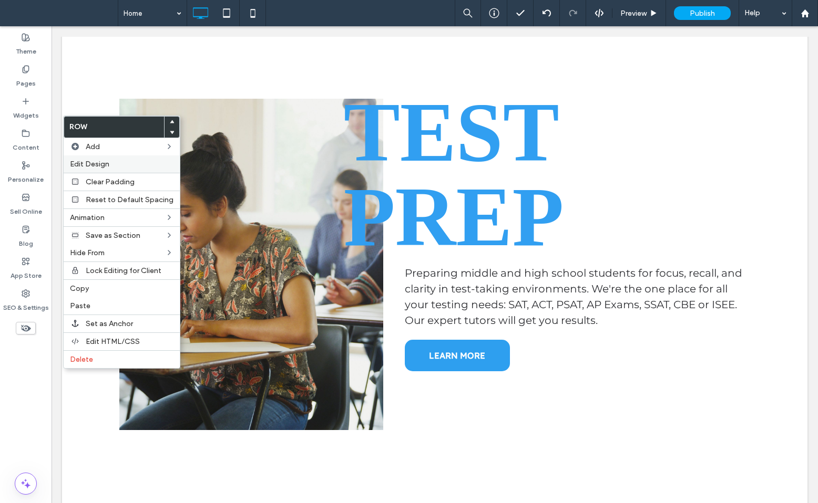
click at [114, 168] on label "Edit Design" at bounding box center [122, 164] width 104 height 9
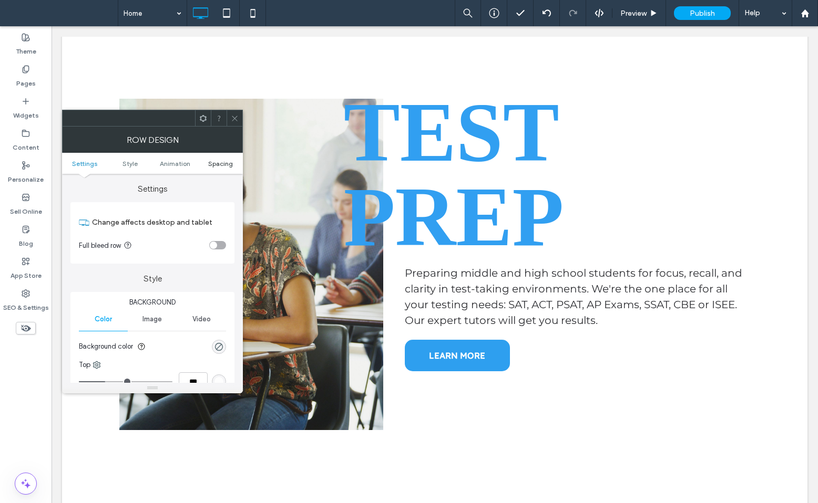
click at [220, 161] on span "Spacing" at bounding box center [220, 164] width 25 height 8
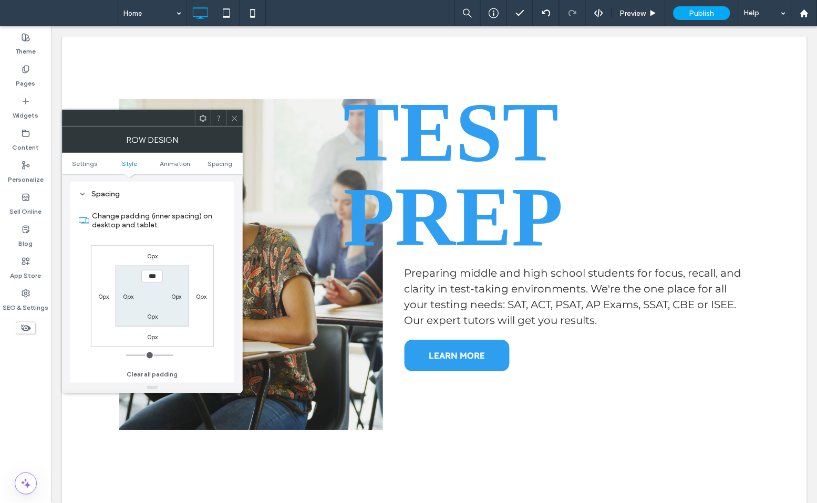
scroll to position [297, 0]
click at [174, 298] on label "0px" at bounding box center [176, 297] width 11 height 8
type input "**"
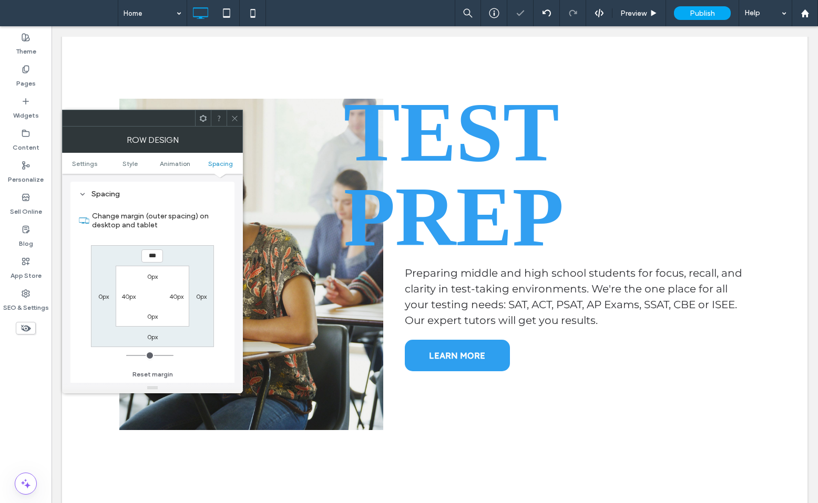
click at [234, 111] on span at bounding box center [235, 118] width 8 height 16
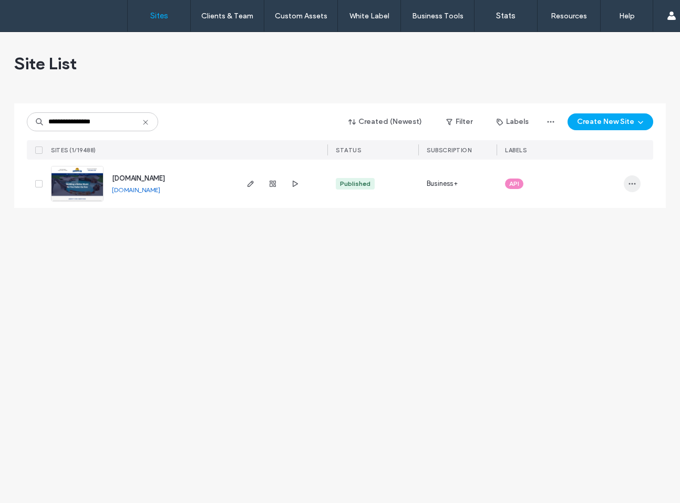
type input "**********"
click at [632, 184] on icon "button" at bounding box center [632, 184] width 8 height 8
click at [582, 307] on span "Transfer Site" at bounding box center [587, 304] width 41 height 11
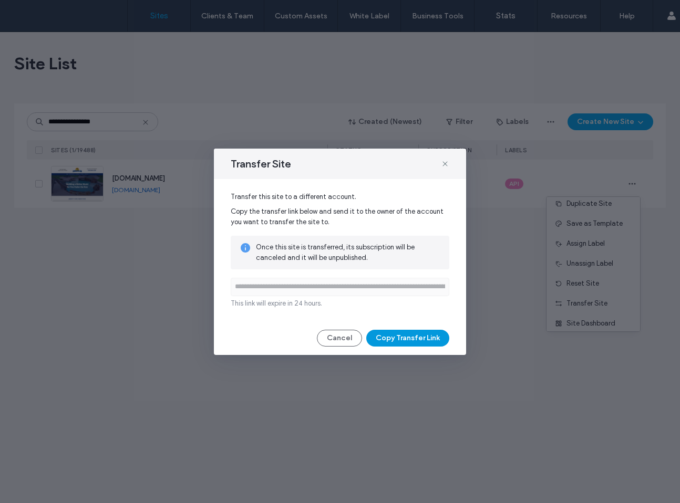
click at [410, 336] on button "Copy Transfer Link" at bounding box center [407, 338] width 83 height 17
click at [340, 338] on button "Cancel" at bounding box center [339, 338] width 45 height 17
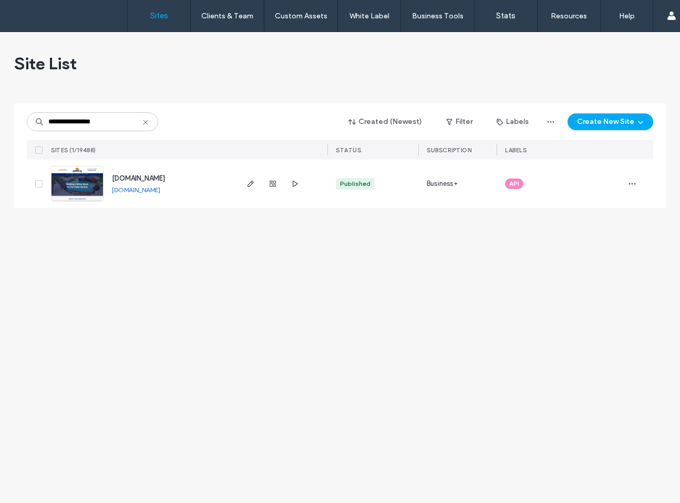
click at [80, 184] on img at bounding box center [78, 202] width 52 height 71
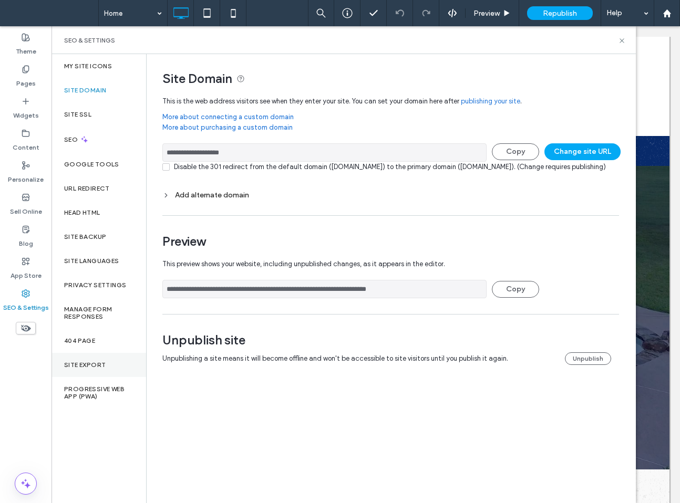
click at [80, 354] on div "Site Export" at bounding box center [99, 365] width 95 height 24
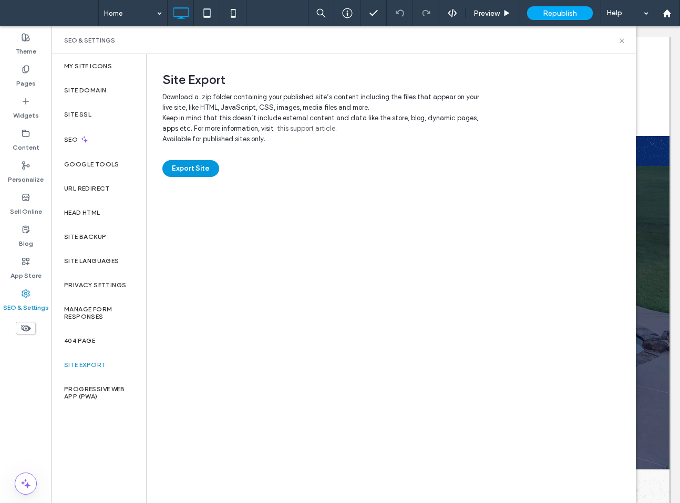
click at [193, 172] on button "Export Site" at bounding box center [190, 168] width 57 height 17
